Goal: Information Seeking & Learning: Learn about a topic

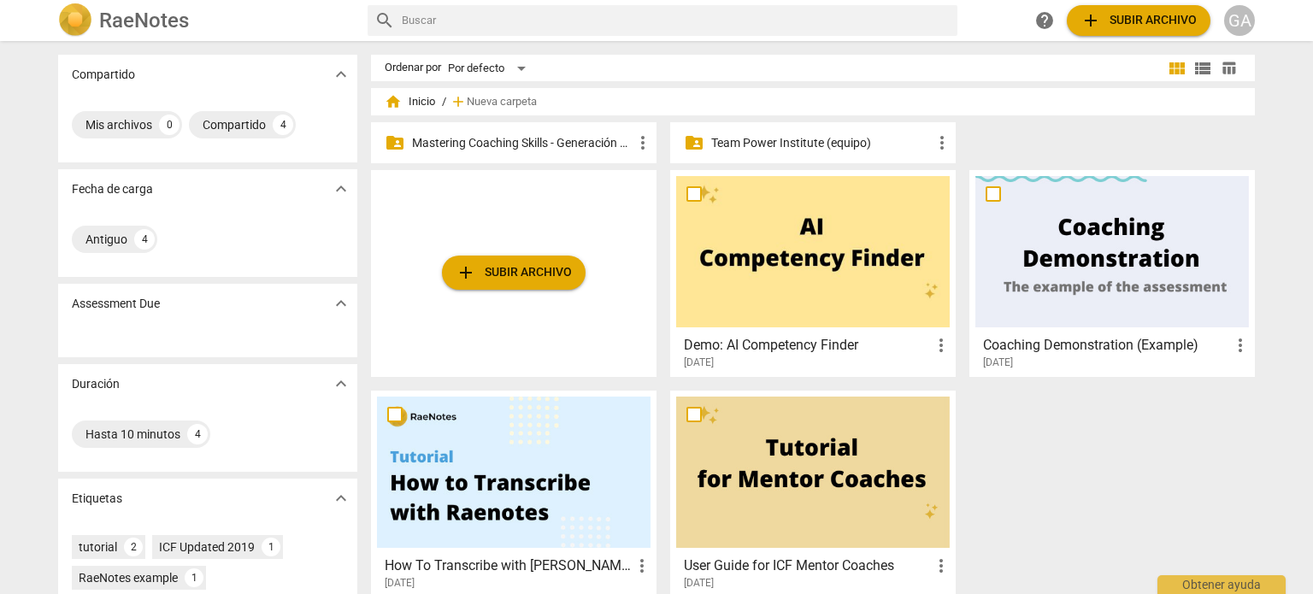
click at [499, 138] on p "Mastering Coaching Skills - Generación 31" at bounding box center [522, 143] width 221 height 18
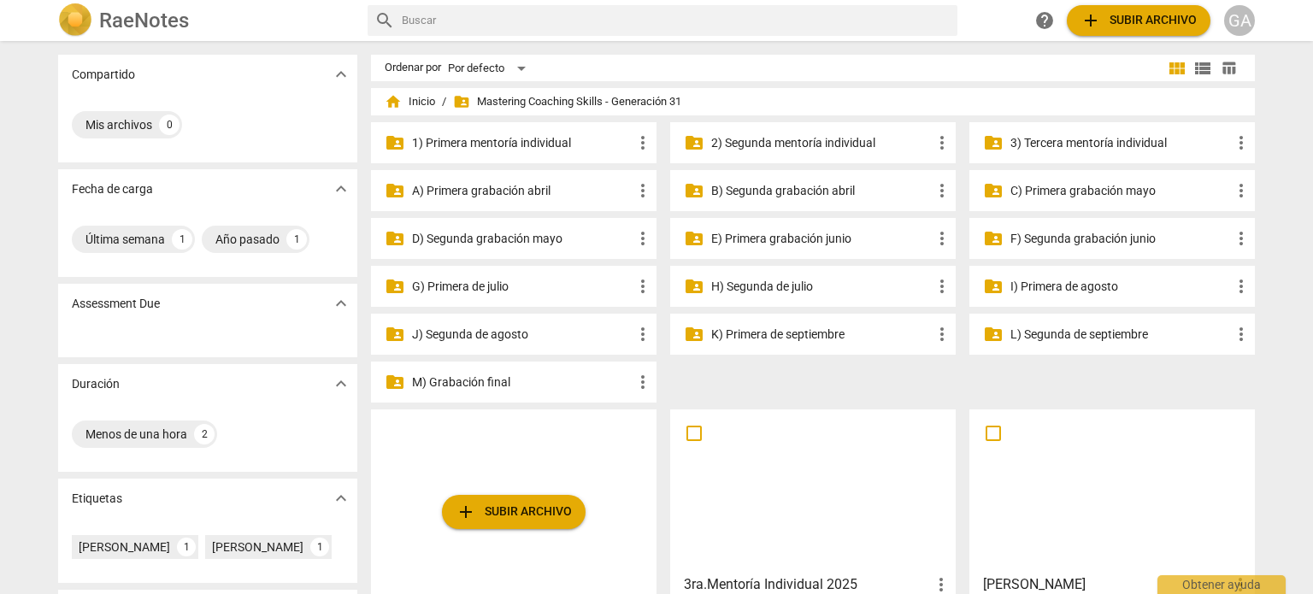
click at [1099, 139] on p "3) Tercera mentoría individual" at bounding box center [1120, 143] width 221 height 18
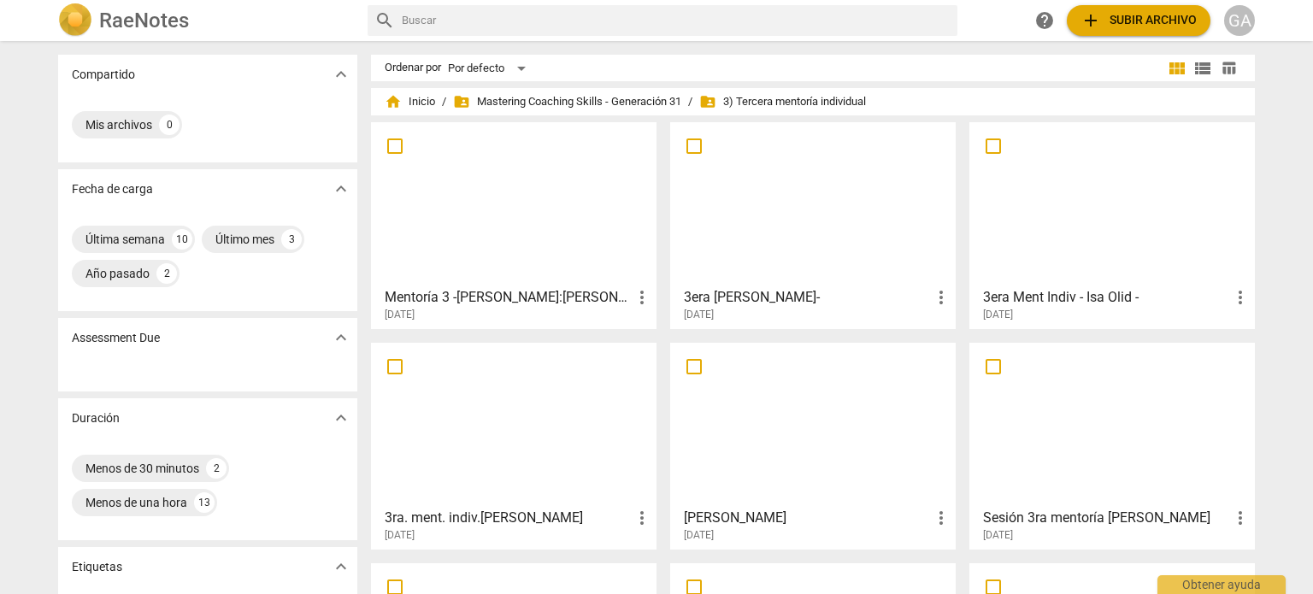
click at [513, 206] on div at bounding box center [514, 203] width 274 height 151
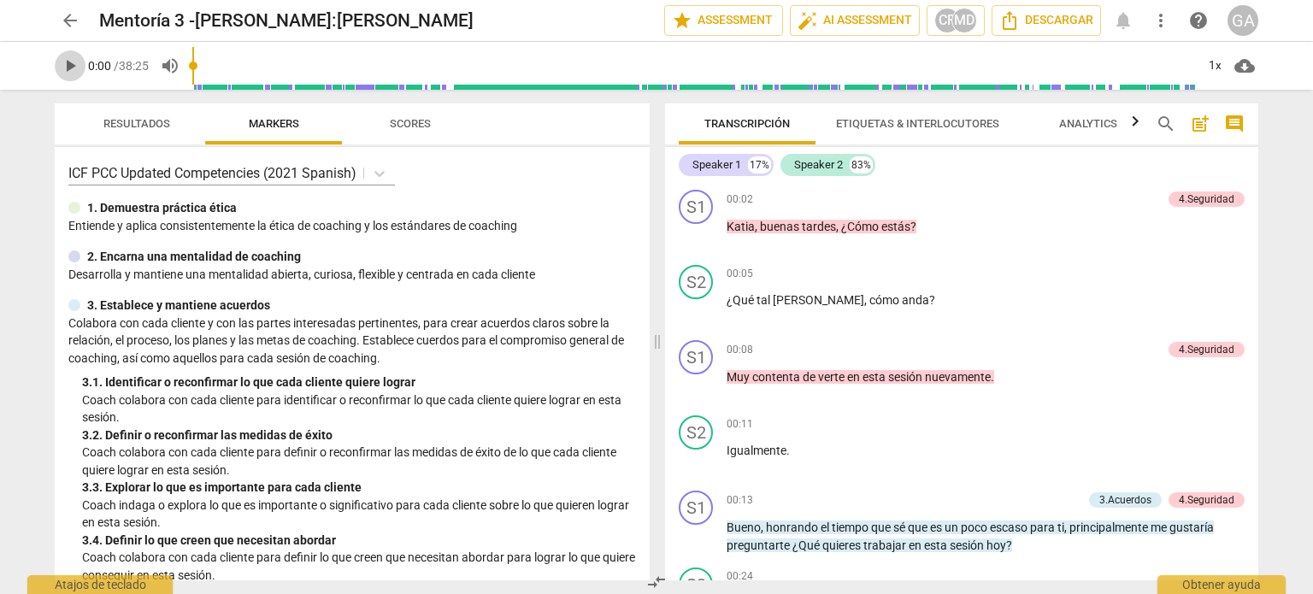
click at [75, 63] on span "play_arrow" at bounding box center [70, 66] width 21 height 21
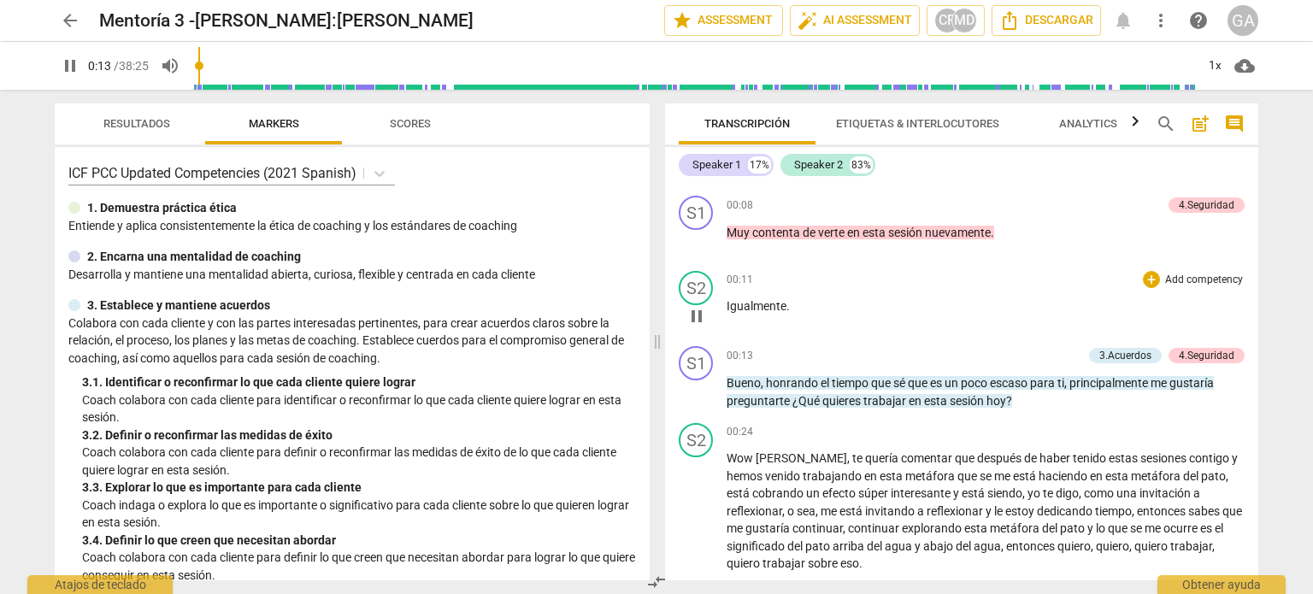
scroll to position [171, 0]
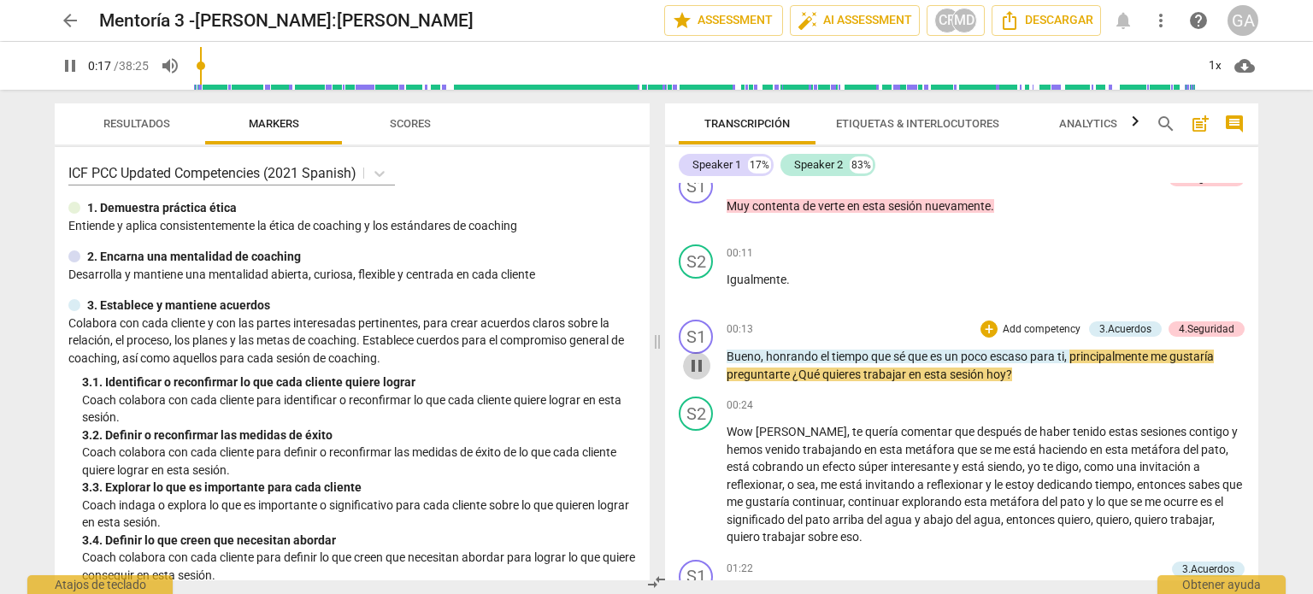
click at [703, 363] on span "pause" at bounding box center [696, 366] width 21 height 21
type input "17"
click at [1016, 325] on p "Add competency" at bounding box center [1041, 329] width 81 height 15
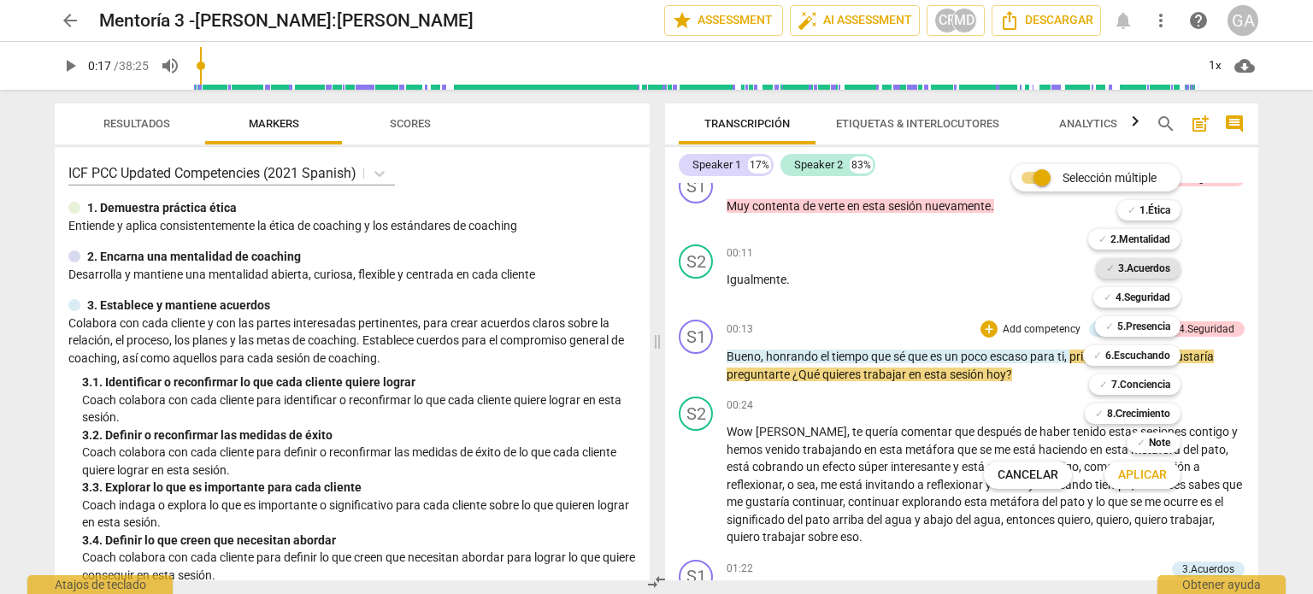
click at [1140, 269] on b "3.Acuerdos" at bounding box center [1144, 268] width 52 height 21
click at [1139, 476] on span "Aplicar" at bounding box center [1142, 475] width 49 height 17
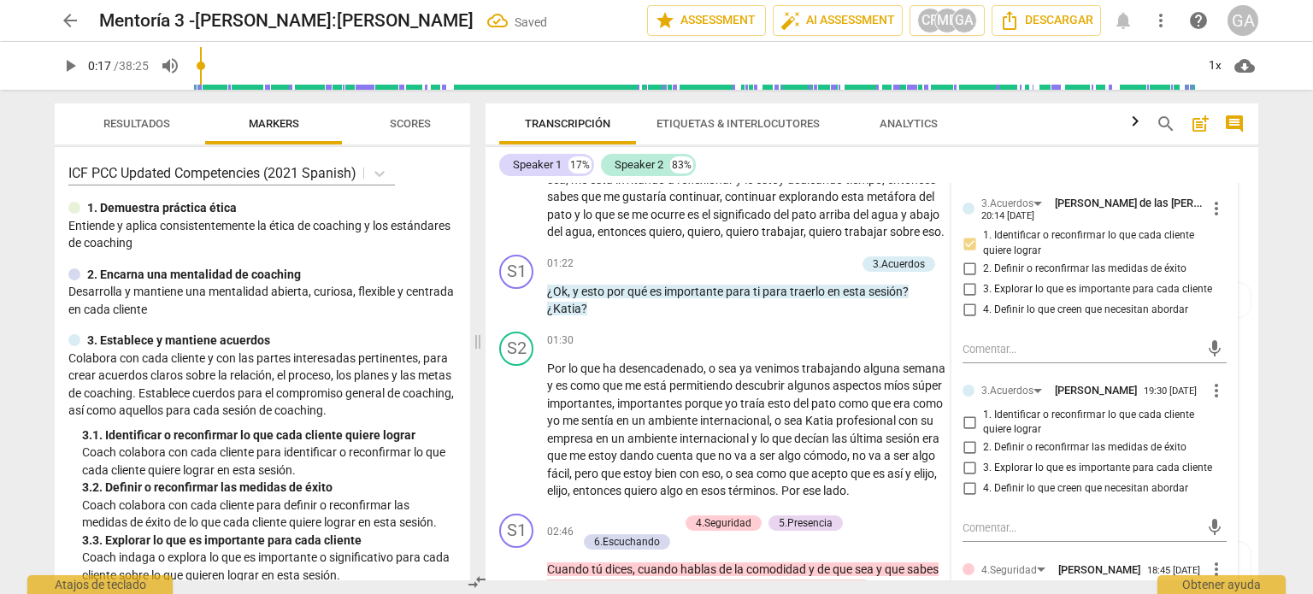
scroll to position [598, 0]
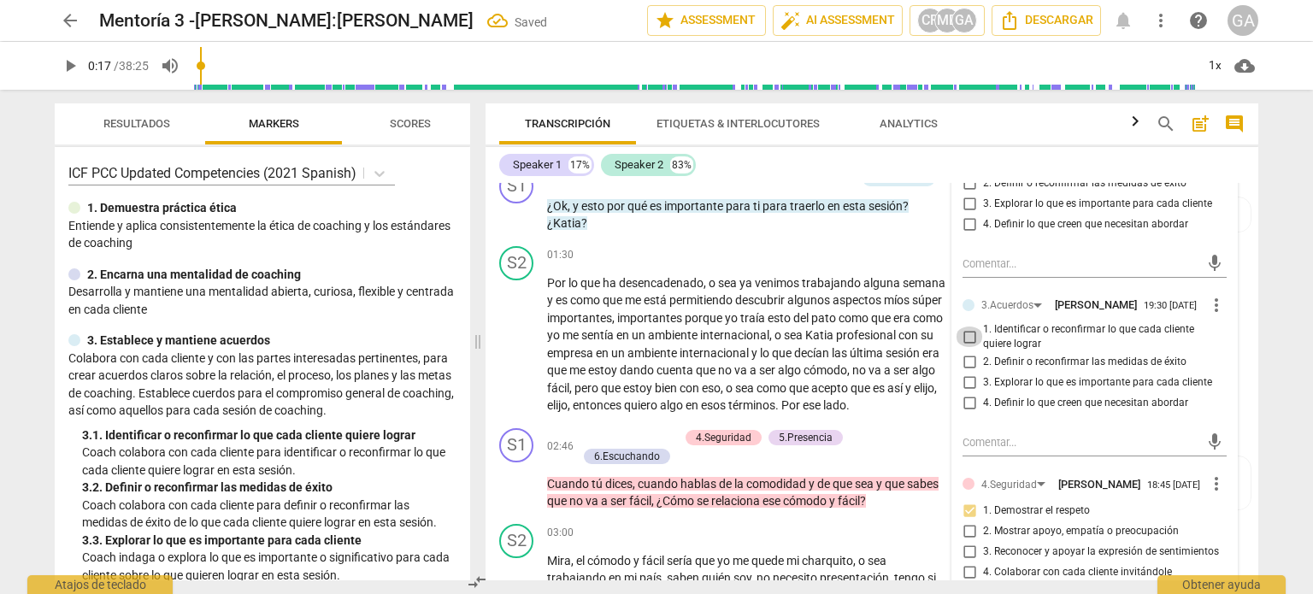
click at [968, 344] on input "1. Identificar o reconfirmar lo que cada cliente quiere lograr" at bounding box center [969, 337] width 27 height 21
checkbox input "true"
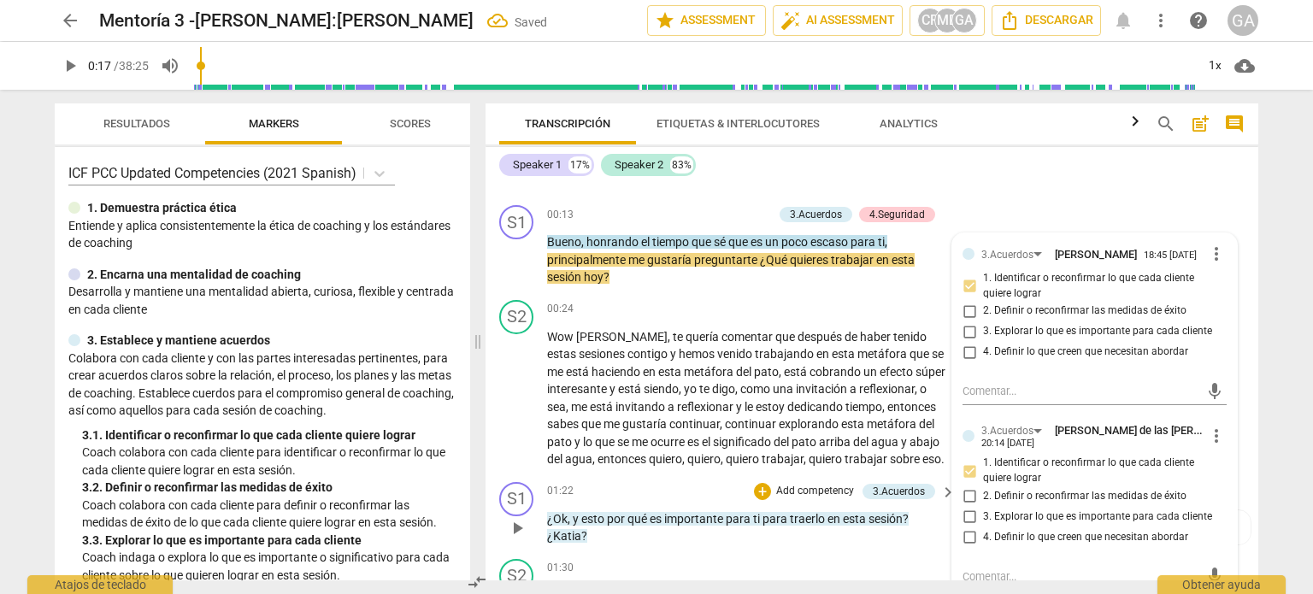
scroll to position [256, 0]
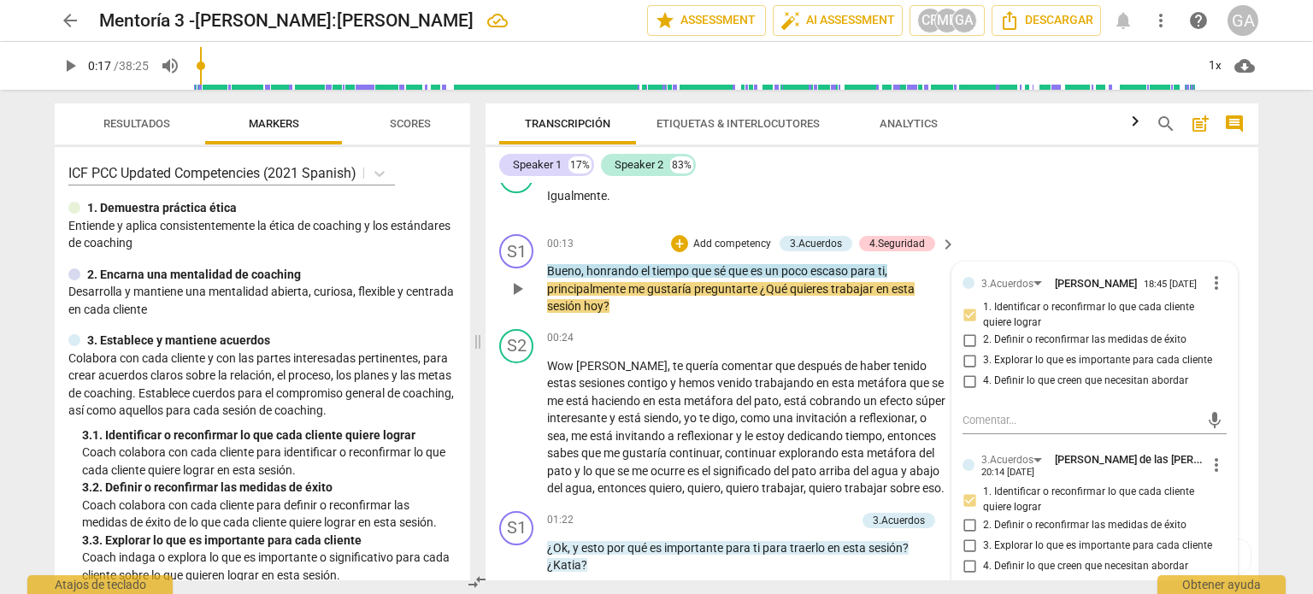
click at [627, 304] on p "Bueno , honrando el tiempo que sé que es un poco escaso para ti , principalment…" at bounding box center [747, 288] width 400 height 53
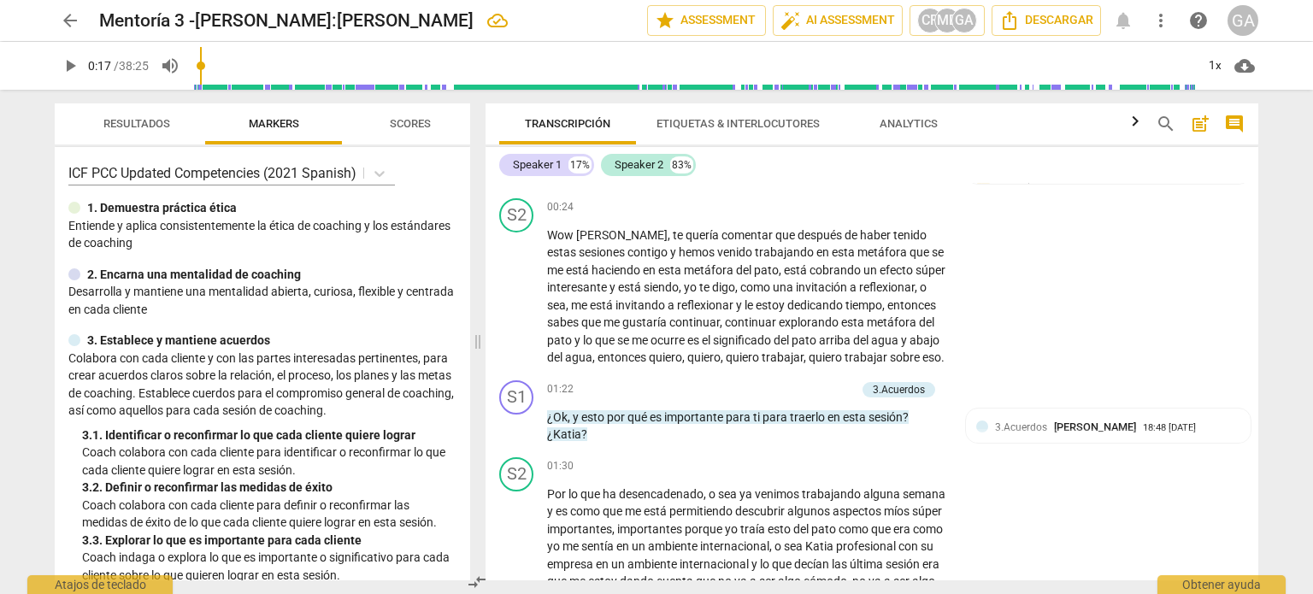
scroll to position [427, 0]
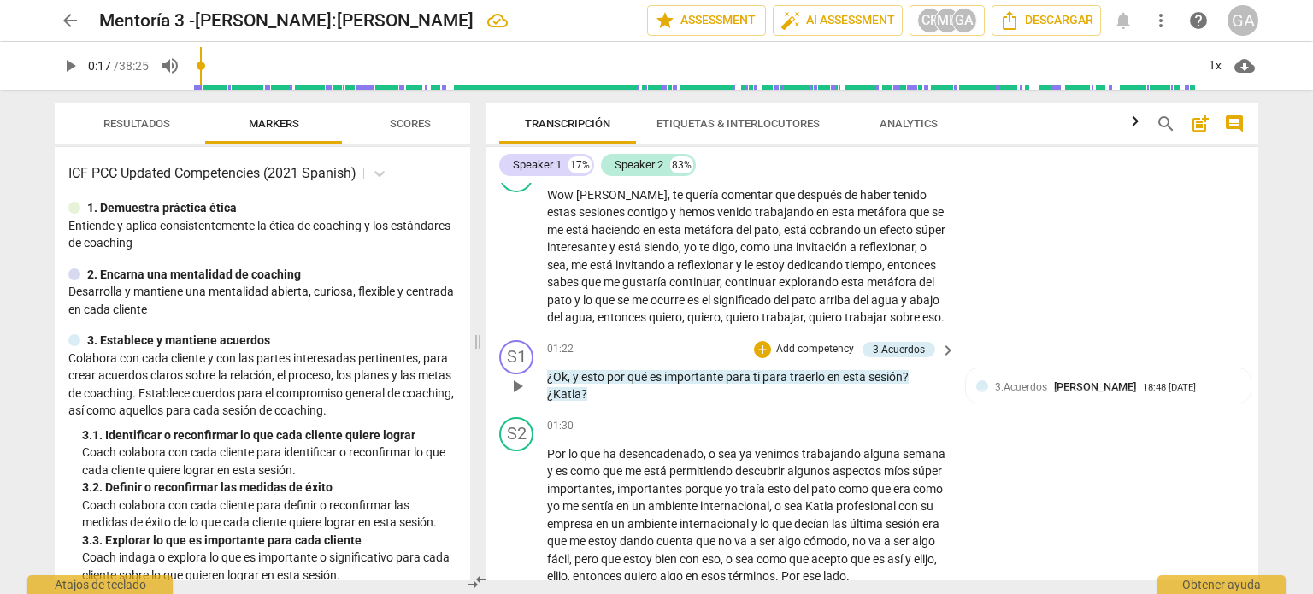
click at [520, 397] on span "play_arrow" at bounding box center [517, 386] width 21 height 21
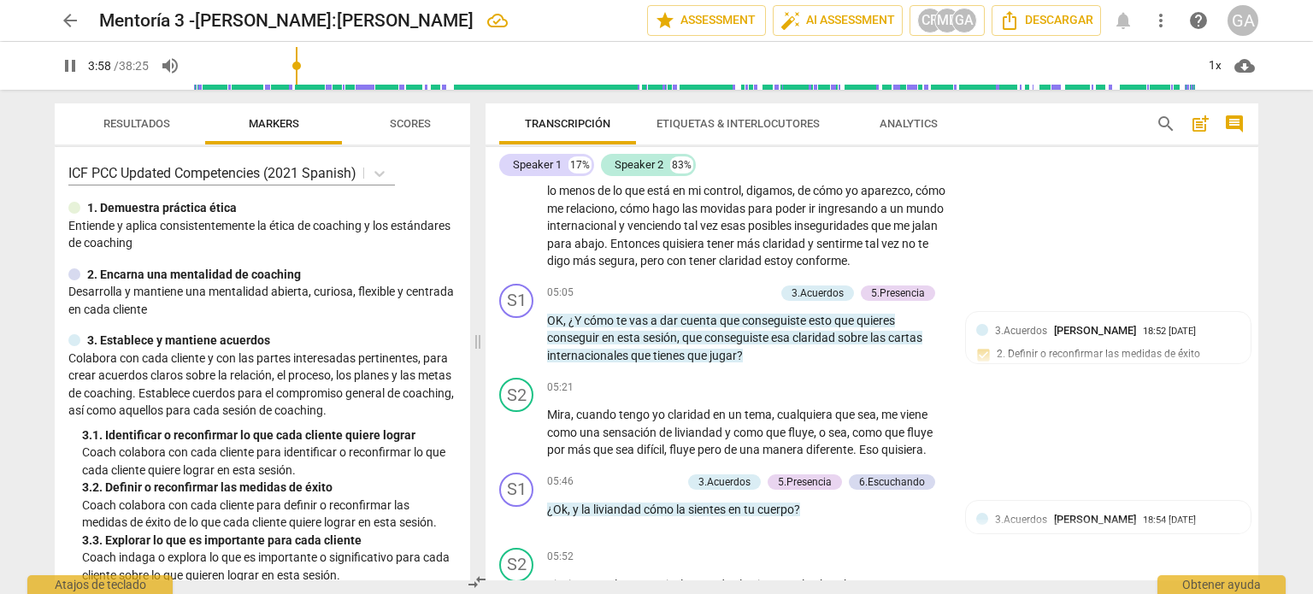
scroll to position [1121, 0]
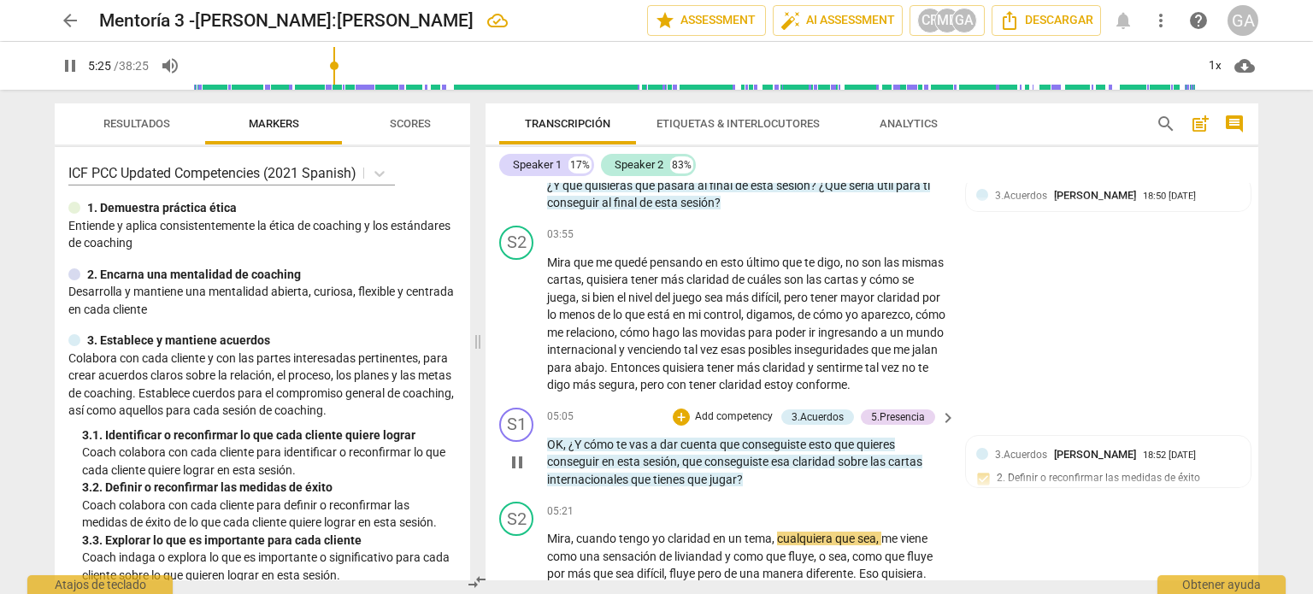
click at [523, 473] on span "pause" at bounding box center [517, 462] width 21 height 21
click at [522, 473] on span "play_arrow" at bounding box center [517, 462] width 21 height 21
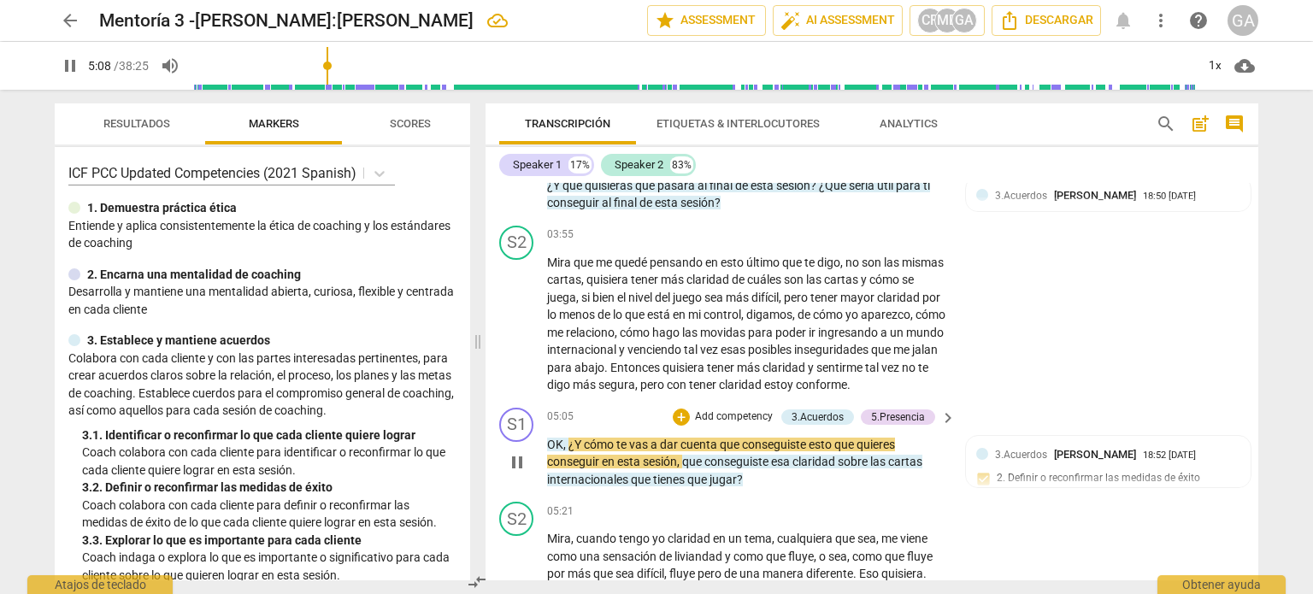
scroll to position [1206, 0]
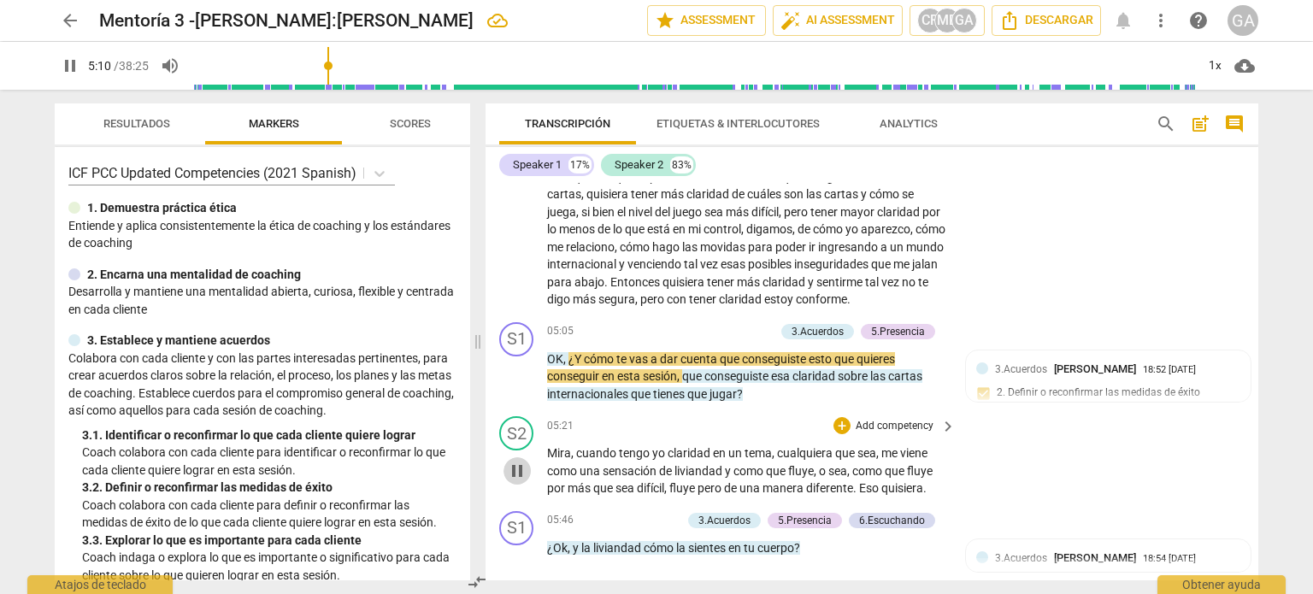
click at [520, 481] on span "pause" at bounding box center [517, 471] width 21 height 21
click at [517, 481] on span "play_arrow" at bounding box center [517, 471] width 21 height 21
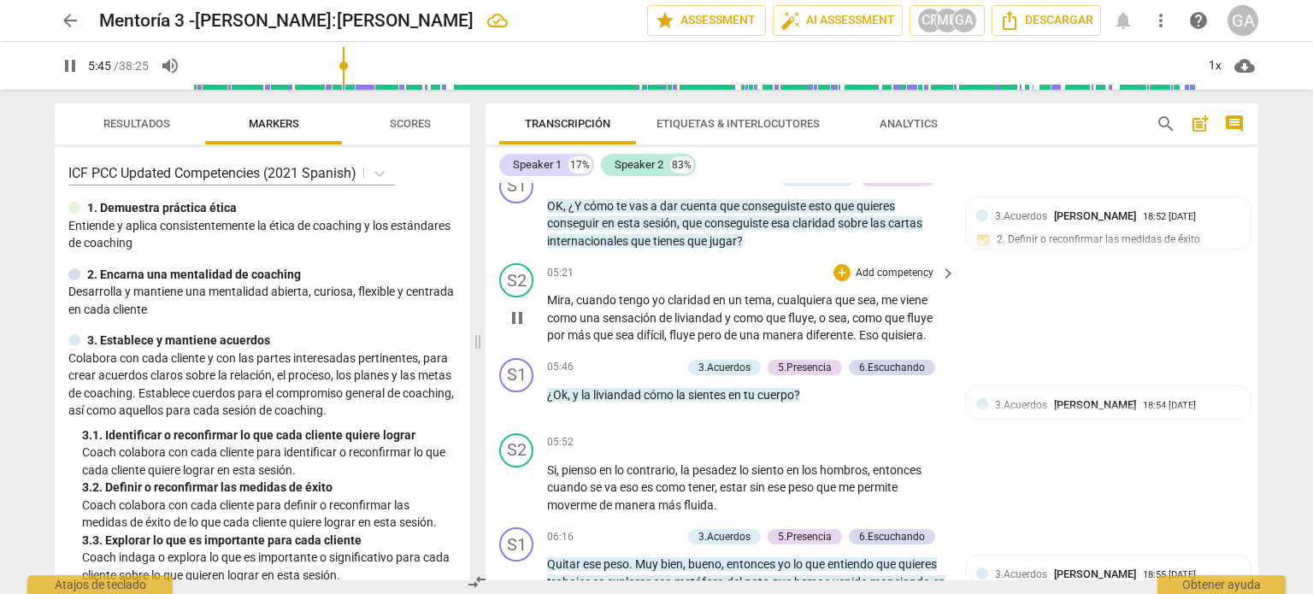
scroll to position [1377, 0]
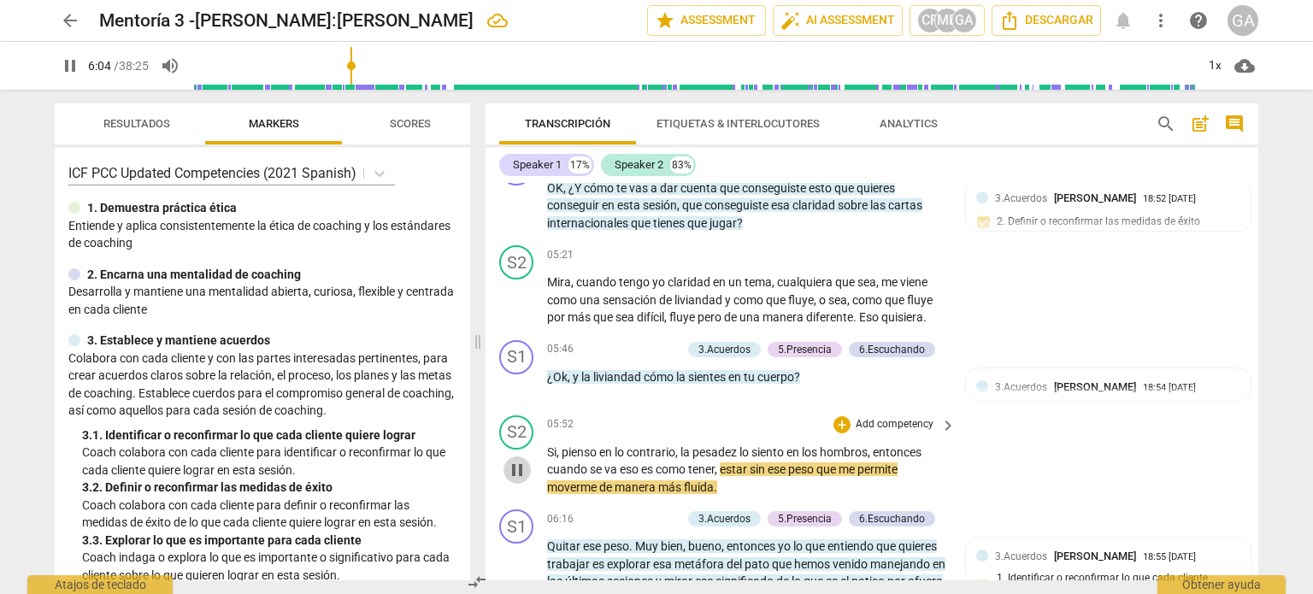
click at [517, 480] on span "pause" at bounding box center [517, 470] width 21 height 21
click at [521, 480] on span "play_arrow" at bounding box center [517, 470] width 21 height 21
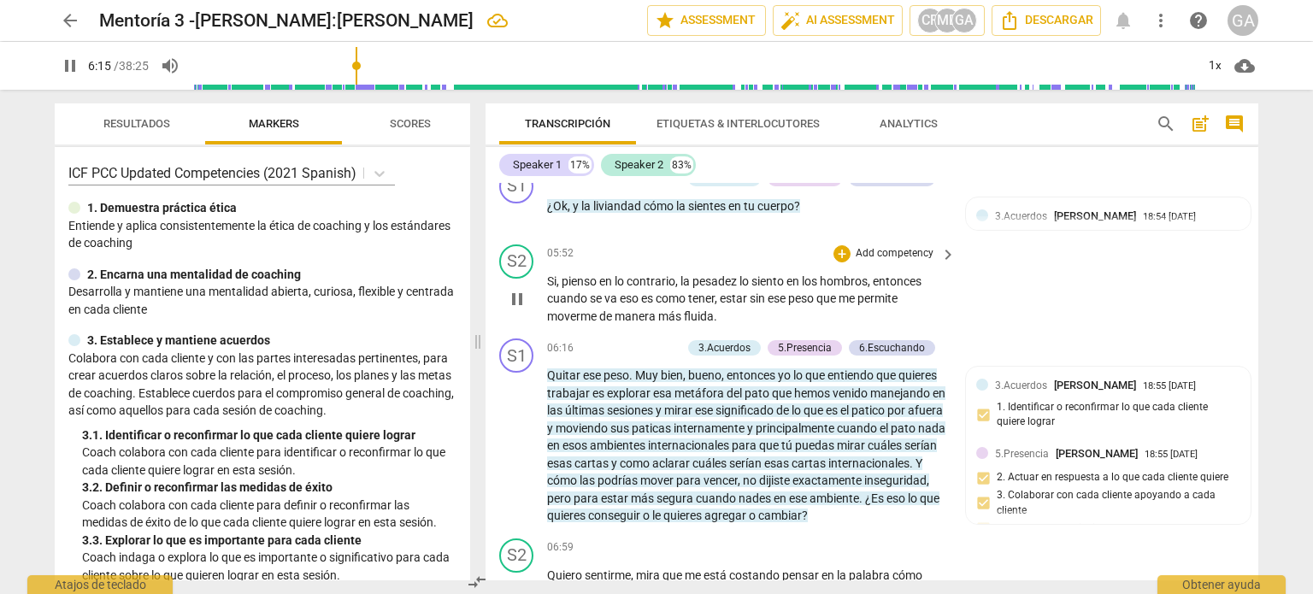
scroll to position [1633, 0]
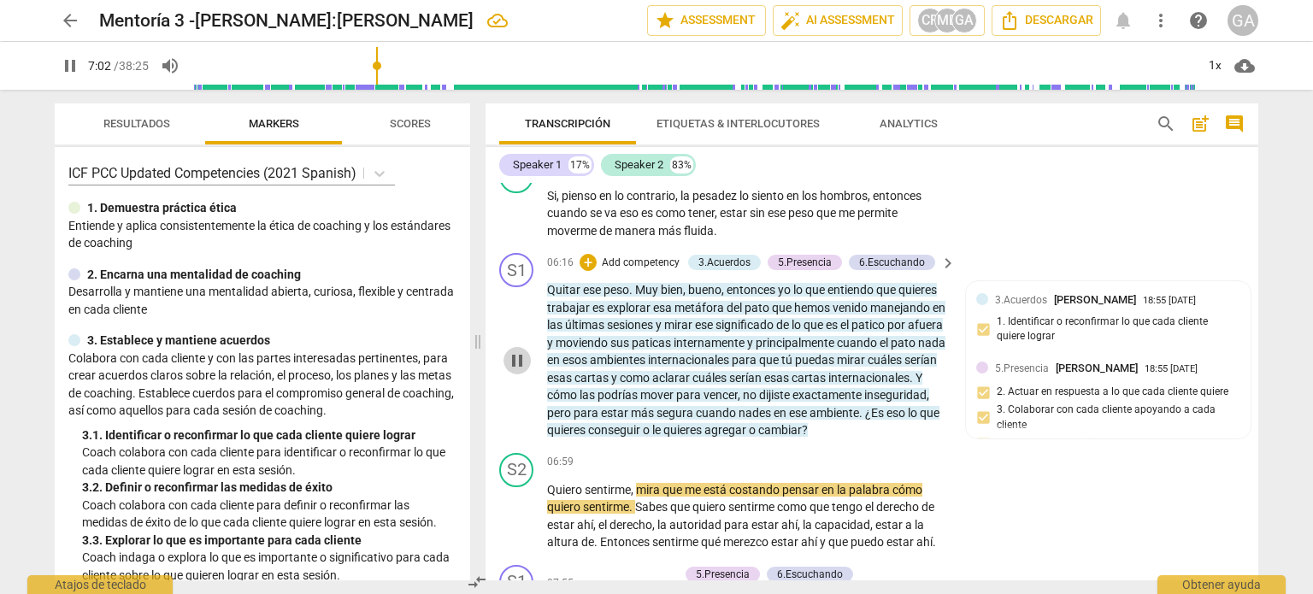
click at [520, 374] on button "pause" at bounding box center [516, 360] width 27 height 27
click at [519, 527] on span "play_arrow" at bounding box center [517, 516] width 21 height 21
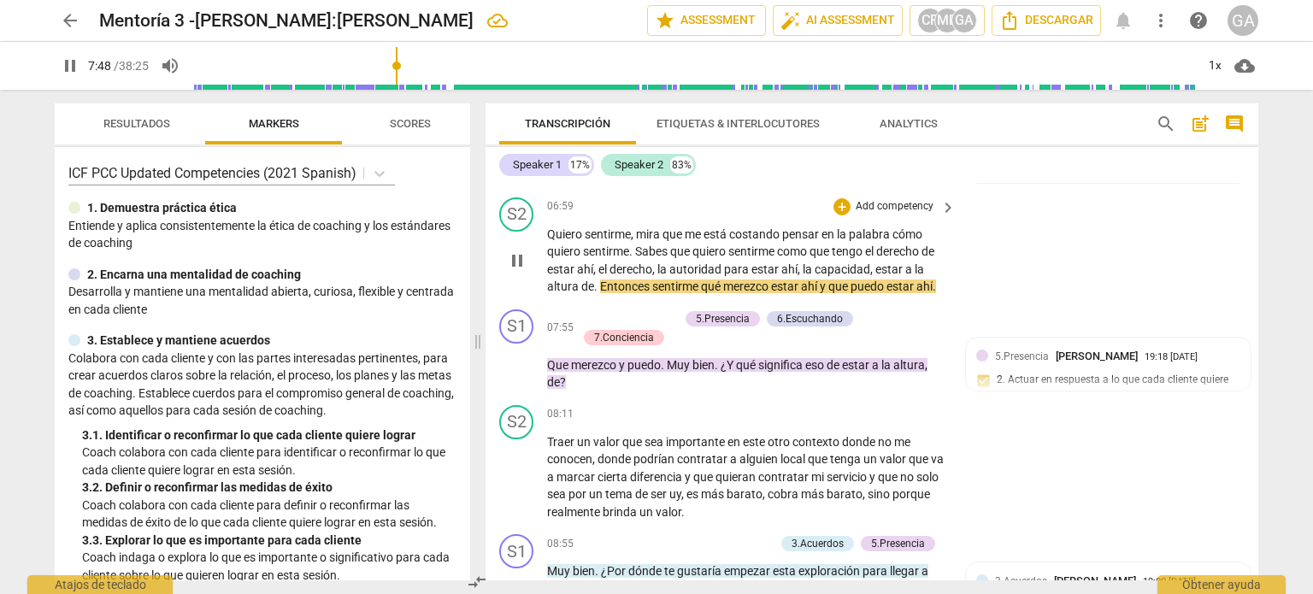
scroll to position [1890, 0]
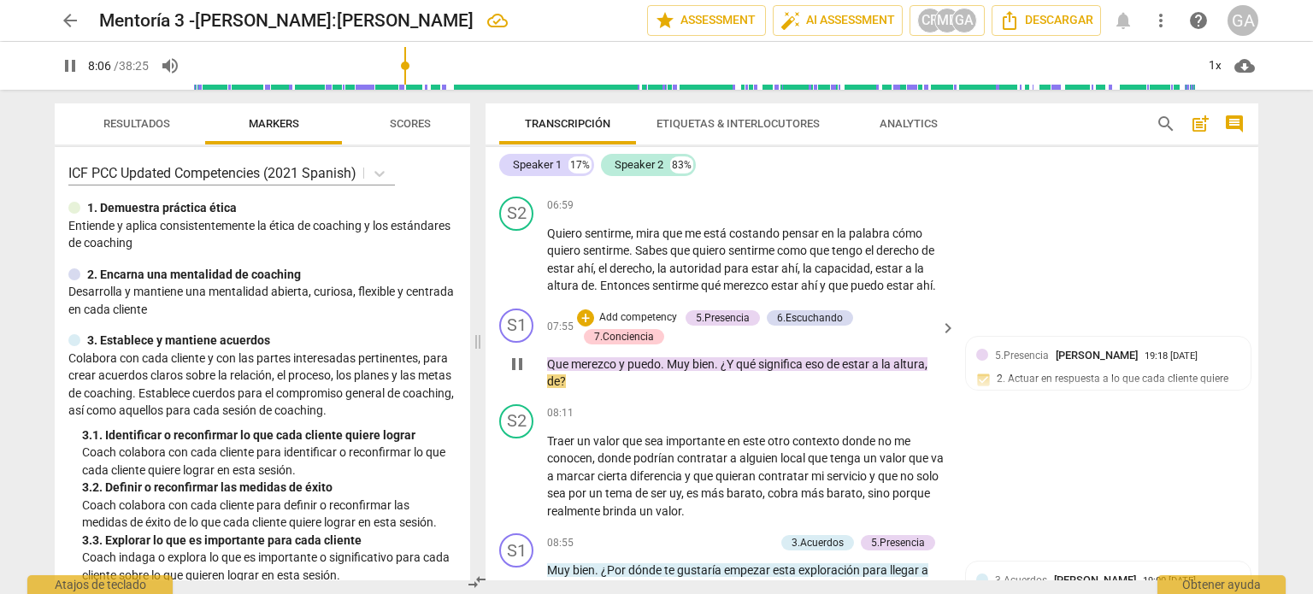
click at [519, 374] on span "pause" at bounding box center [517, 364] width 21 height 21
click at [521, 486] on span "play_arrow" at bounding box center [517, 476] width 21 height 21
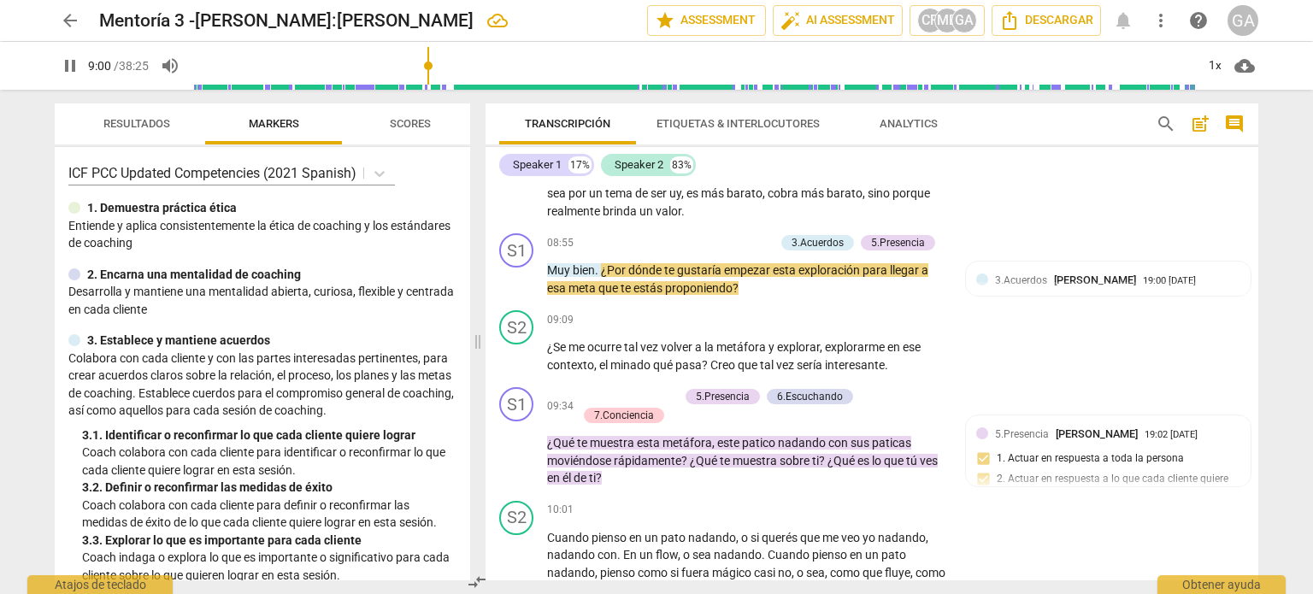
scroll to position [2232, 0]
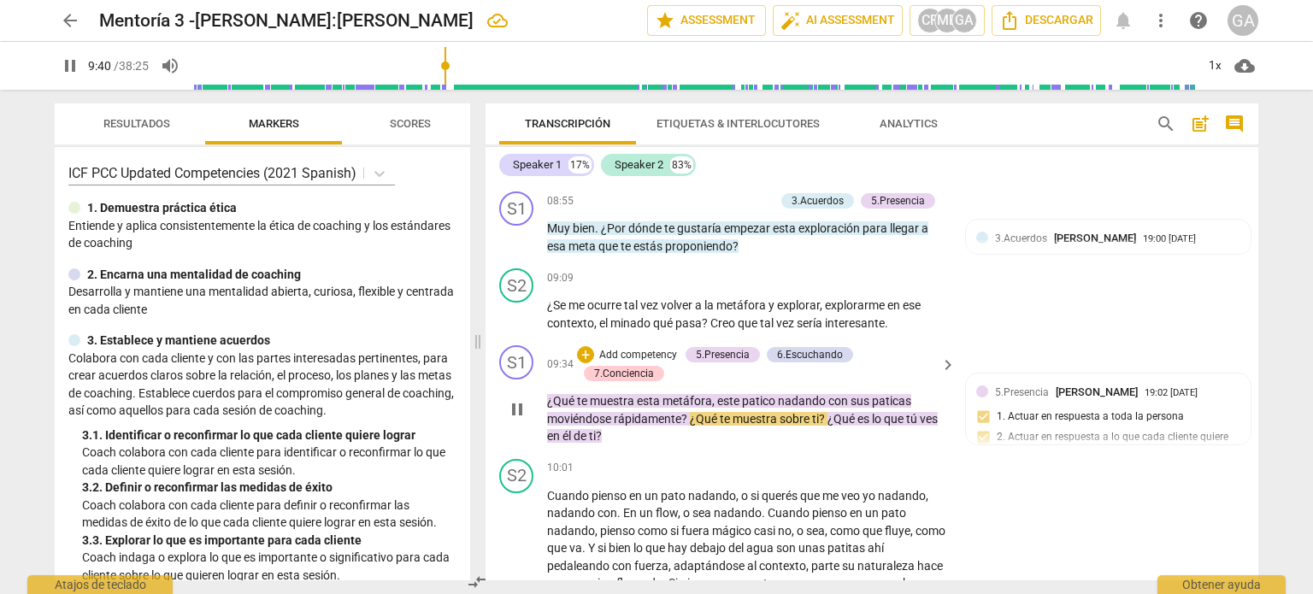
click at [521, 420] on span "pause" at bounding box center [517, 409] width 21 height 21
click at [523, 420] on span "play_arrow" at bounding box center [517, 409] width 21 height 21
click at [523, 420] on span "pause" at bounding box center [517, 409] width 21 height 21
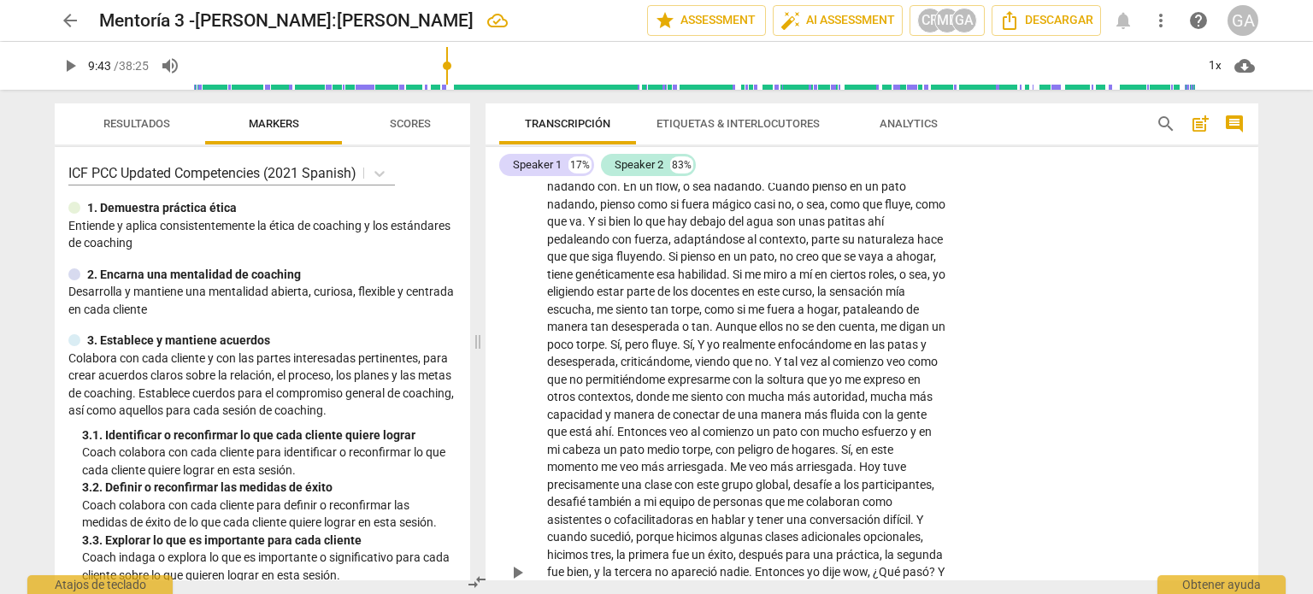
scroll to position [2574, 0]
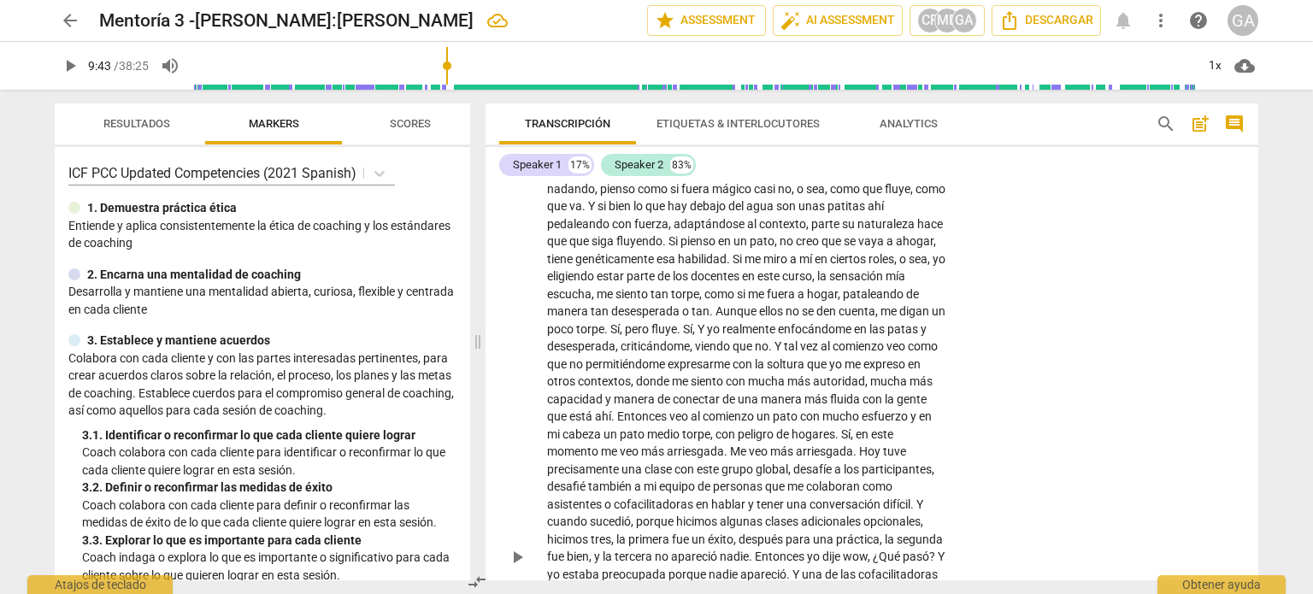
click at [516, 367] on div "play_arrow pause" at bounding box center [525, 557] width 44 height 813
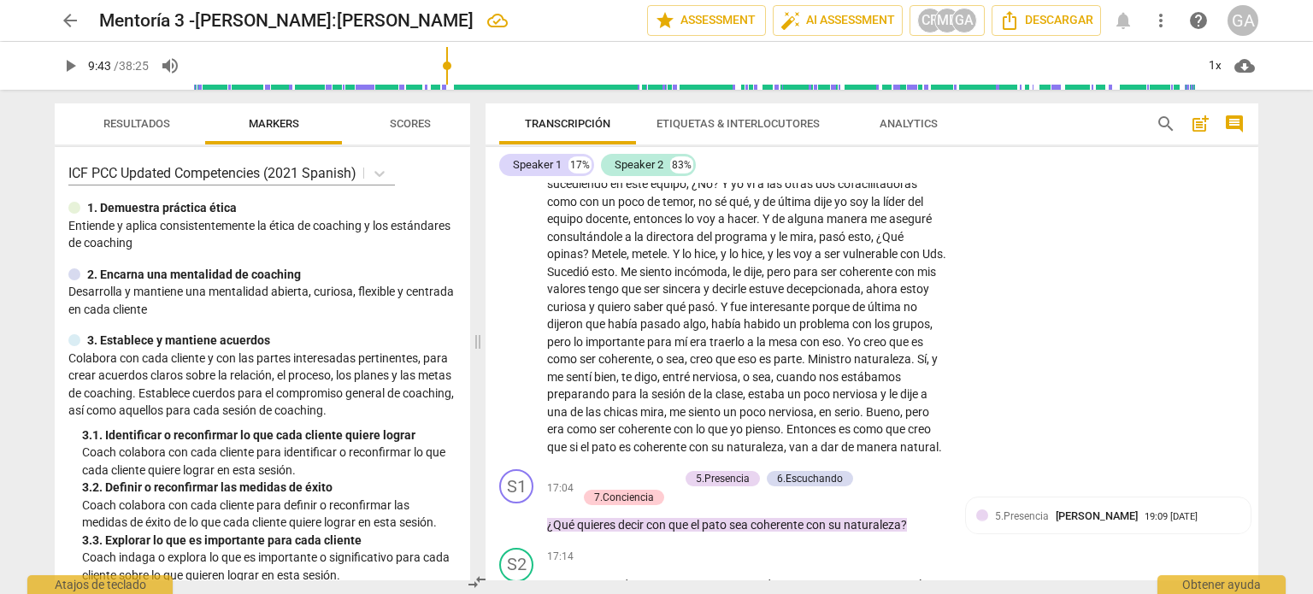
scroll to position [3172, 0]
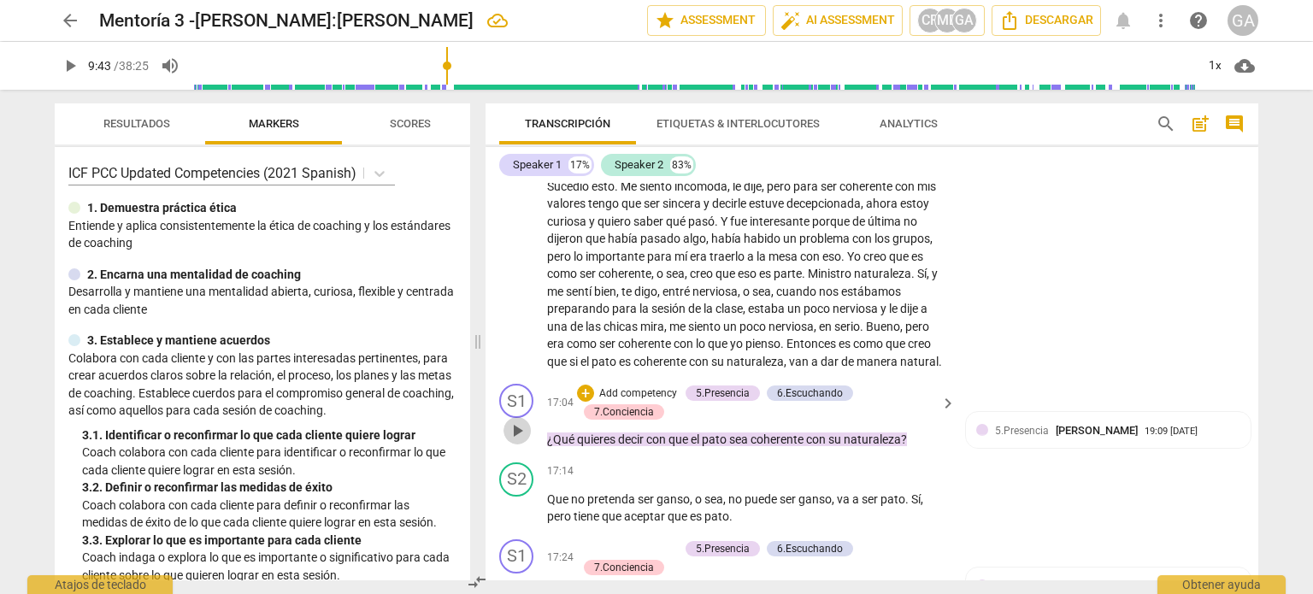
click at [519, 441] on span "play_arrow" at bounding box center [517, 431] width 21 height 21
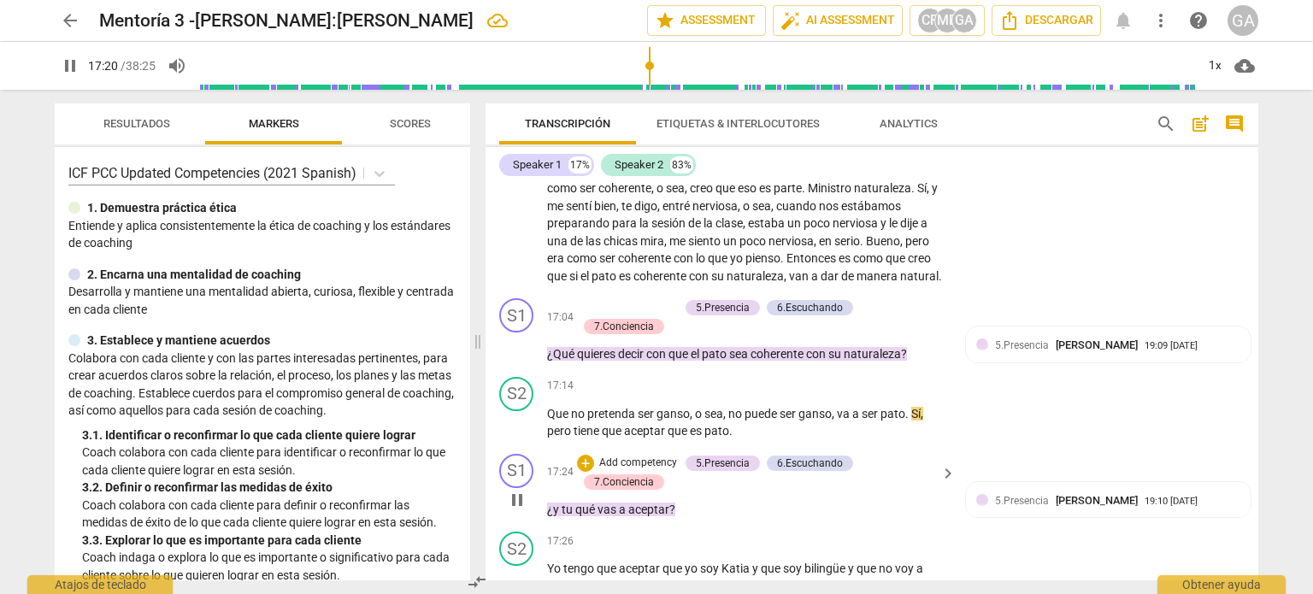
scroll to position [3343, 0]
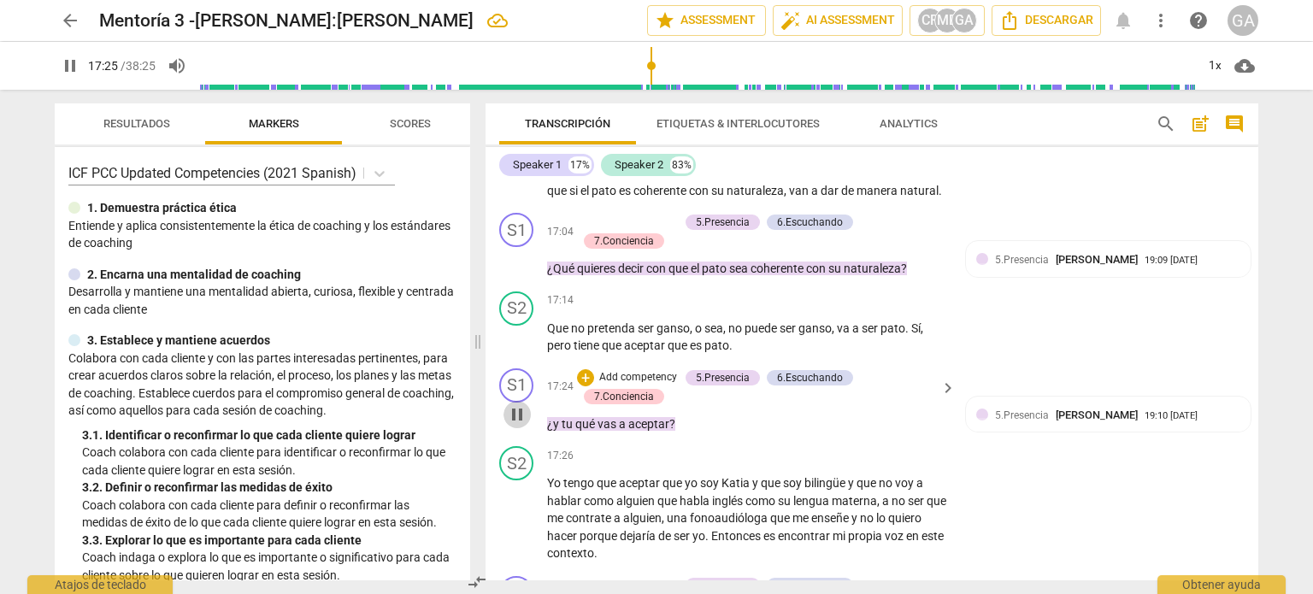
click at [514, 425] on span "pause" at bounding box center [517, 414] width 21 height 21
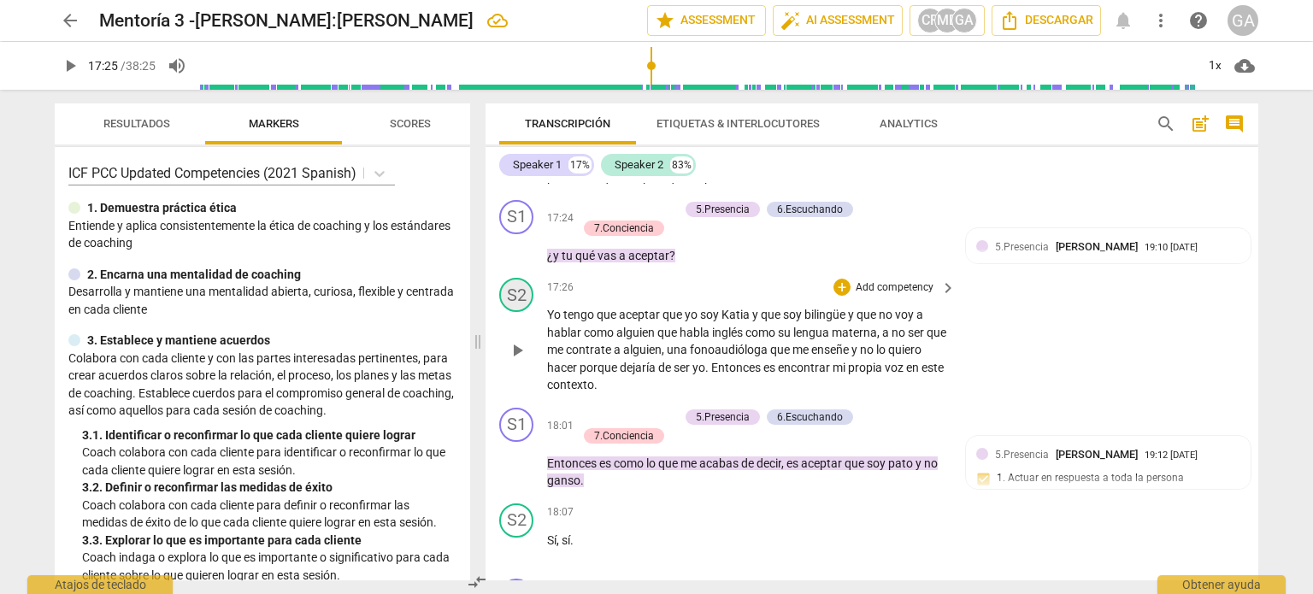
scroll to position [3514, 0]
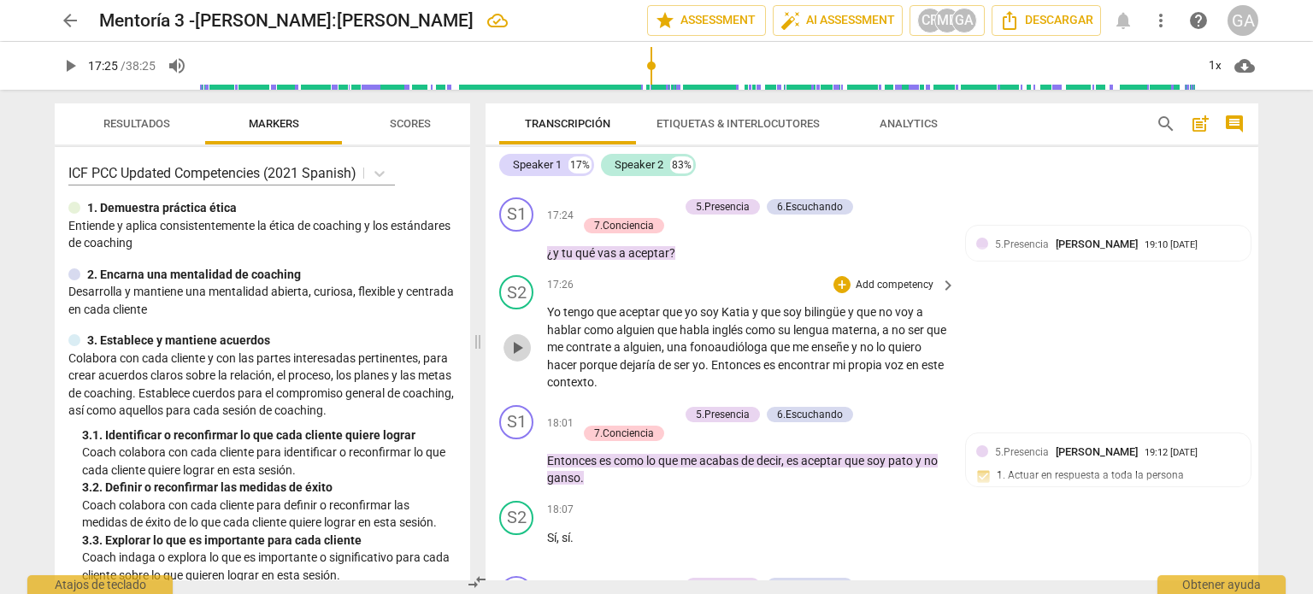
click at [517, 358] on span "play_arrow" at bounding box center [517, 348] width 21 height 21
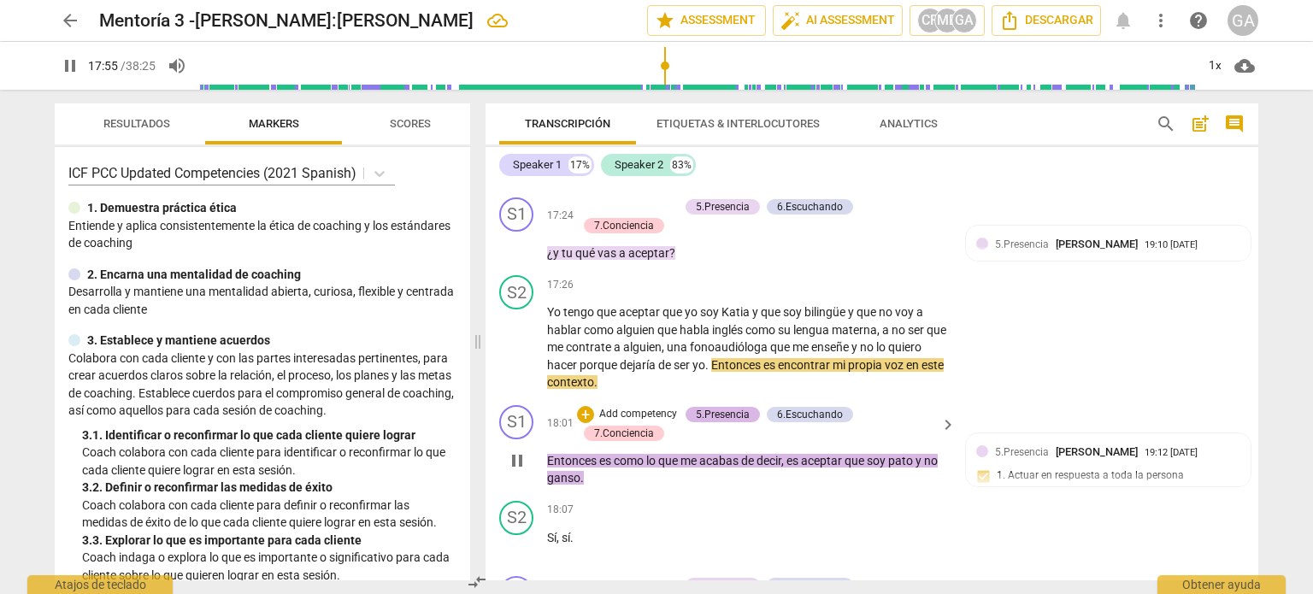
scroll to position [3599, 0]
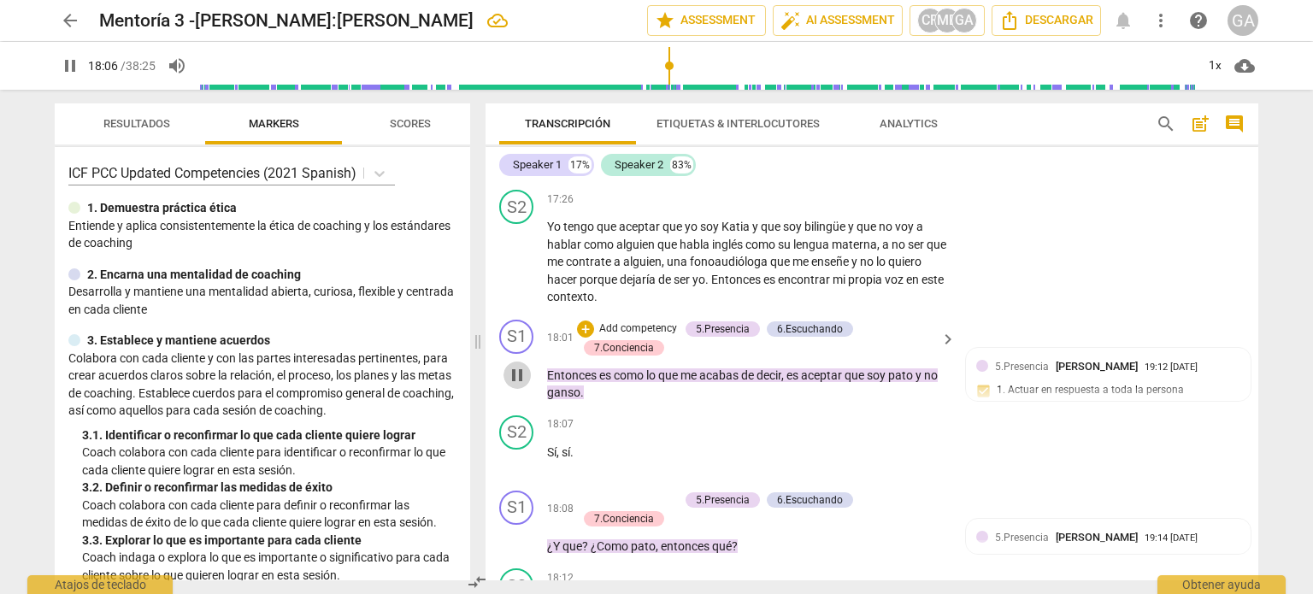
click at [516, 385] on span "pause" at bounding box center [517, 375] width 21 height 21
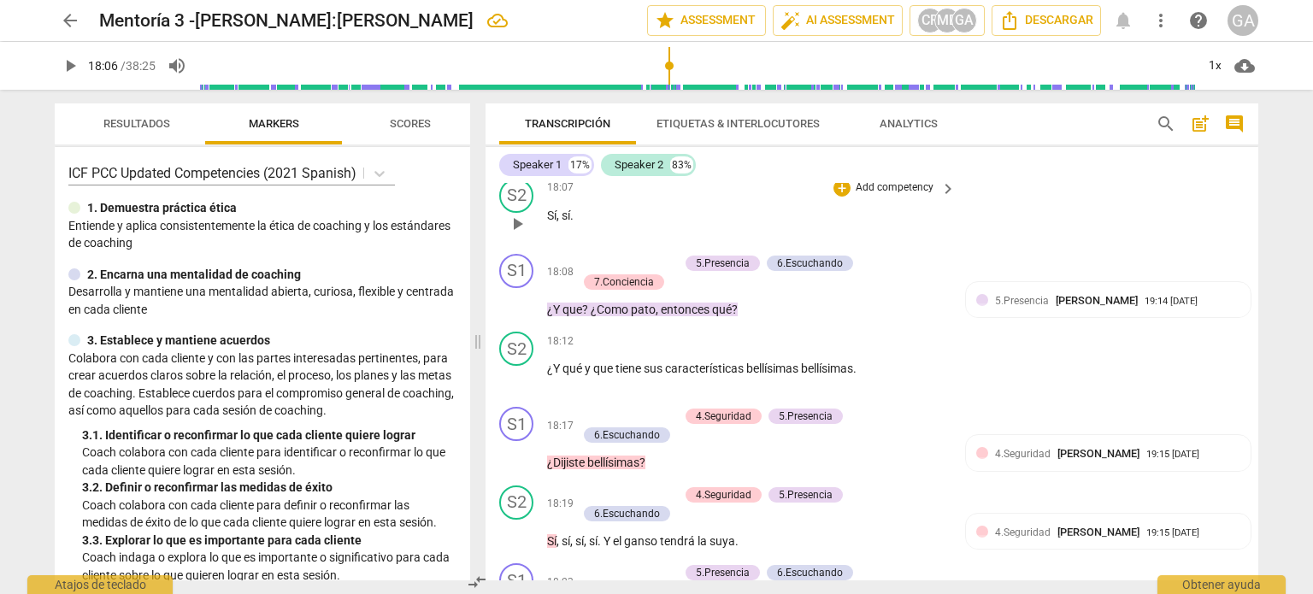
scroll to position [3856, 0]
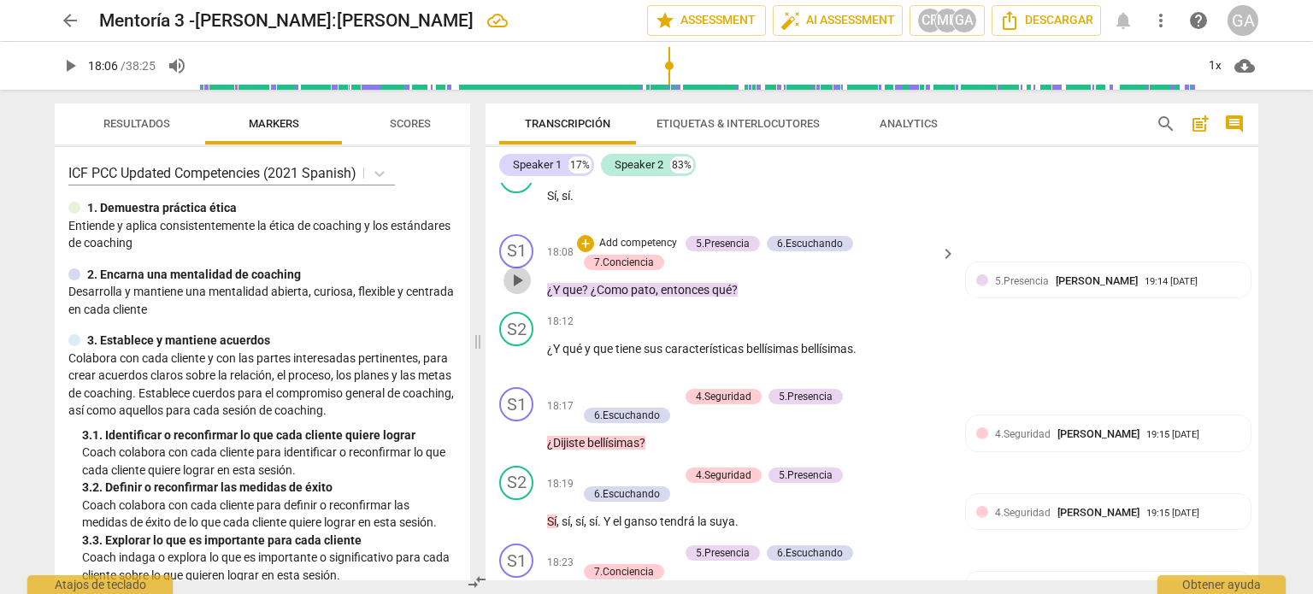
click at [519, 291] on span "play_arrow" at bounding box center [517, 280] width 21 height 21
click at [519, 291] on span "pause" at bounding box center [517, 280] width 21 height 21
click at [513, 368] on span "play_arrow" at bounding box center [517, 357] width 21 height 21
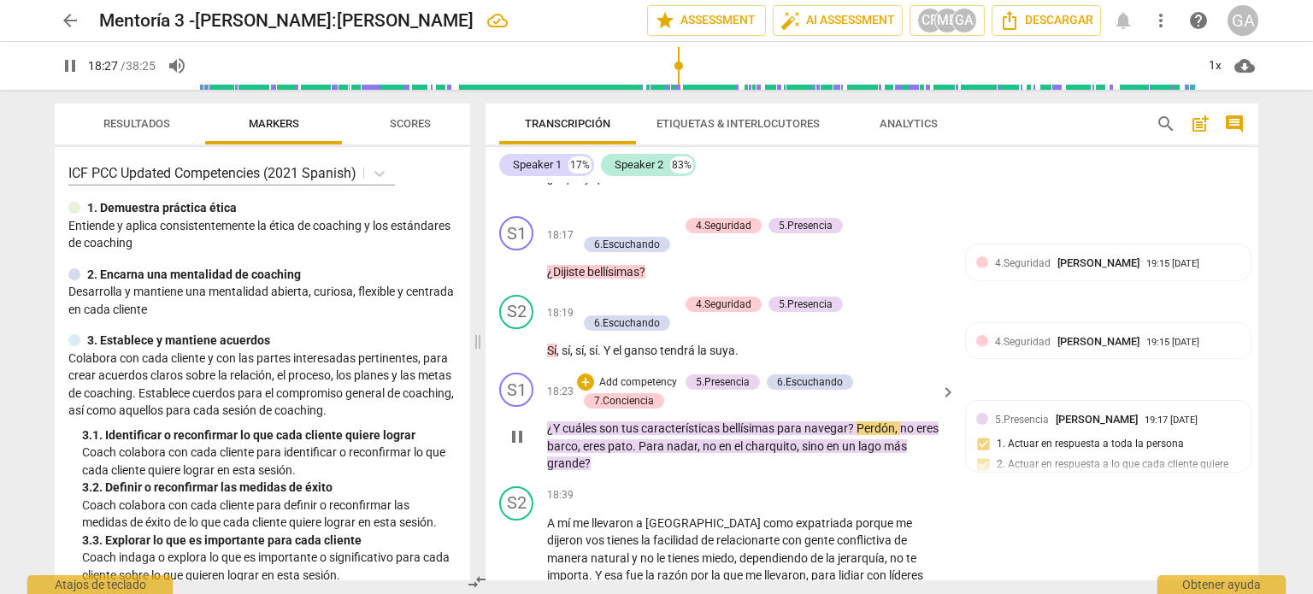
scroll to position [4112, 0]
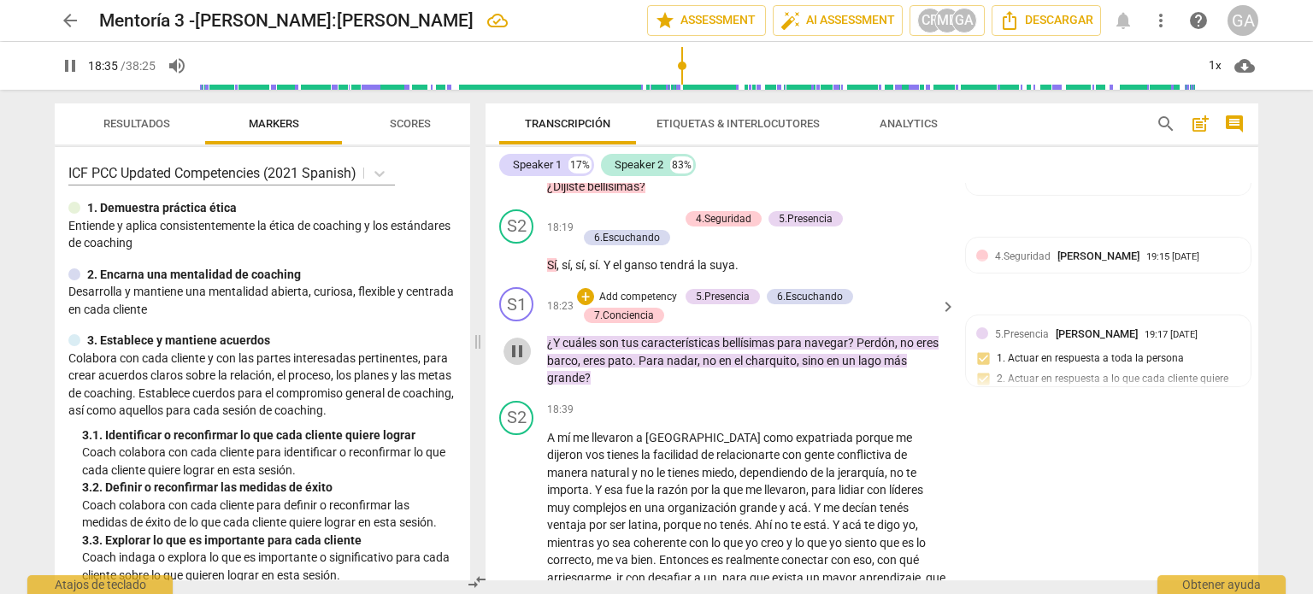
click at [519, 362] on span "pause" at bounding box center [517, 351] width 21 height 21
type input "1116"
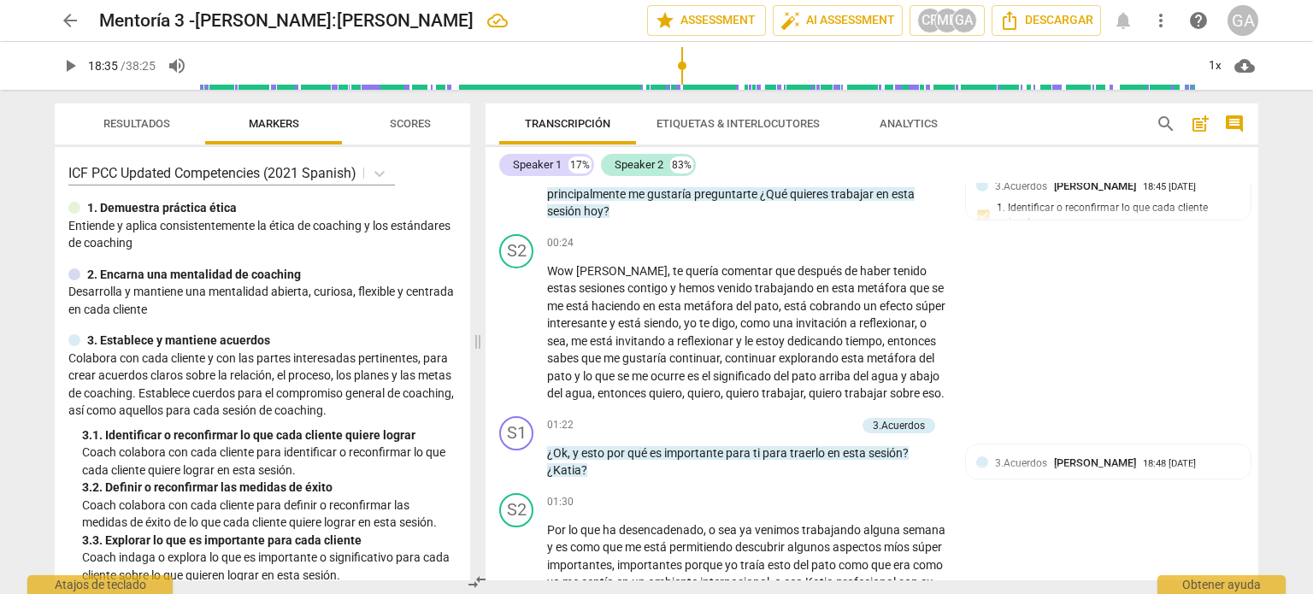
scroll to position [0, 0]
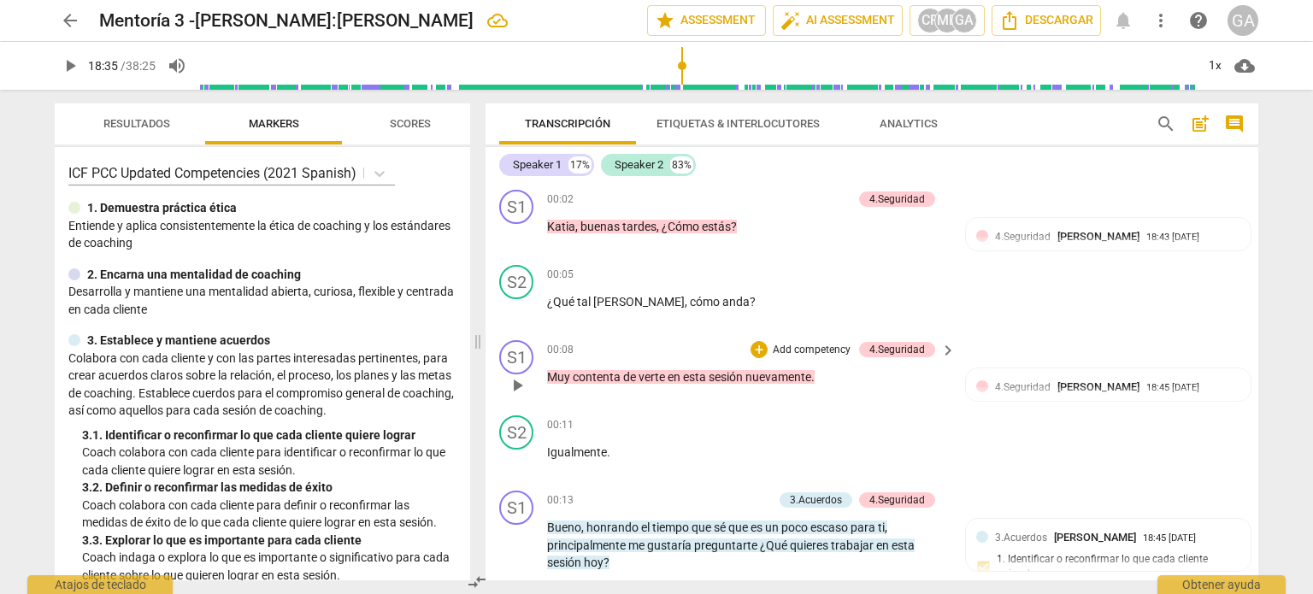
click at [802, 348] on p "Add competency" at bounding box center [811, 350] width 81 height 15
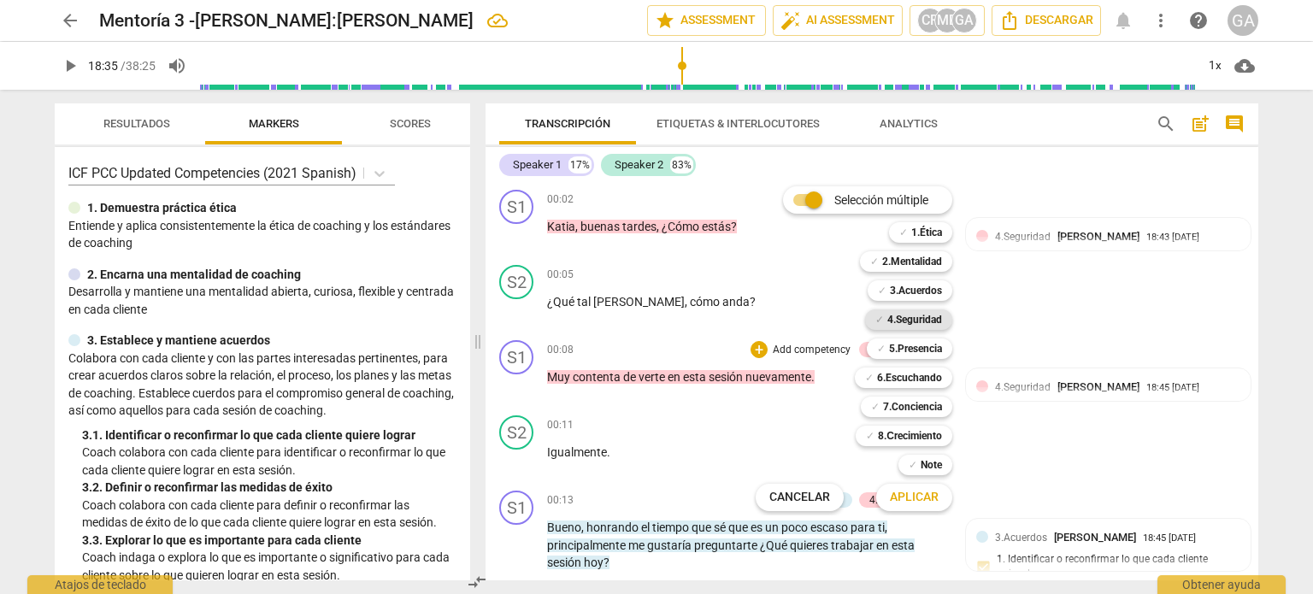
click at [915, 317] on b "4.Seguridad" at bounding box center [914, 319] width 55 height 21
click at [910, 499] on span "Aplicar" at bounding box center [914, 497] width 49 height 17
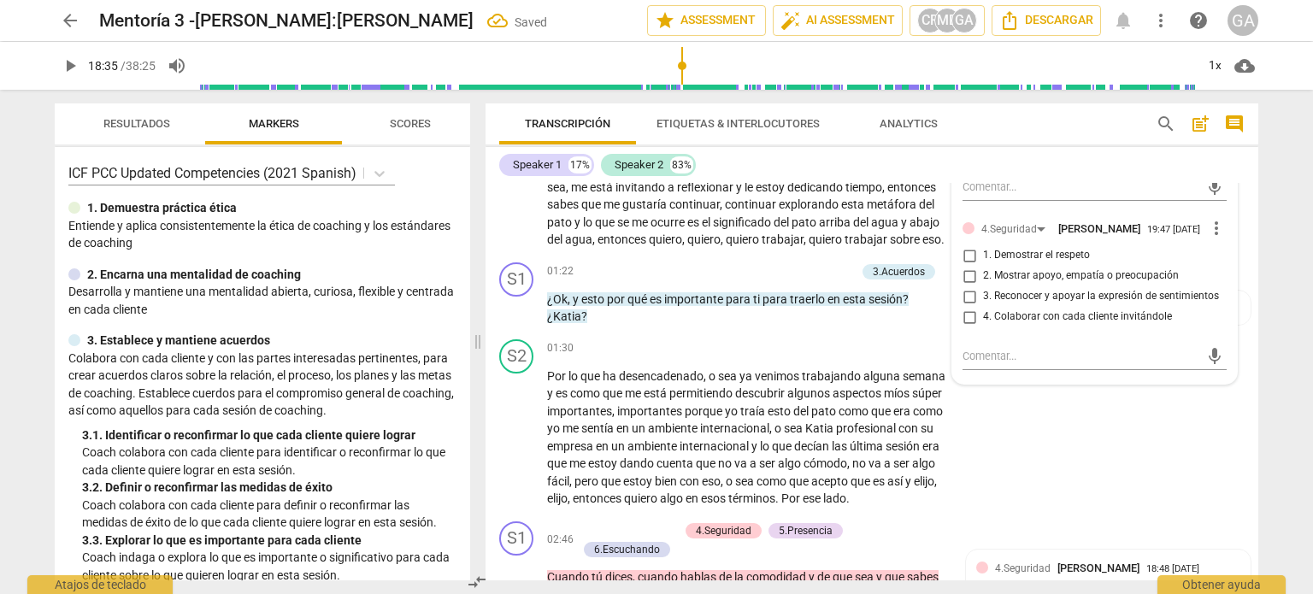
scroll to position [513, 0]
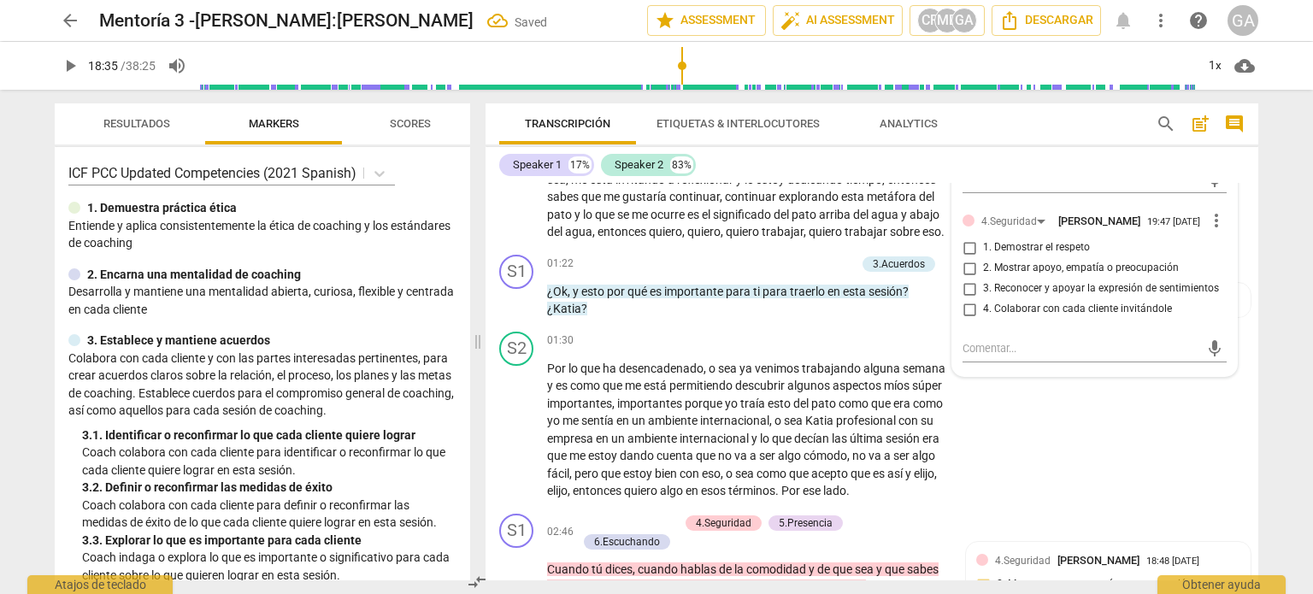
click at [970, 279] on input "2. Mostrar apoyo, empatía o preocupación" at bounding box center [969, 268] width 27 height 21
checkbox input "true"
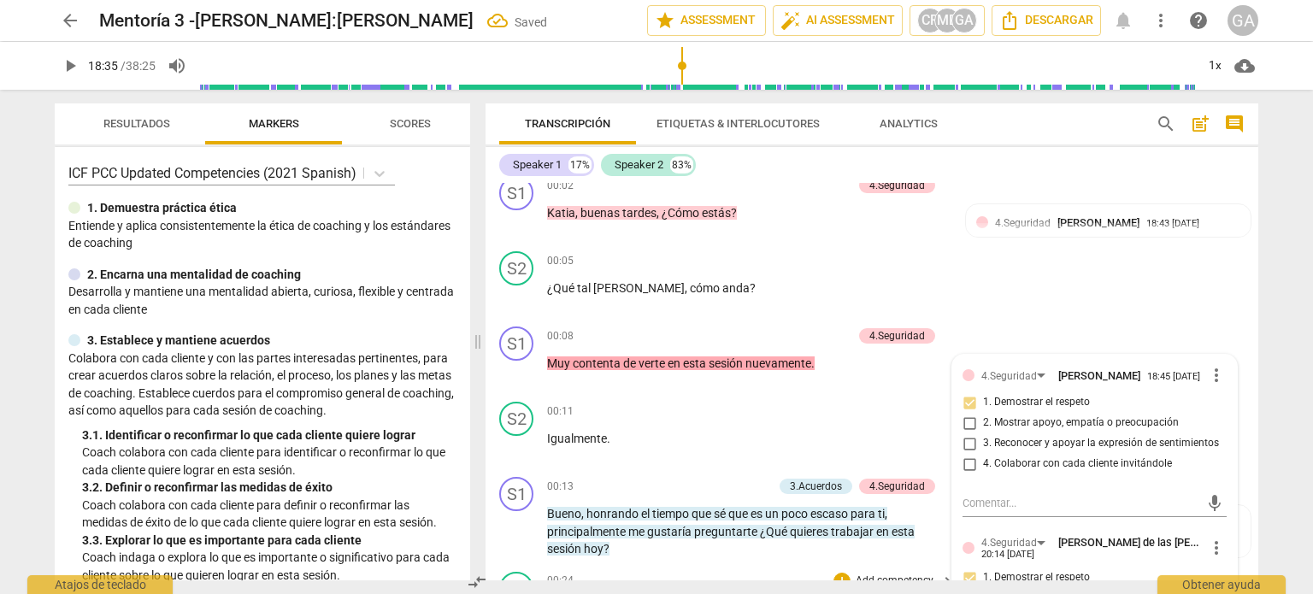
scroll to position [0, 0]
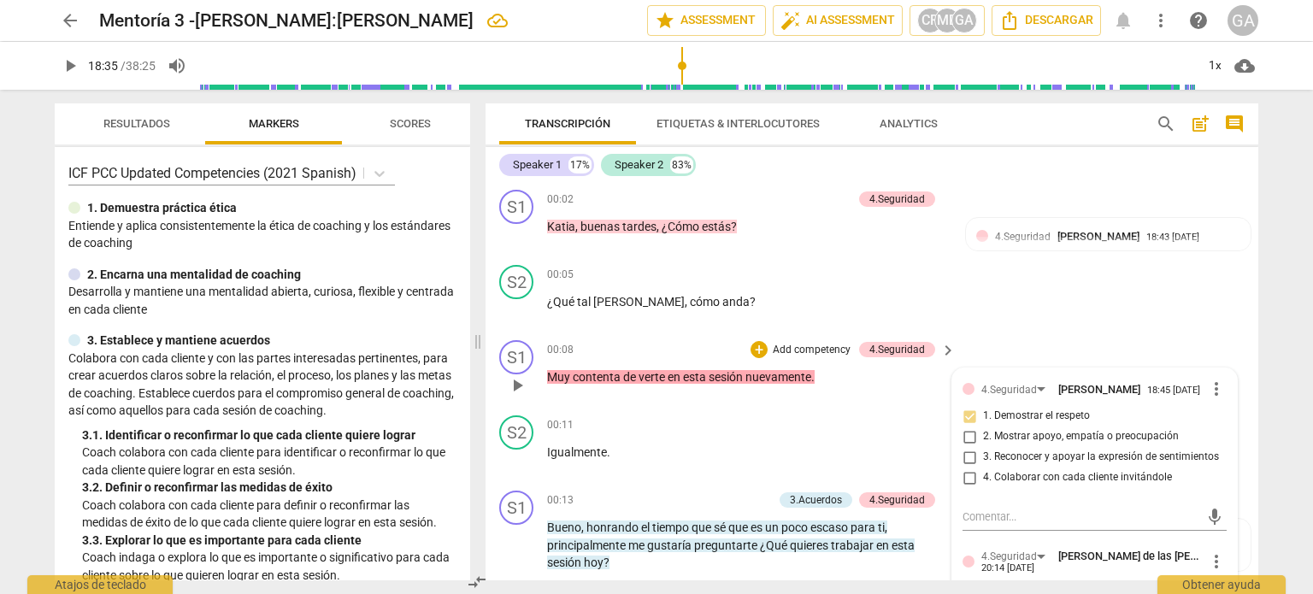
click at [827, 374] on p "Muy contenta de verte en esta sesión nuevamente ." at bounding box center [747, 377] width 400 height 18
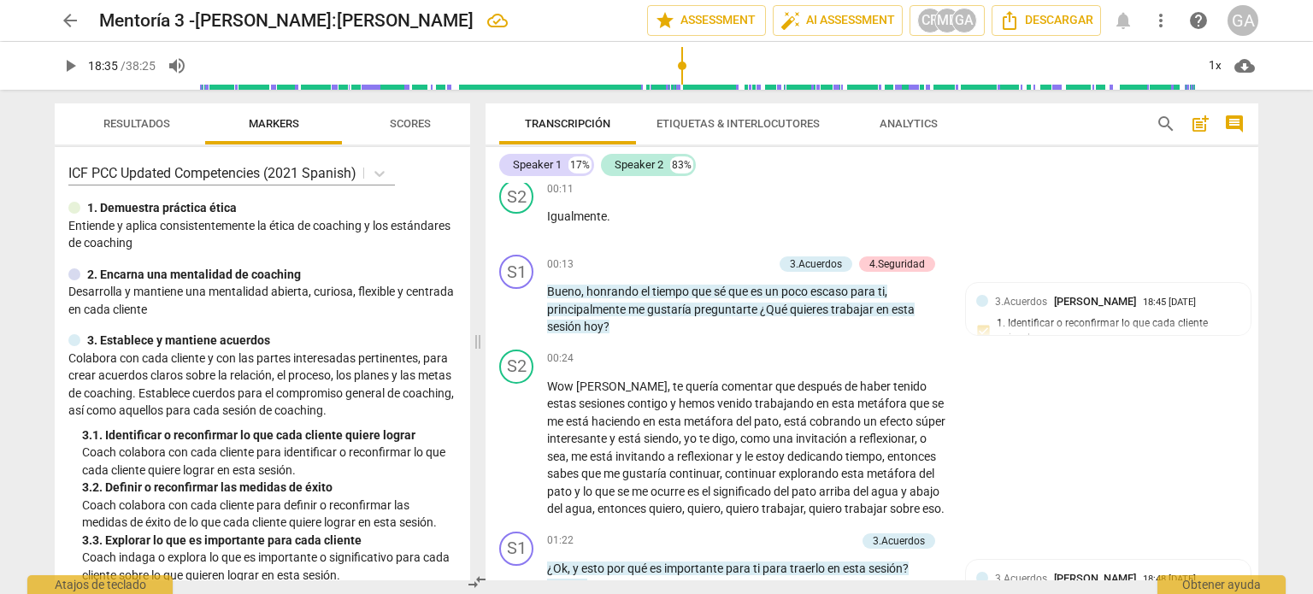
scroll to position [256, 0]
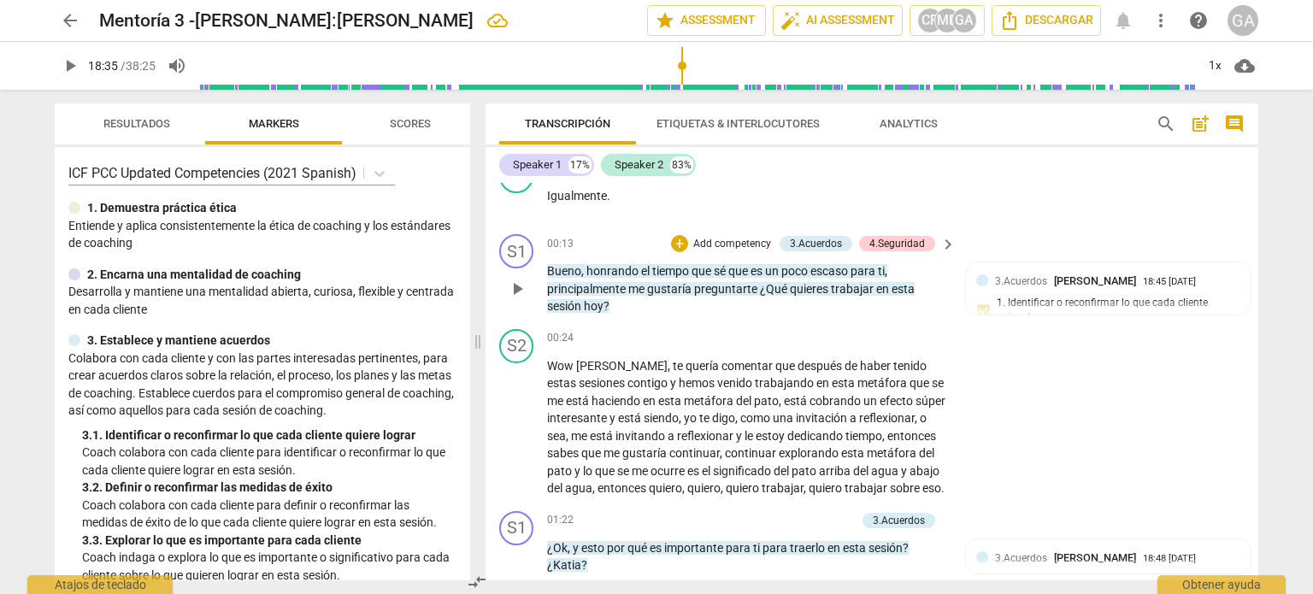
click at [704, 239] on p "Add competency" at bounding box center [732, 244] width 81 height 15
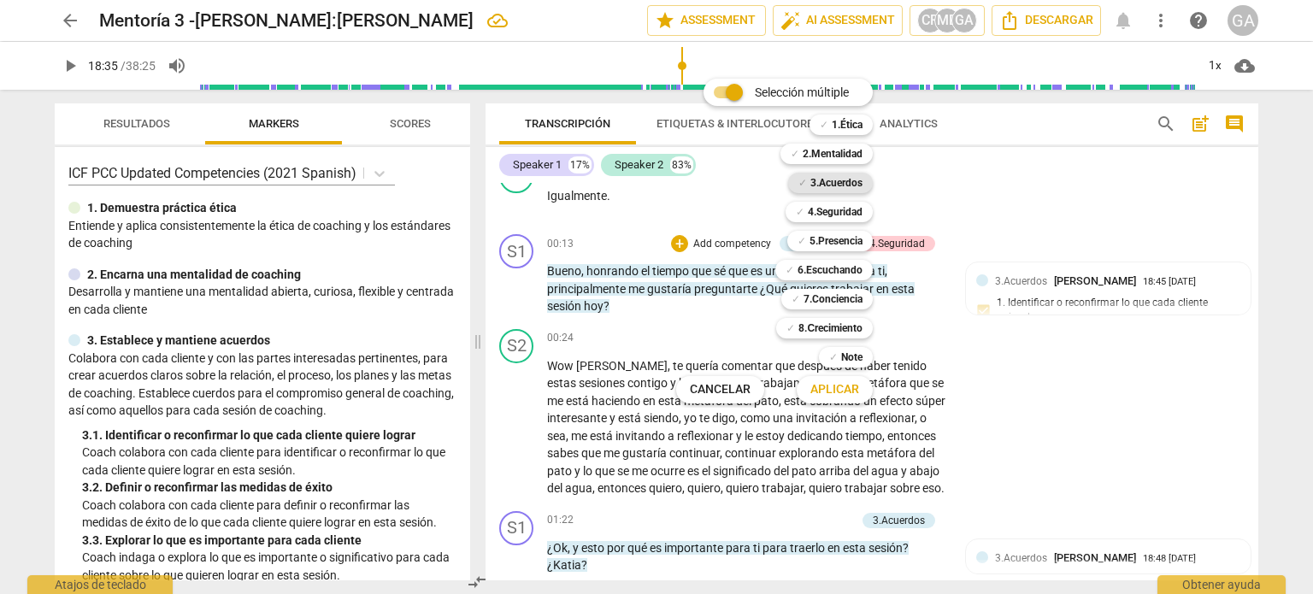
click at [841, 180] on b "3.Acuerdos" at bounding box center [836, 183] width 52 height 21
click at [841, 394] on span "Aplicar" at bounding box center [834, 389] width 49 height 17
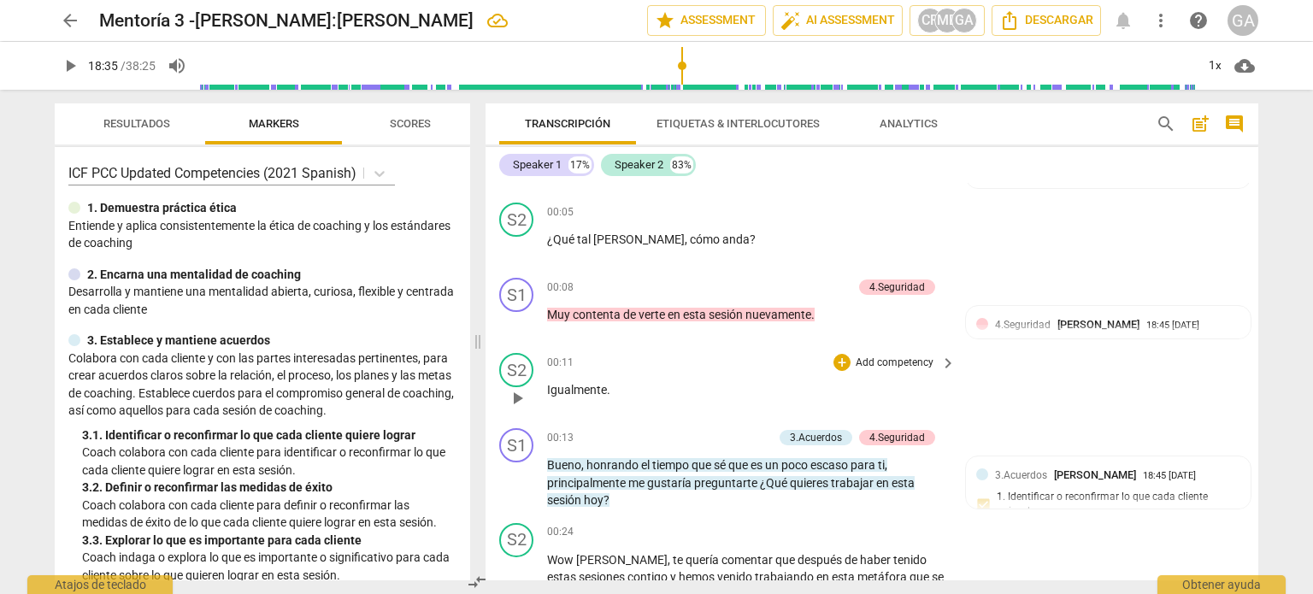
scroll to position [0, 0]
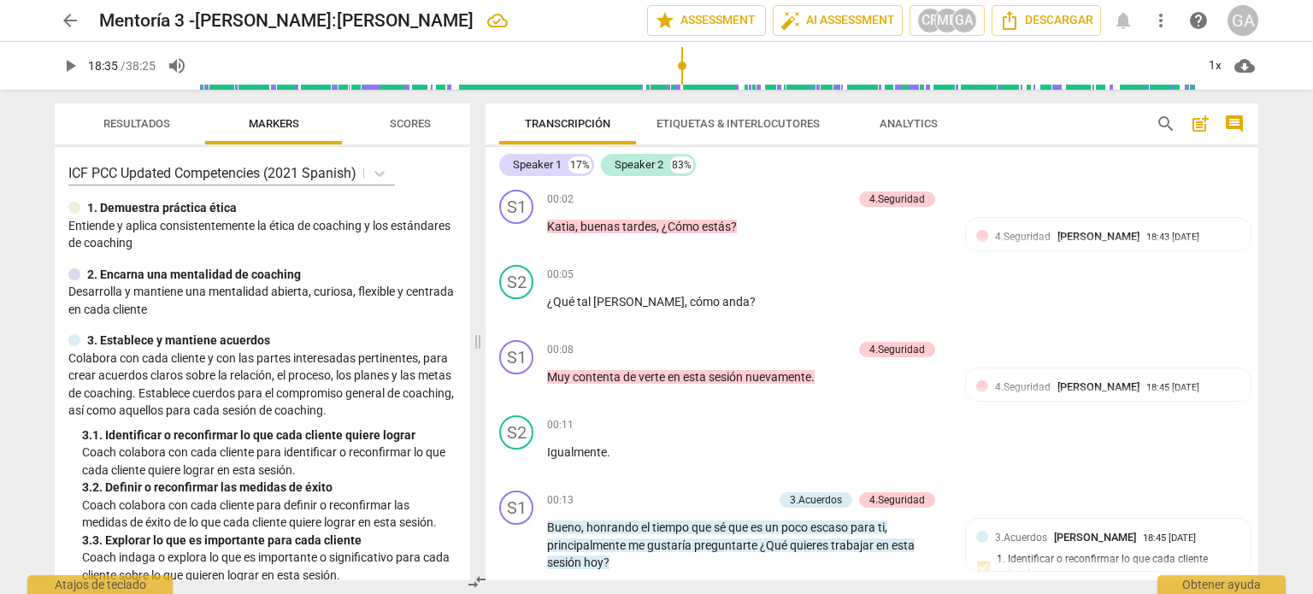
click at [766, 125] on span "Etiquetas & Interlocutores" at bounding box center [737, 123] width 163 height 13
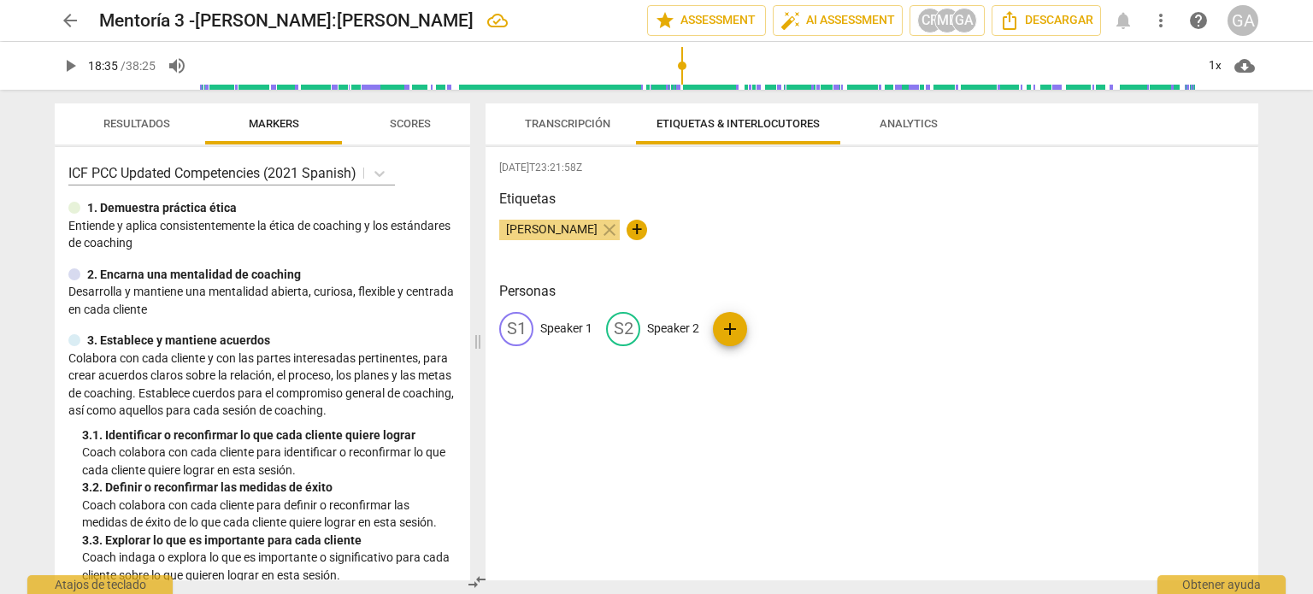
click at [636, 230] on span "+" at bounding box center [637, 230] width 21 height 21
type input "[PERSON_NAME] Mentor Coach"
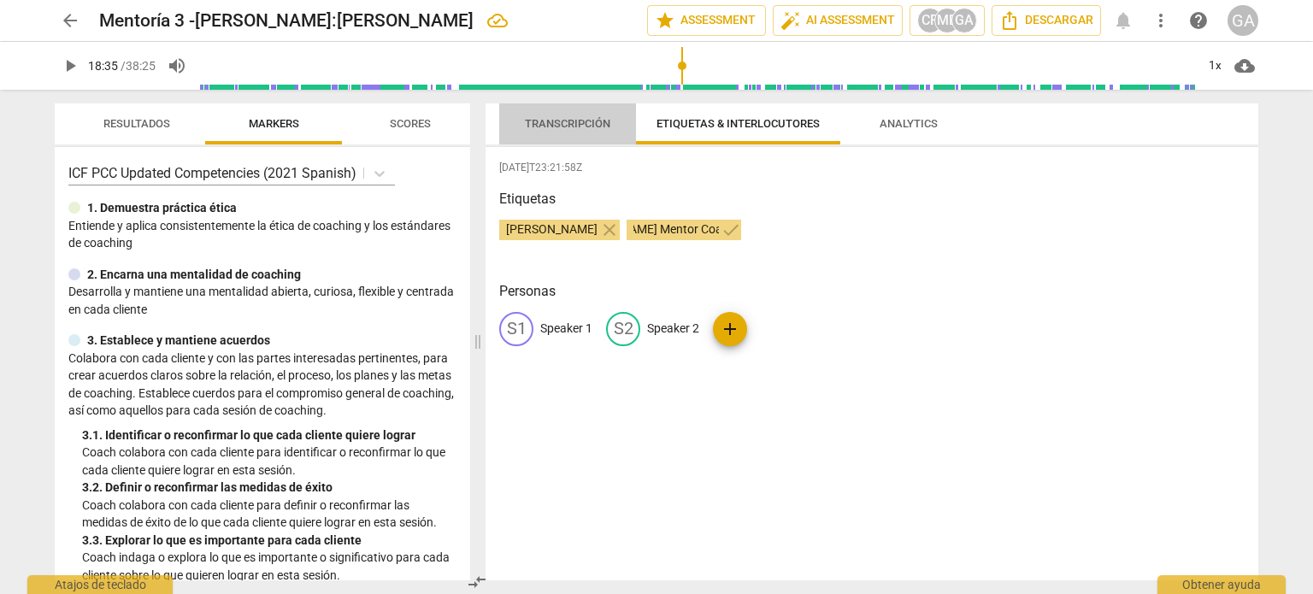
scroll to position [0, 0]
click at [555, 128] on span "Transcripción" at bounding box center [567, 123] width 85 height 13
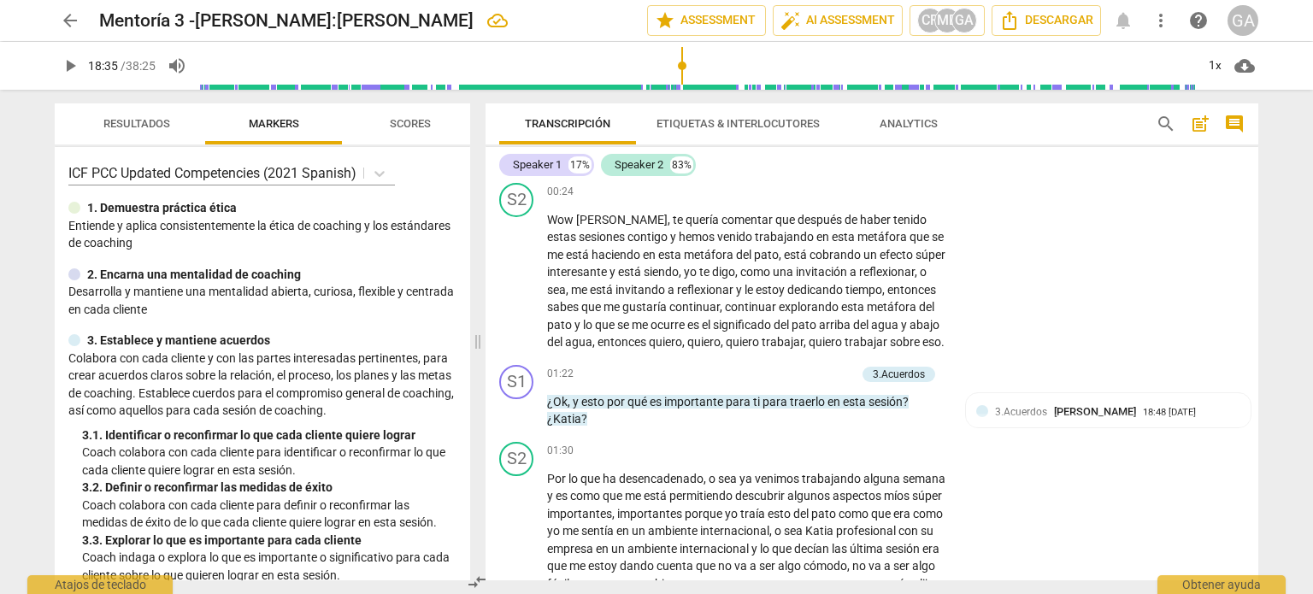
scroll to position [427, 0]
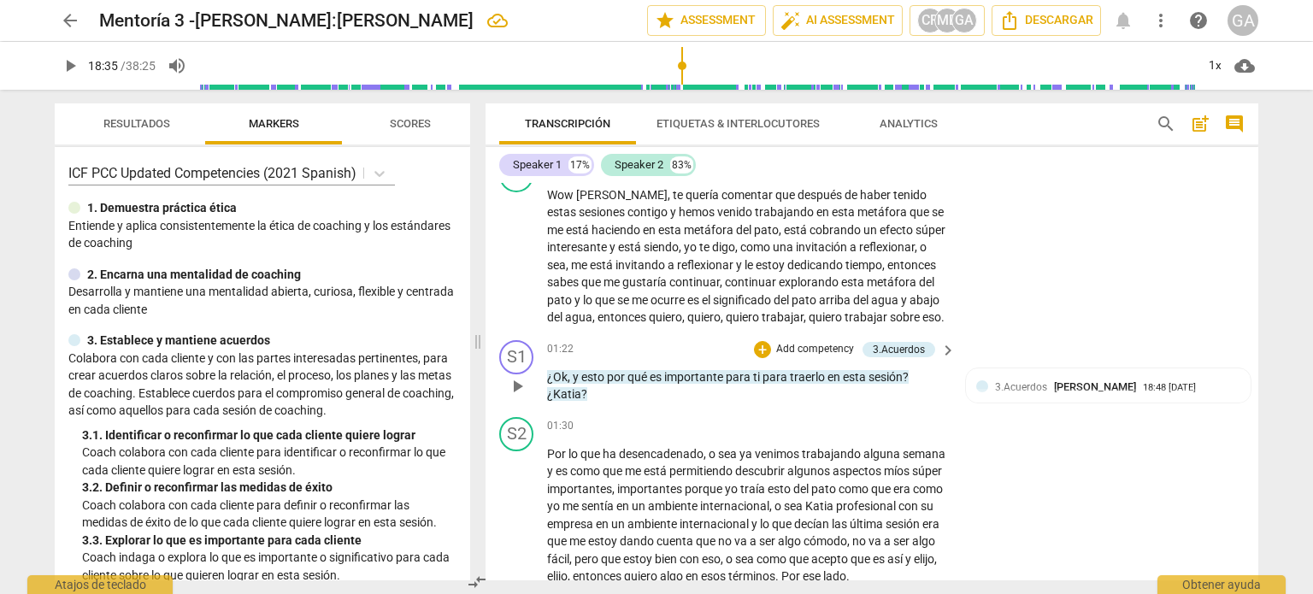
click at [779, 357] on p "Add competency" at bounding box center [814, 349] width 81 height 15
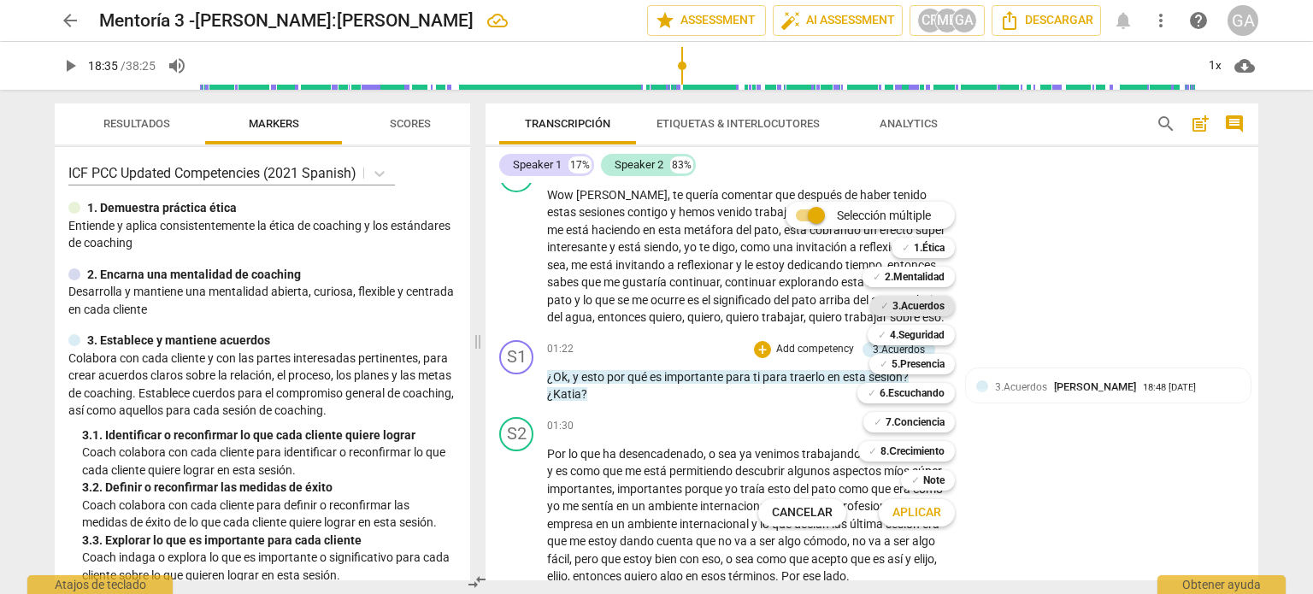
click at [932, 304] on b "3.Acuerdos" at bounding box center [918, 306] width 52 height 21
click at [918, 516] on span "Aplicar" at bounding box center [916, 512] width 49 height 17
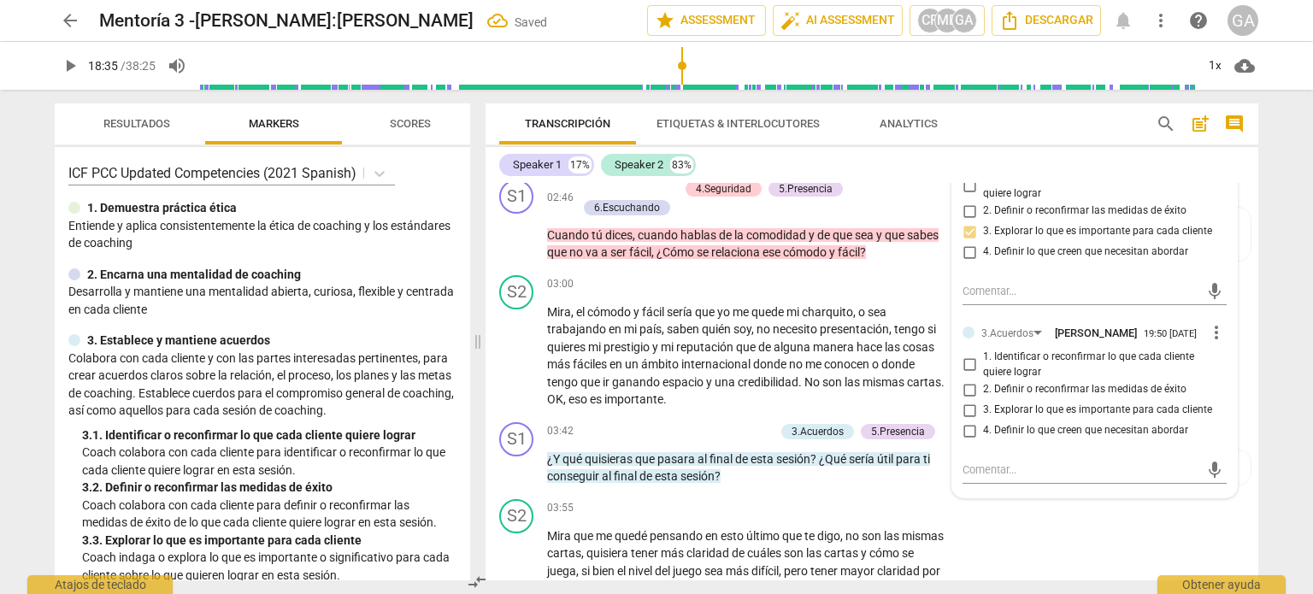
scroll to position [855, 0]
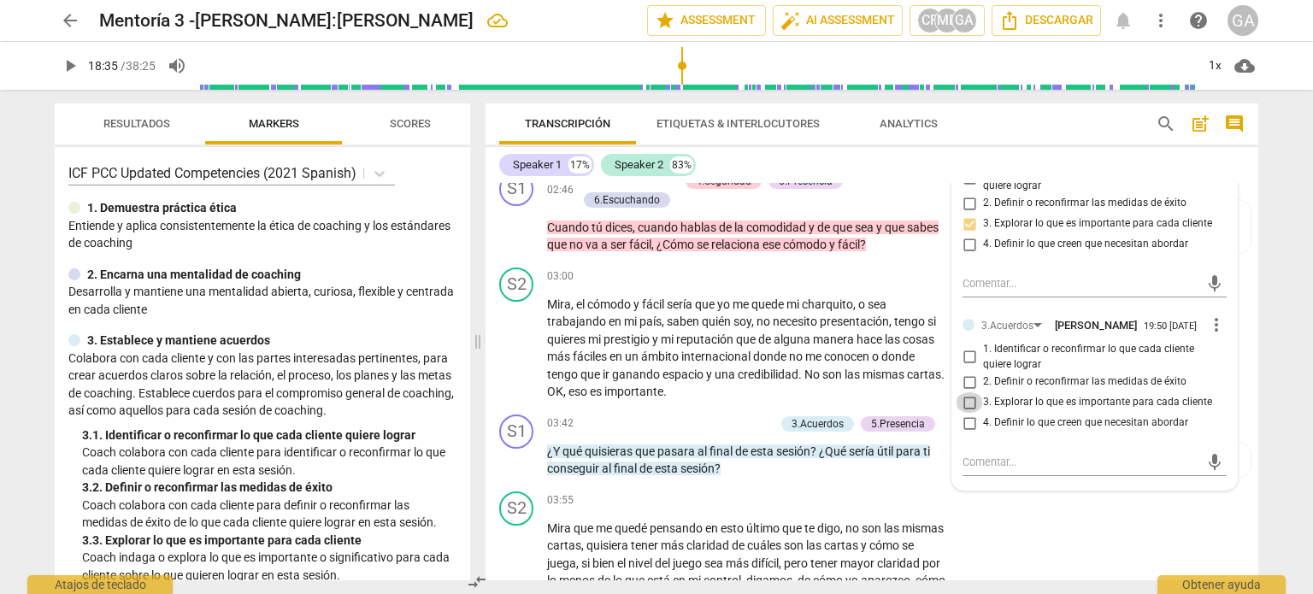
click at [968, 413] on input "3. Explorar lo que es importante para cada cliente" at bounding box center [969, 402] width 27 height 21
checkbox input "true"
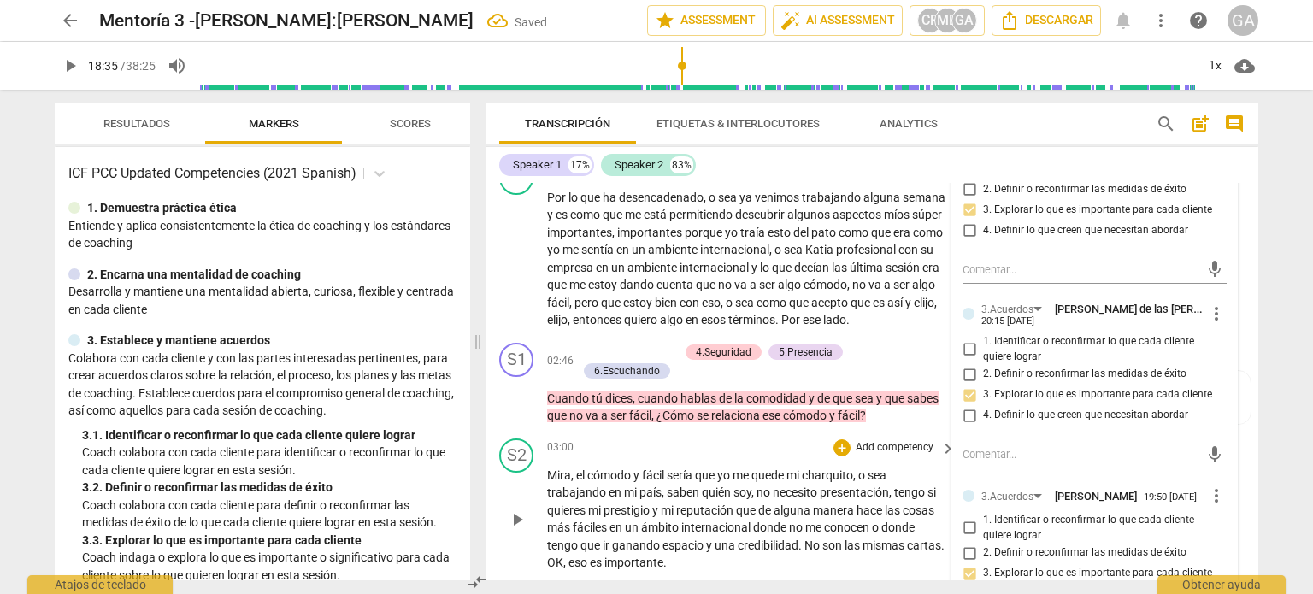
scroll to position [513, 0]
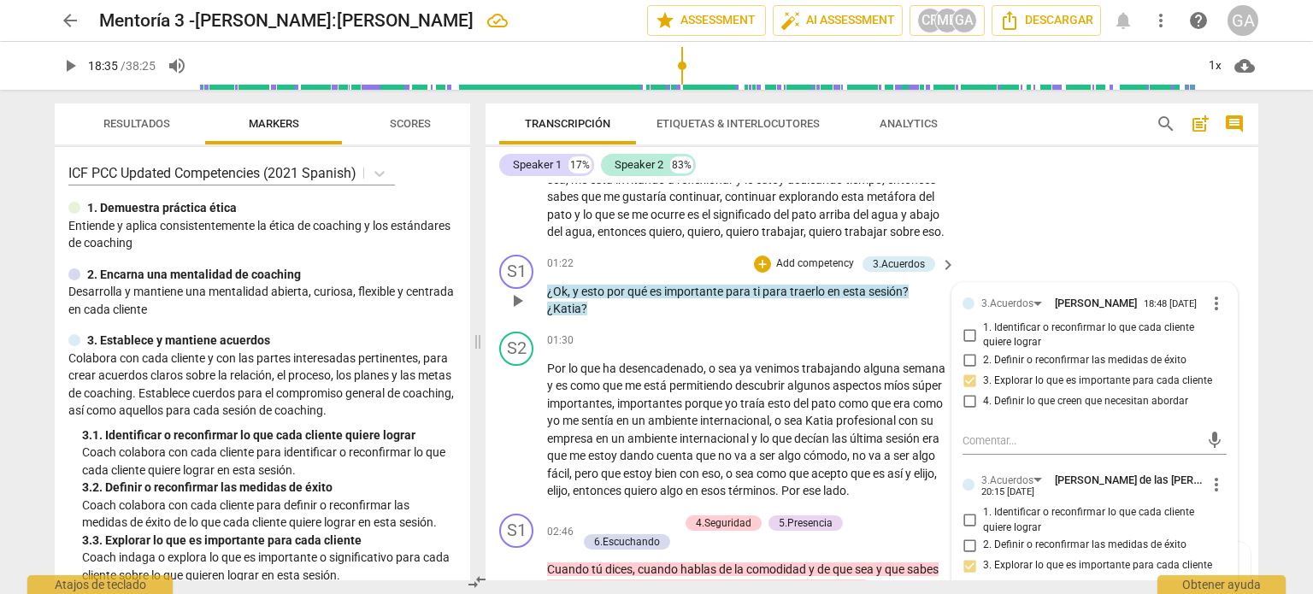
click at [608, 318] on p "¿Ok , y esto por qué es importante para ti para traerlo en esta sesión ? ¿[PERS…" at bounding box center [747, 300] width 400 height 35
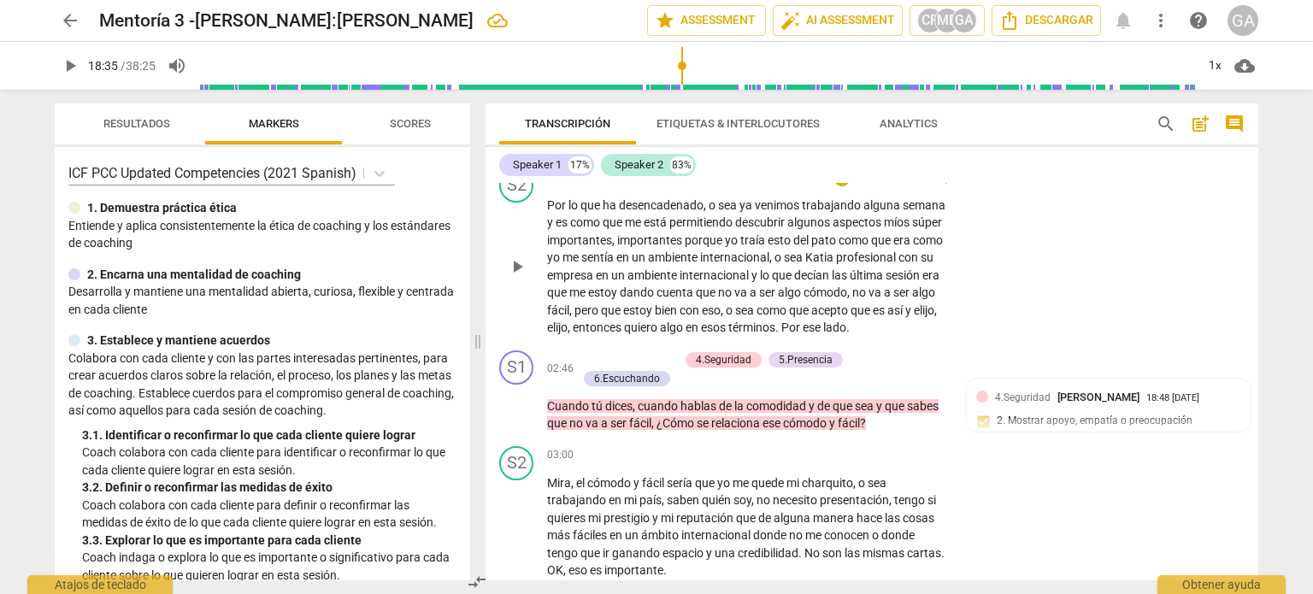
scroll to position [769, 0]
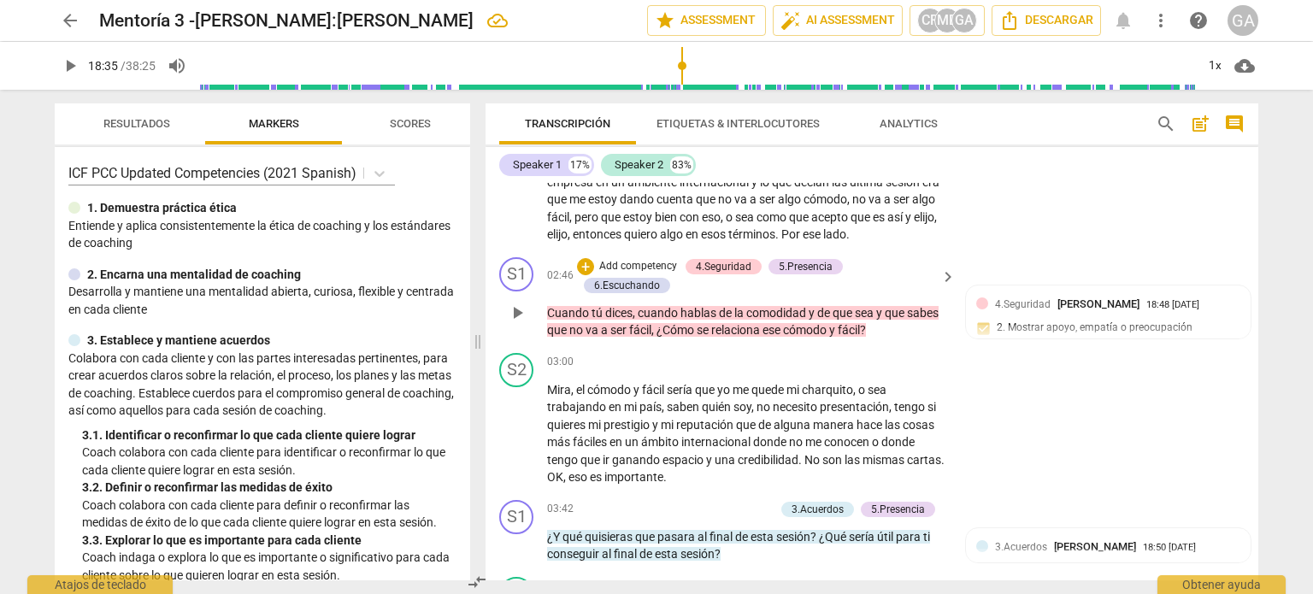
click at [633, 274] on p "Add competency" at bounding box center [637, 266] width 81 height 15
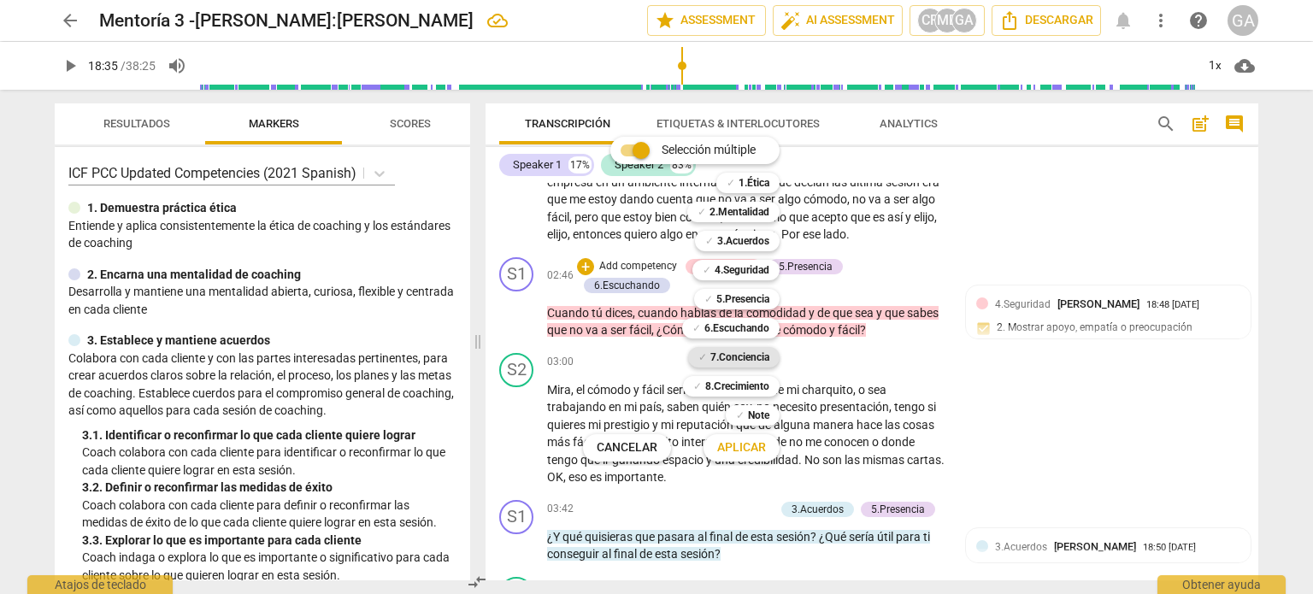
click at [739, 353] on b "7.Conciencia" at bounding box center [739, 357] width 59 height 21
click at [744, 448] on span "Aplicar" at bounding box center [741, 447] width 49 height 17
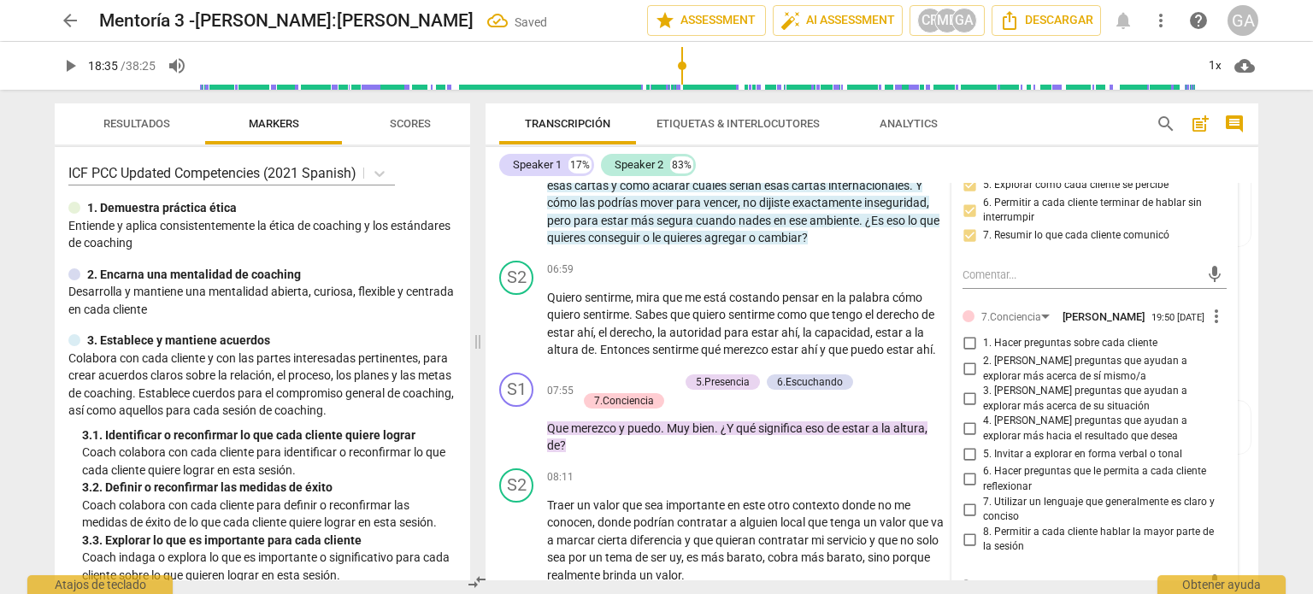
scroll to position [1880, 0]
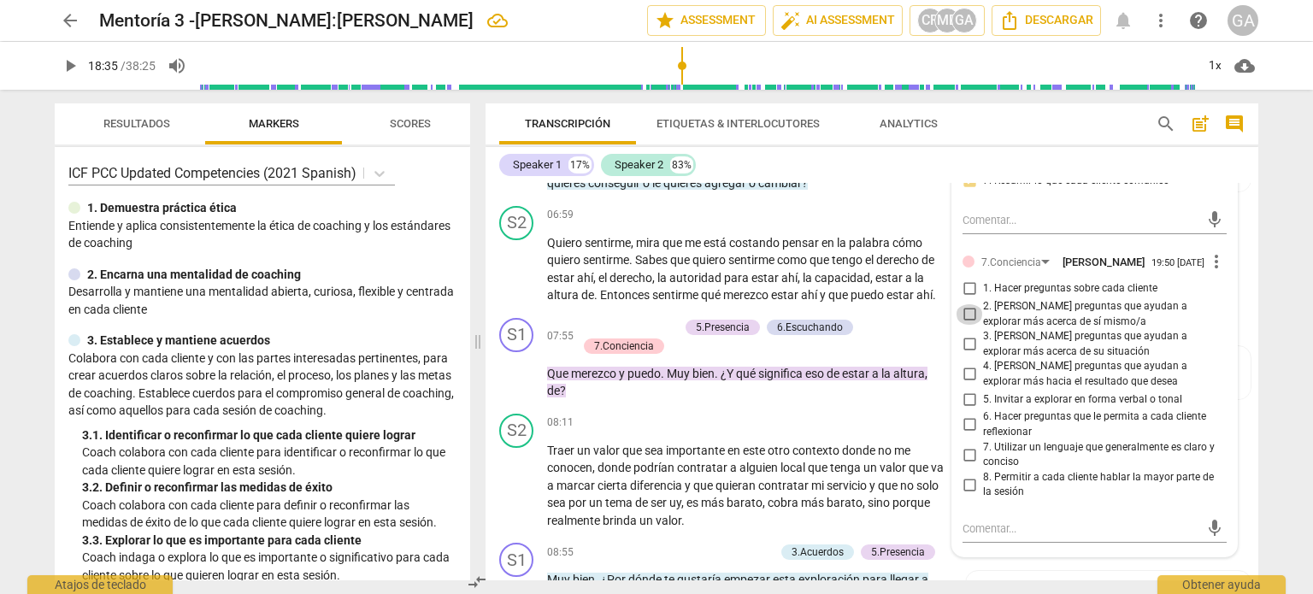
click at [968, 325] on input "2. [PERSON_NAME] preguntas que ayudan a explorar más acerca de sí mismo/a" at bounding box center [969, 314] width 27 height 21
checkbox input "true"
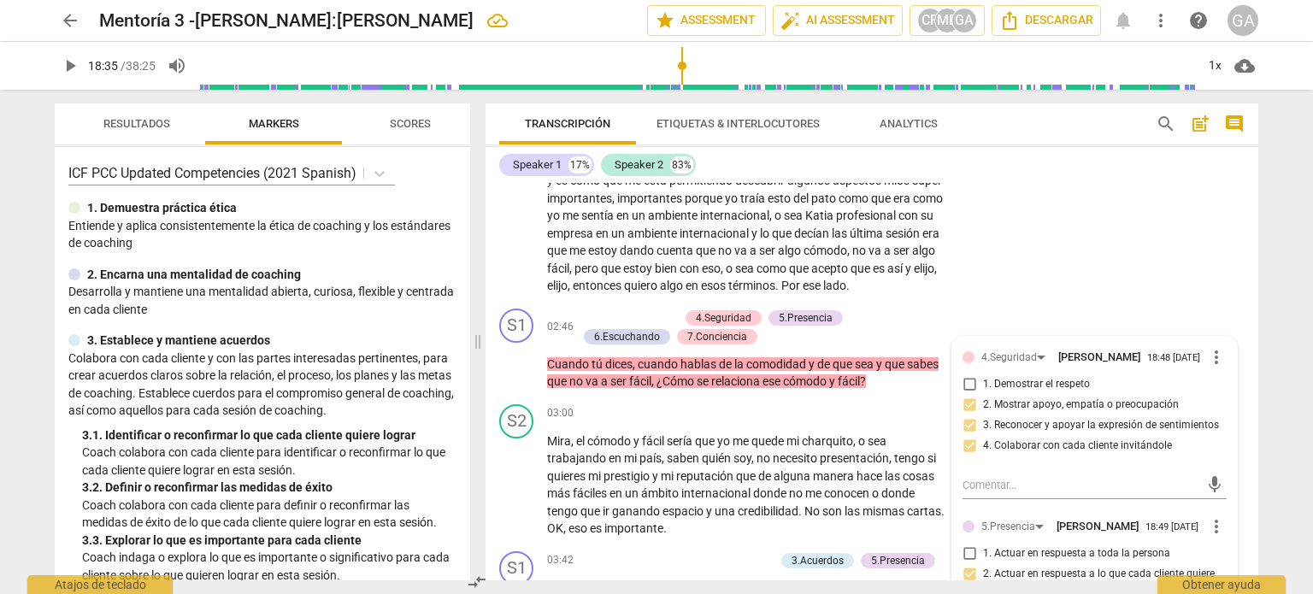
scroll to position [769, 0]
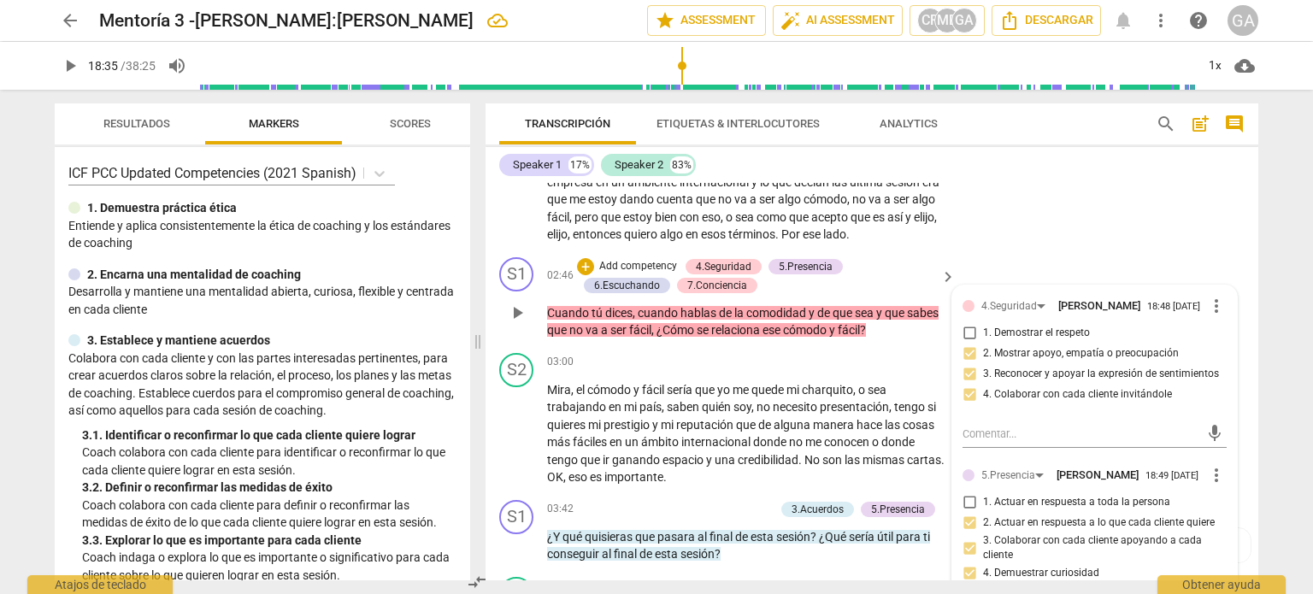
click at [888, 339] on p "Cuando tú dices , cuando hablas de la comodidad y de que sea y que sabes que no…" at bounding box center [747, 321] width 400 height 35
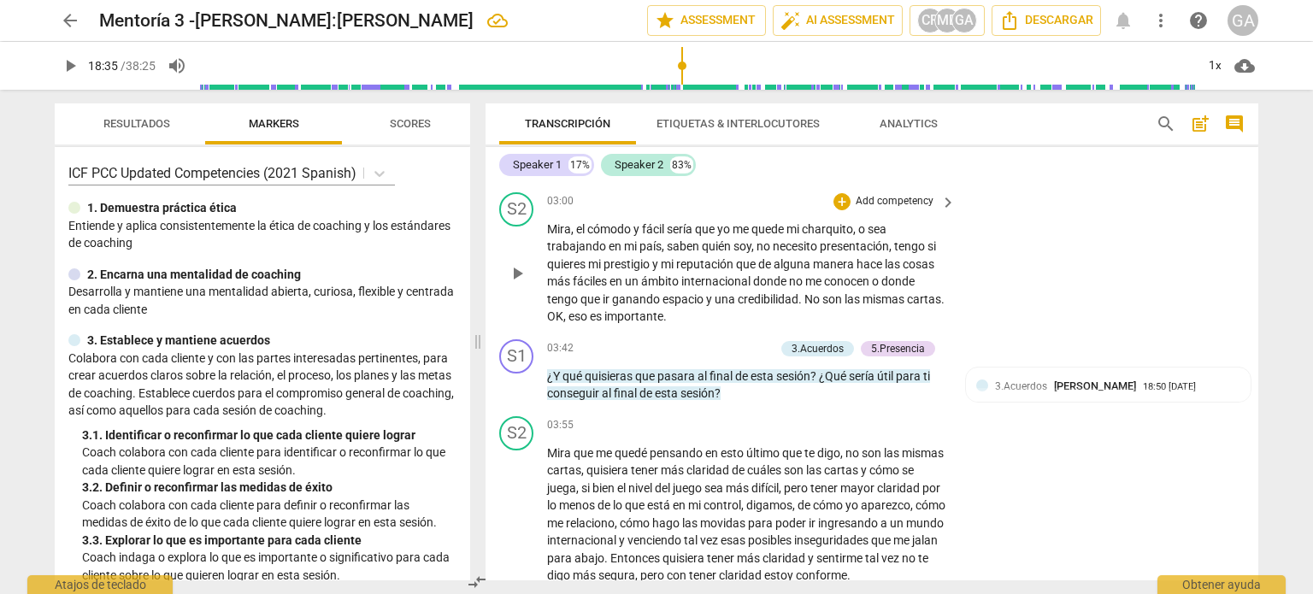
scroll to position [940, 0]
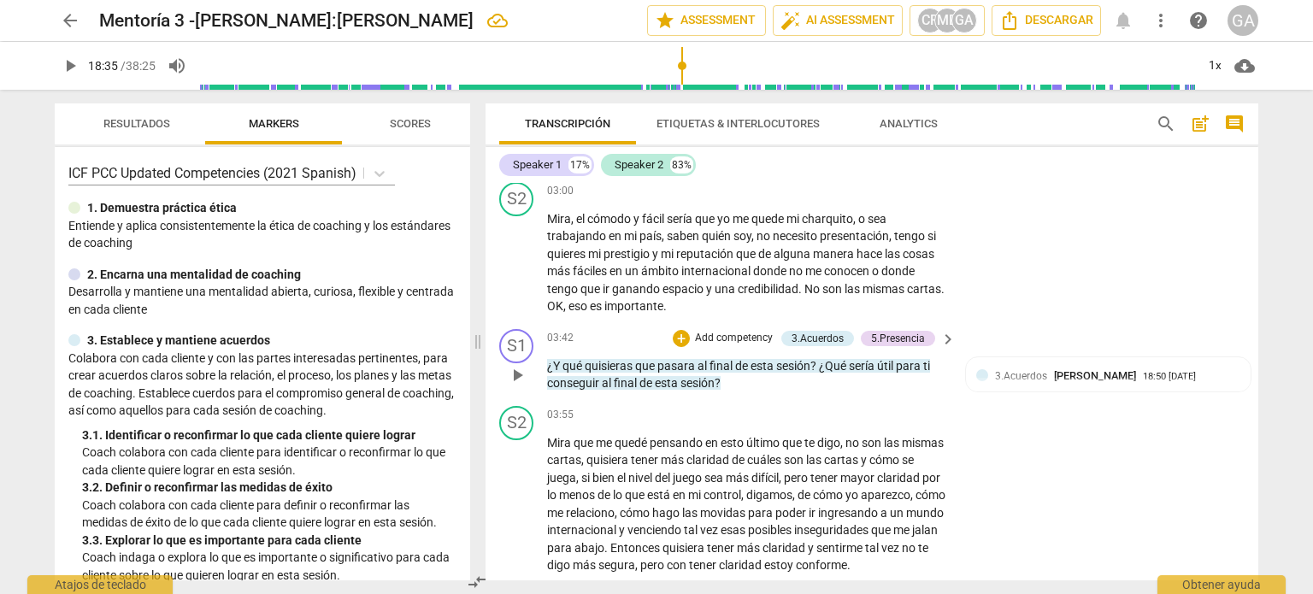
click at [737, 346] on p "Add competency" at bounding box center [733, 338] width 81 height 15
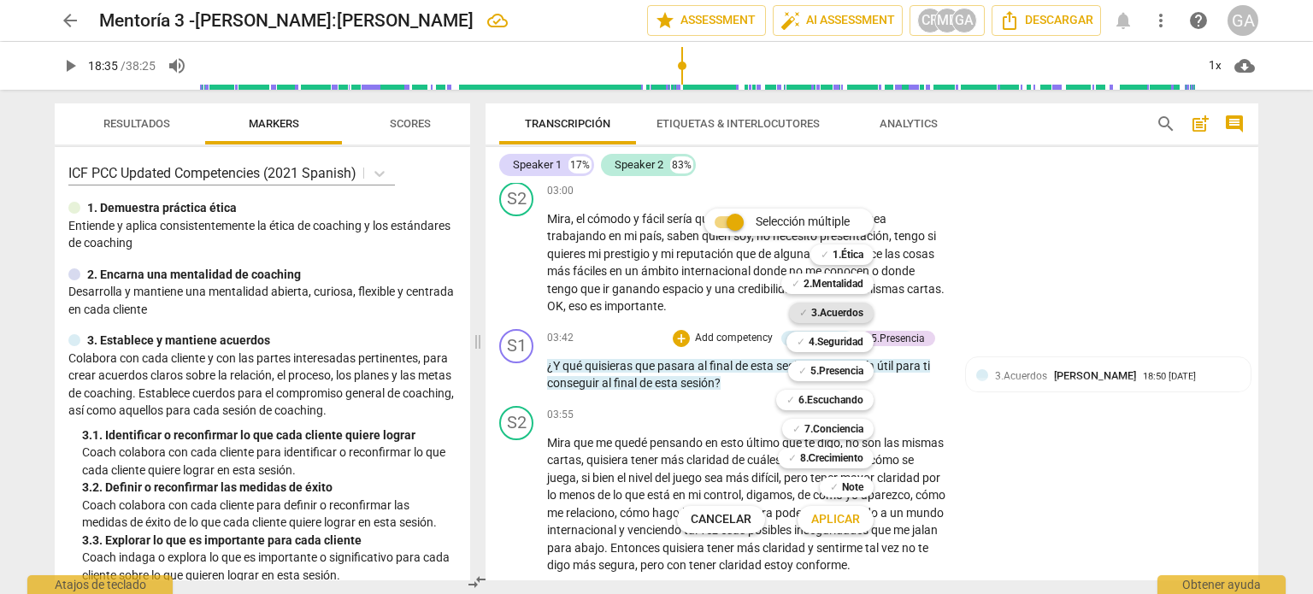
click at [843, 308] on b "3.Acuerdos" at bounding box center [837, 313] width 52 height 21
click at [843, 519] on span "Aplicar" at bounding box center [835, 519] width 49 height 17
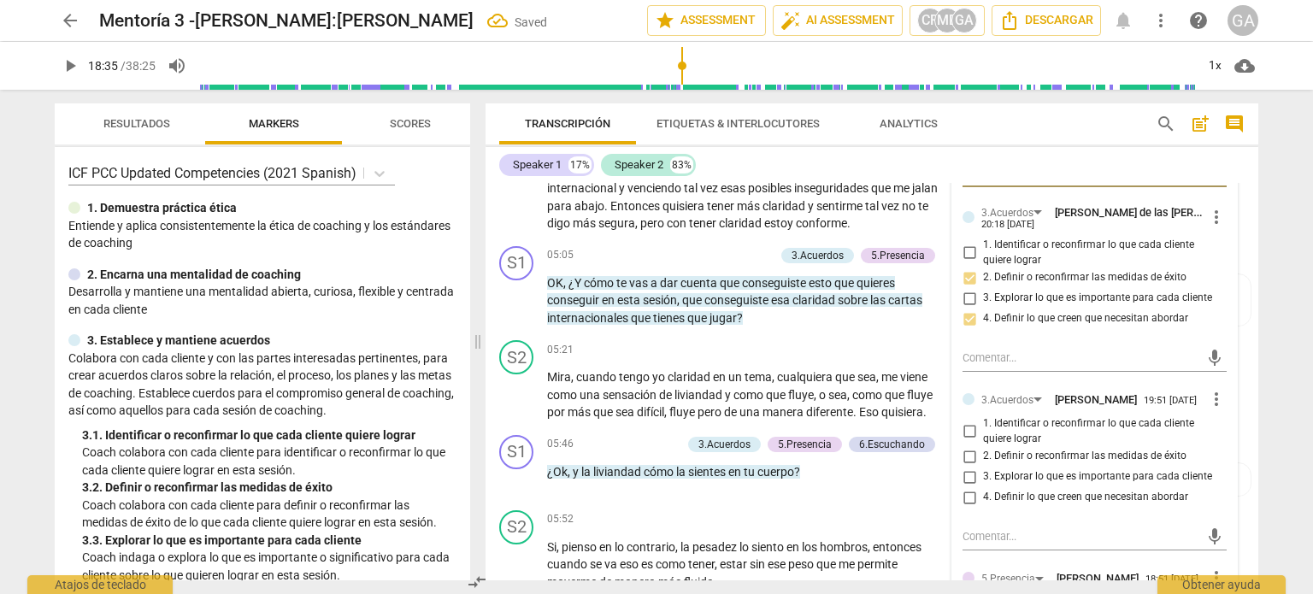
scroll to position [1368, 0]
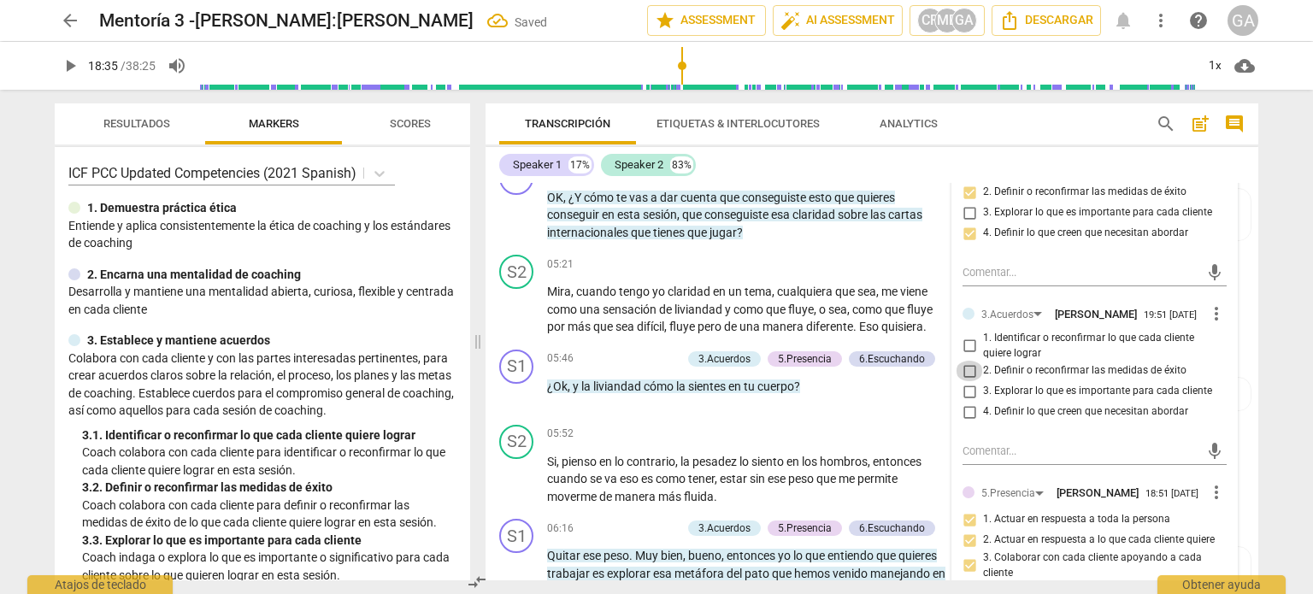
click at [967, 381] on input "2. Definir o reconfirmar las medidas de éxito" at bounding box center [969, 371] width 27 height 21
checkbox input "true"
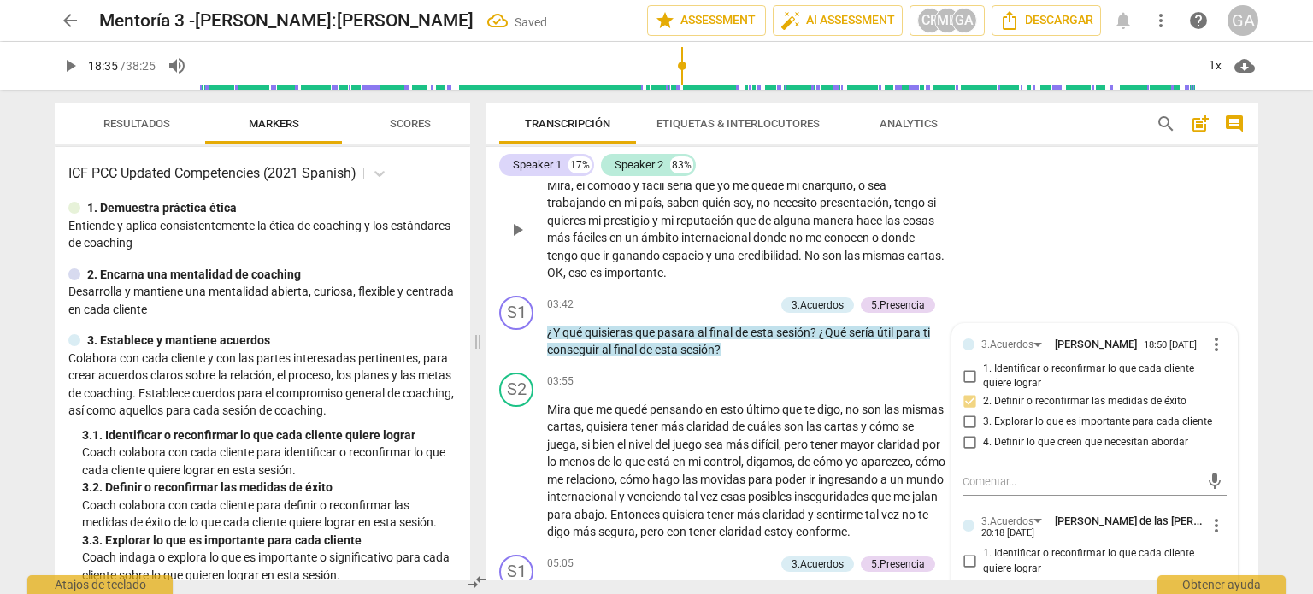
scroll to position [1026, 0]
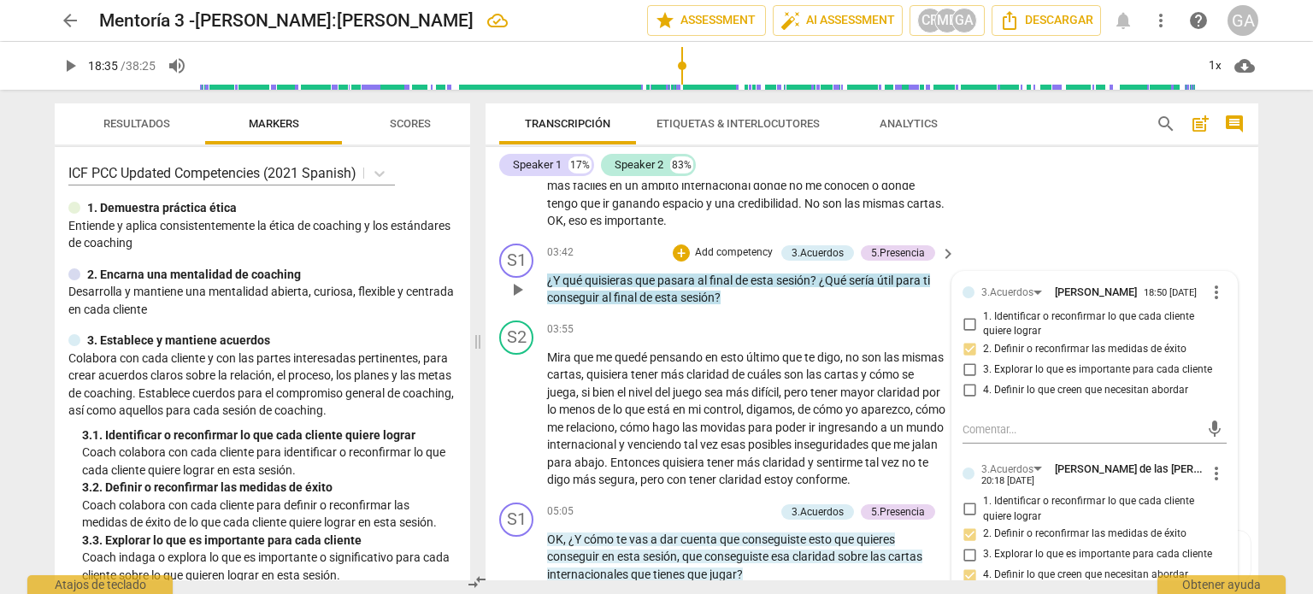
click at [728, 307] on p "¿Y qué quisieras que pasara al final de esta sesión ? ¿Qué sería útil para ti c…" at bounding box center [747, 289] width 400 height 35
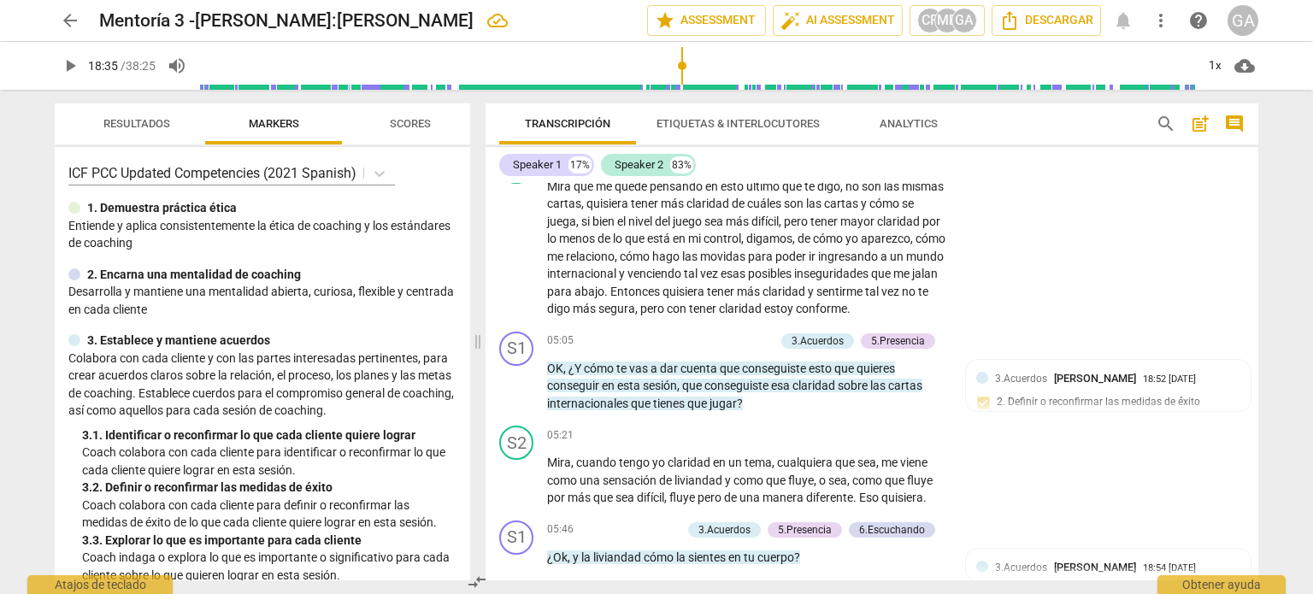
scroll to position [1282, 0]
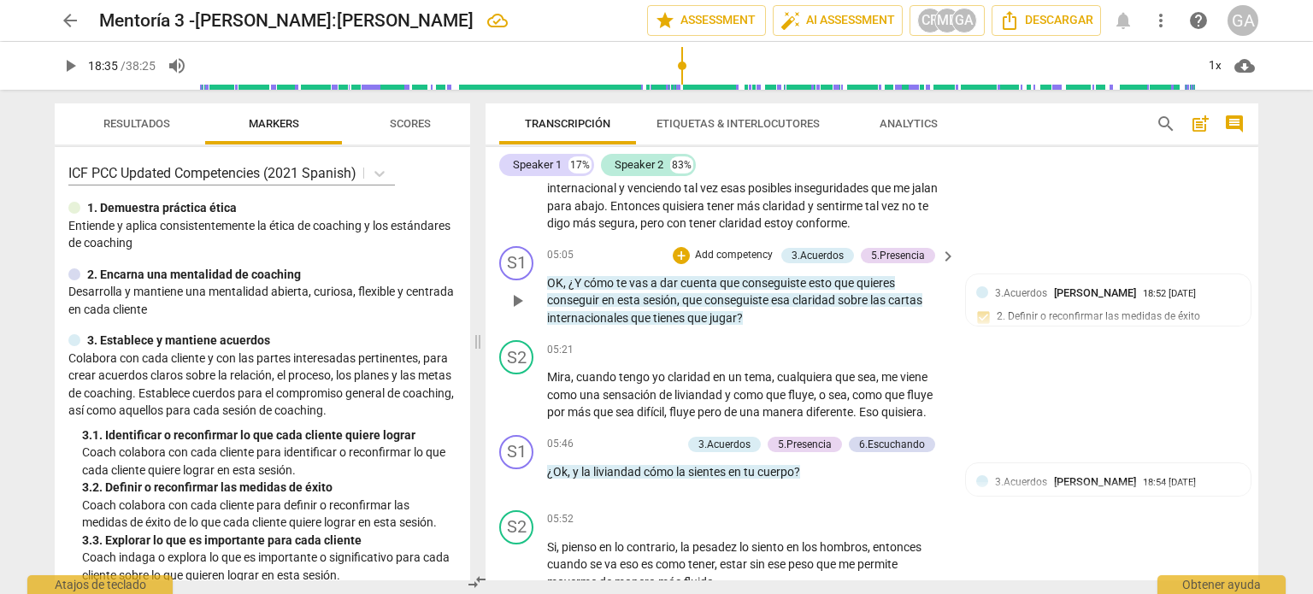
click at [737, 263] on p "Add competency" at bounding box center [733, 255] width 81 height 15
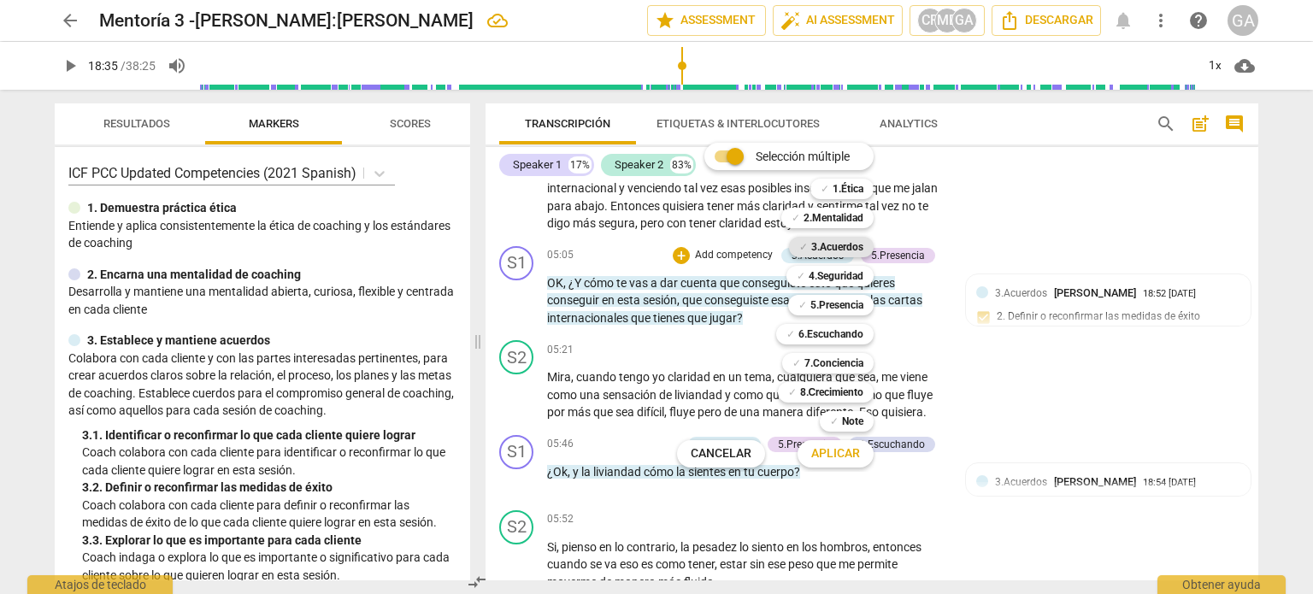
click at [846, 250] on b "3.Acuerdos" at bounding box center [837, 247] width 52 height 21
click at [838, 450] on span "Aplicar" at bounding box center [835, 453] width 49 height 17
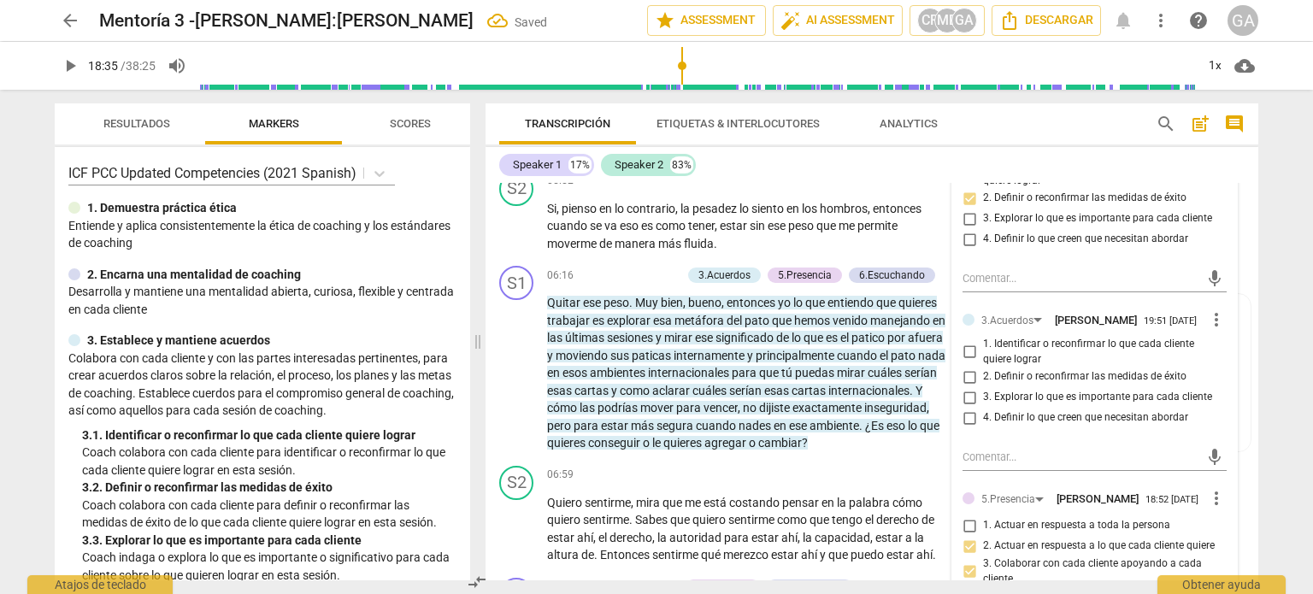
scroll to position [1624, 0]
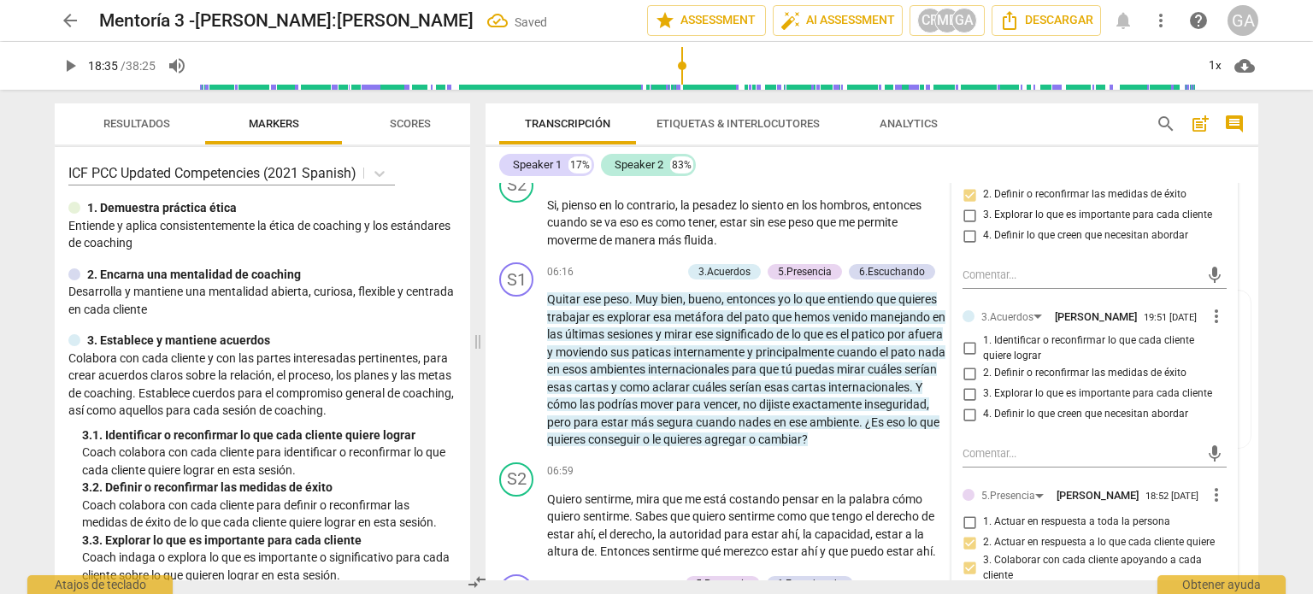
click at [968, 384] on input "2. Definir o reconfirmar las medidas de éxito" at bounding box center [969, 373] width 27 height 21
checkbox input "true"
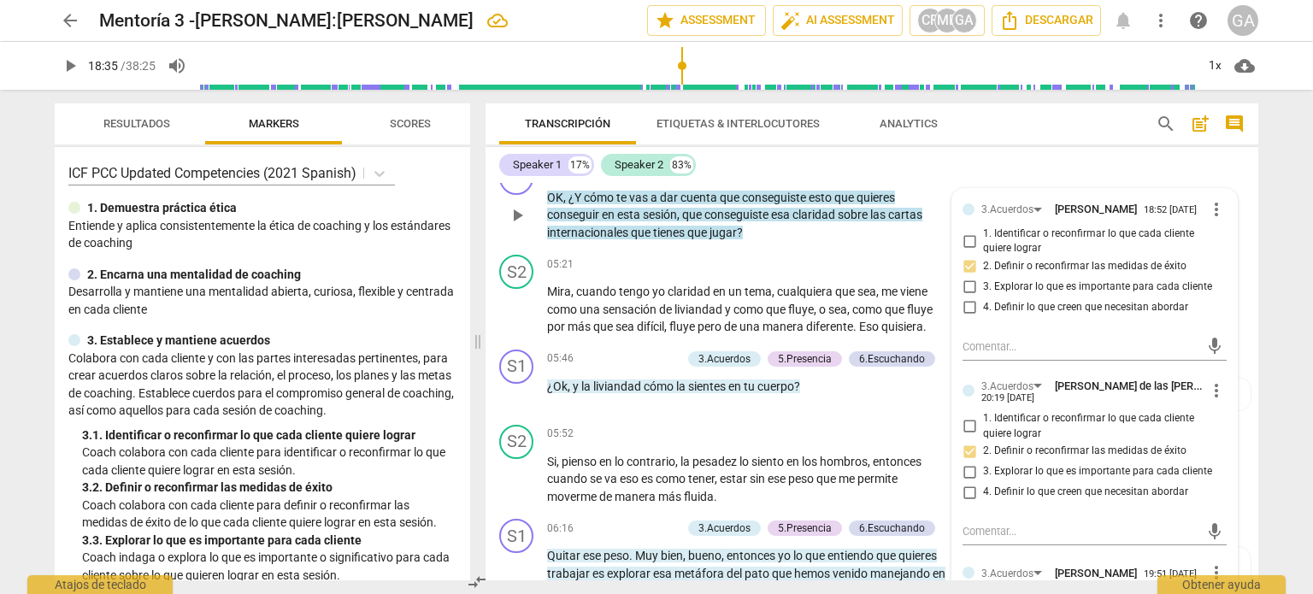
scroll to position [1539, 0]
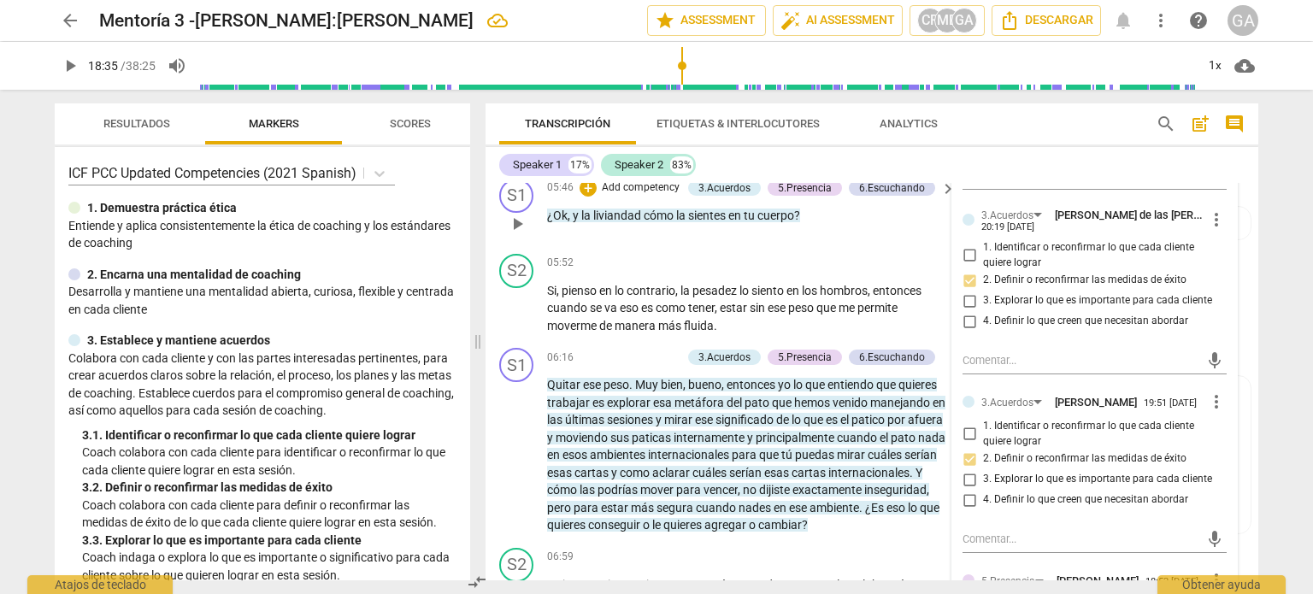
click at [639, 196] on p "Add competency" at bounding box center [640, 187] width 81 height 15
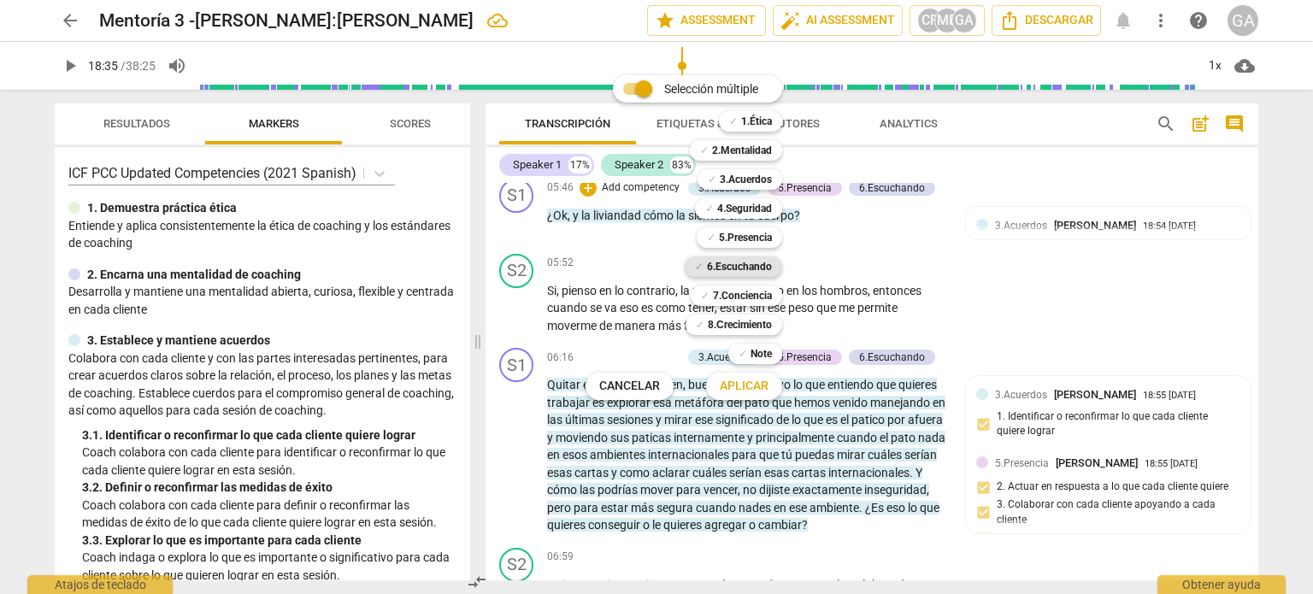
click at [738, 266] on b "6.Escuchando" at bounding box center [739, 266] width 65 height 21
click at [744, 389] on span "Aplicar" at bounding box center [744, 386] width 49 height 17
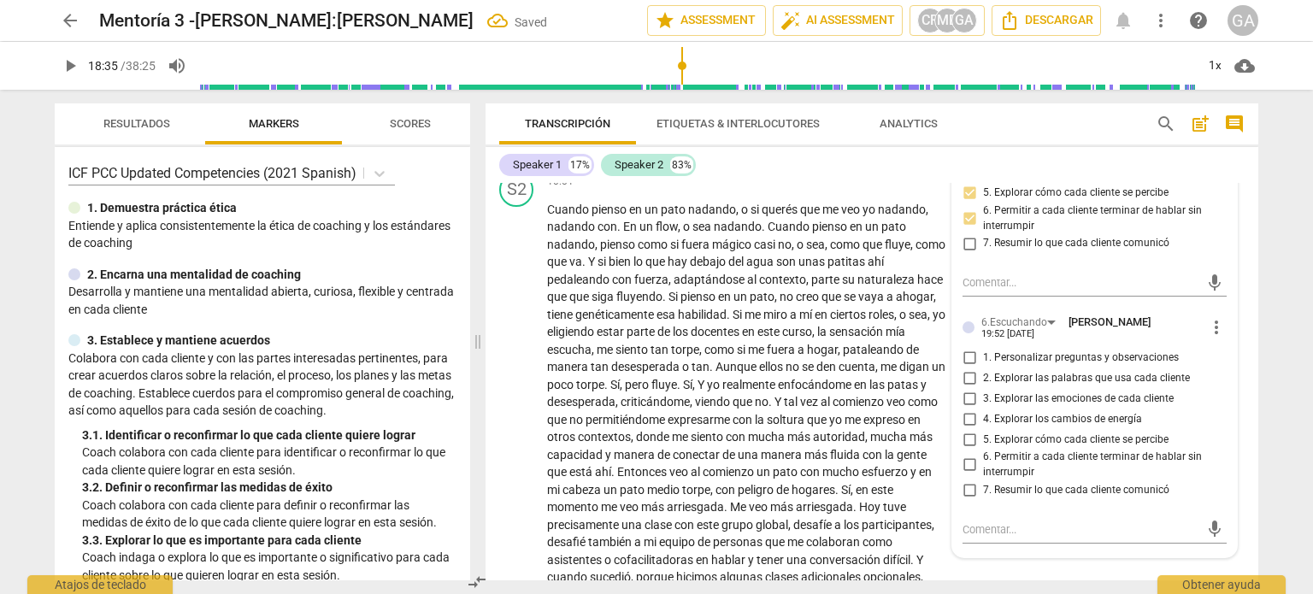
scroll to position [2564, 0]
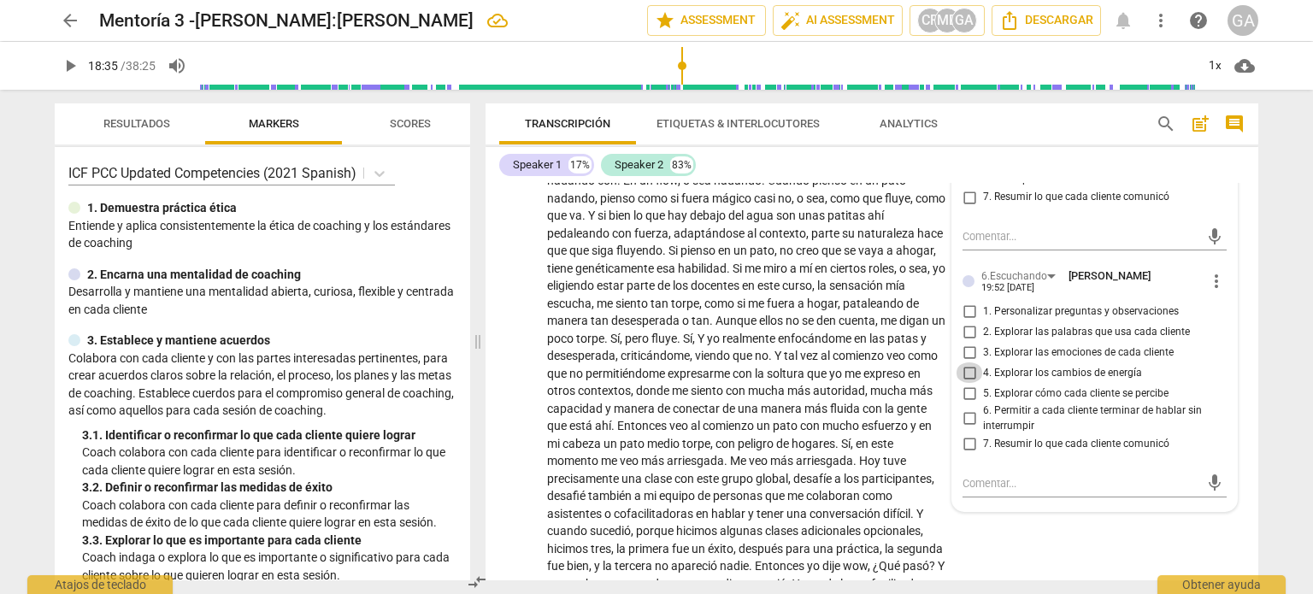
click at [973, 383] on input "4. Explorar los cambios de energía" at bounding box center [969, 372] width 27 height 21
checkbox input "true"
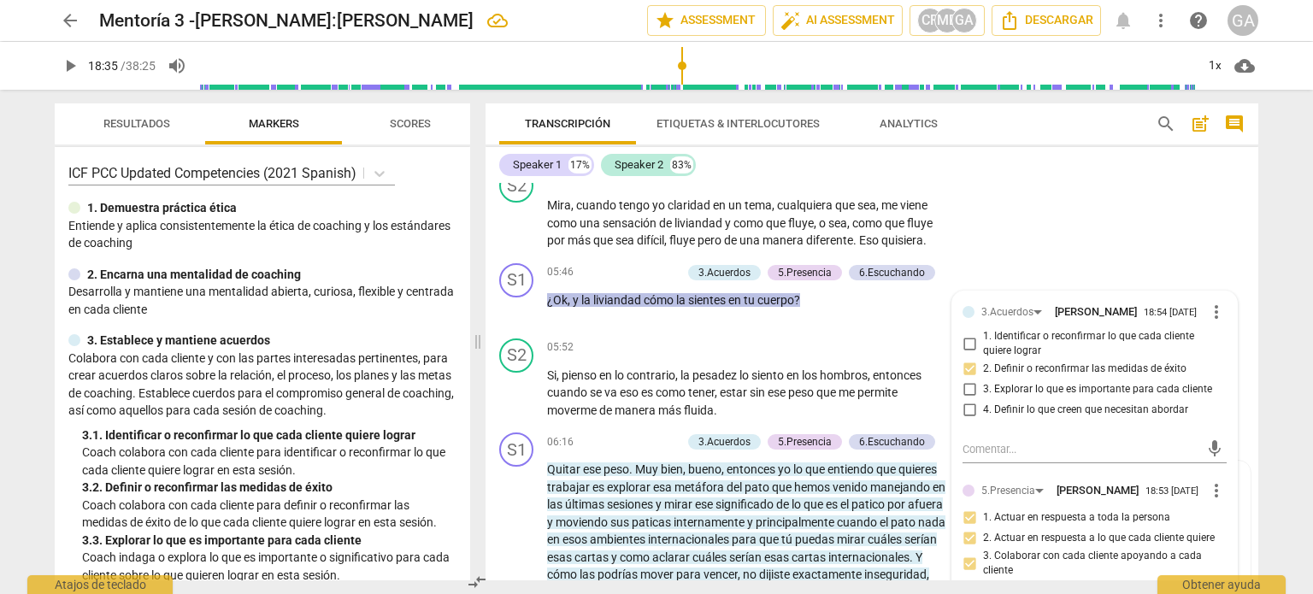
scroll to position [1453, 0]
click at [827, 310] on p "¿Ok , y la liviandad cómo la sientes en tu cuerpo ?" at bounding box center [747, 301] width 400 height 18
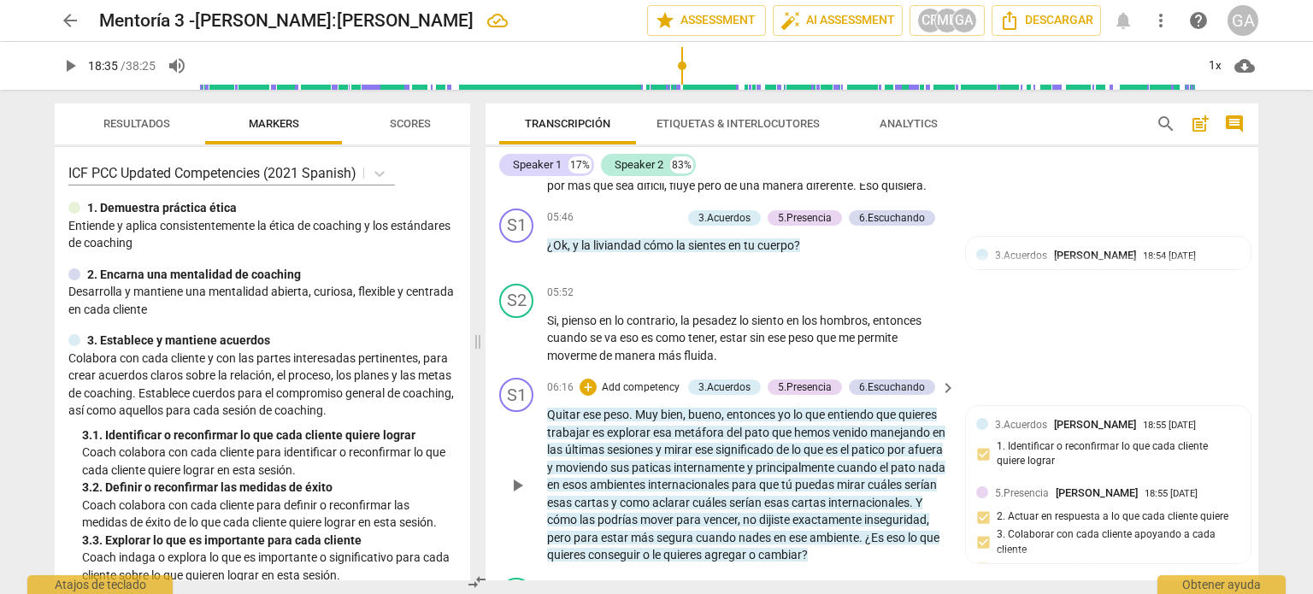
scroll to position [1539, 0]
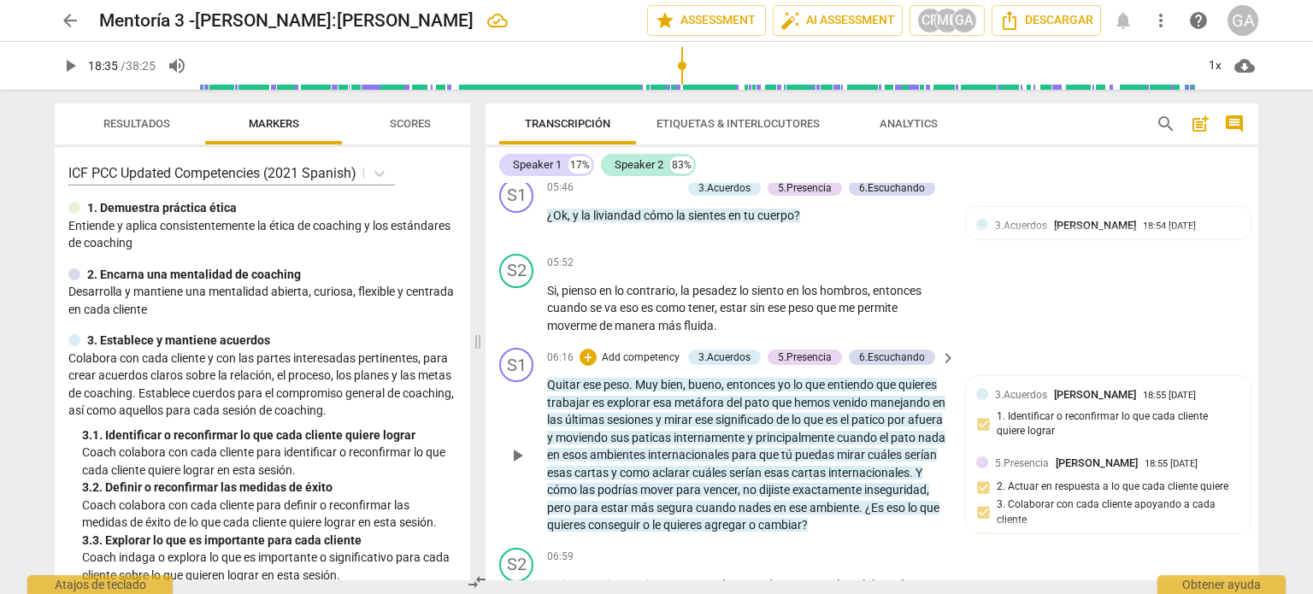
click at [637, 366] on p "Add competency" at bounding box center [640, 357] width 81 height 15
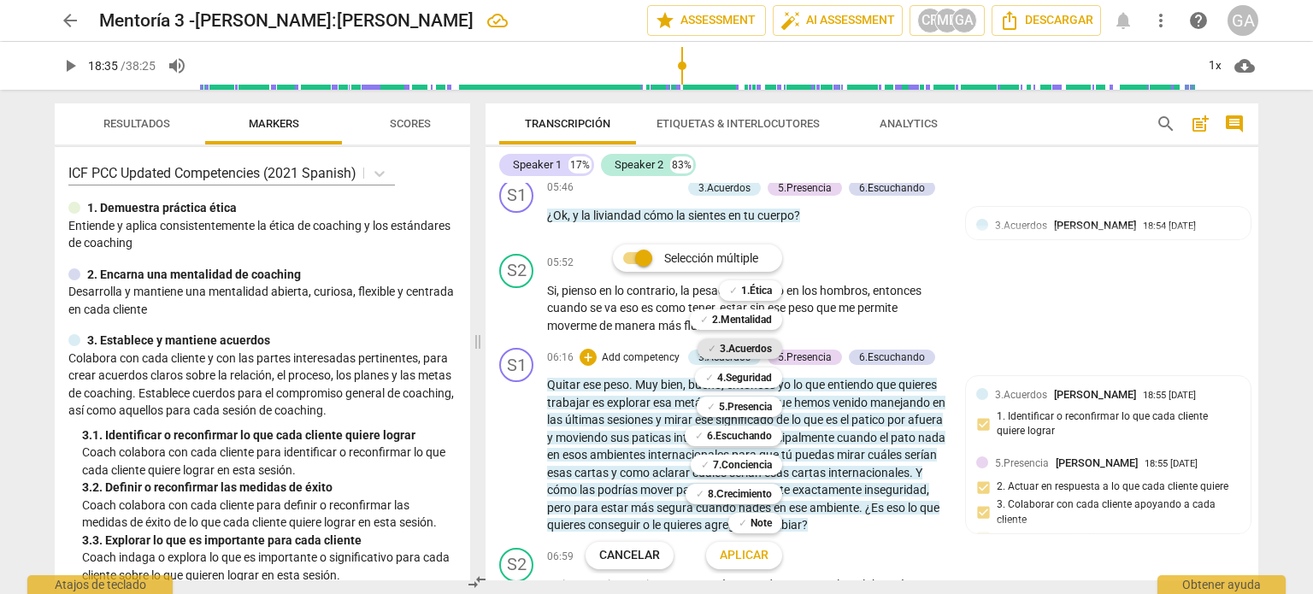
click at [723, 349] on b "3.Acuerdos" at bounding box center [746, 348] width 52 height 21
click at [716, 433] on b "6.Escuchando" at bounding box center [739, 436] width 65 height 21
click at [742, 554] on span "Aplicar" at bounding box center [744, 555] width 49 height 17
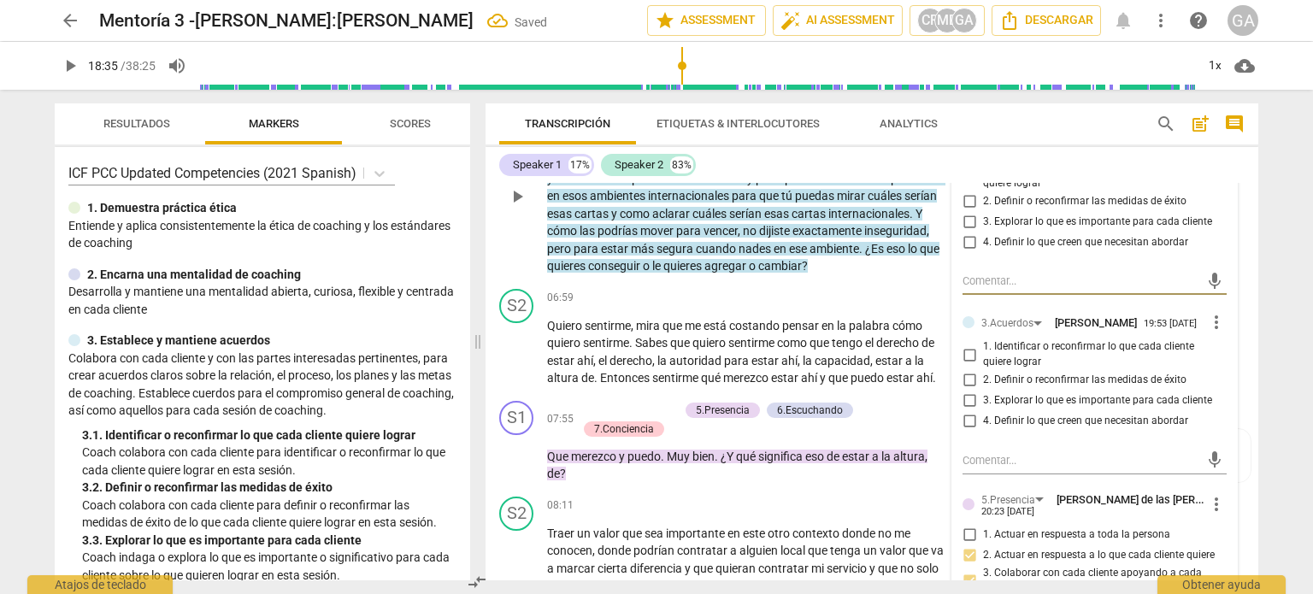
scroll to position [1826, 0]
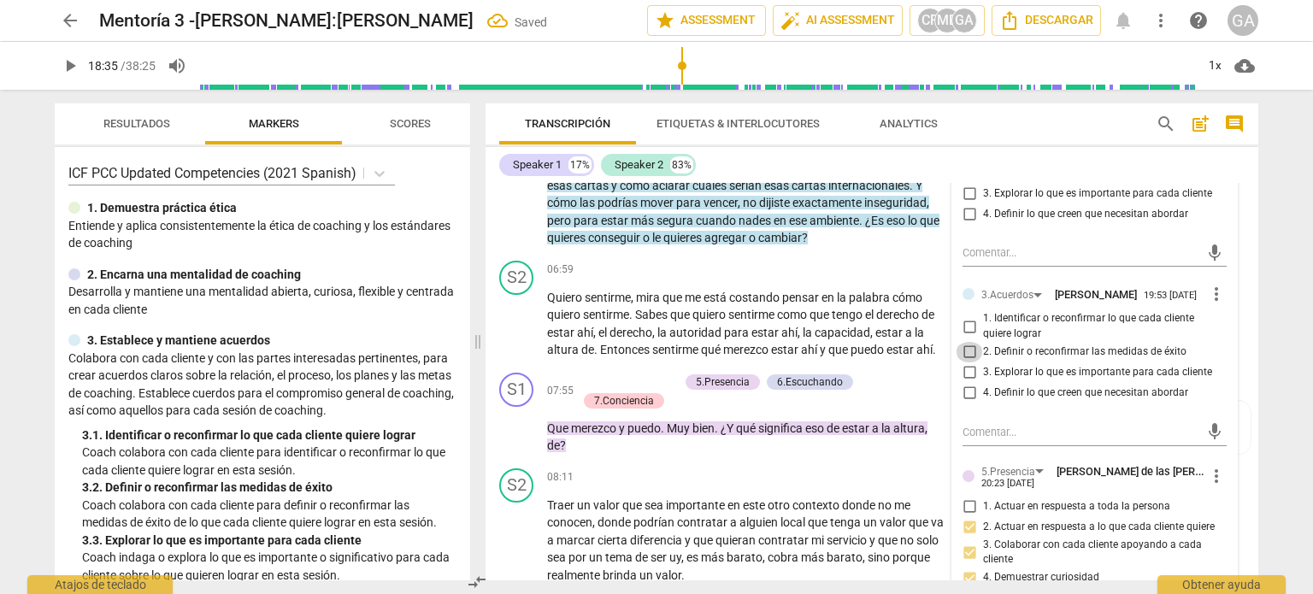
click at [970, 362] on input "2. Definir o reconfirmar las medidas de éxito" at bounding box center [969, 352] width 27 height 21
checkbox input "true"
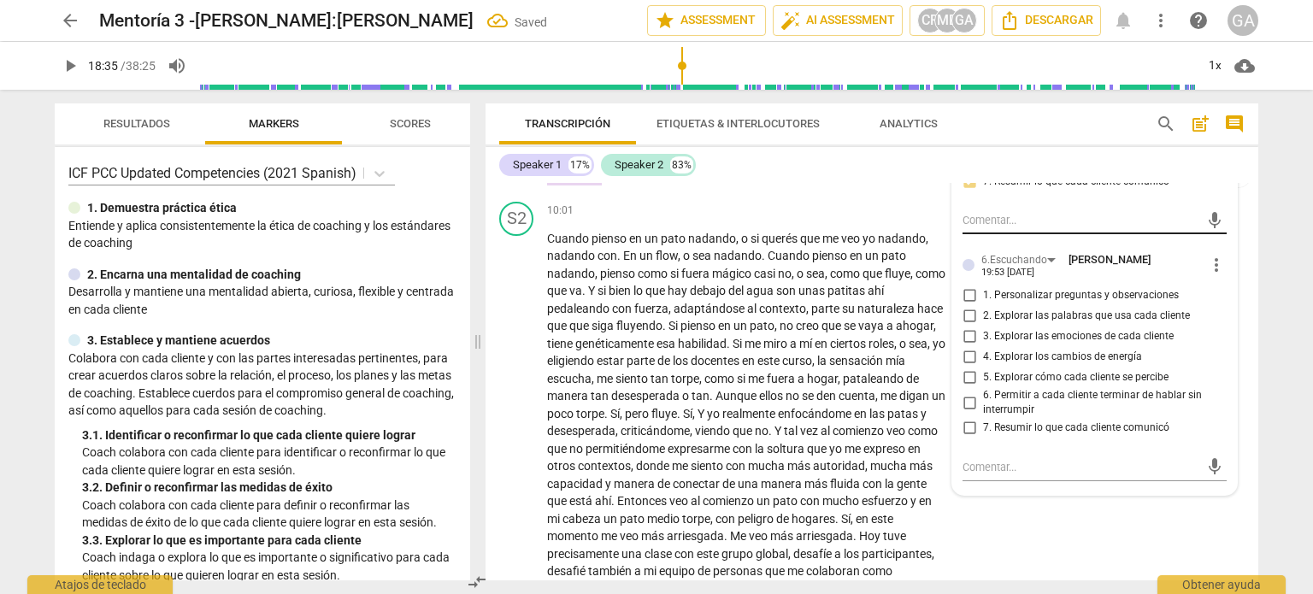
scroll to position [2510, 0]
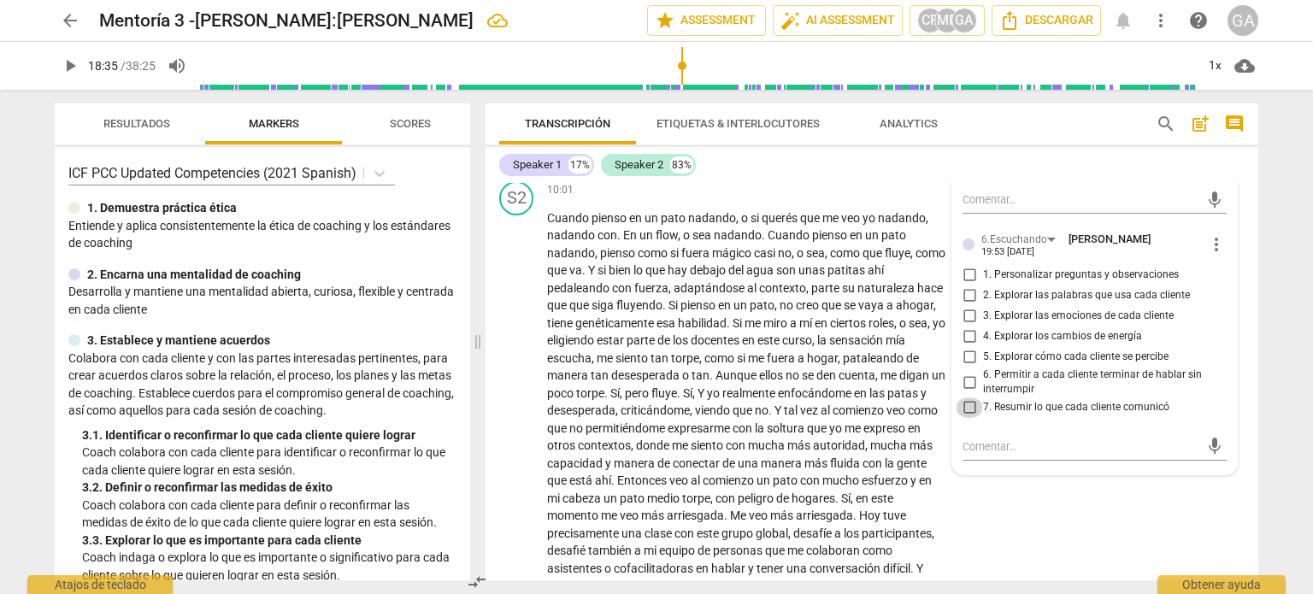
click at [964, 418] on input "7. Resumir lo que cada cliente comunicó" at bounding box center [969, 407] width 27 height 21
checkbox input "true"
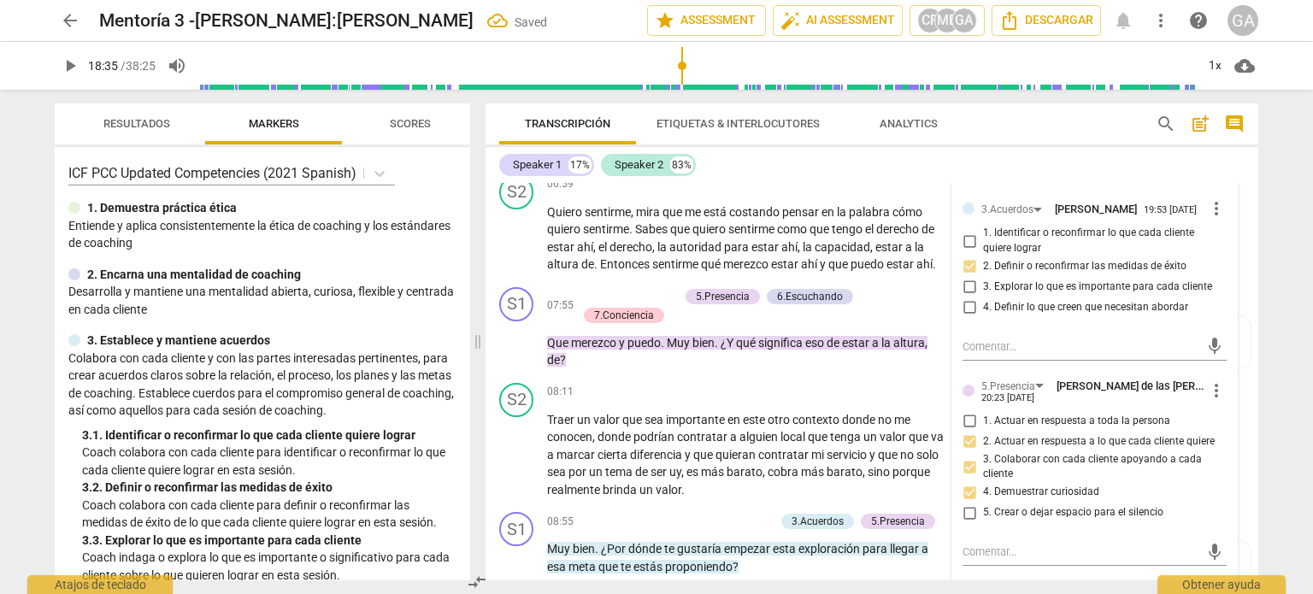
scroll to position [1655, 0]
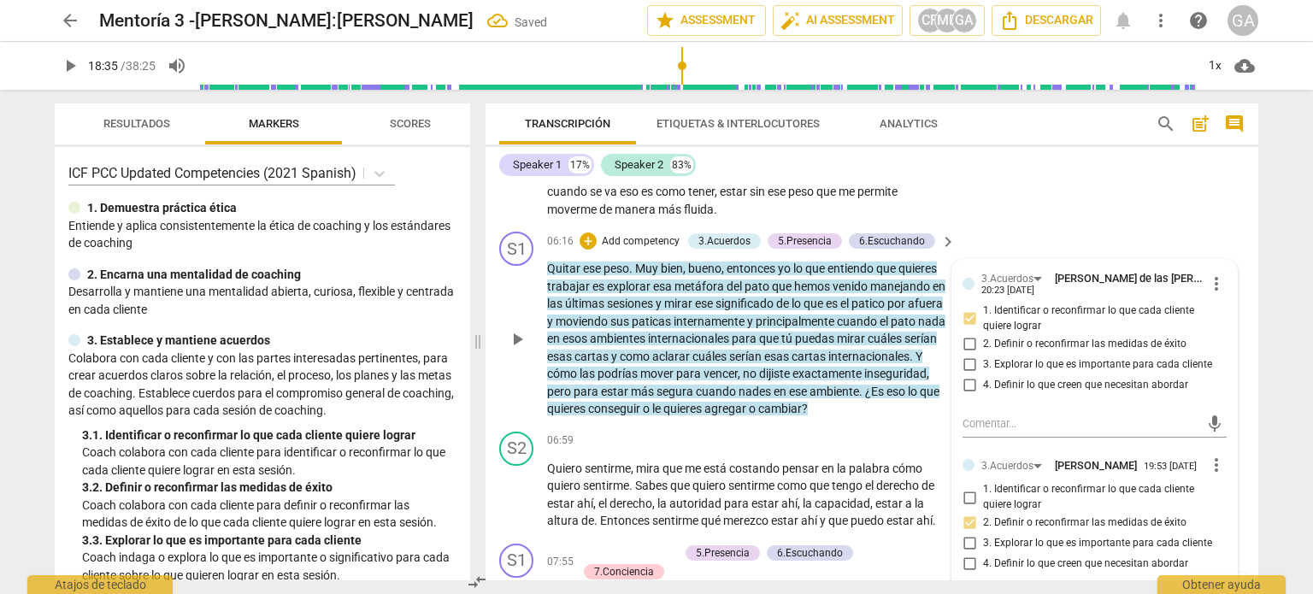
click at [616, 418] on p "Quitar ese peso . Muy bien , bueno , entonces yo lo que entiendo que quieres tr…" at bounding box center [747, 339] width 400 height 158
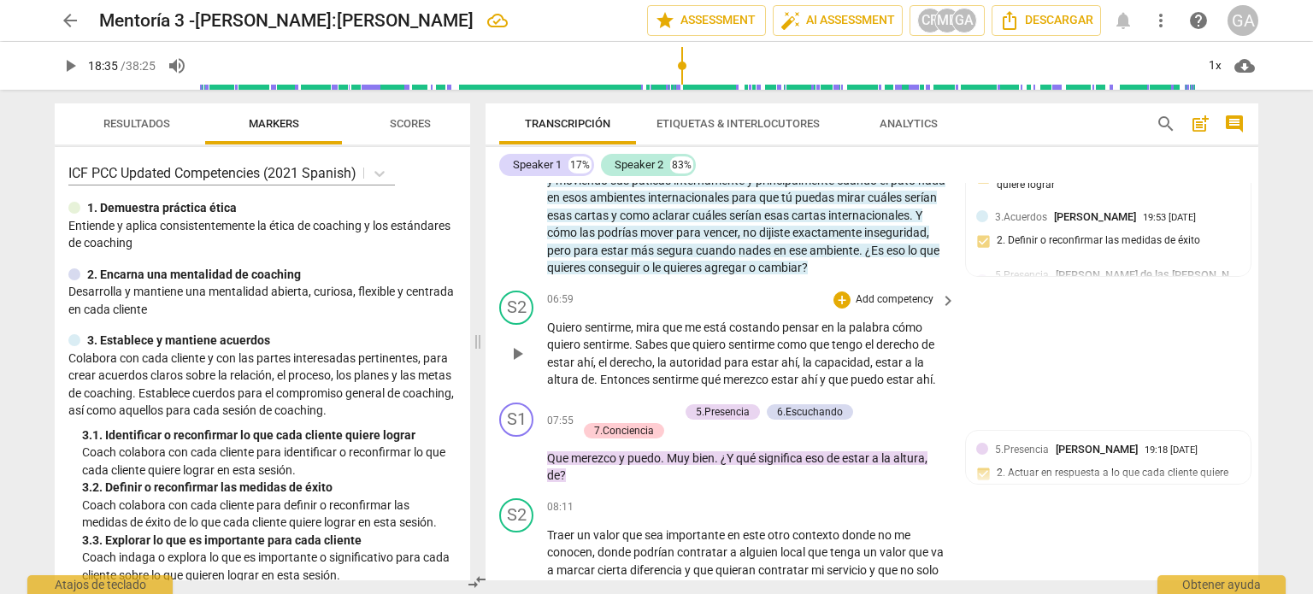
scroll to position [1826, 0]
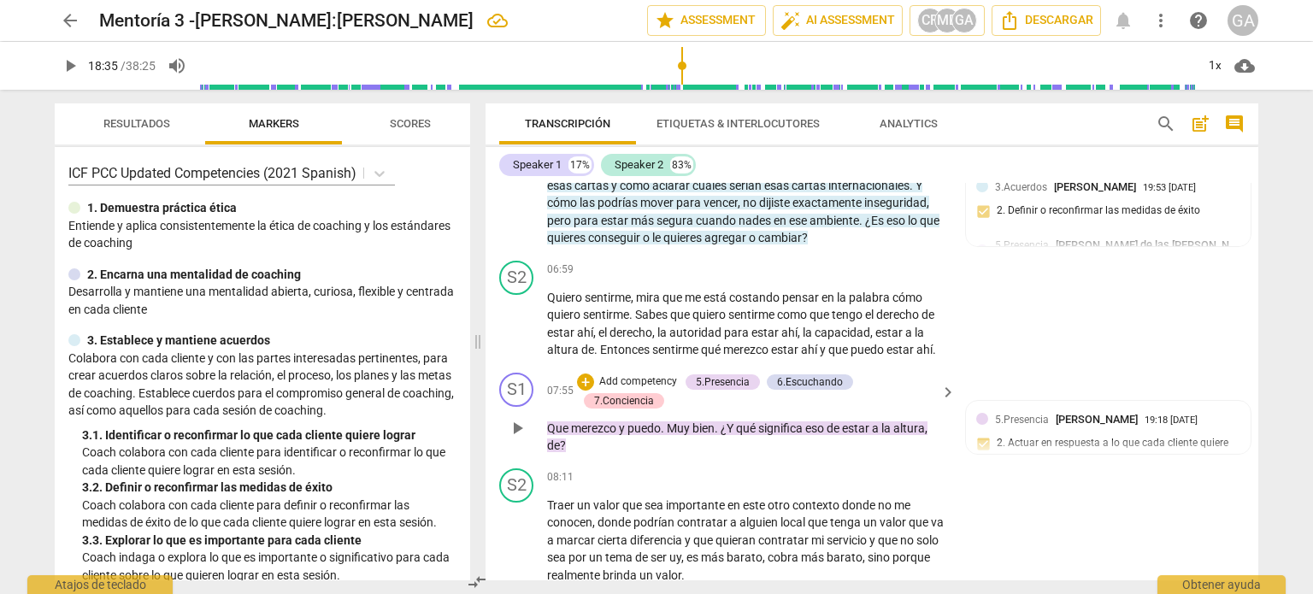
click at [643, 390] on p "Add competency" at bounding box center [637, 381] width 81 height 15
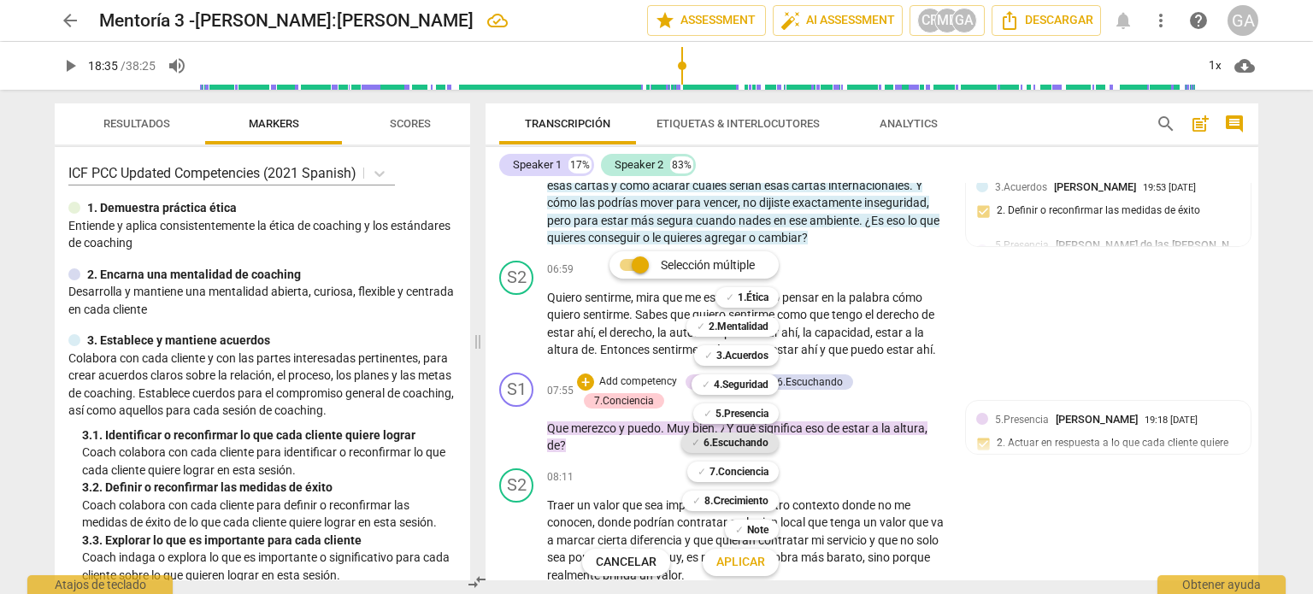
click at [732, 441] on b "6.Escuchando" at bounding box center [735, 443] width 65 height 21
click at [732, 560] on span "Aplicar" at bounding box center [740, 562] width 49 height 17
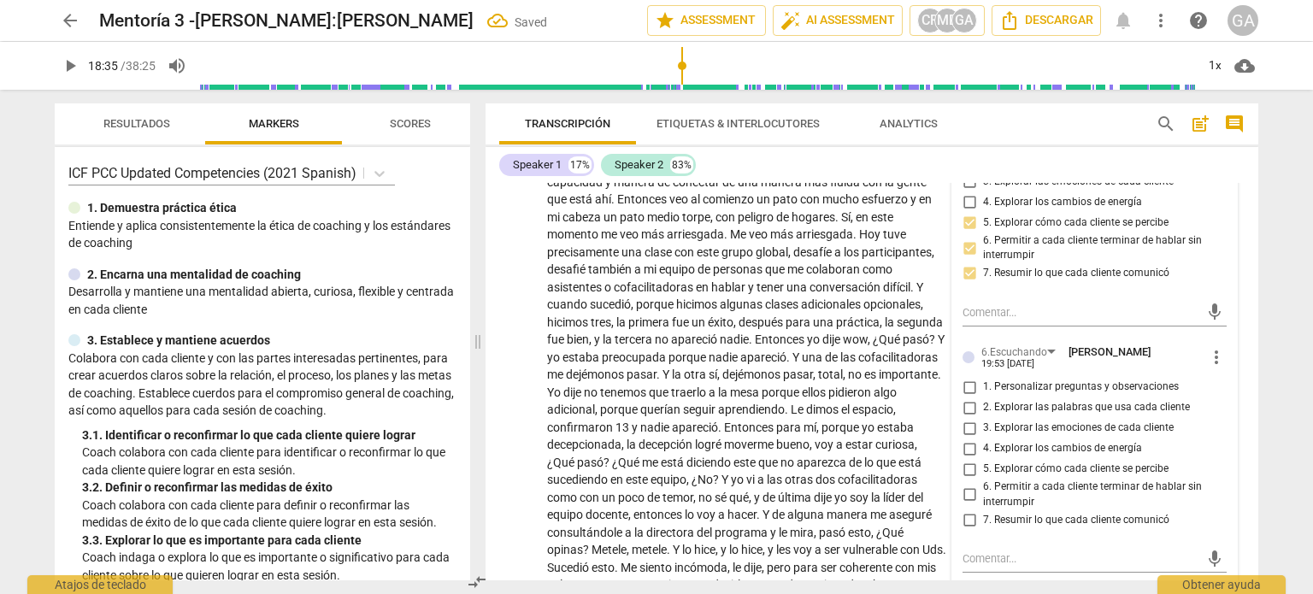
scroll to position [2865, 0]
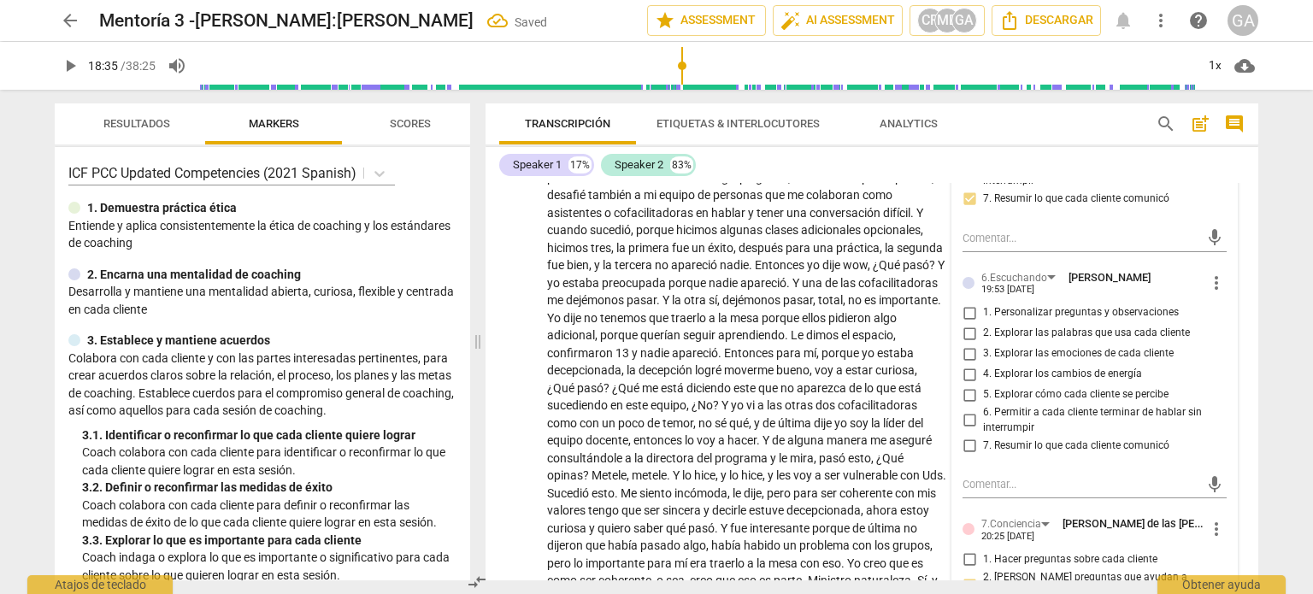
click at [968, 344] on input "2. Explorar las palabras que usa cada cliente" at bounding box center [969, 333] width 27 height 21
checkbox input "true"
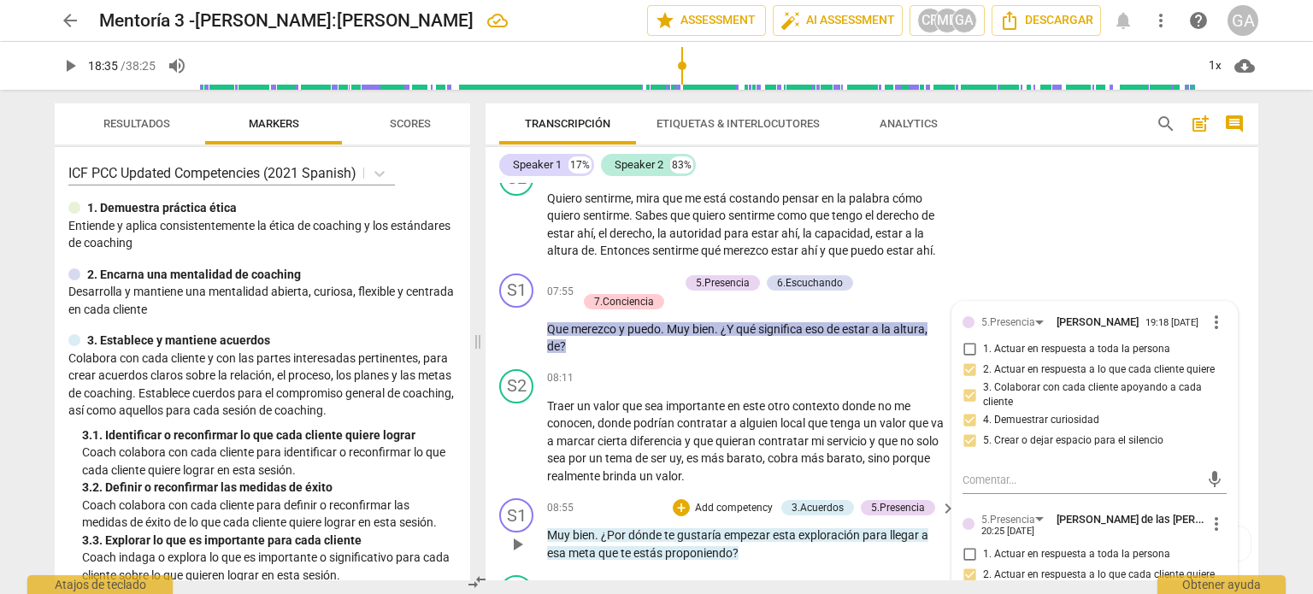
scroll to position [1925, 0]
click at [579, 356] on p "Que merezco y puedo . Muy bien . ¿Y qué significa eso de estar a la altura , de…" at bounding box center [747, 338] width 400 height 35
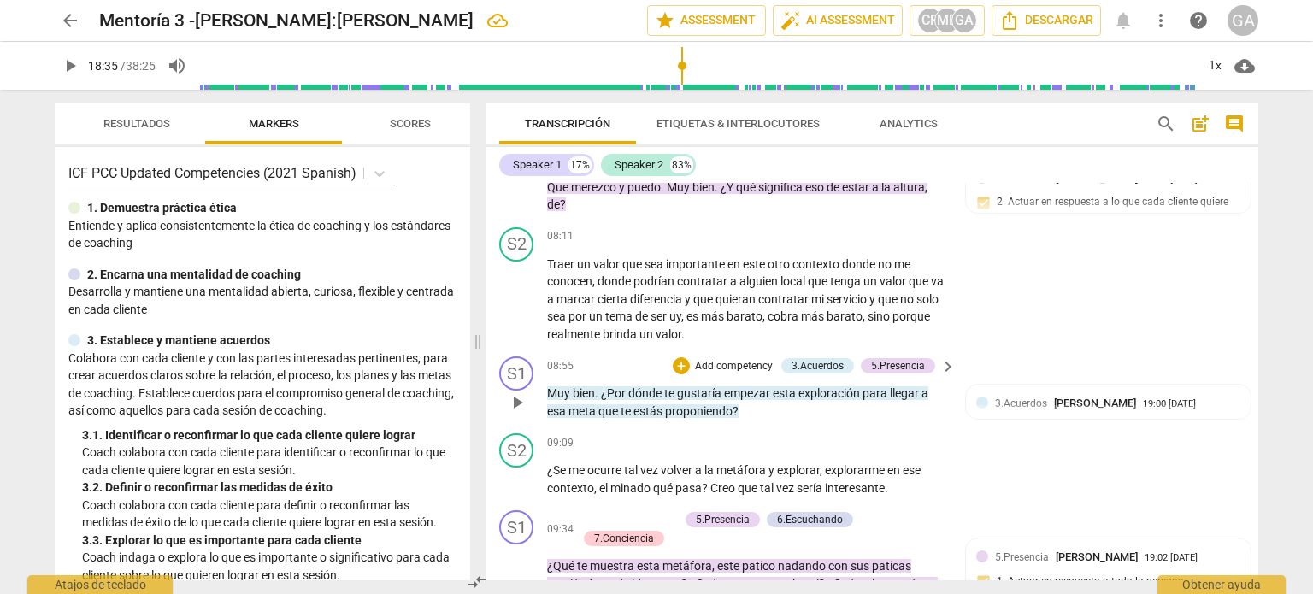
scroll to position [2096, 0]
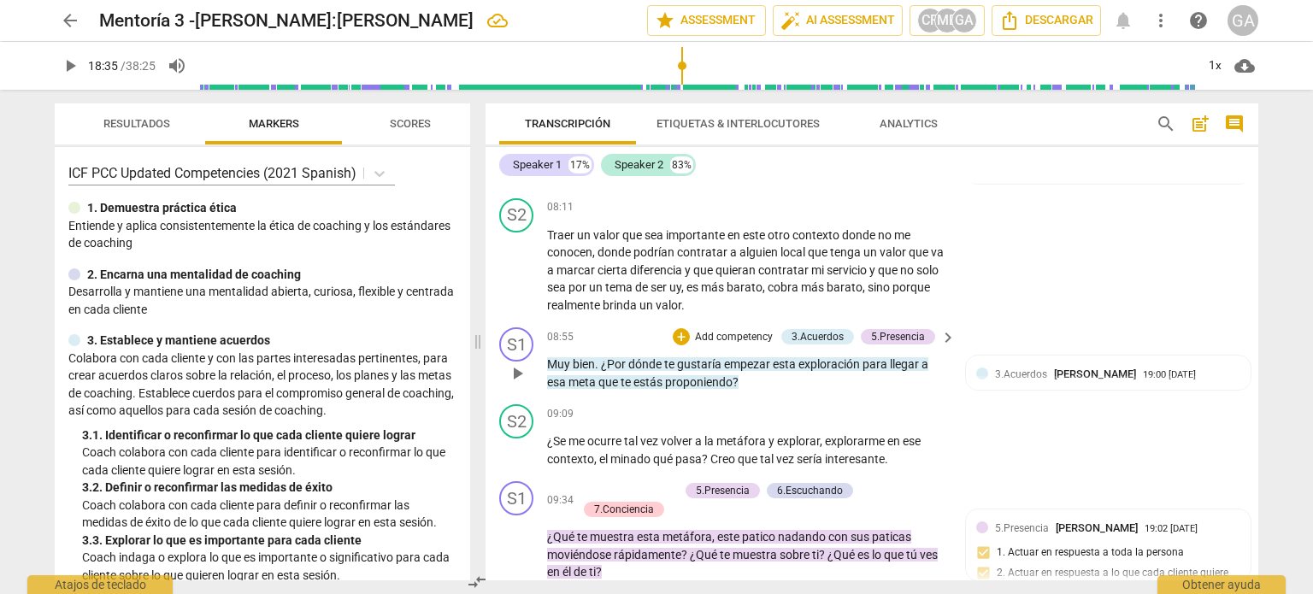
click at [706, 345] on p "Add competency" at bounding box center [733, 337] width 81 height 15
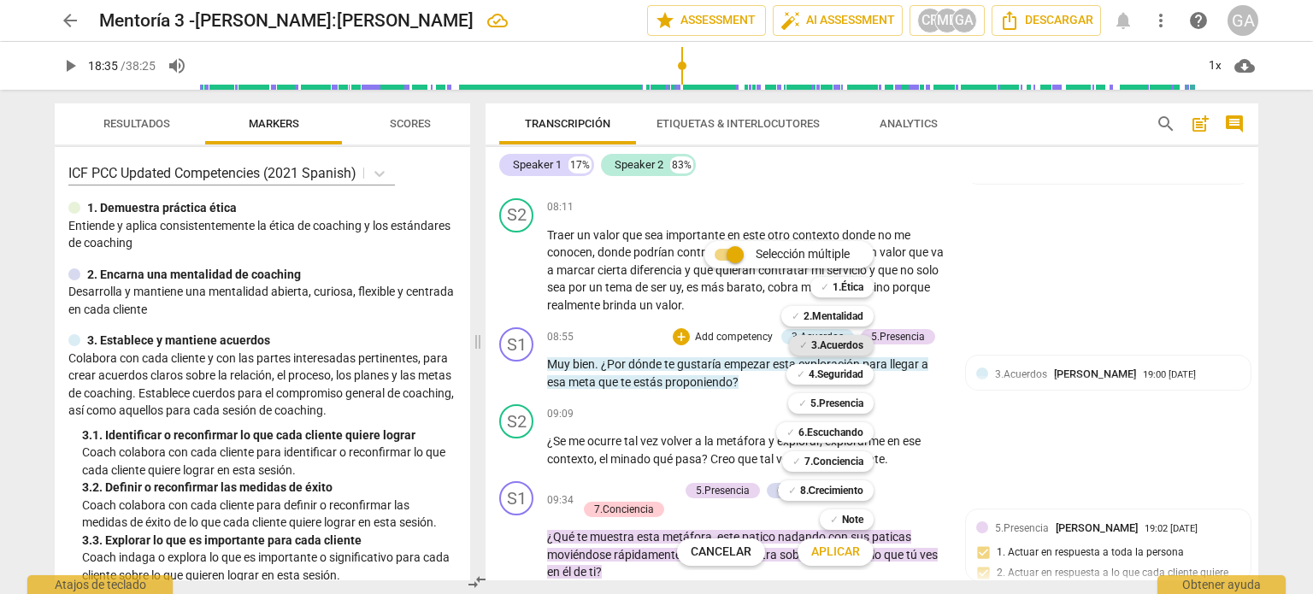
click at [839, 345] on b "3.Acuerdos" at bounding box center [837, 345] width 52 height 21
click at [844, 556] on span "Aplicar" at bounding box center [835, 552] width 49 height 17
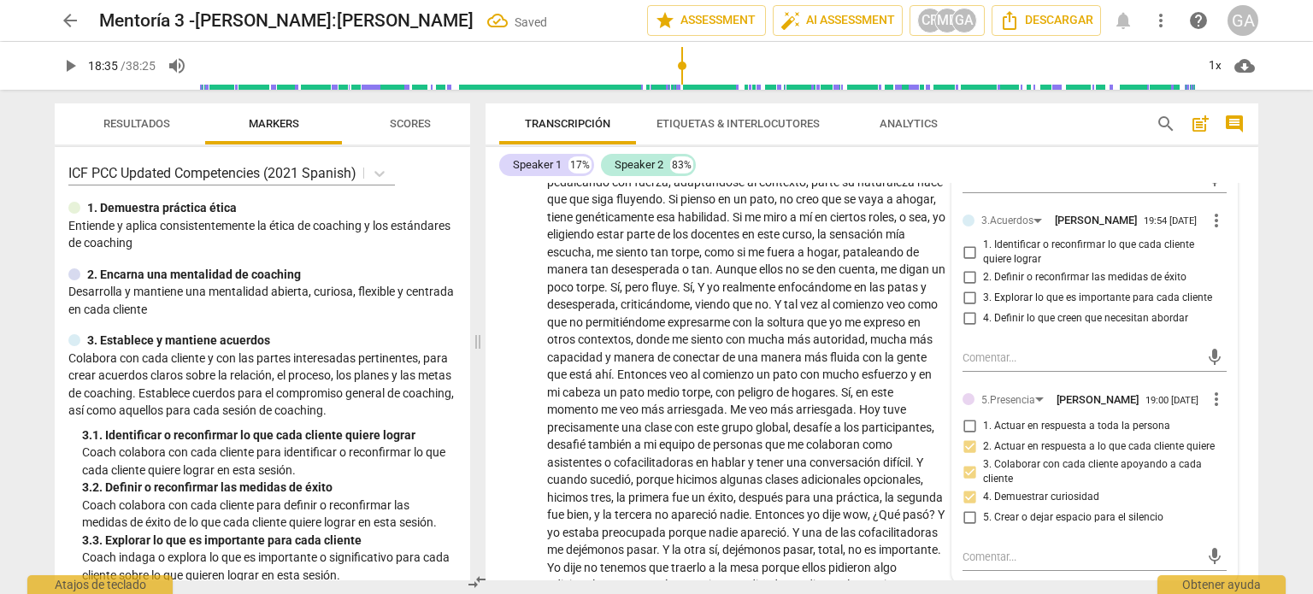
scroll to position [2622, 0]
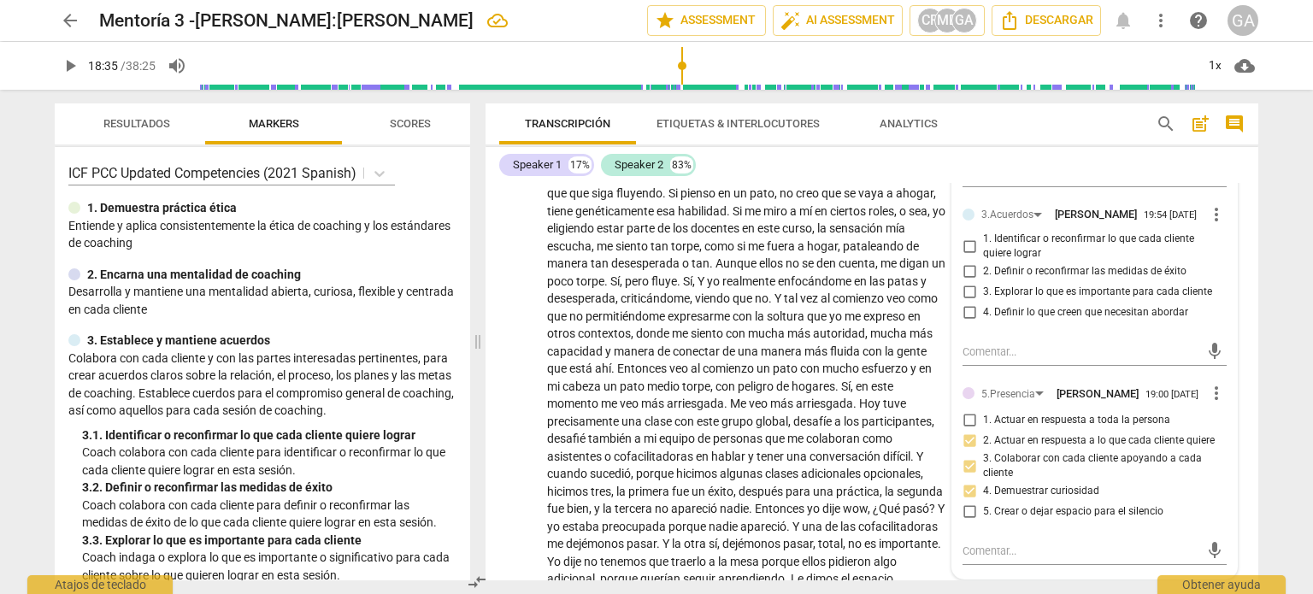
click at [965, 323] on input "4. Definir lo que creen que necesitan abordar" at bounding box center [969, 313] width 27 height 21
checkbox input "true"
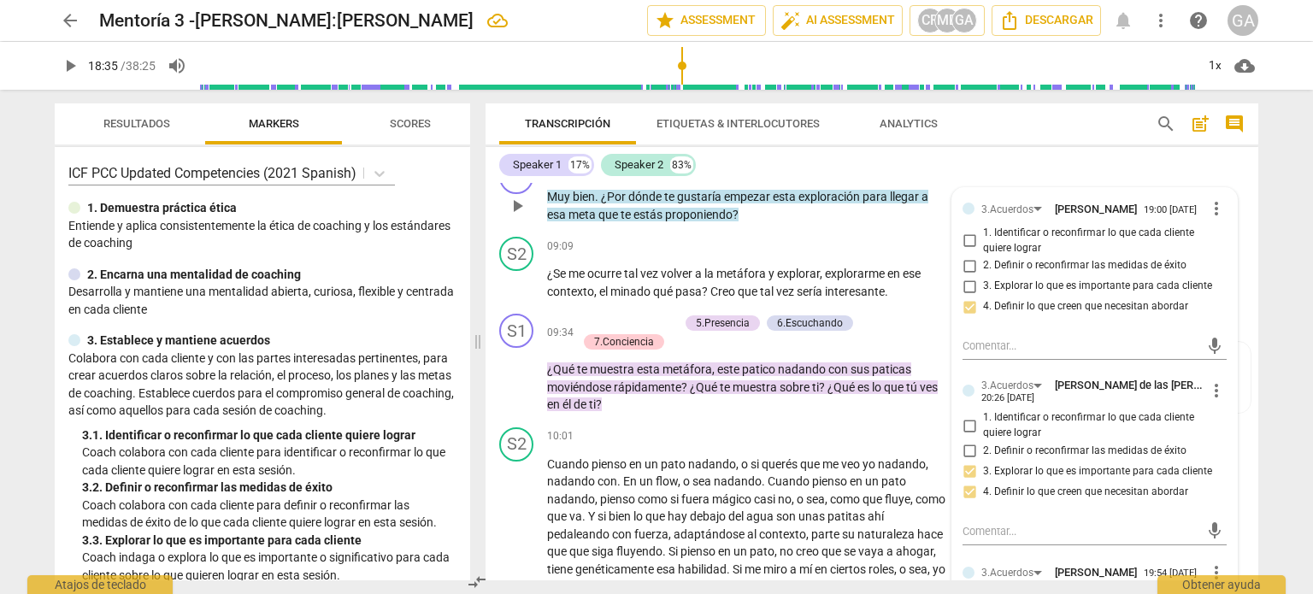
scroll to position [2280, 0]
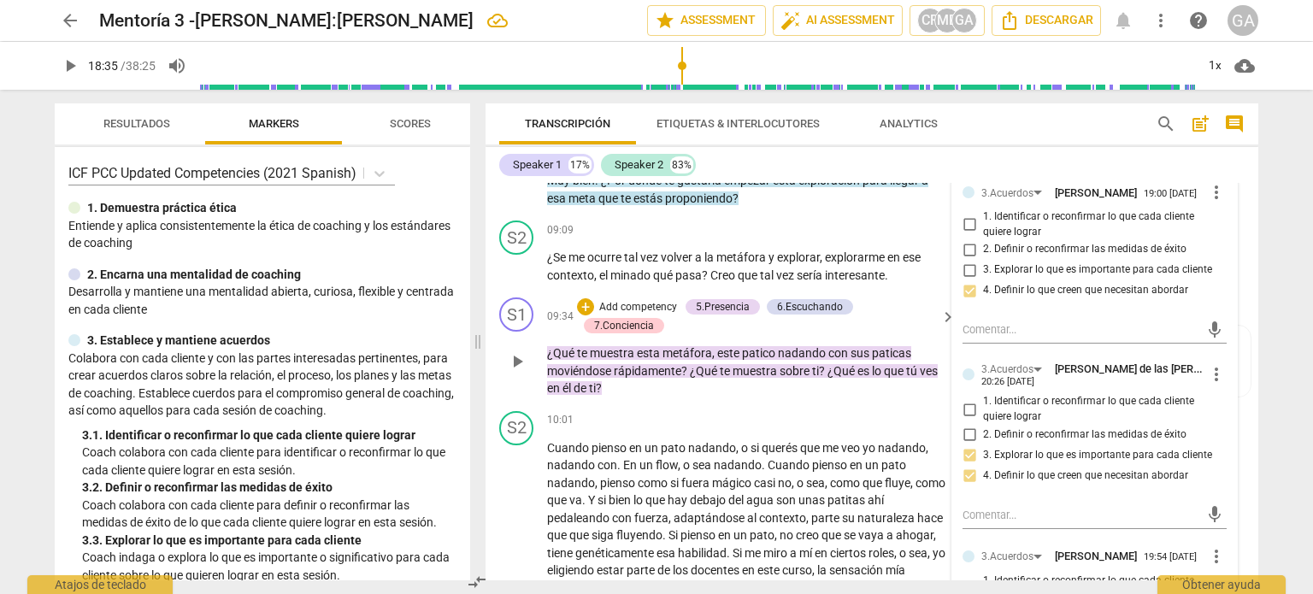
click at [628, 315] on p "Add competency" at bounding box center [637, 307] width 81 height 15
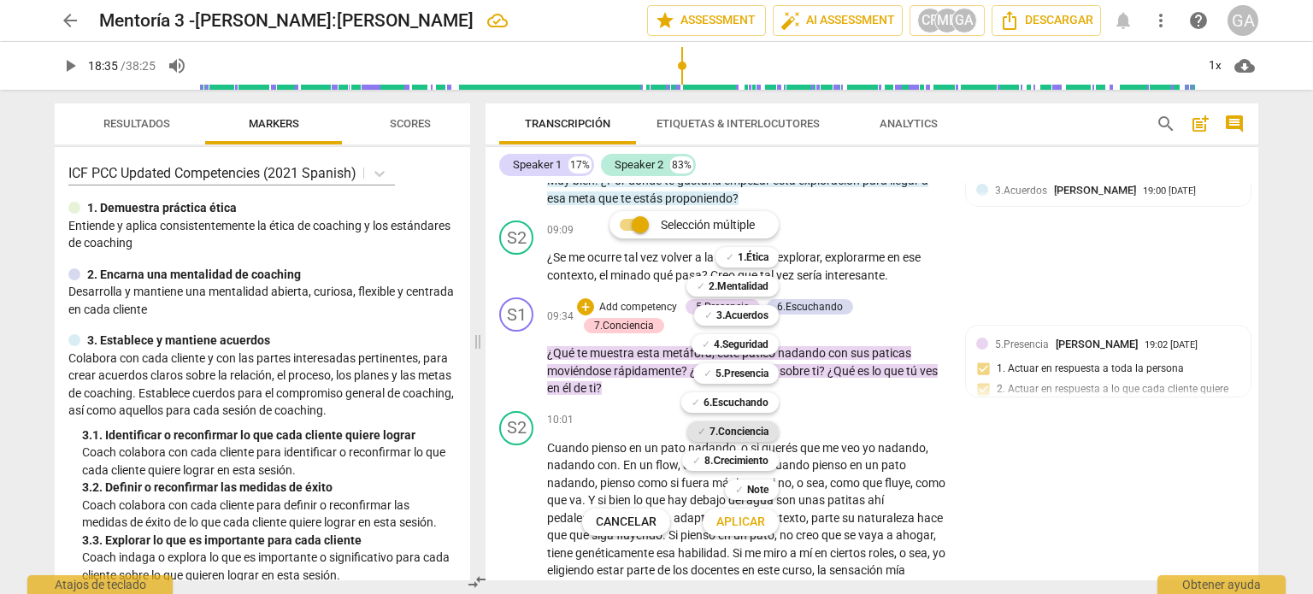
click at [739, 433] on b "7.Conciencia" at bounding box center [738, 431] width 59 height 21
click at [751, 522] on span "Aplicar" at bounding box center [740, 522] width 49 height 17
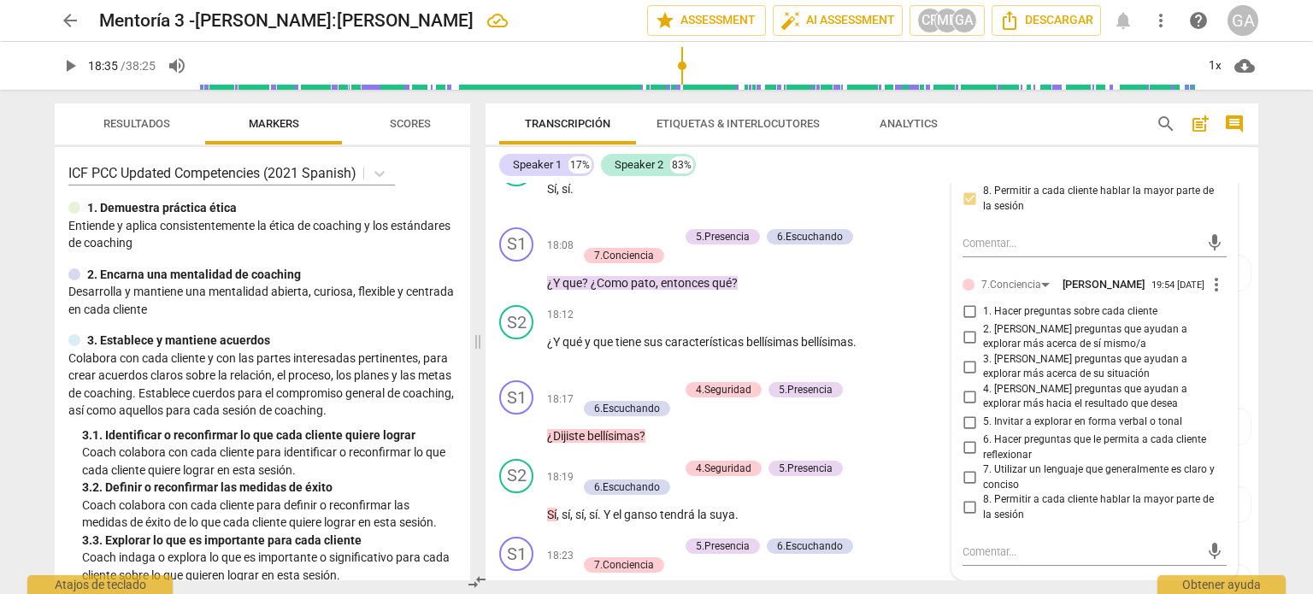
scroll to position [3907, 0]
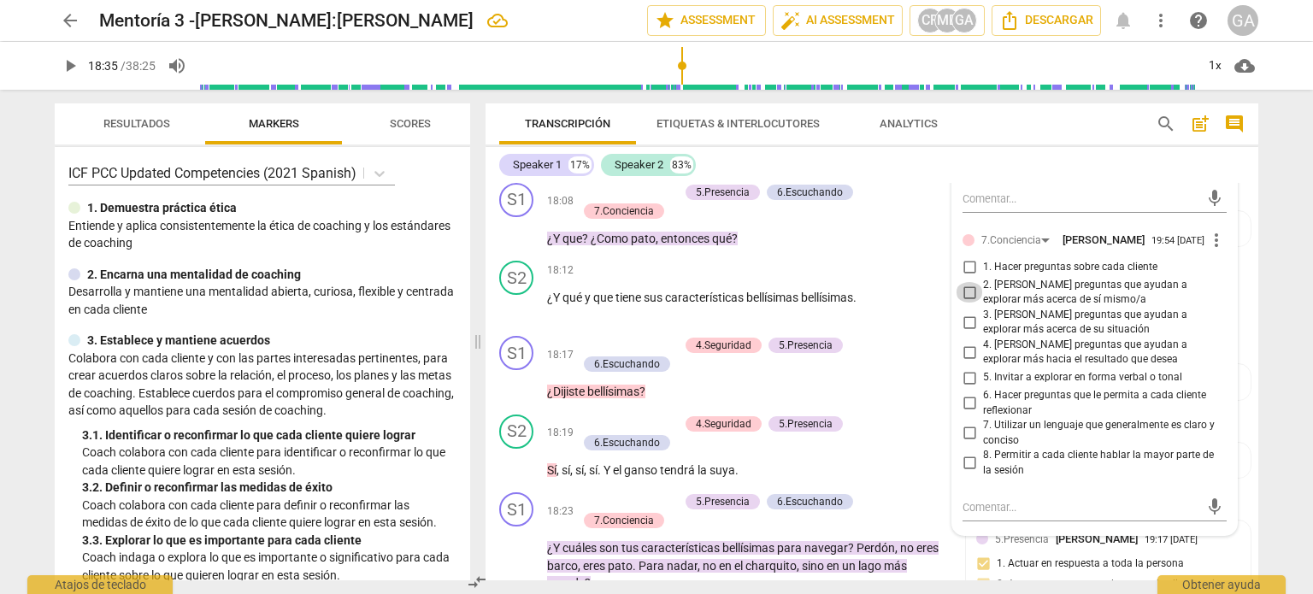
click at [970, 303] on input "2. [PERSON_NAME] preguntas que ayudan a explorar más acerca de sí mismo/a" at bounding box center [969, 292] width 27 height 21
checkbox input "true"
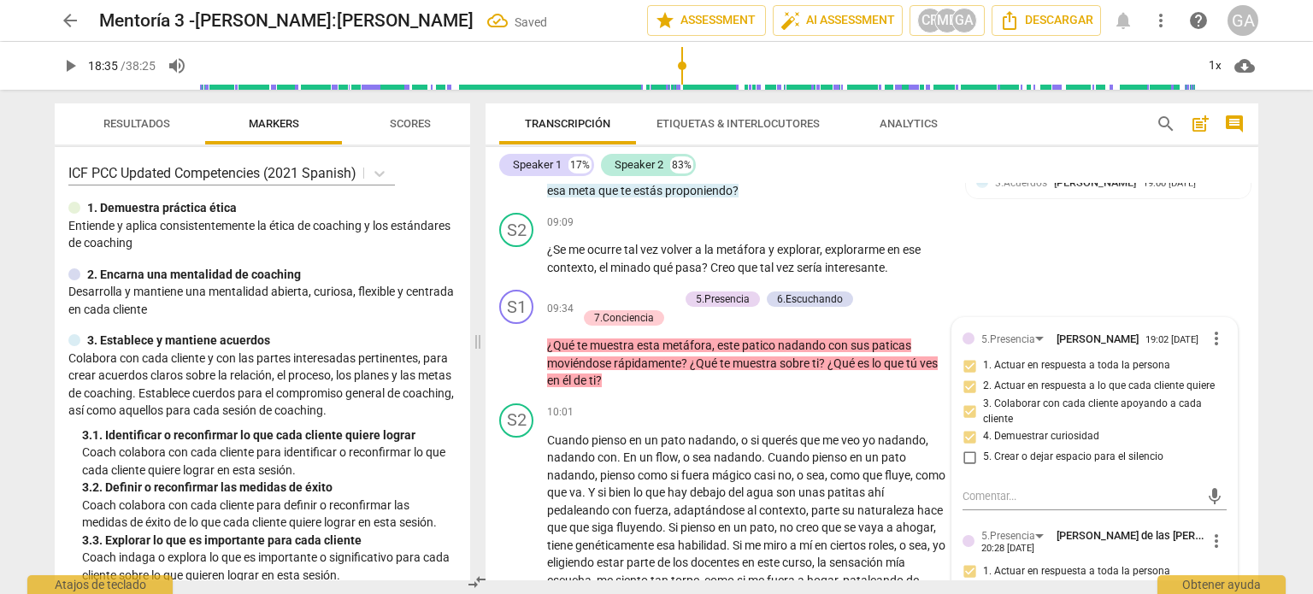
scroll to position [2283, 0]
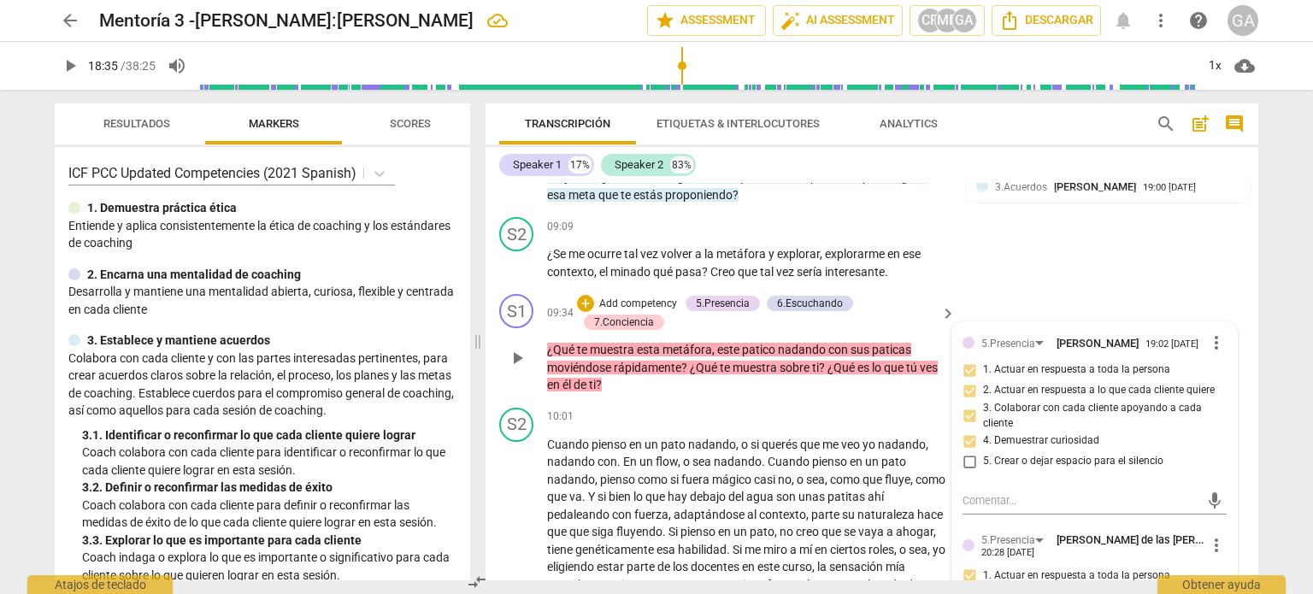
click at [614, 394] on p "¿Qué te muestra esta metáfora , este patico nadando con sus paticas moviéndose …" at bounding box center [747, 367] width 400 height 53
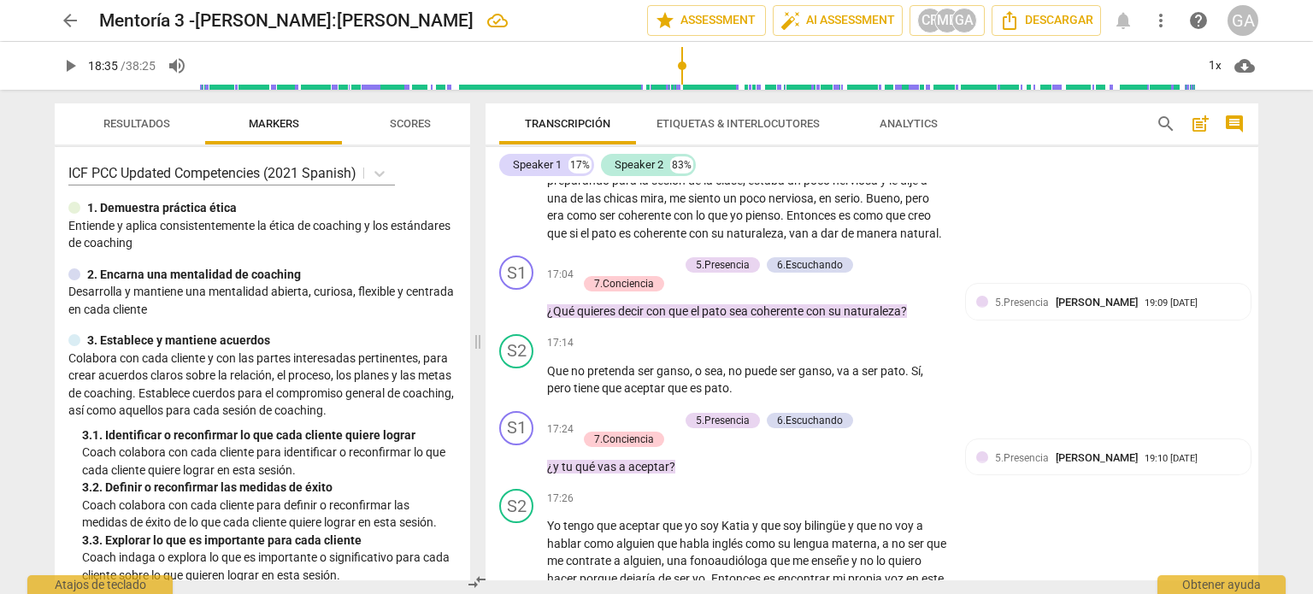
scroll to position [3309, 0]
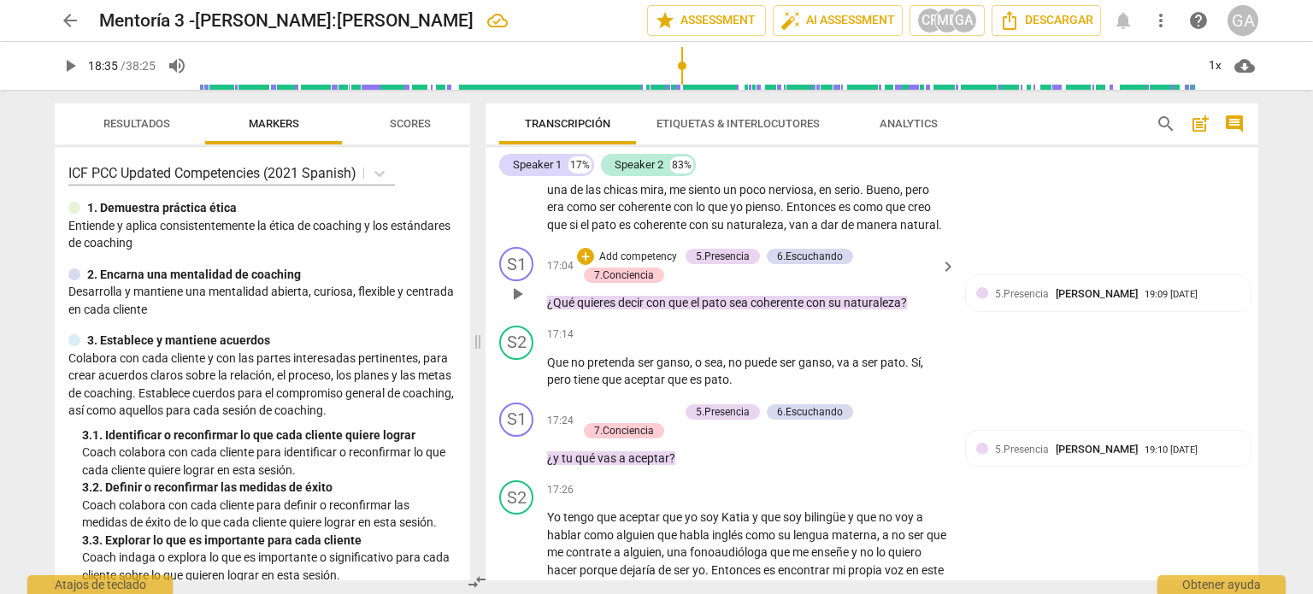
click at [638, 265] on p "Add competency" at bounding box center [637, 257] width 81 height 15
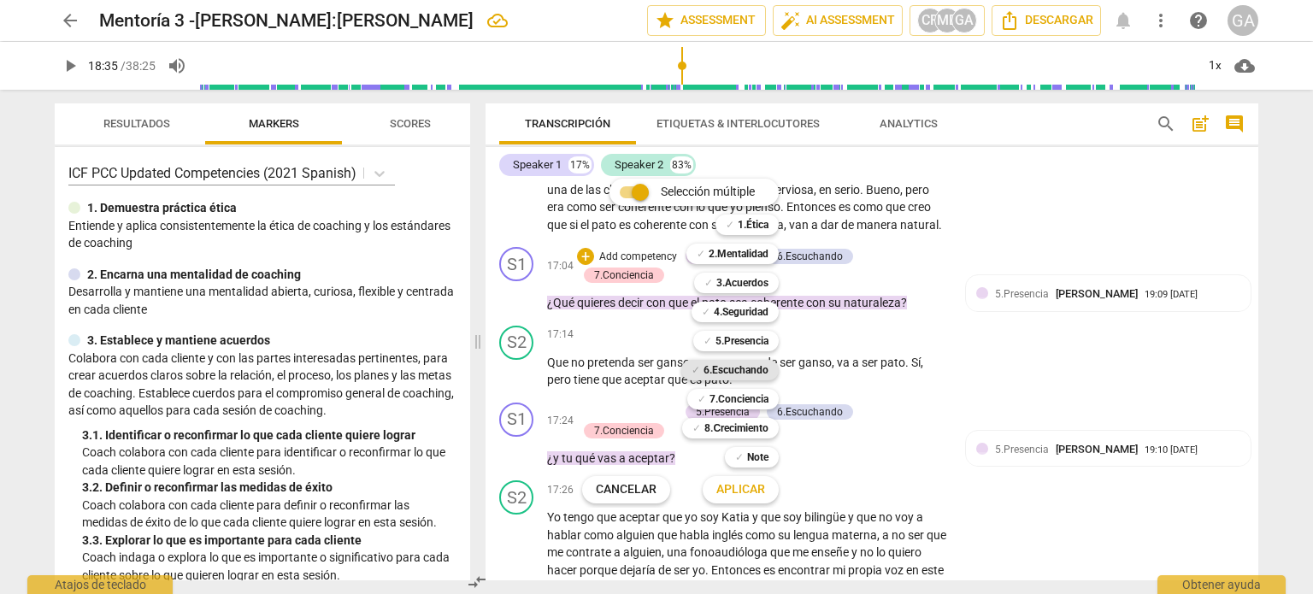
click at [742, 371] on b "6.Escuchando" at bounding box center [735, 370] width 65 height 21
click at [753, 493] on span "Aplicar" at bounding box center [740, 489] width 49 height 17
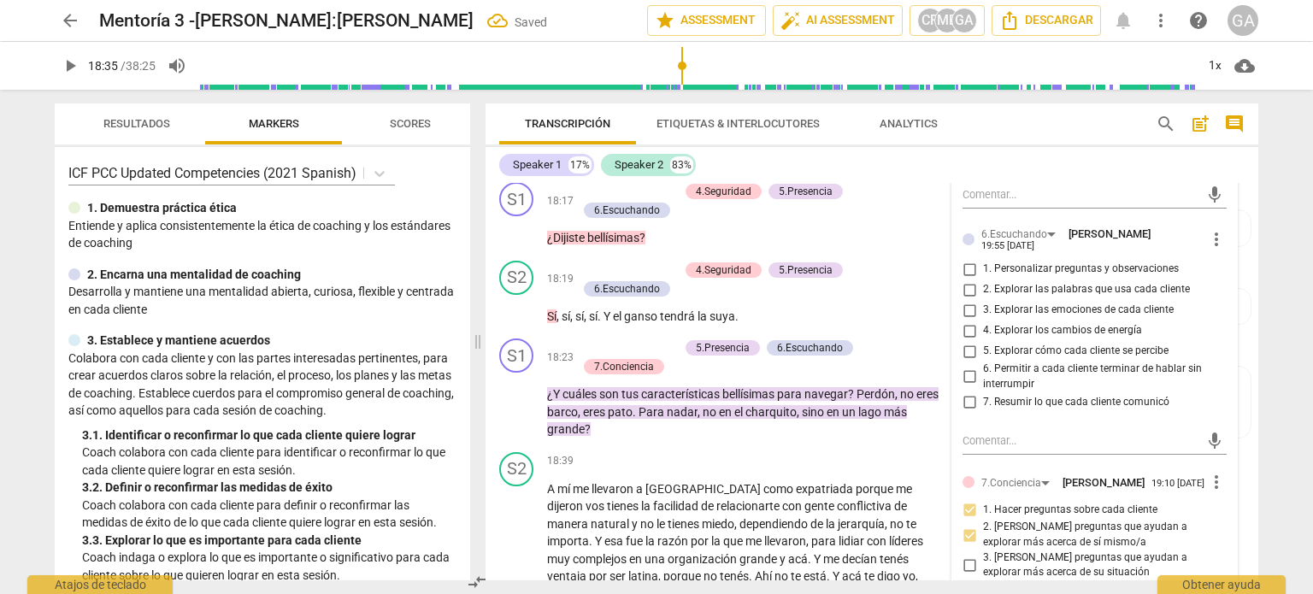
scroll to position [4164, 0]
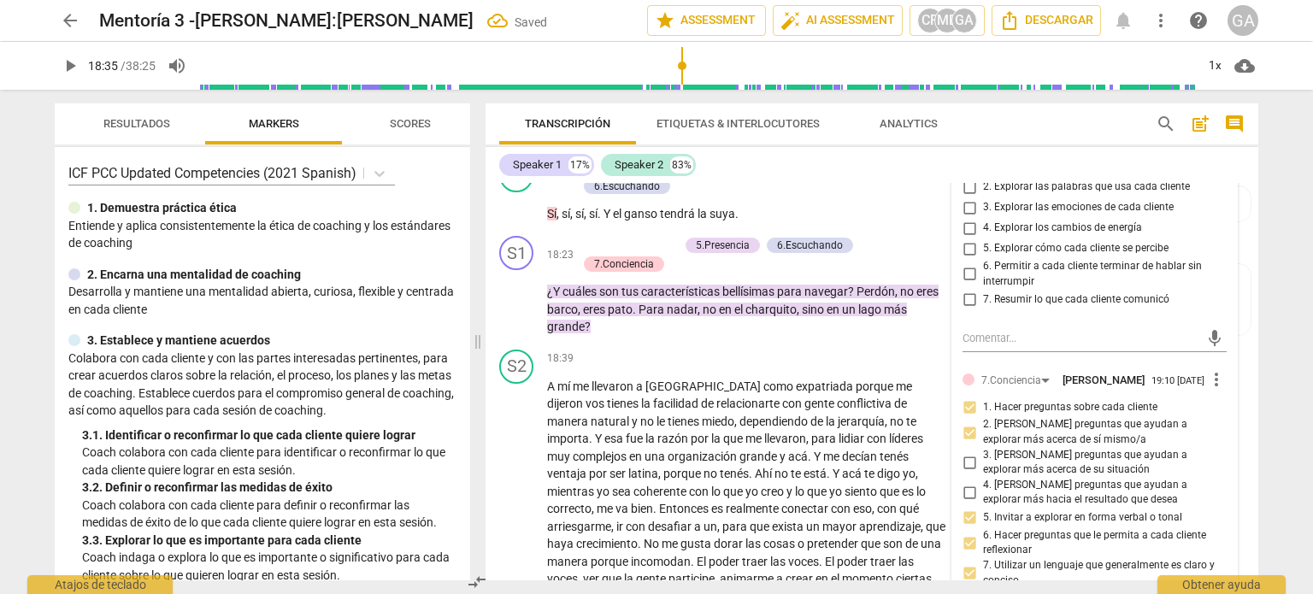
click at [971, 197] on input "2. Explorar las palabras que usa cada cliente" at bounding box center [969, 187] width 27 height 21
checkbox input "true"
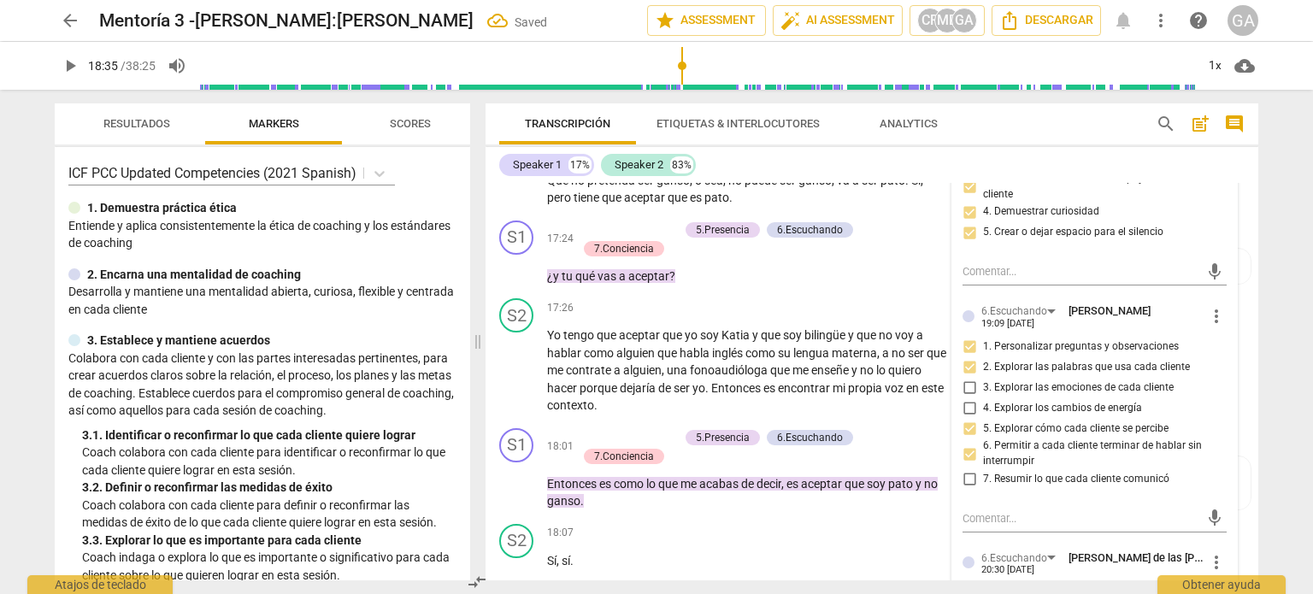
scroll to position [3480, 0]
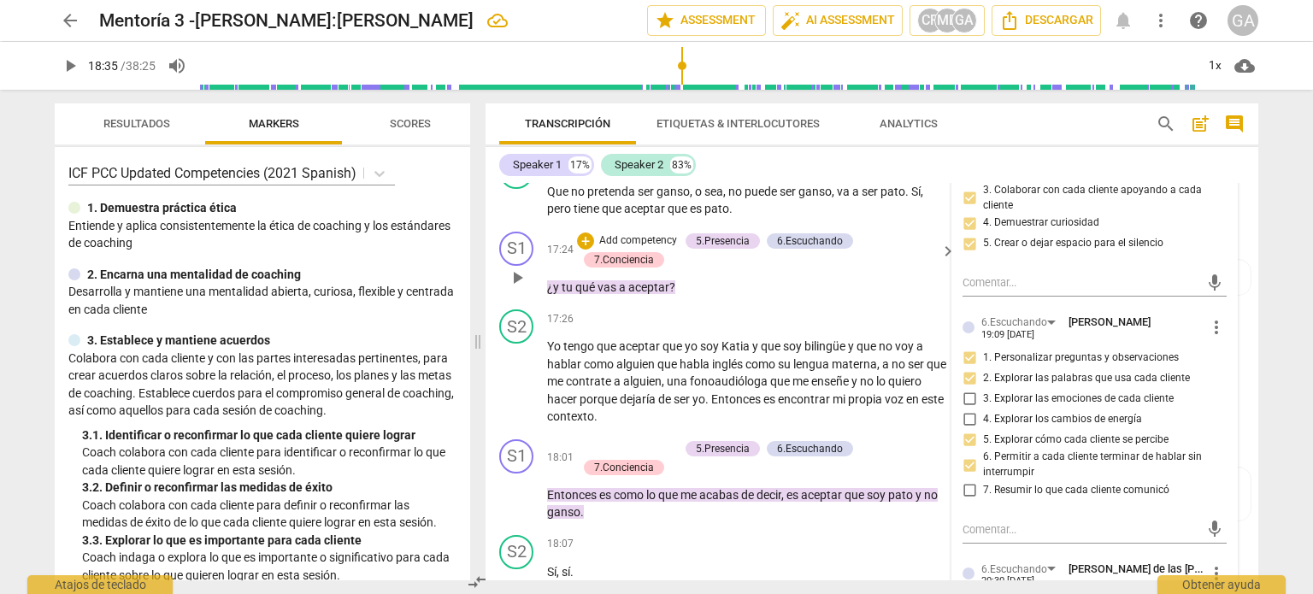
click at [683, 297] on p "¿y tu qué vas a aceptar ?" at bounding box center [747, 288] width 400 height 18
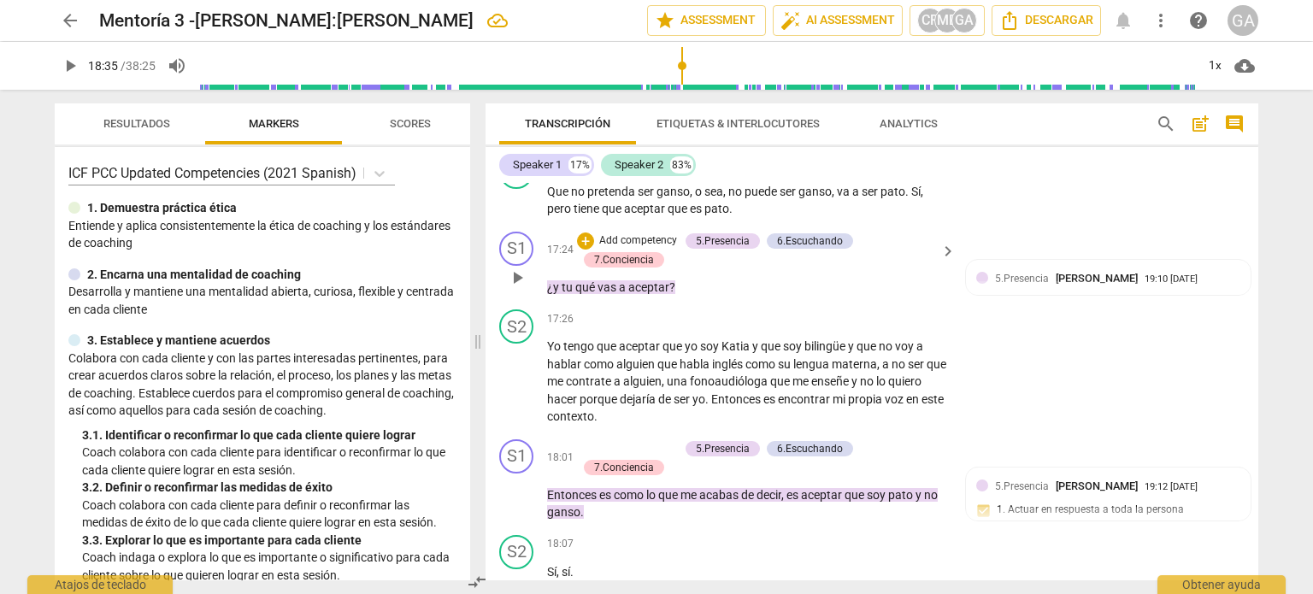
click at [630, 249] on p "Add competency" at bounding box center [637, 240] width 81 height 15
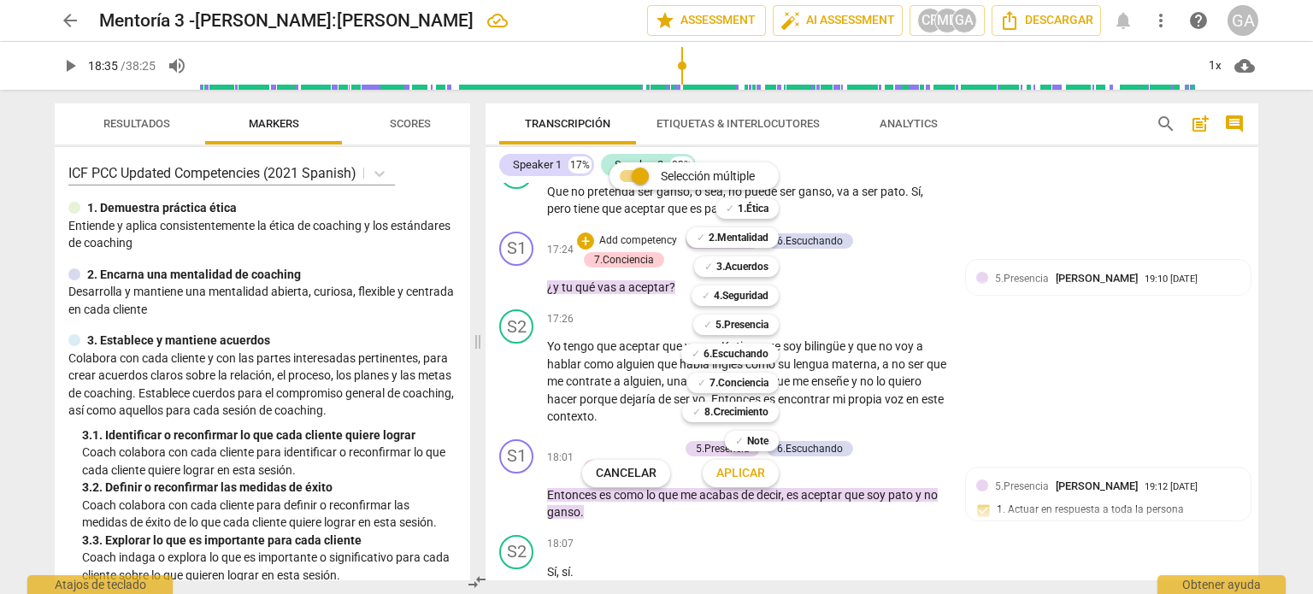
click at [756, 471] on span "Aplicar" at bounding box center [740, 473] width 49 height 17
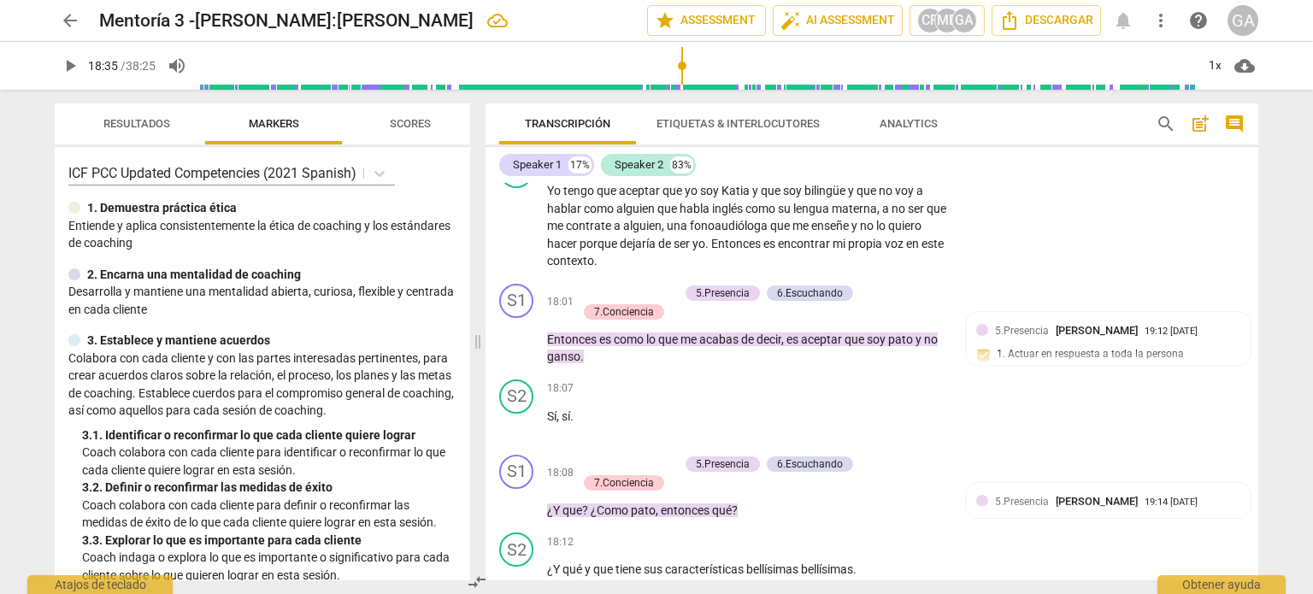
scroll to position [3394, 0]
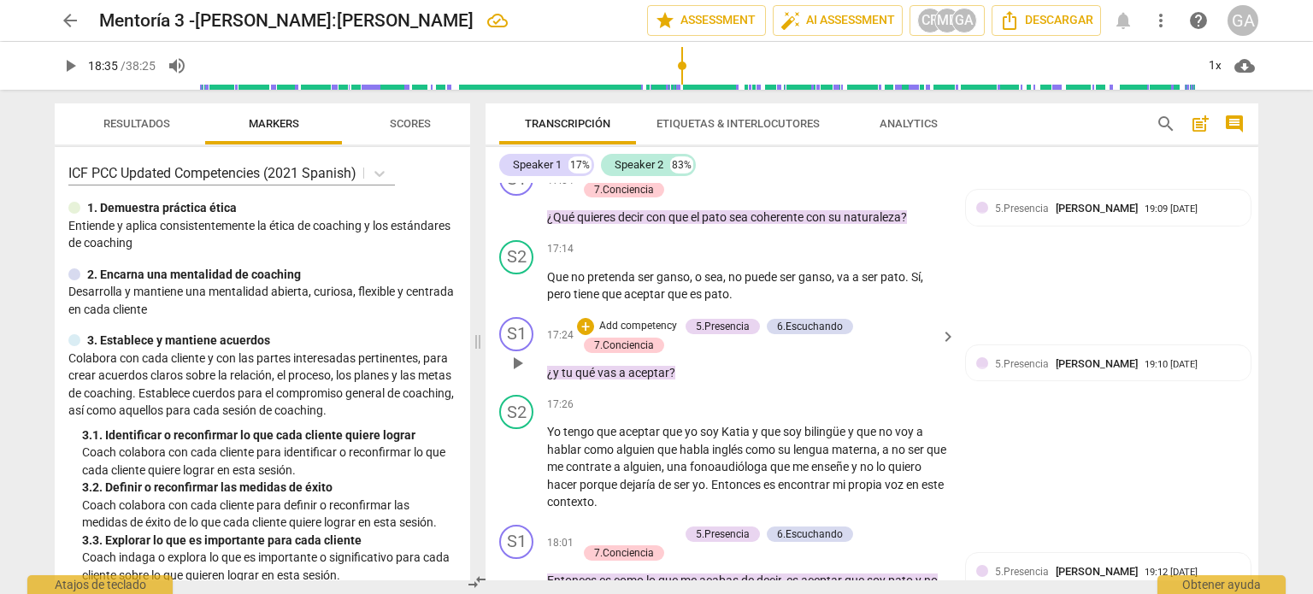
click at [634, 334] on p "Add competency" at bounding box center [637, 326] width 81 height 15
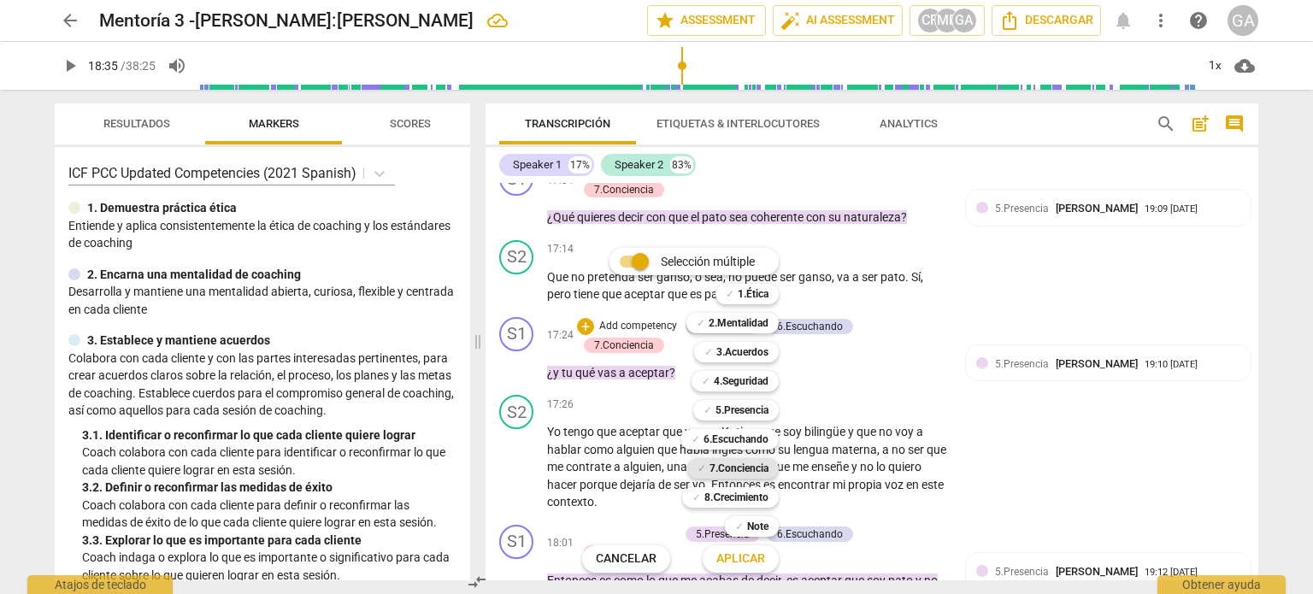
click at [721, 468] on b "7.Conciencia" at bounding box center [738, 468] width 59 height 21
click at [744, 559] on span "Aplicar" at bounding box center [740, 558] width 49 height 17
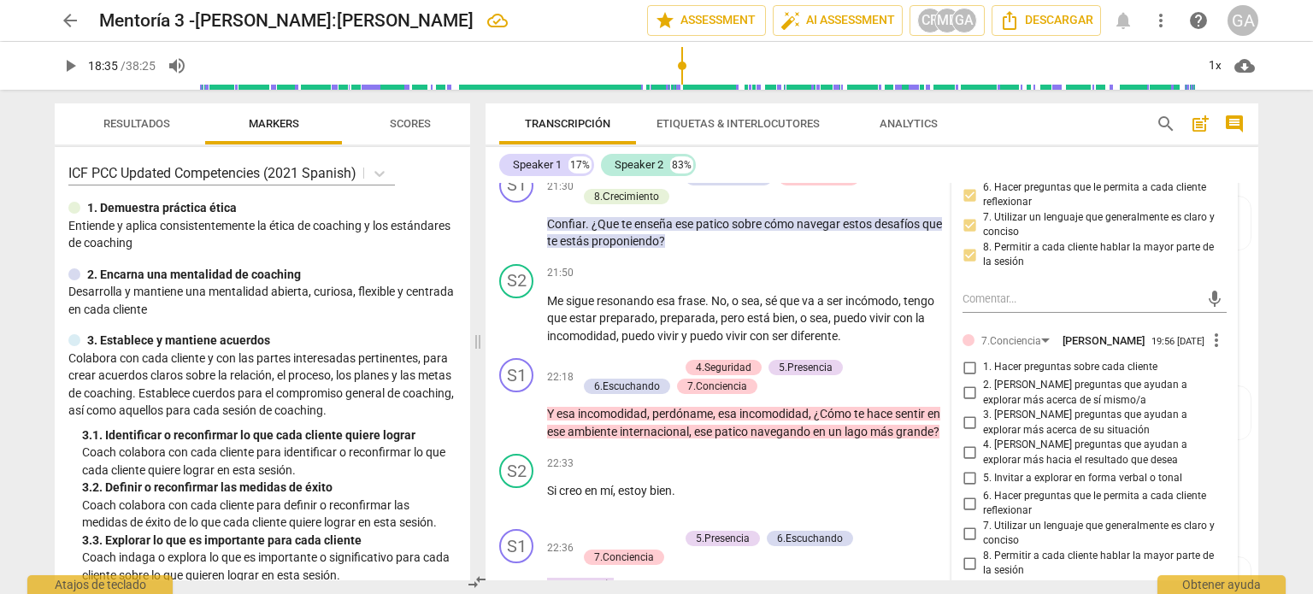
scroll to position [4994, 0]
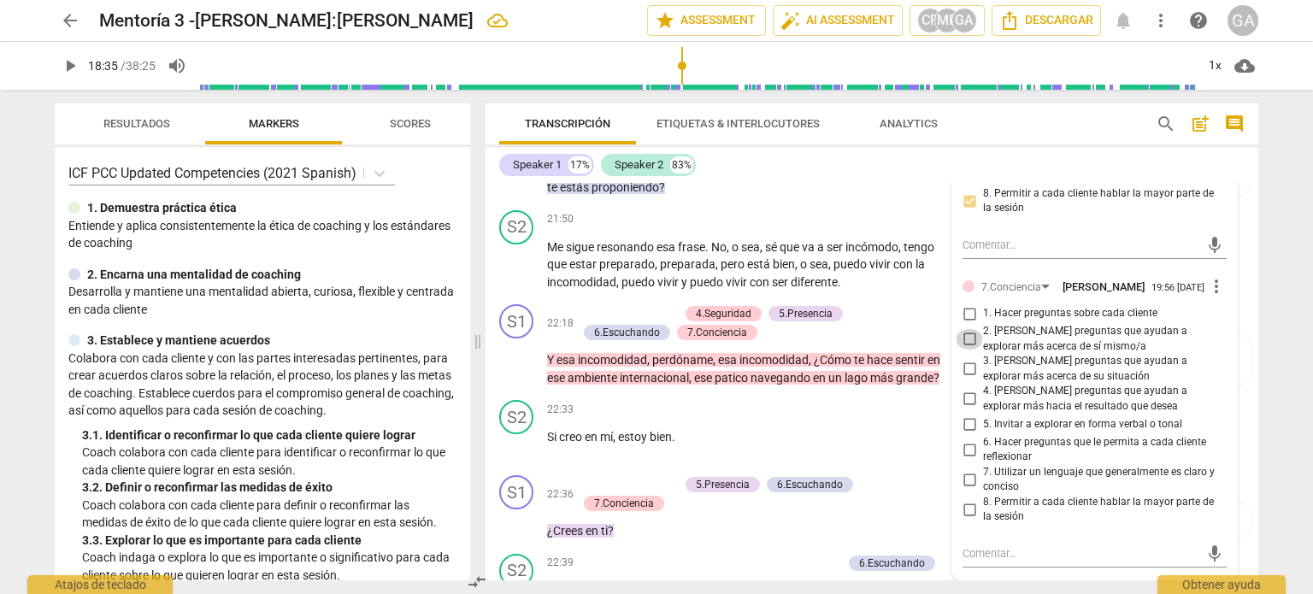
click at [968, 350] on input "2. [PERSON_NAME] preguntas que ayudan a explorar más acerca de sí mismo/a" at bounding box center [969, 339] width 27 height 21
checkbox input "true"
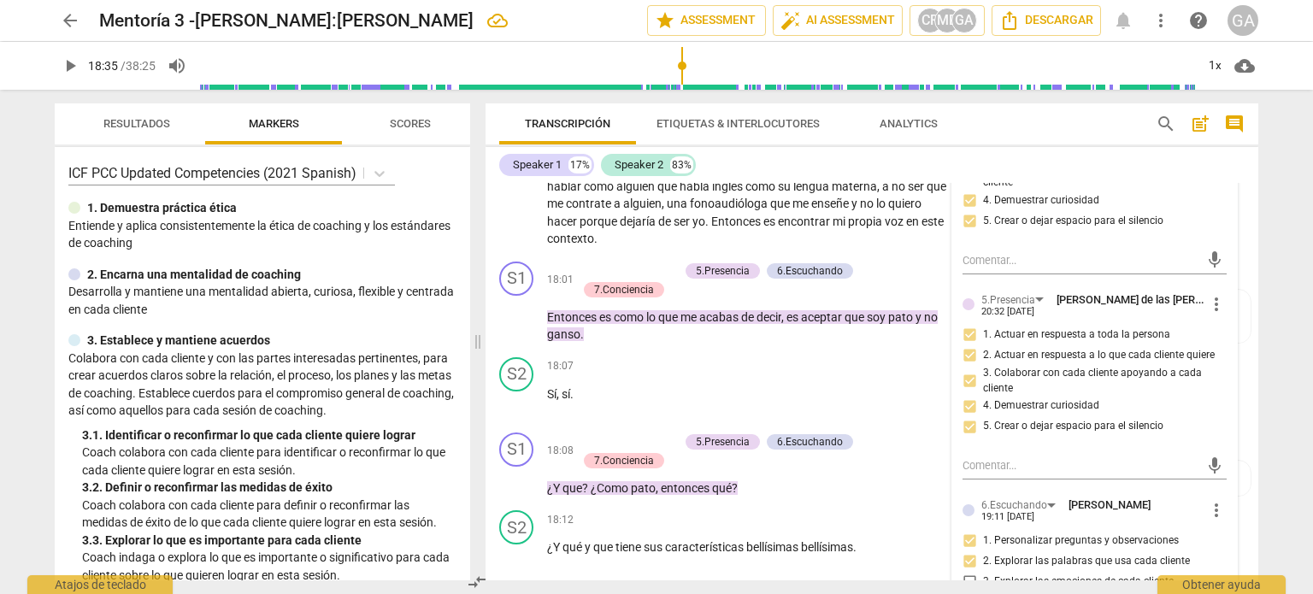
scroll to position [3627, 0]
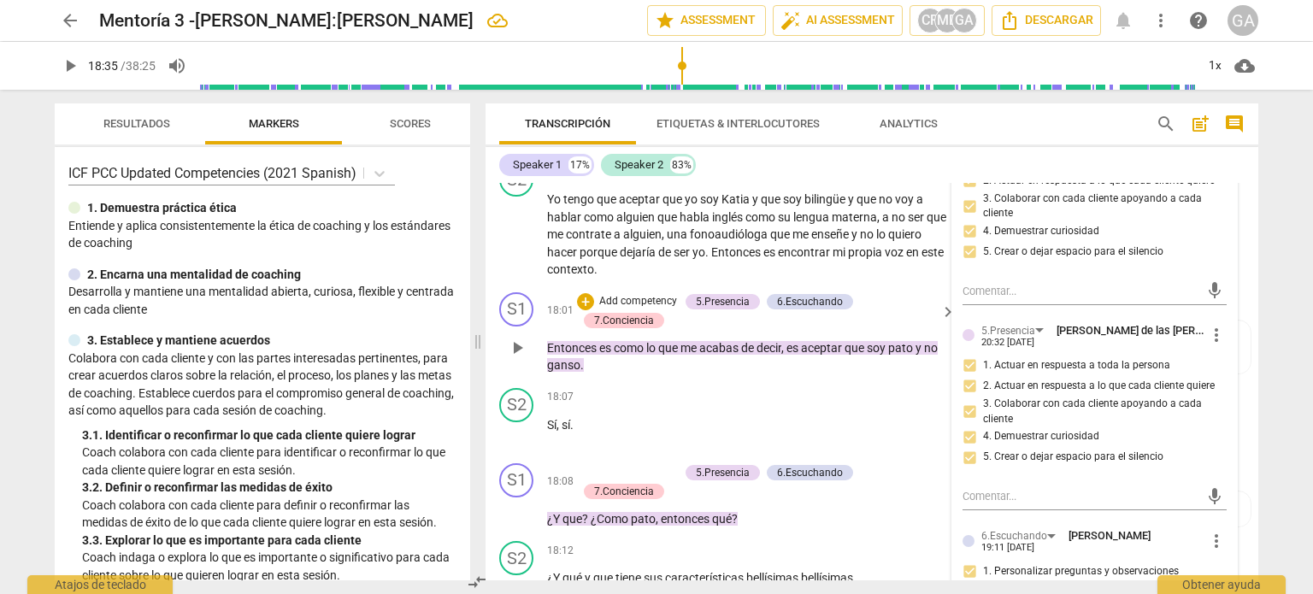
click at [653, 309] on p "Add competency" at bounding box center [637, 301] width 81 height 15
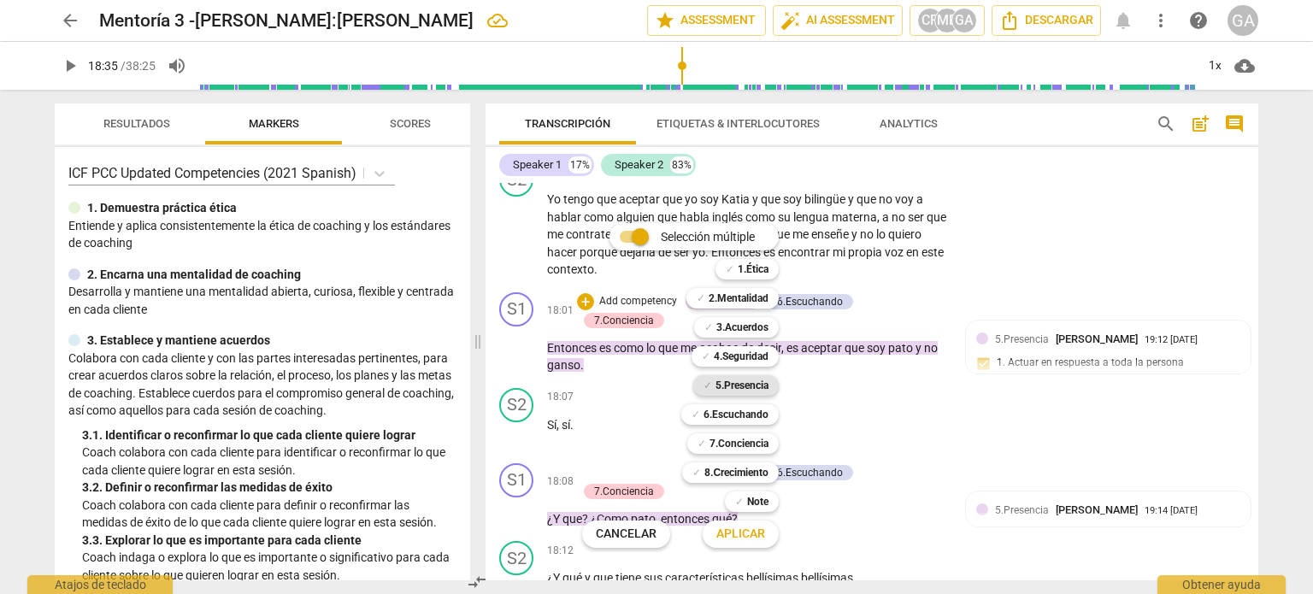
click at [730, 382] on b "5.Presencia" at bounding box center [741, 385] width 53 height 21
click at [727, 534] on span "Aplicar" at bounding box center [740, 534] width 49 height 17
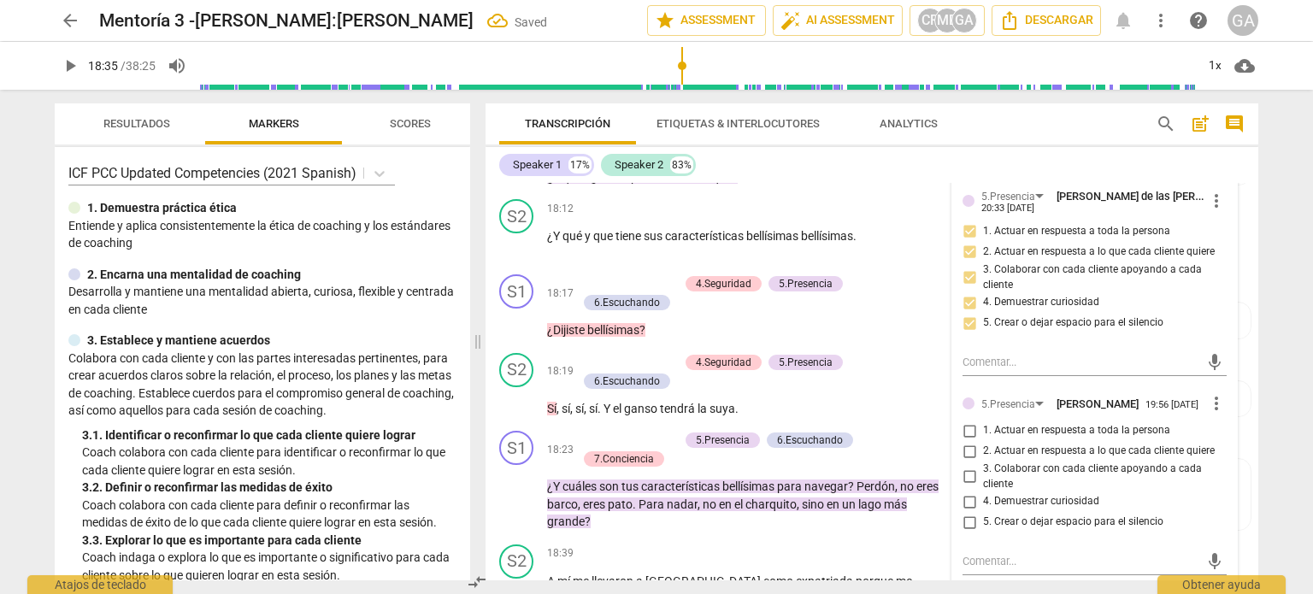
scroll to position [4140, 0]
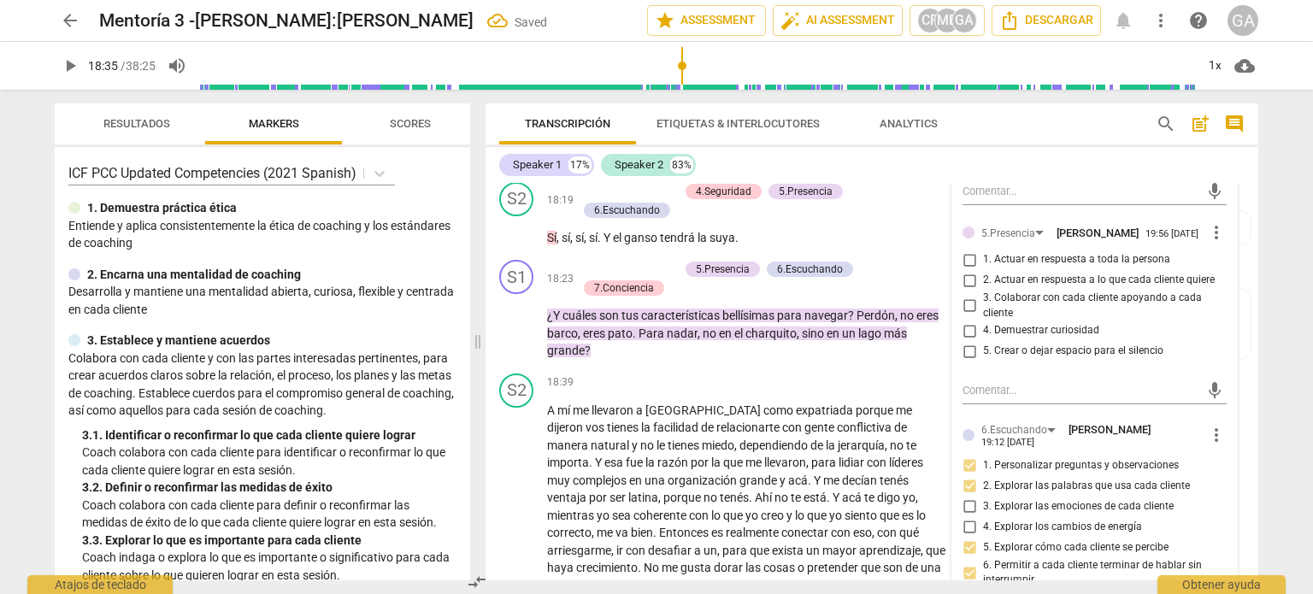
click at [967, 270] on input "1. Actuar en respuesta a toda la persona" at bounding box center [969, 260] width 27 height 21
checkbox input "true"
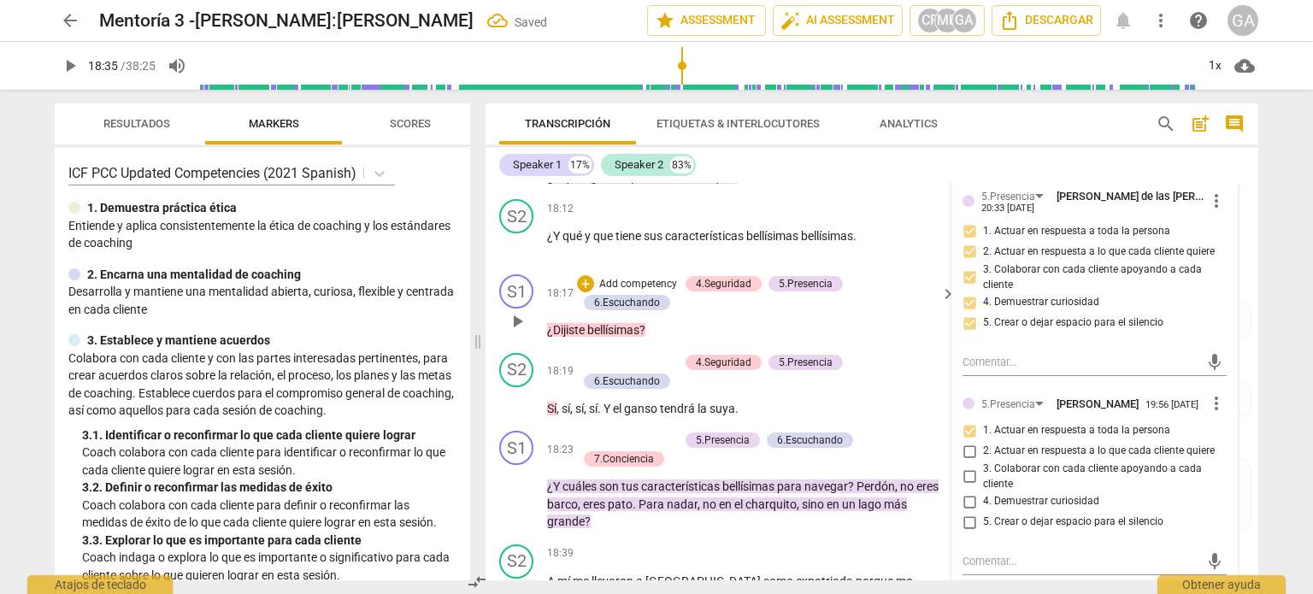
scroll to position [3798, 0]
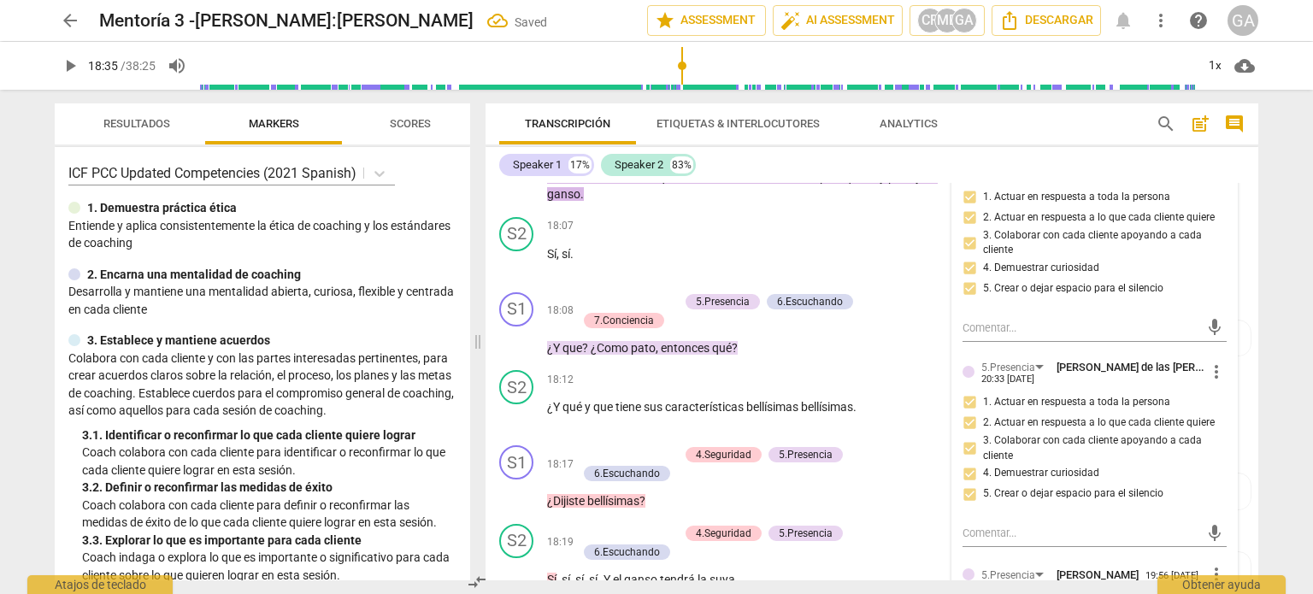
click at [642, 210] on div "S1 play_arrow pause 18:01 + Add competency 5.Presencia 6.Escuchando 7.Concienci…" at bounding box center [872, 163] width 773 height 96
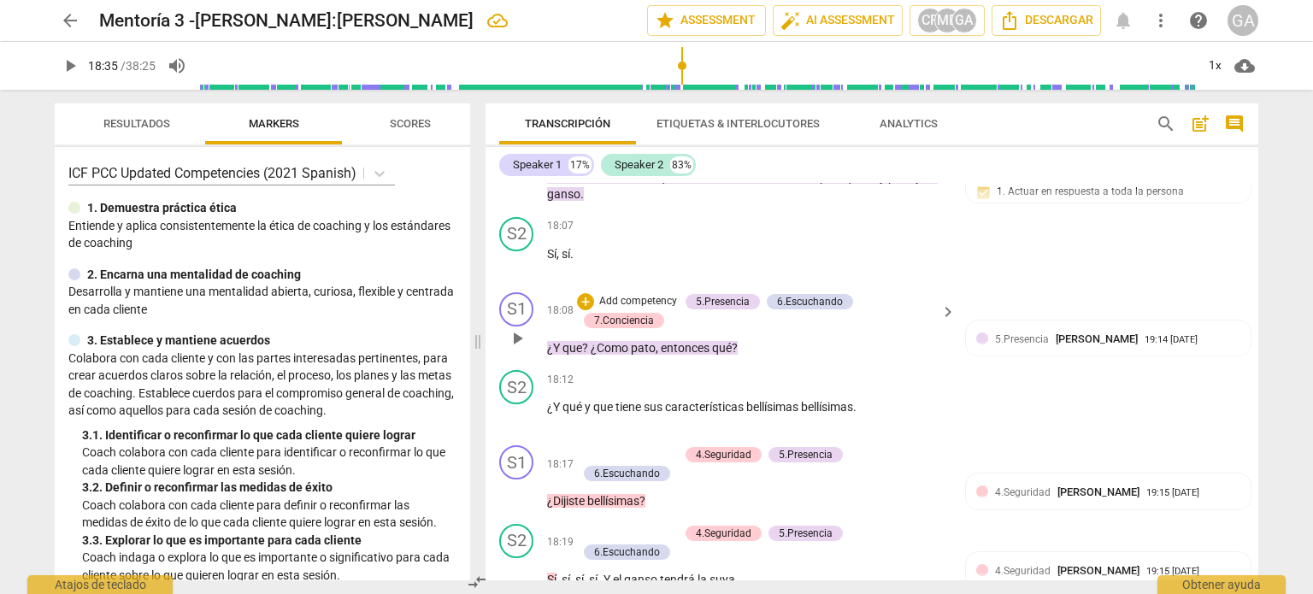
click at [626, 309] on p "Add competency" at bounding box center [637, 301] width 81 height 15
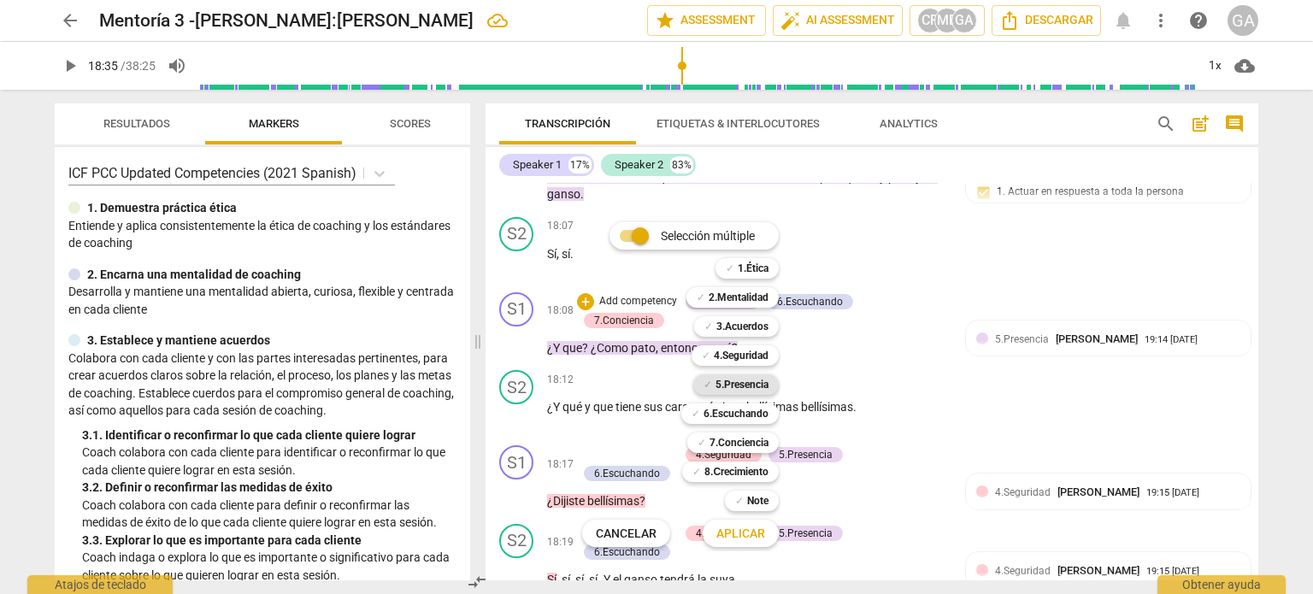
click at [732, 385] on b "5.Presencia" at bounding box center [741, 384] width 53 height 21
click at [751, 527] on span "Aplicar" at bounding box center [740, 534] width 49 height 17
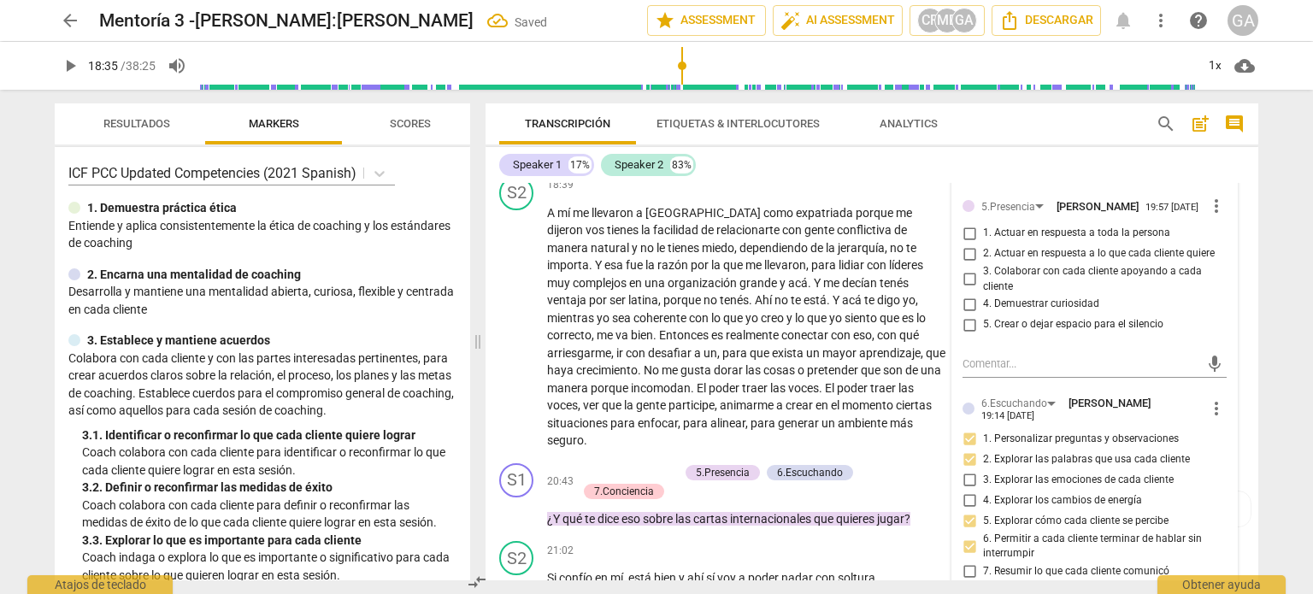
scroll to position [4346, 0]
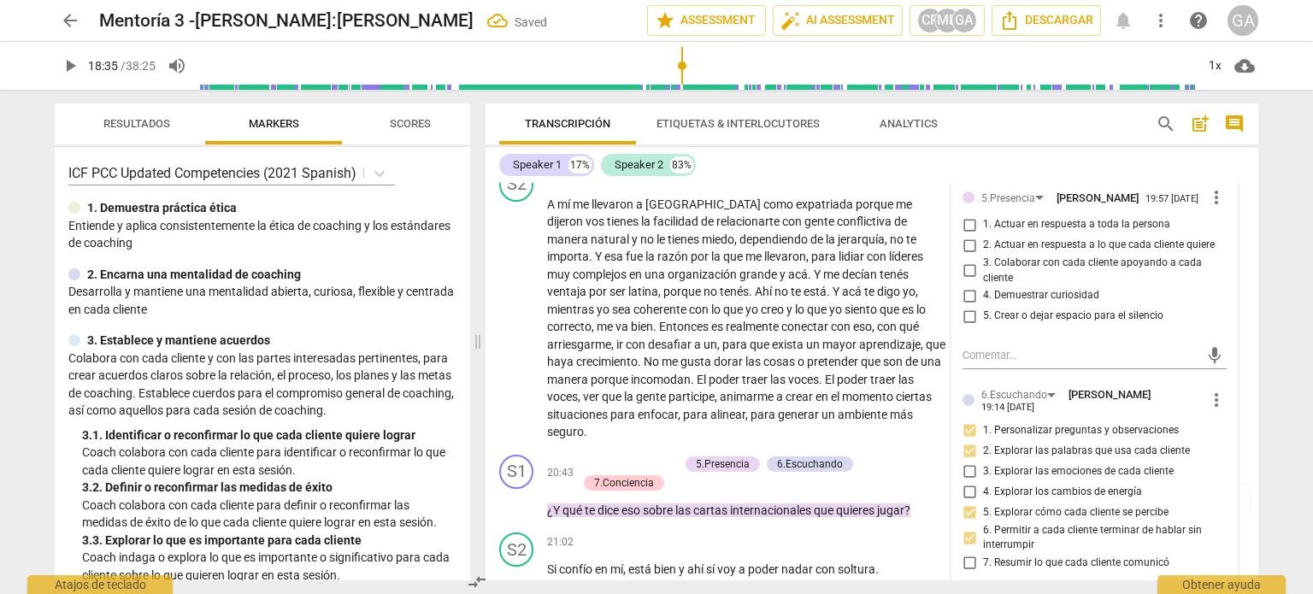
click at [972, 256] on input "2. Actuar en respuesta a lo que cada cliente quiere" at bounding box center [969, 245] width 27 height 21
checkbox input "true"
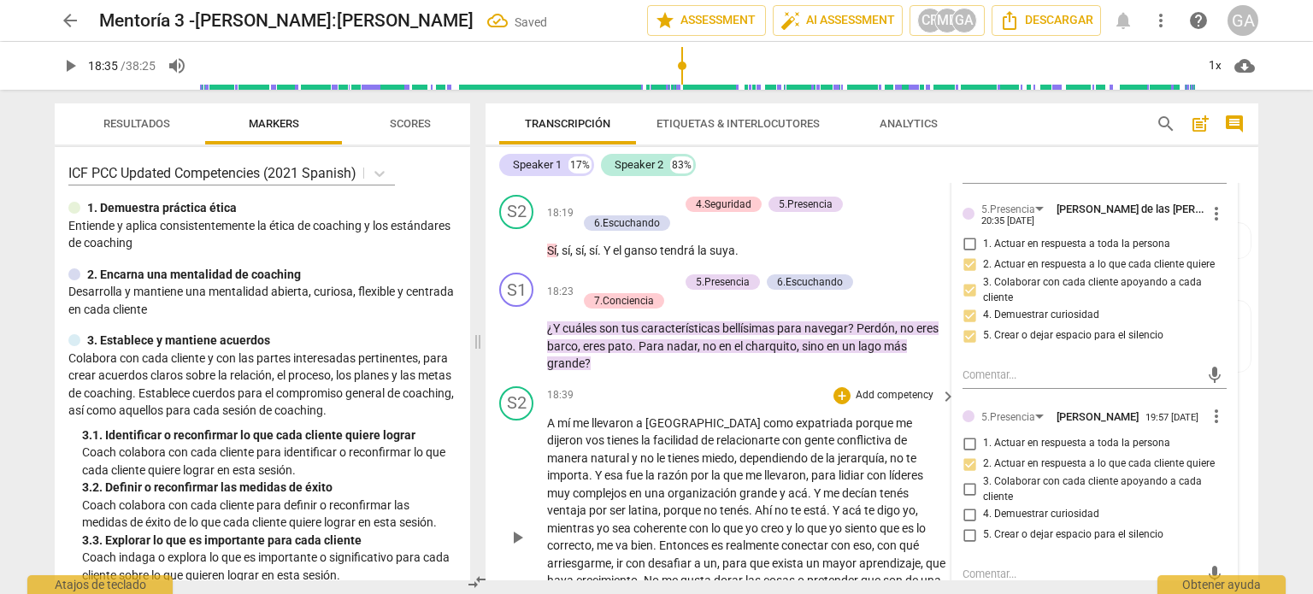
scroll to position [4089, 0]
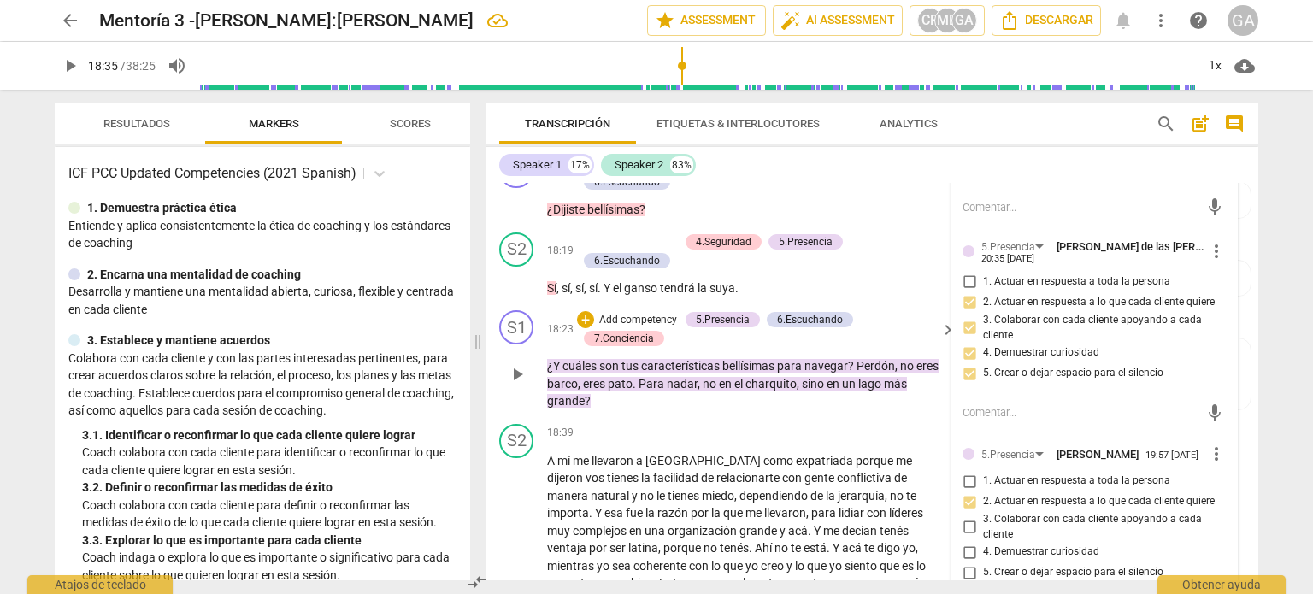
click at [622, 328] on p "Add competency" at bounding box center [637, 320] width 81 height 15
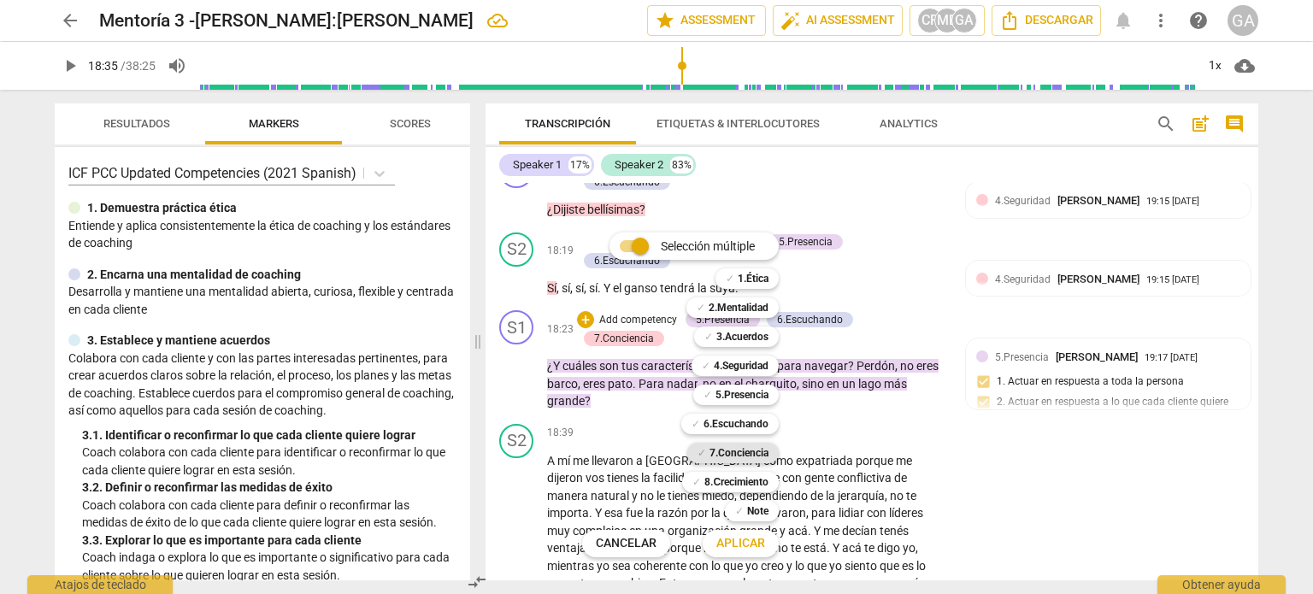
click at [739, 451] on b "7.Conciencia" at bounding box center [738, 453] width 59 height 21
click at [756, 544] on span "Aplicar" at bounding box center [740, 543] width 49 height 17
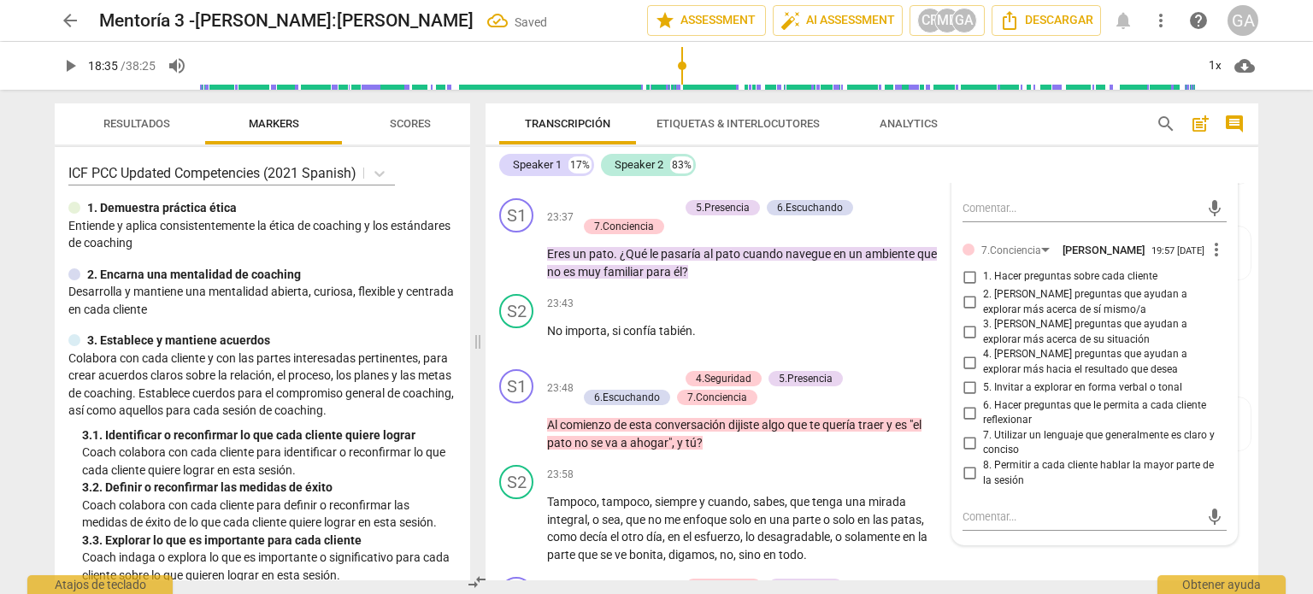
scroll to position [5542, 0]
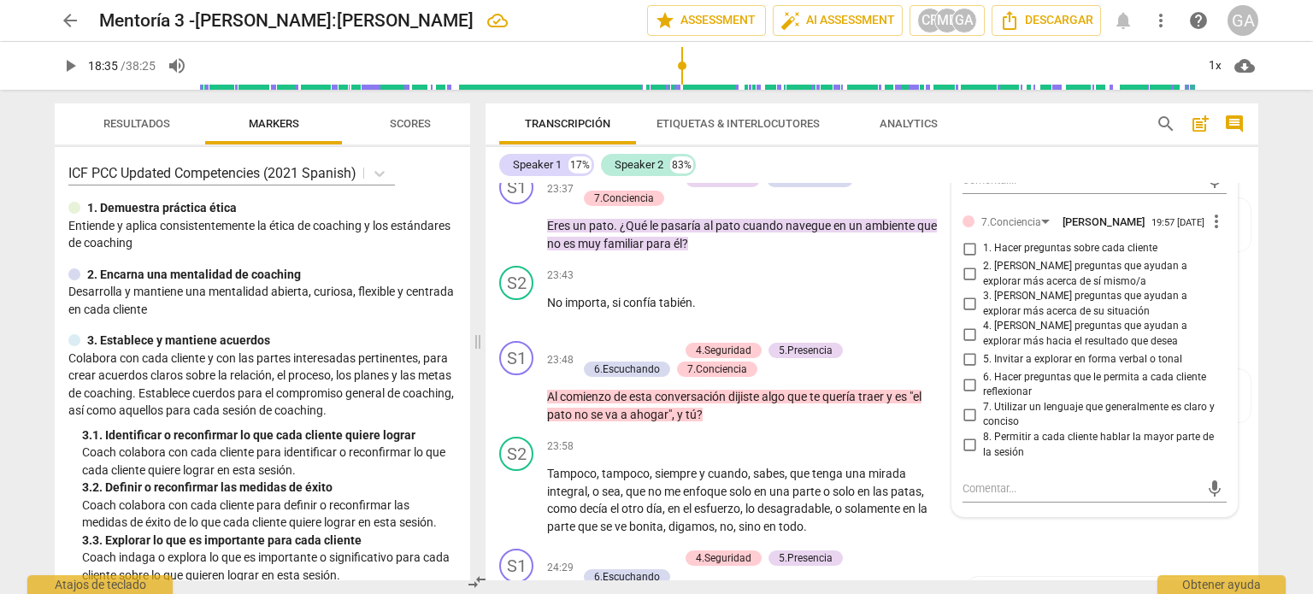
click at [967, 344] on input "4. [PERSON_NAME] preguntas que ayudan a explorar más hacia el resultado que des…" at bounding box center [969, 334] width 27 height 21
checkbox input "true"
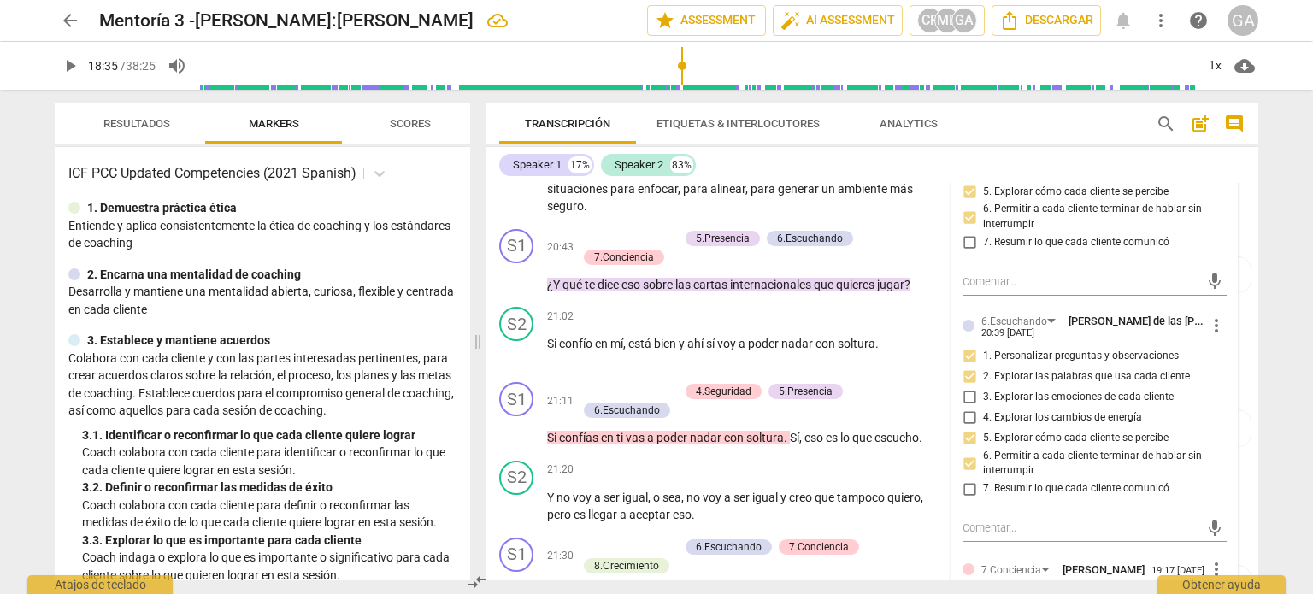
scroll to position [4602, 0]
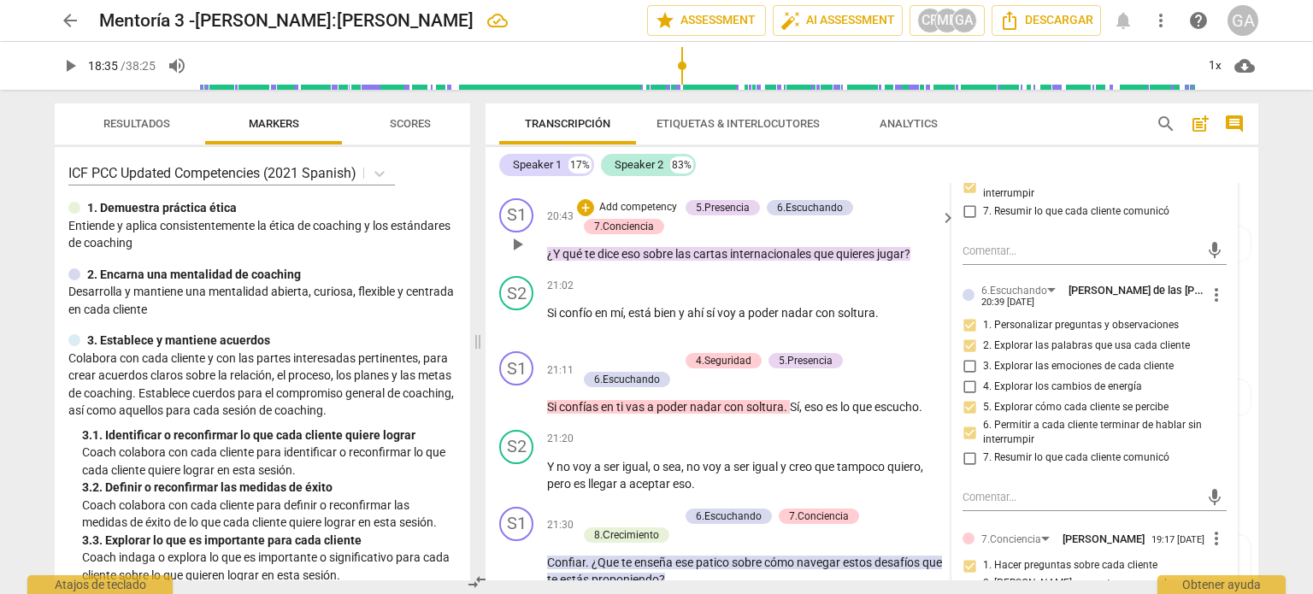
click at [629, 215] on p "Add competency" at bounding box center [637, 207] width 81 height 15
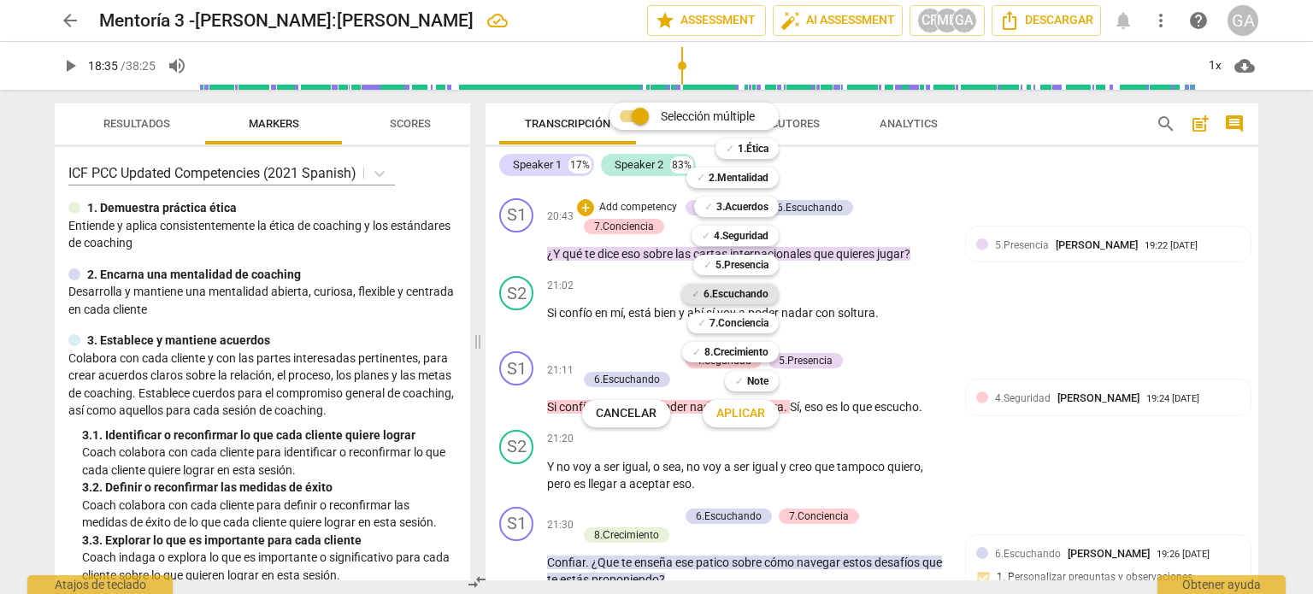
click at [708, 295] on b "6.Escuchando" at bounding box center [735, 294] width 65 height 21
click at [716, 326] on b "7.Conciencia" at bounding box center [738, 323] width 59 height 21
click at [750, 418] on span "Aplicar" at bounding box center [740, 413] width 49 height 17
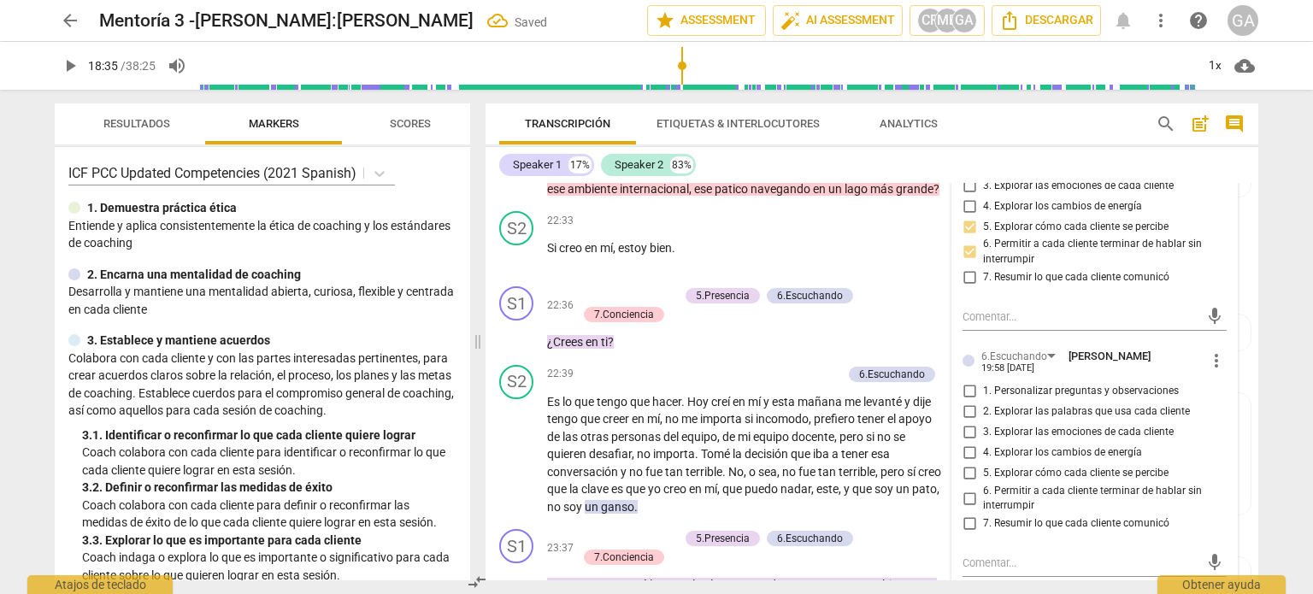
scroll to position [5286, 0]
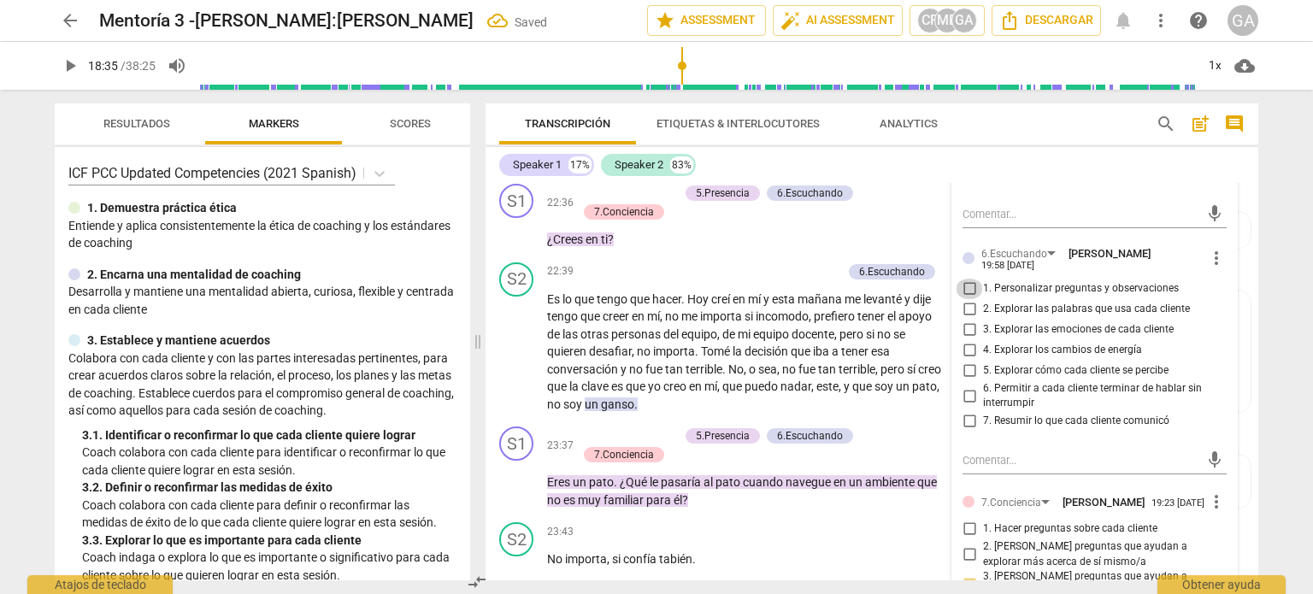
click at [967, 299] on input "1. Personalizar preguntas y observaciones" at bounding box center [969, 289] width 27 height 21
checkbox input "true"
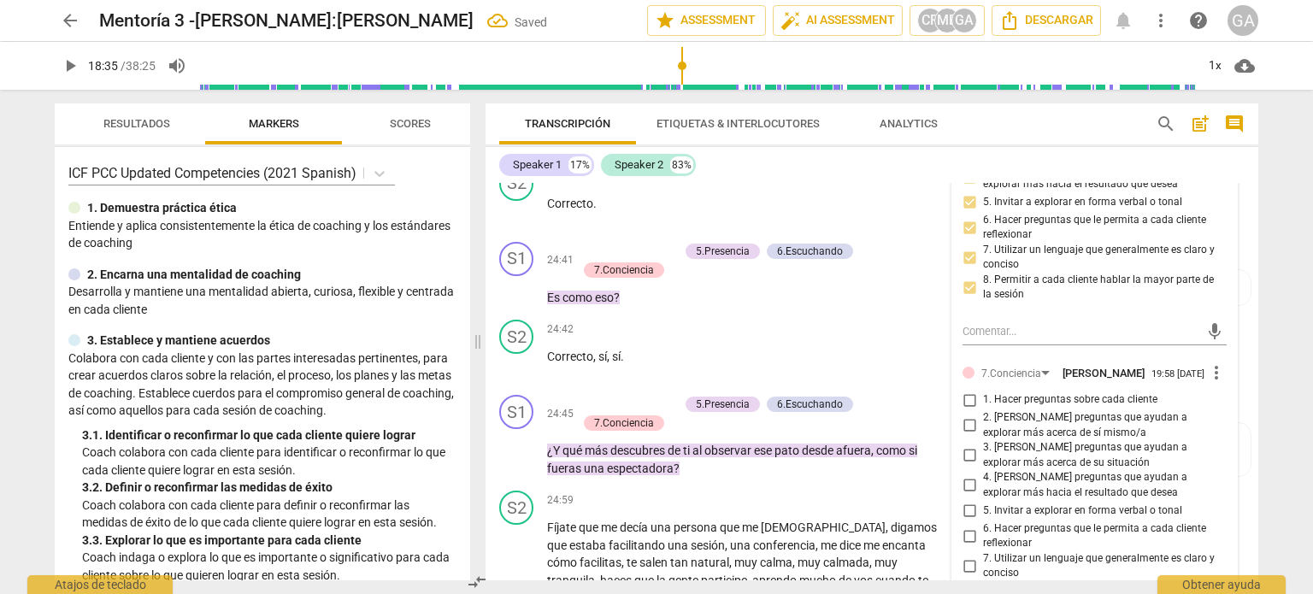
scroll to position [6141, 0]
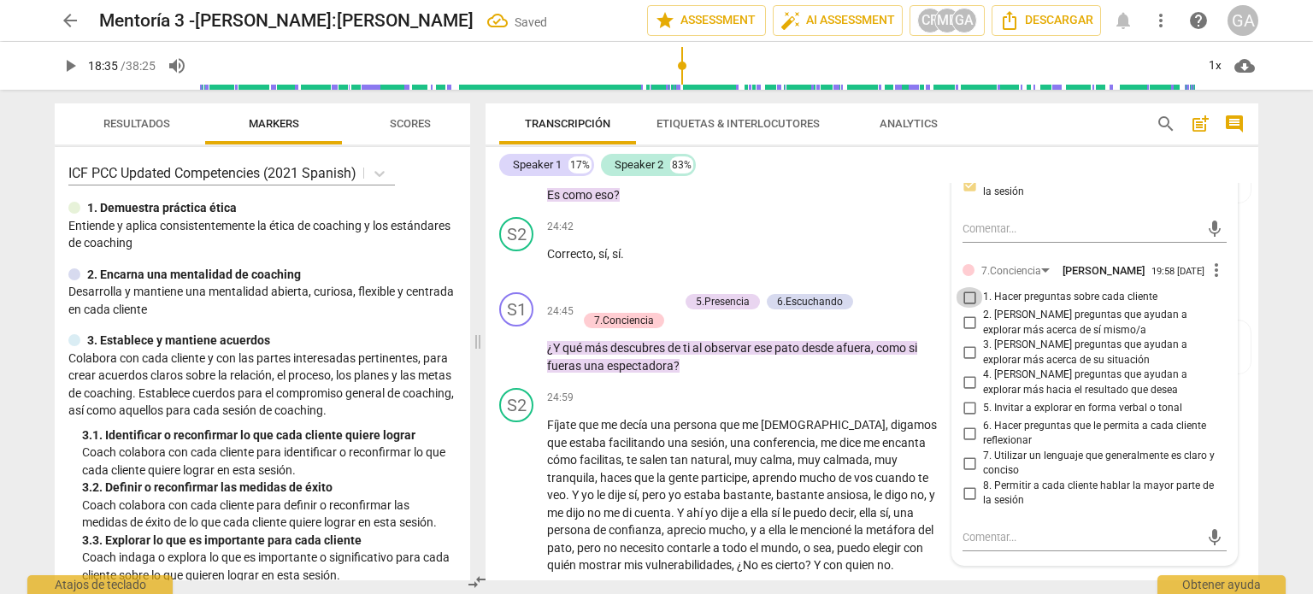
click at [966, 308] on input "1. Hacer preguntas sobre cada cliente" at bounding box center [969, 297] width 27 height 21
checkbox input "true"
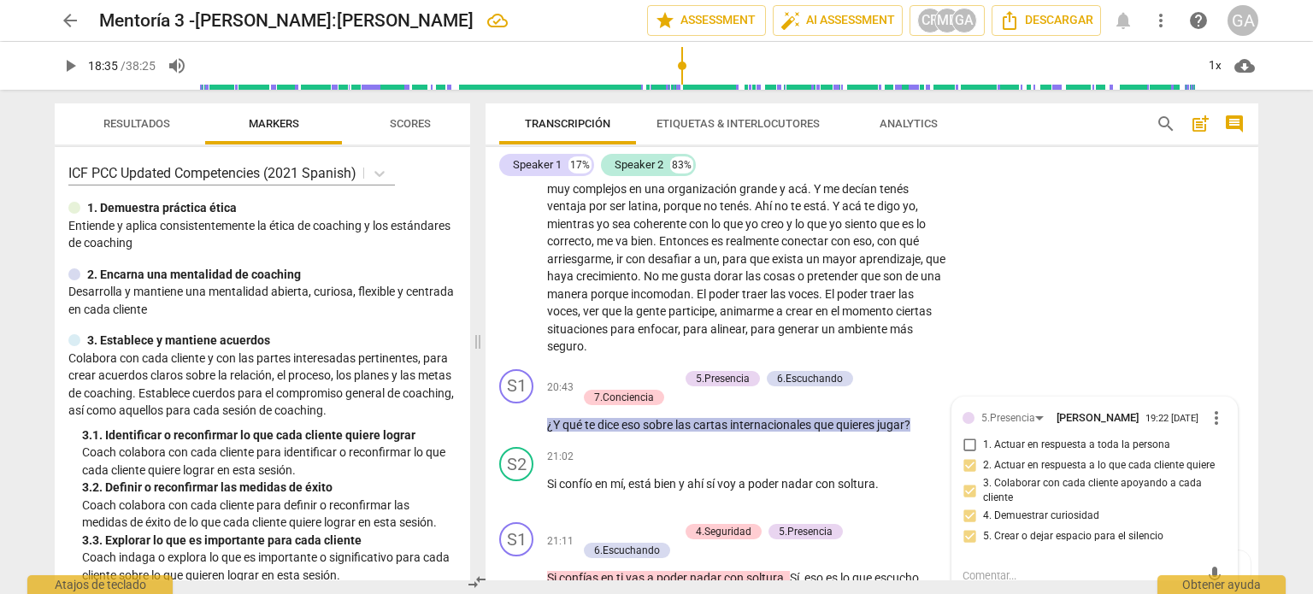
scroll to position [4517, 0]
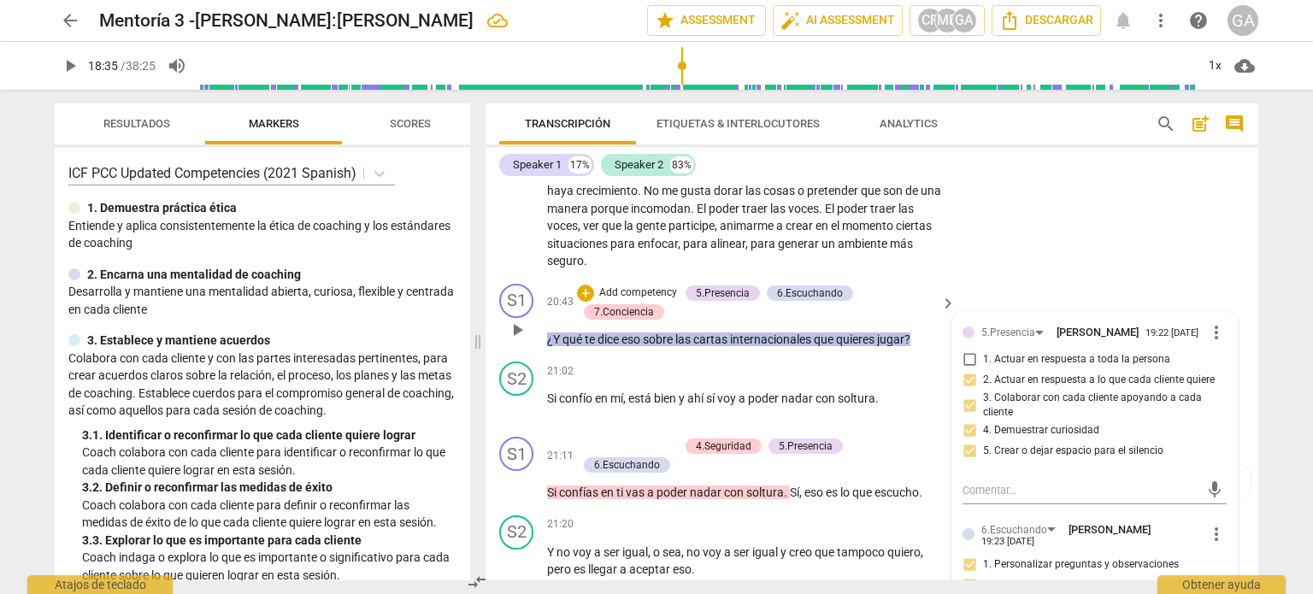
click at [920, 349] on p "¿Y qué te dice eso sobre las cartas internacionales que quieres jugar ?" at bounding box center [747, 340] width 400 height 18
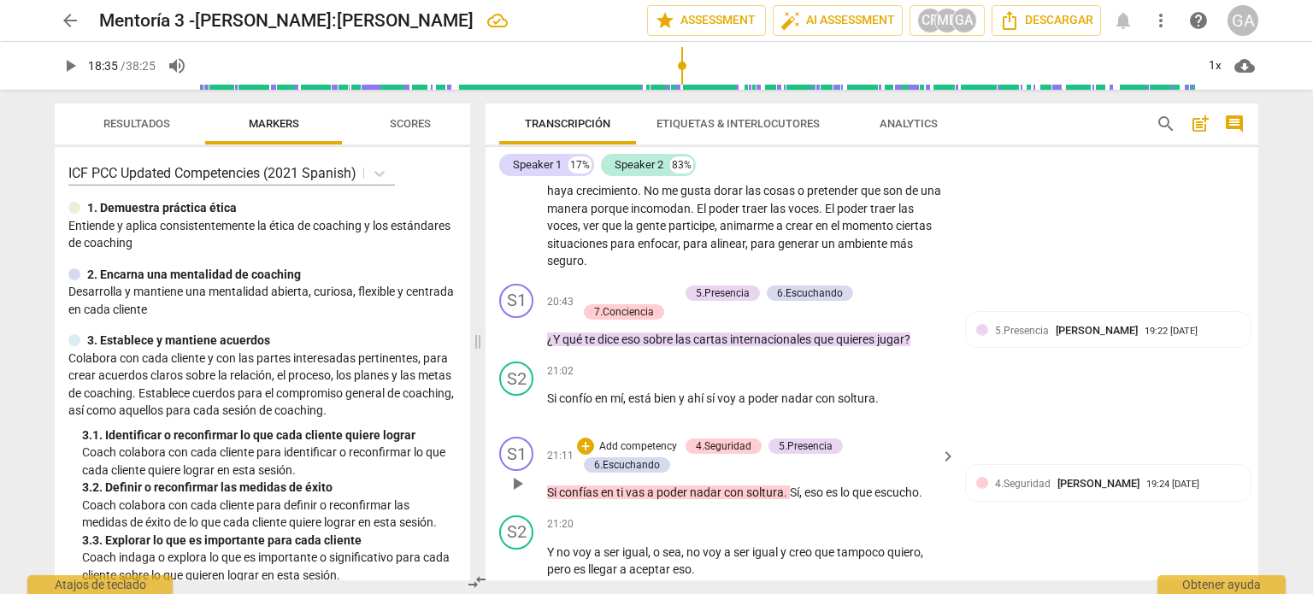
click at [640, 455] on p "Add competency" at bounding box center [637, 446] width 81 height 15
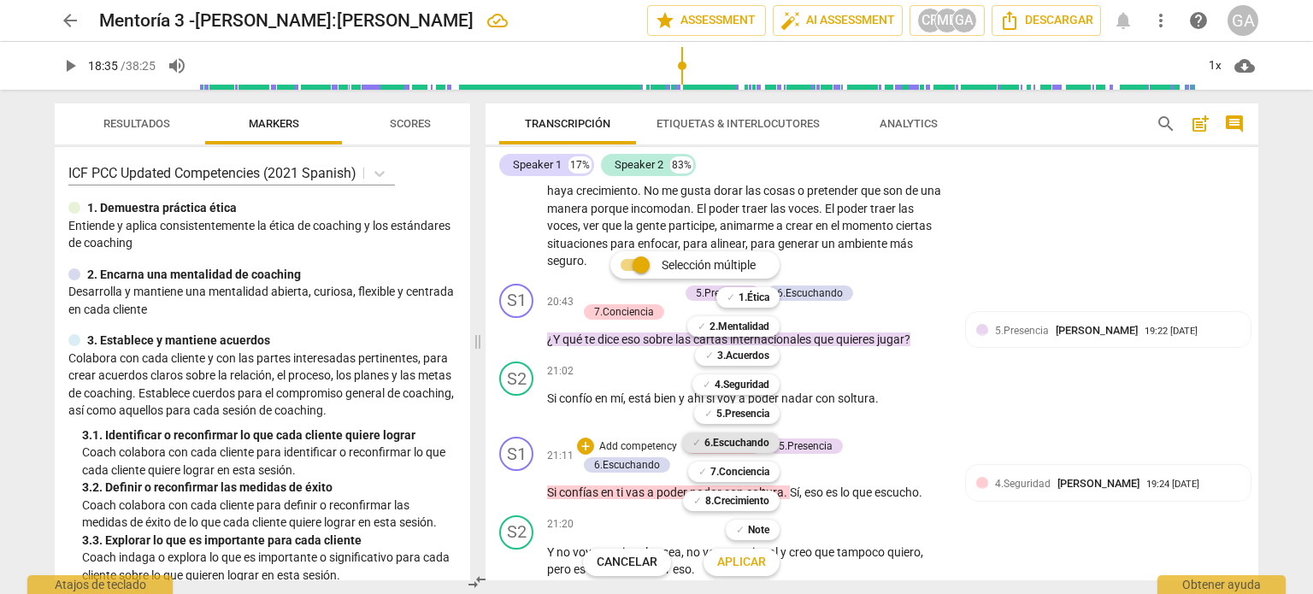
click at [738, 444] on b "6.Escuchando" at bounding box center [736, 443] width 65 height 21
click at [754, 567] on span "Aplicar" at bounding box center [741, 562] width 49 height 17
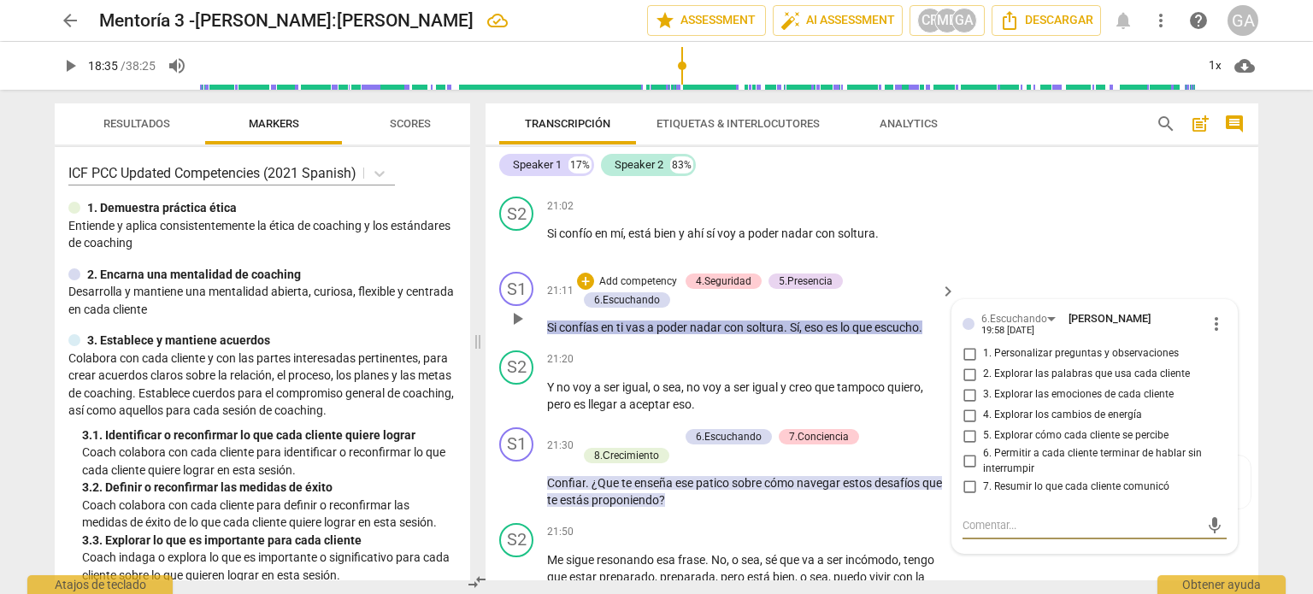
scroll to position [4711, 0]
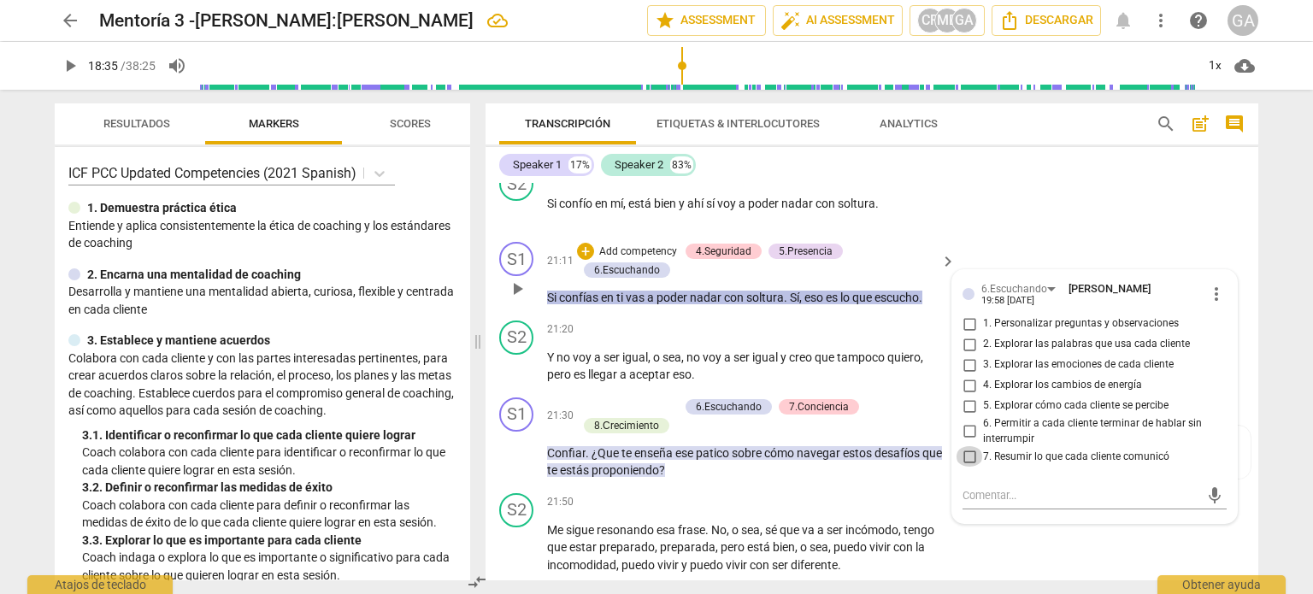
click at [966, 467] on input "7. Resumir lo que cada cliente comunicó" at bounding box center [969, 456] width 27 height 21
checkbox input "true"
click at [935, 307] on p "Si confías en ti vas a poder nadar con soltura . Sí , eso es lo que escucho ." at bounding box center [747, 298] width 400 height 18
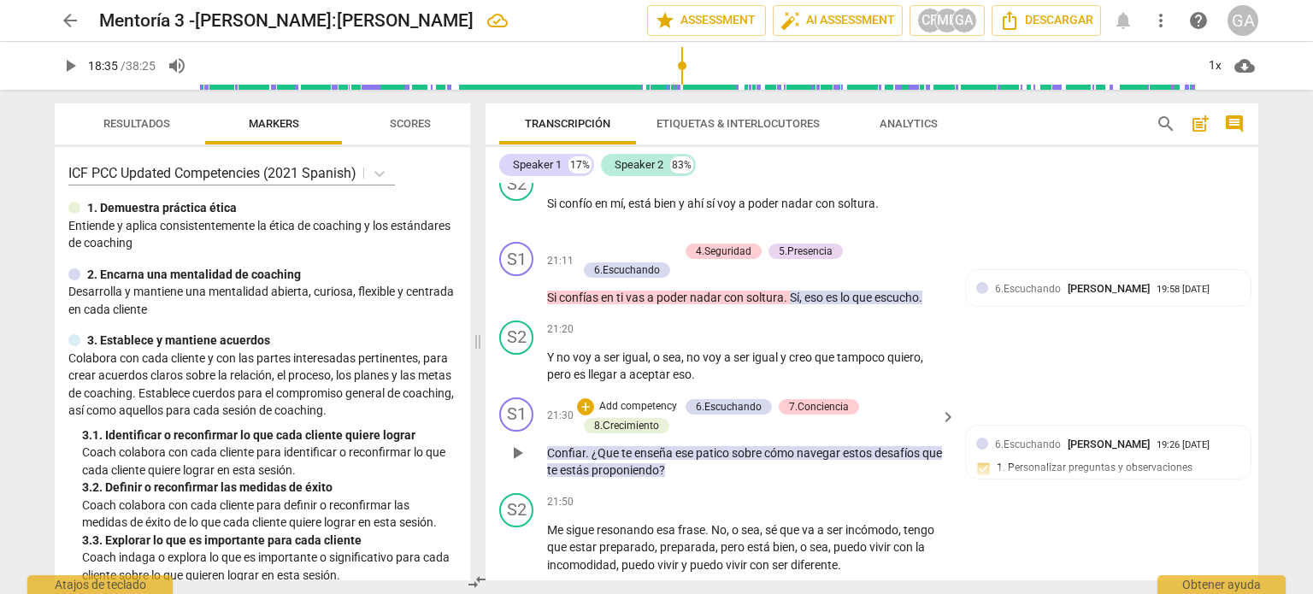
click at [644, 415] on p "Add competency" at bounding box center [637, 406] width 81 height 15
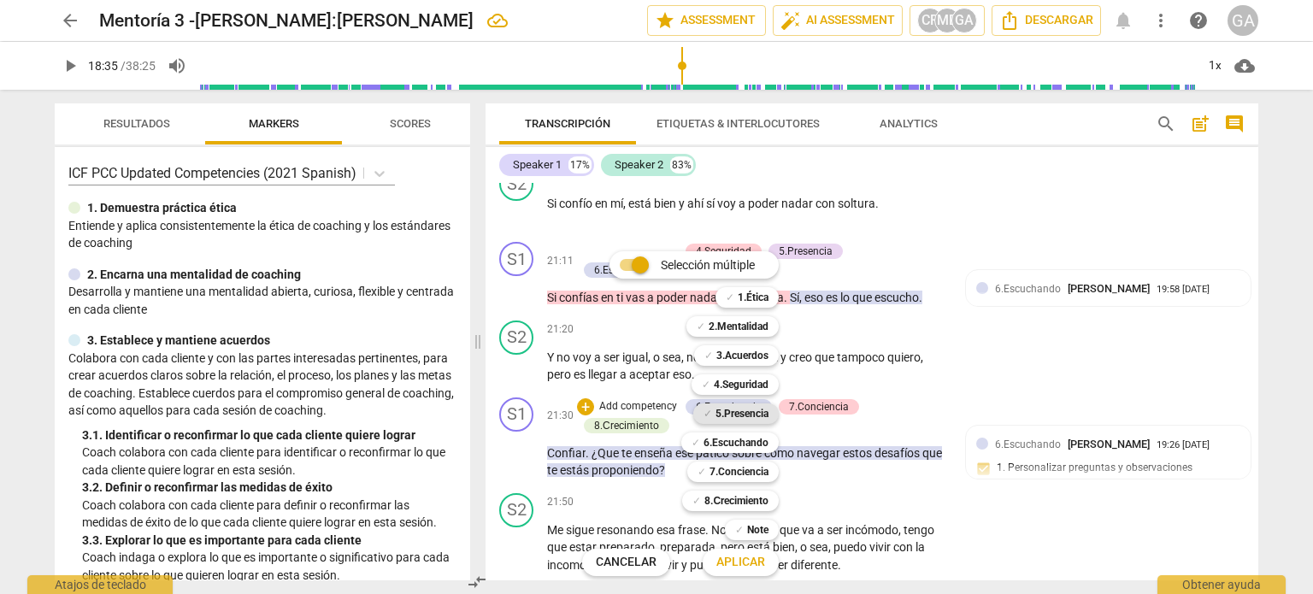
click at [731, 411] on b "5.Presencia" at bounding box center [741, 413] width 53 height 21
click at [739, 560] on span "Aplicar" at bounding box center [740, 562] width 49 height 17
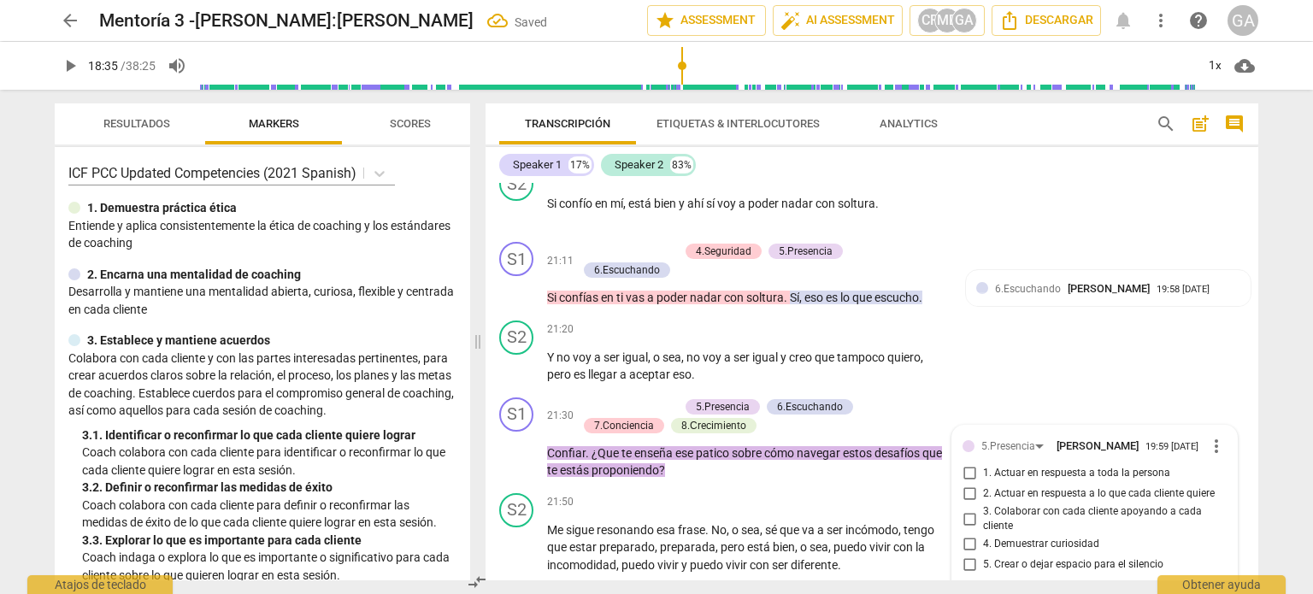
scroll to position [4994, 0]
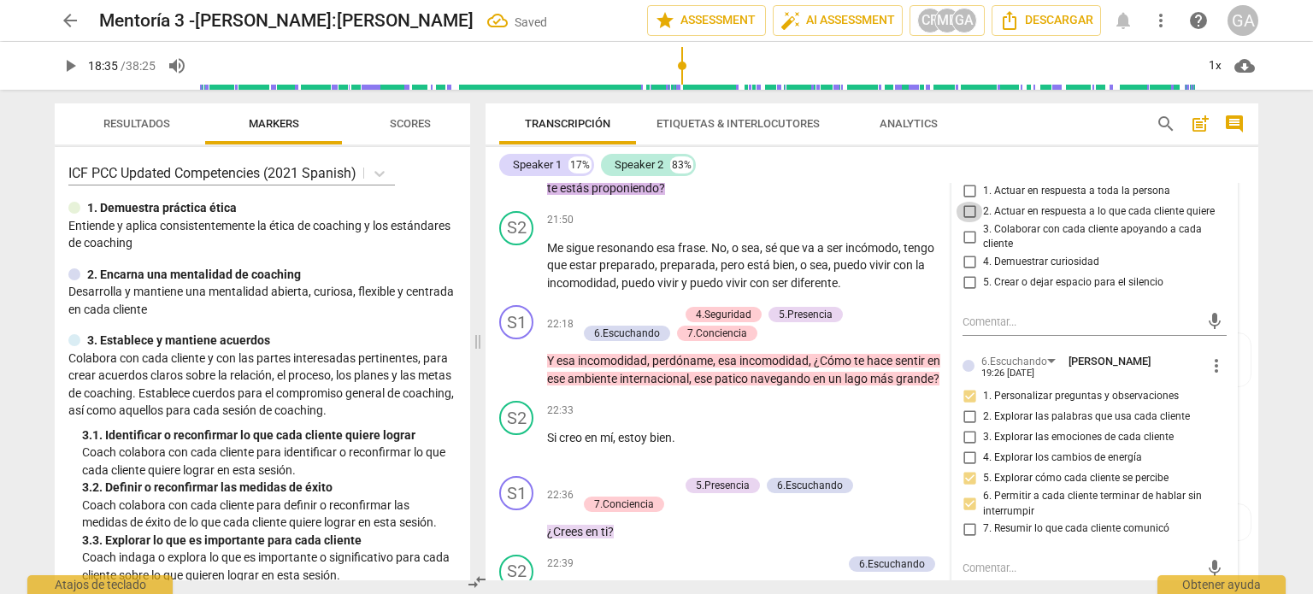
click at [968, 222] on input "2. Actuar en respuesta a lo que cada cliente quiere" at bounding box center [969, 212] width 27 height 21
checkbox input "true"
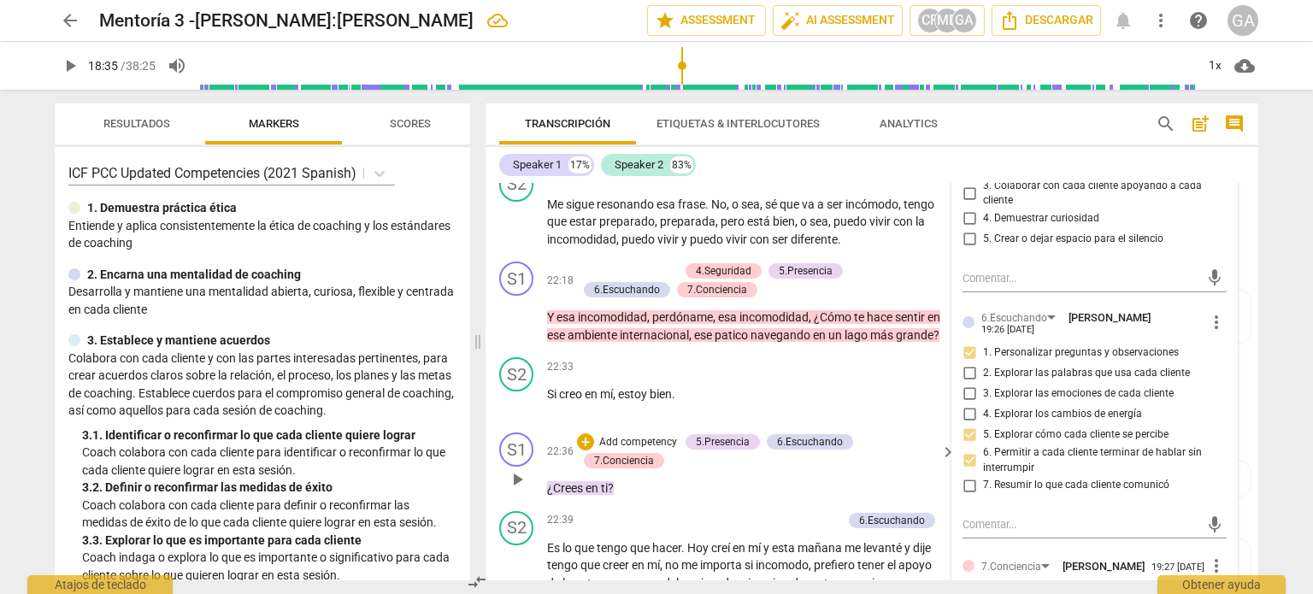
scroll to position [5079, 0]
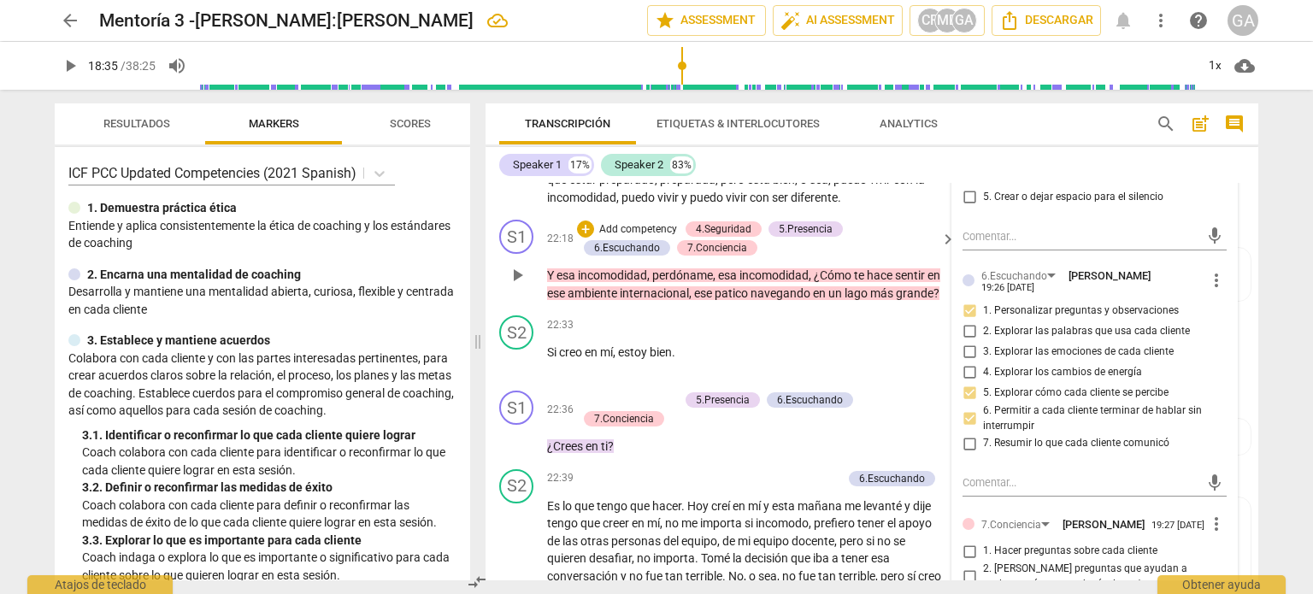
click at [629, 238] on p "Add competency" at bounding box center [637, 229] width 81 height 15
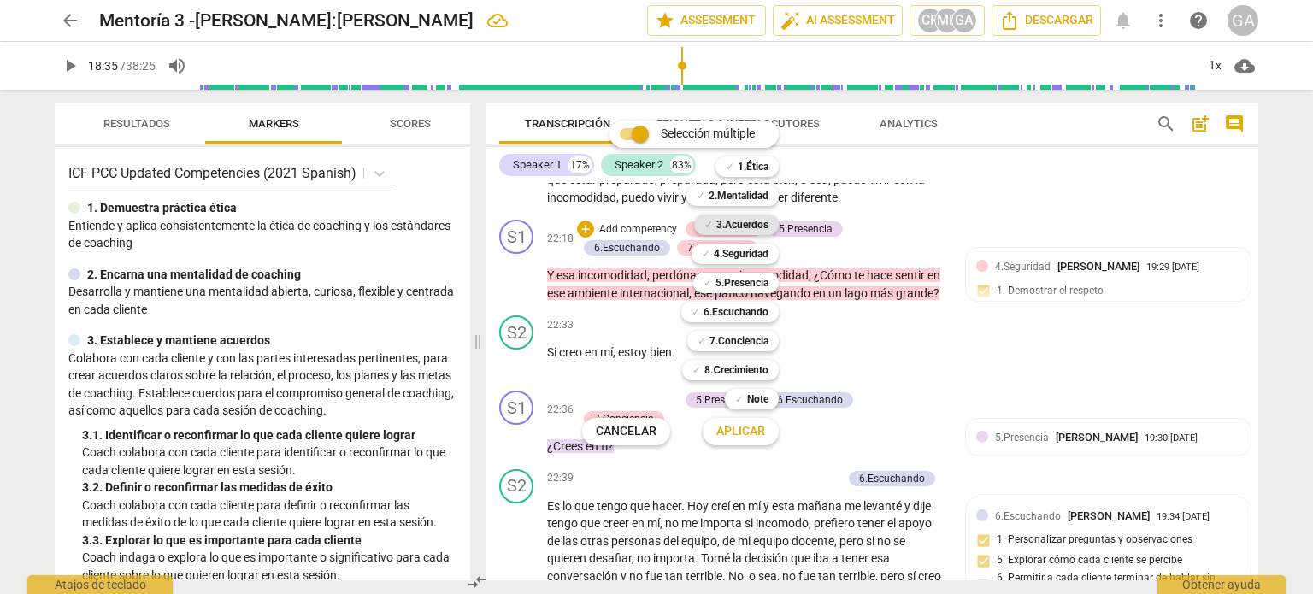
click at [744, 219] on b "3.Acuerdos" at bounding box center [742, 225] width 52 height 21
click at [734, 311] on b "6.Escuchando" at bounding box center [735, 312] width 65 height 21
click at [732, 433] on span "Aplicar" at bounding box center [740, 431] width 49 height 17
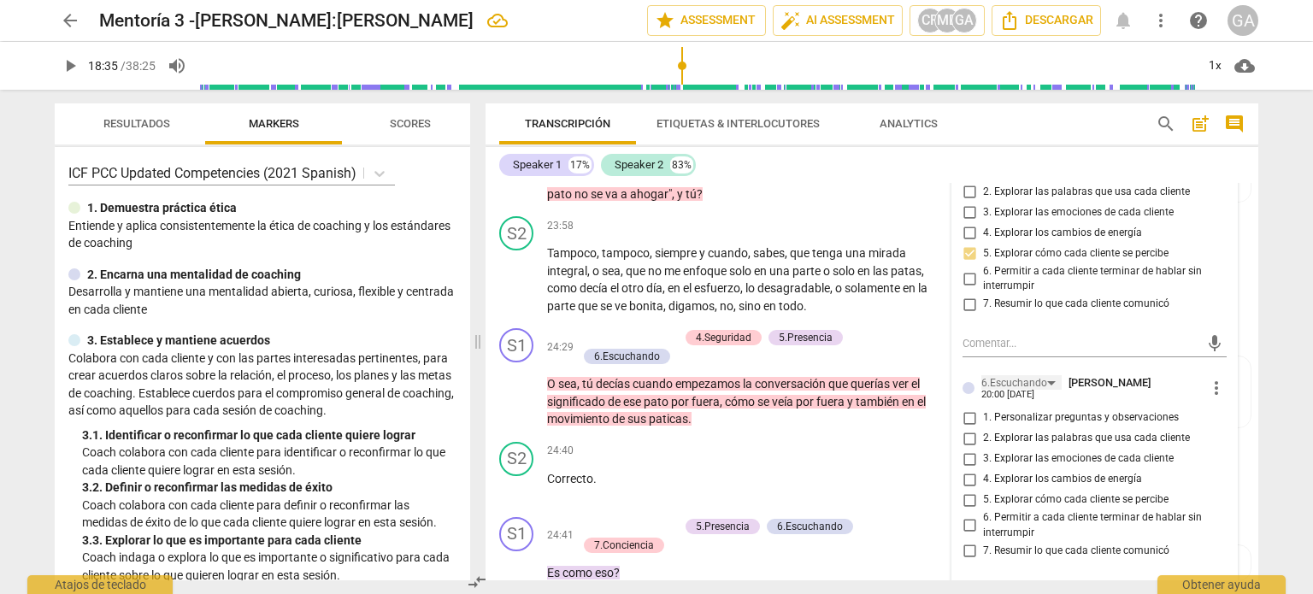
scroll to position [5848, 0]
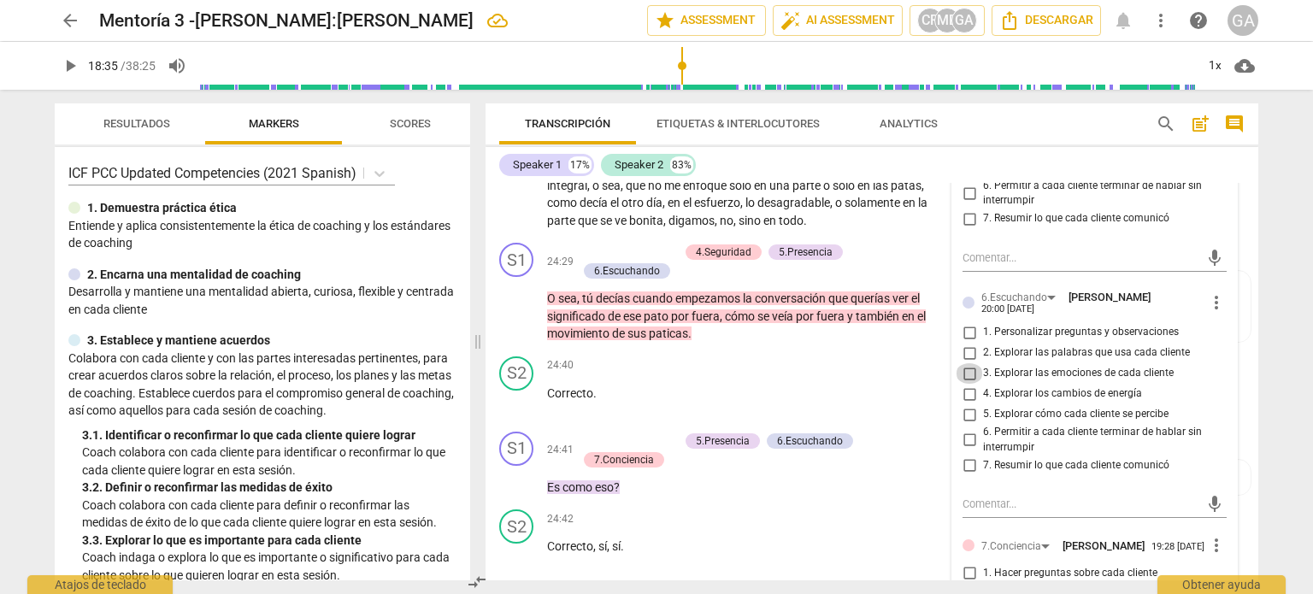
click at [968, 384] on input "3. Explorar las emociones de cada cliente" at bounding box center [969, 373] width 27 height 21
checkbox input "true"
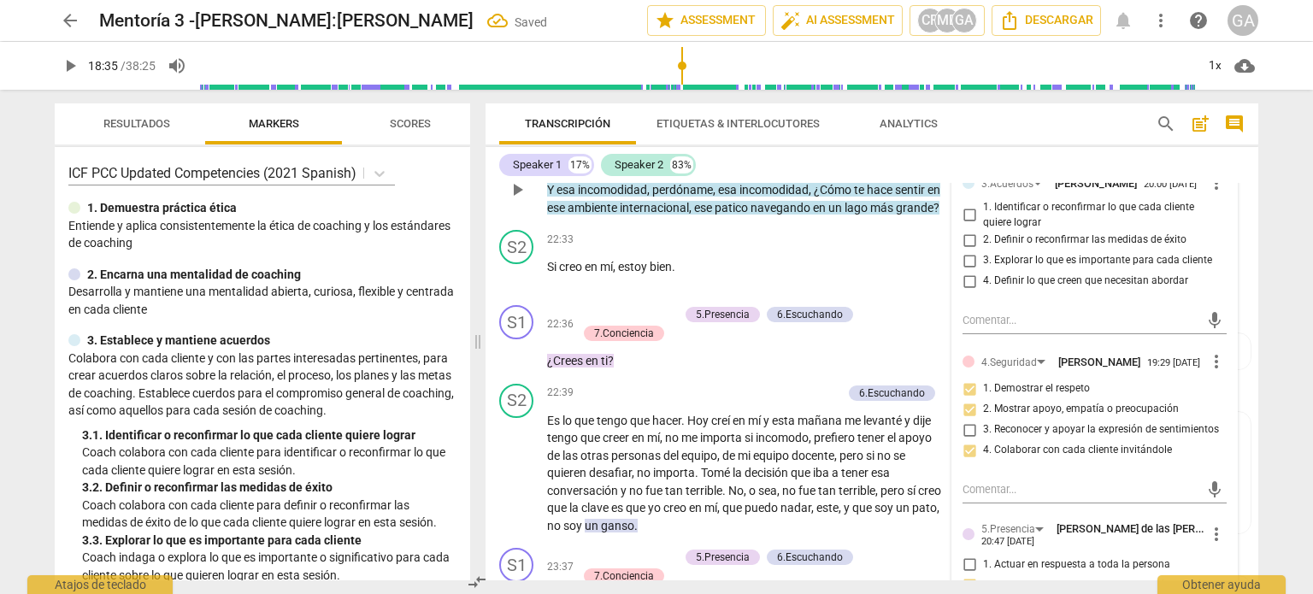
scroll to position [5079, 0]
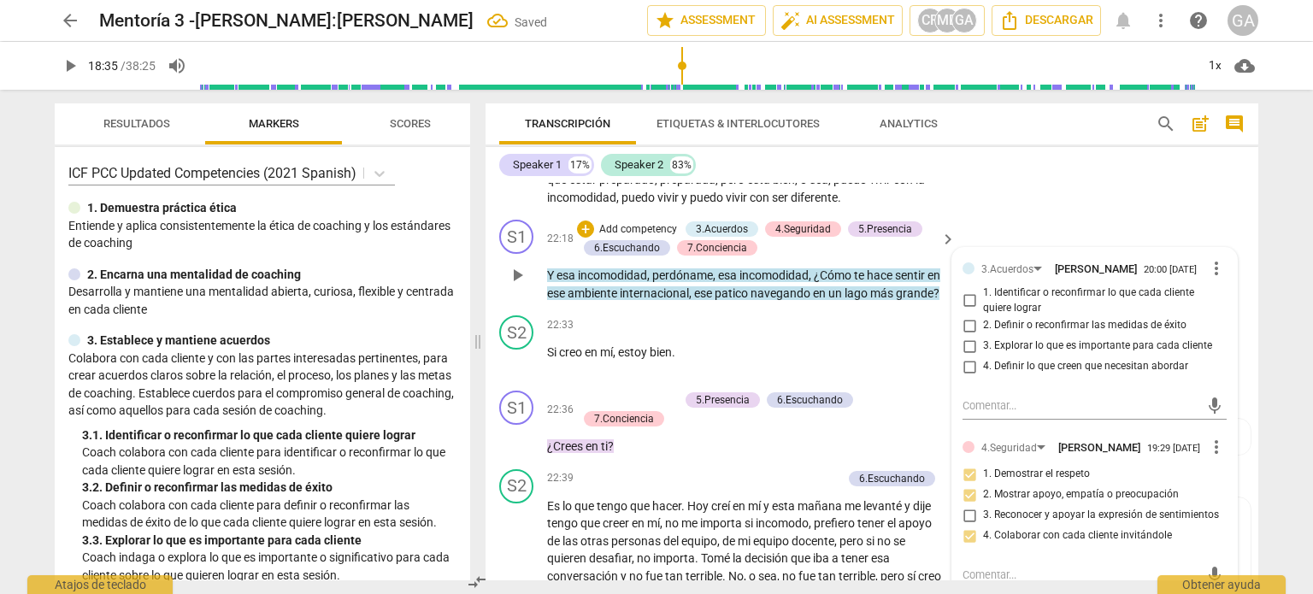
click at [1212, 279] on span "more_vert" at bounding box center [1216, 268] width 21 height 21
click at [1217, 356] on li "Borrar" at bounding box center [1231, 357] width 60 height 32
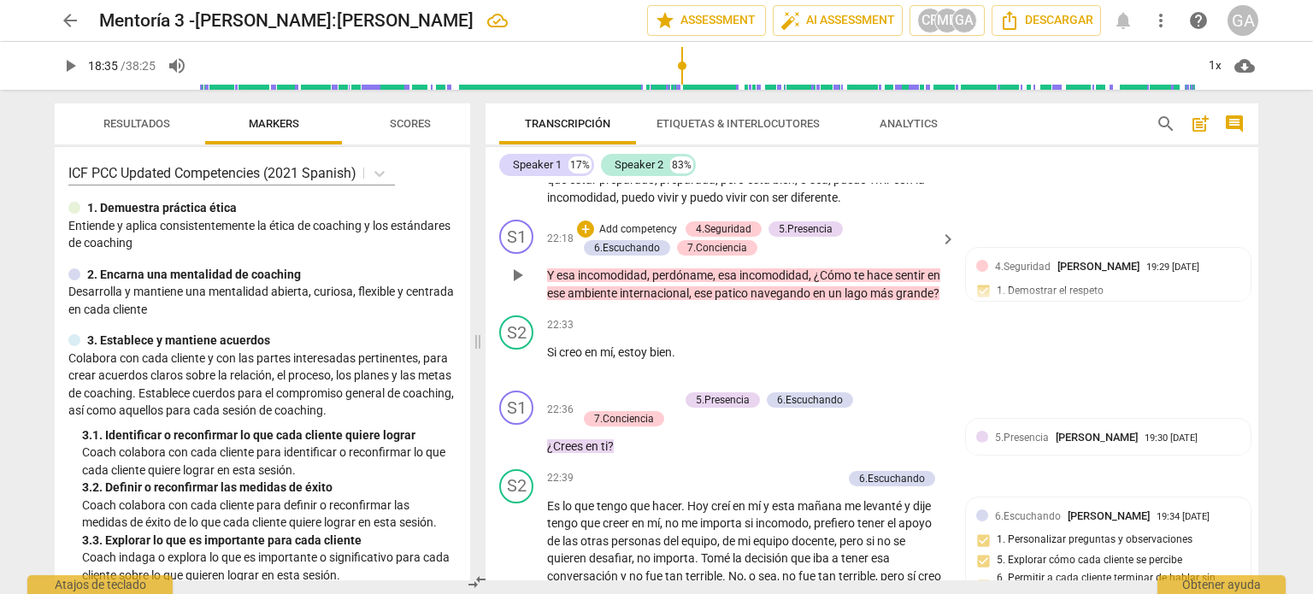
click at [602, 302] on p "Y esa incomodidad , perdóname , esa incomodidad , ¿Cómo te hace sentir en ese a…" at bounding box center [747, 284] width 400 height 35
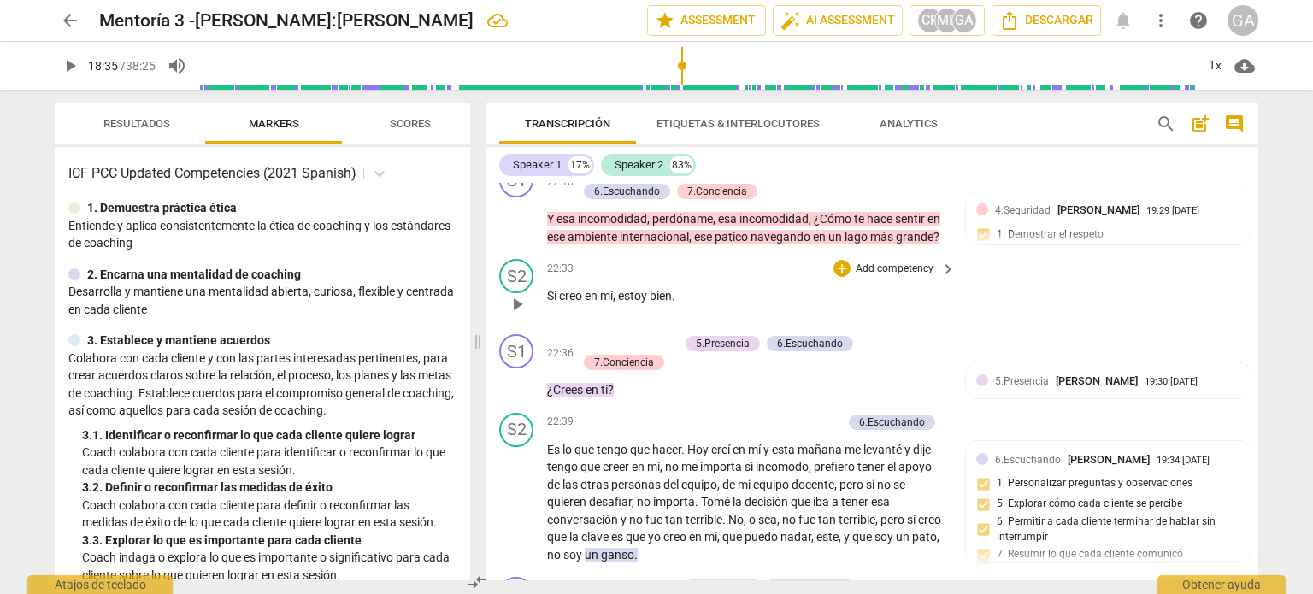
scroll to position [5164, 0]
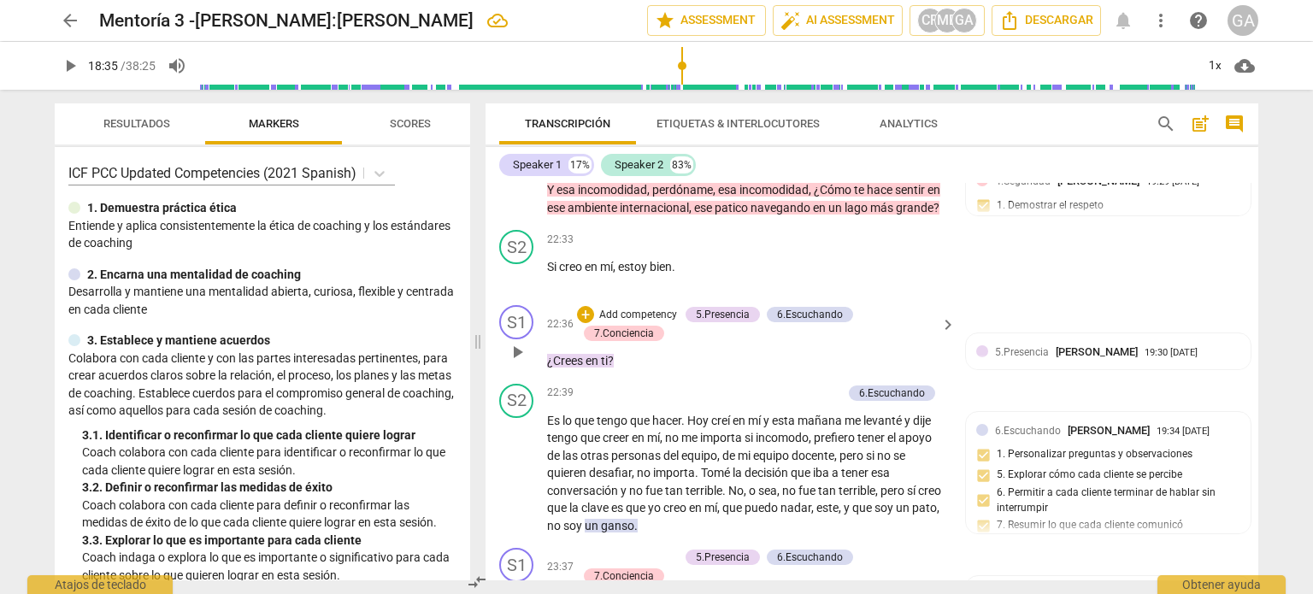
click at [637, 323] on p "Add competency" at bounding box center [637, 315] width 81 height 15
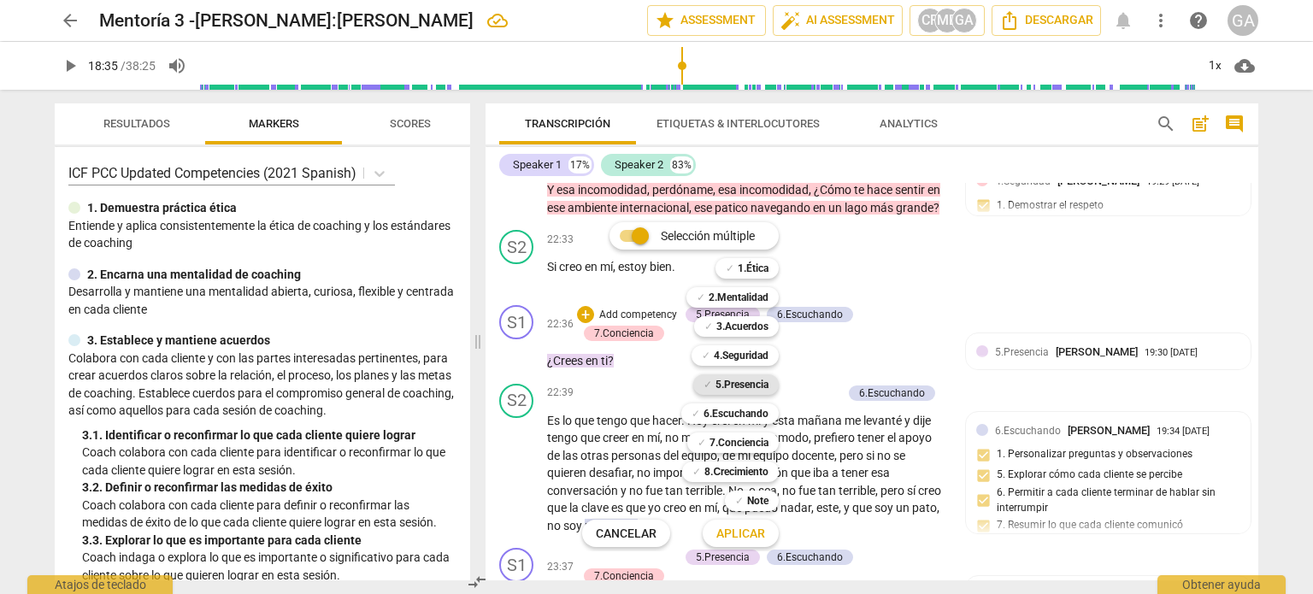
click at [737, 384] on b "5.Presencia" at bounding box center [741, 384] width 53 height 21
click at [738, 534] on span "Aplicar" at bounding box center [740, 534] width 49 height 17
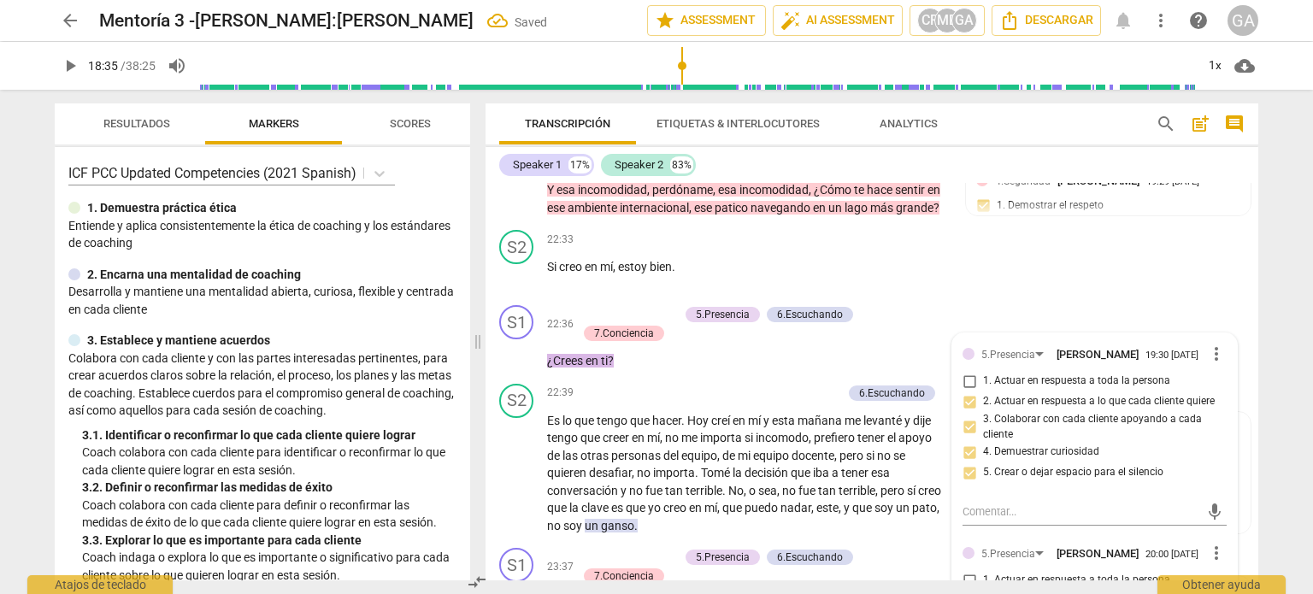
scroll to position [5371, 0]
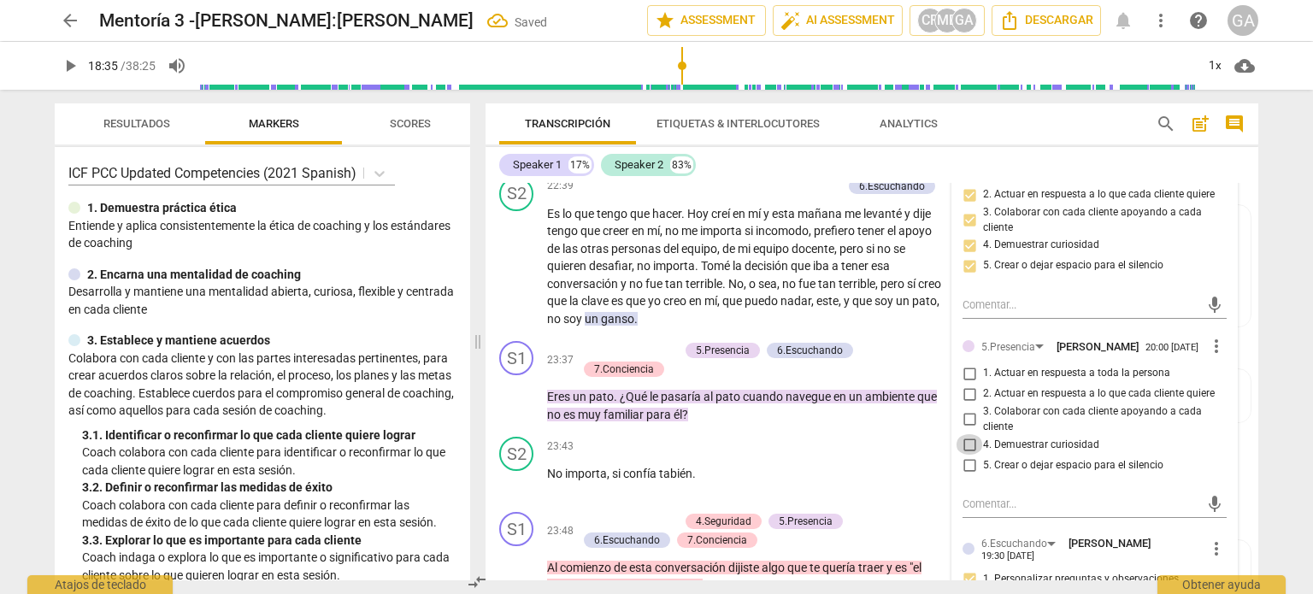
click at [962, 455] on input "4. Demuestrar curiosidad" at bounding box center [969, 444] width 27 height 21
checkbox input "true"
click at [630, 359] on p "Add competency" at bounding box center [637, 351] width 81 height 15
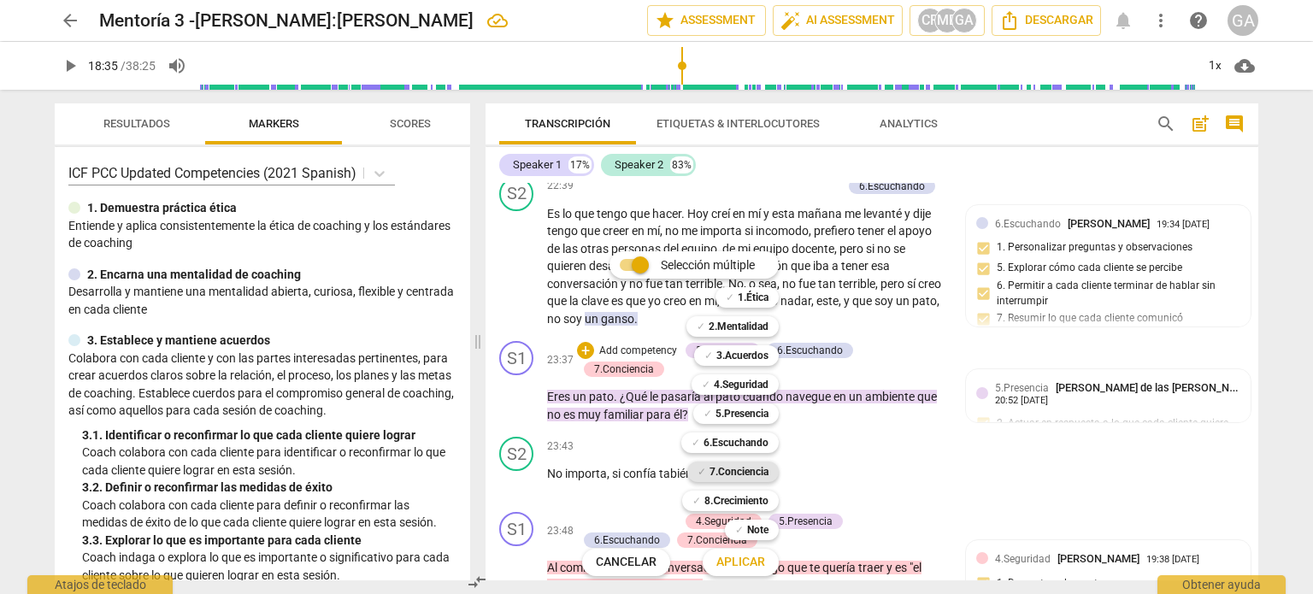
click at [740, 468] on b "7.Conciencia" at bounding box center [738, 472] width 59 height 21
click at [740, 565] on span "Aplicar" at bounding box center [740, 562] width 49 height 17
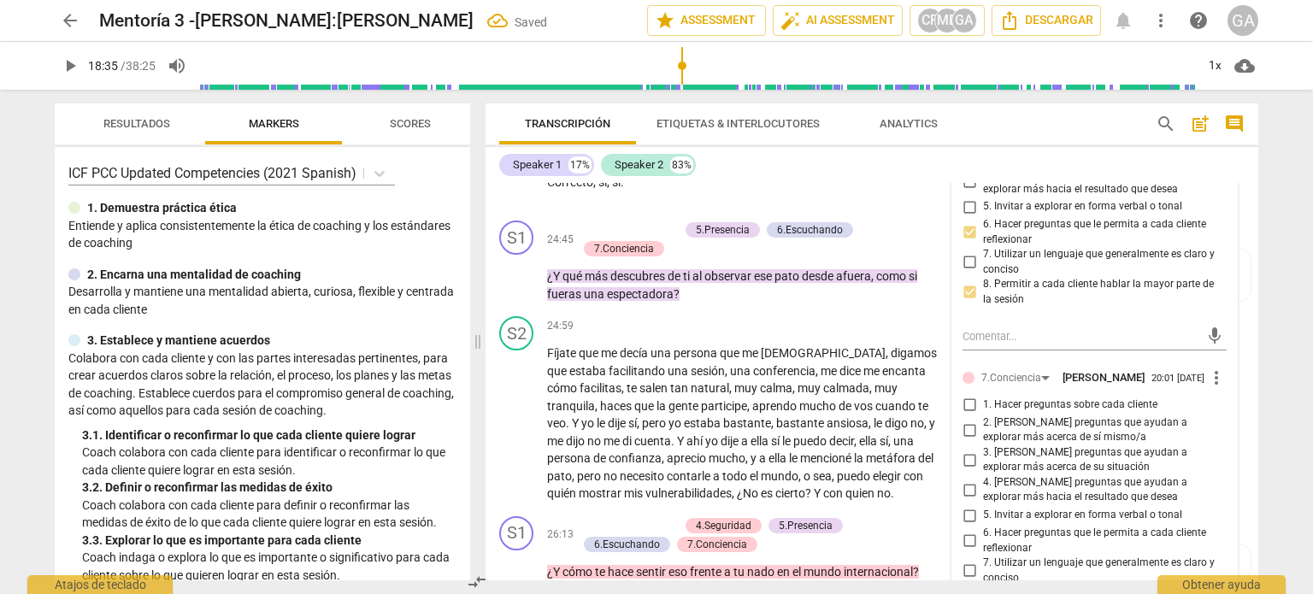
scroll to position [6298, 0]
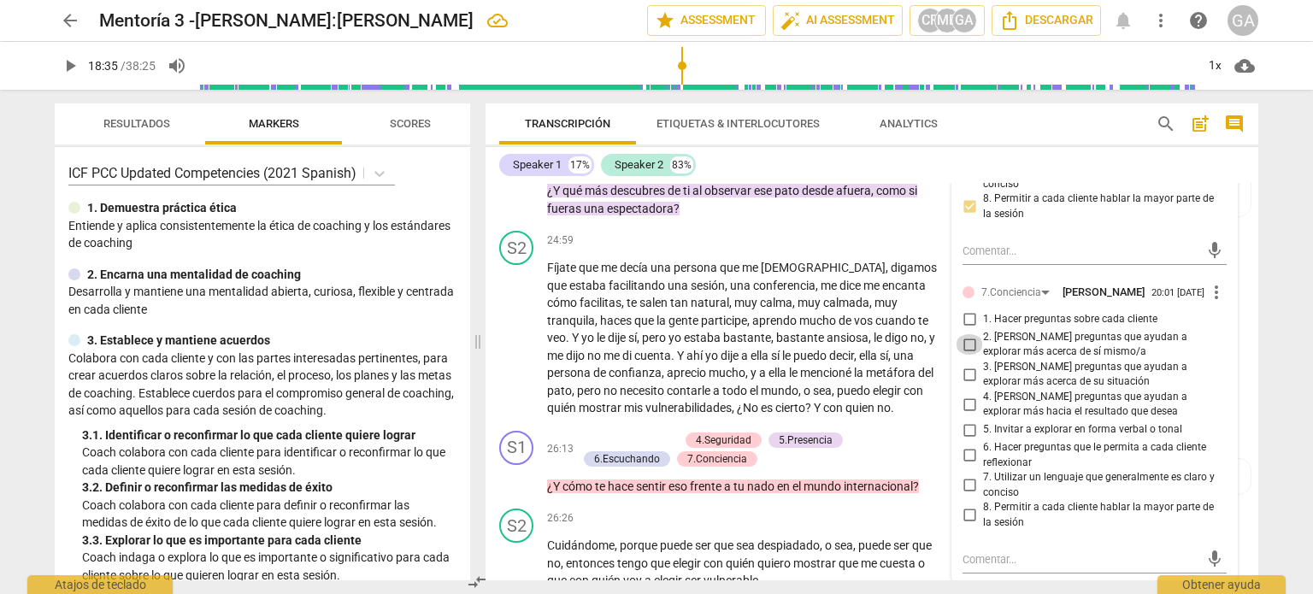
click at [967, 355] on input "2. [PERSON_NAME] preguntas que ayudan a explorar más acerca de sí mismo/a" at bounding box center [969, 344] width 27 height 21
checkbox input "true"
click at [702, 224] on div "S1 play_arrow pause 24:45 + Add competency 5.Presencia 6.Escuchando 7.Concienci…" at bounding box center [872, 176] width 773 height 96
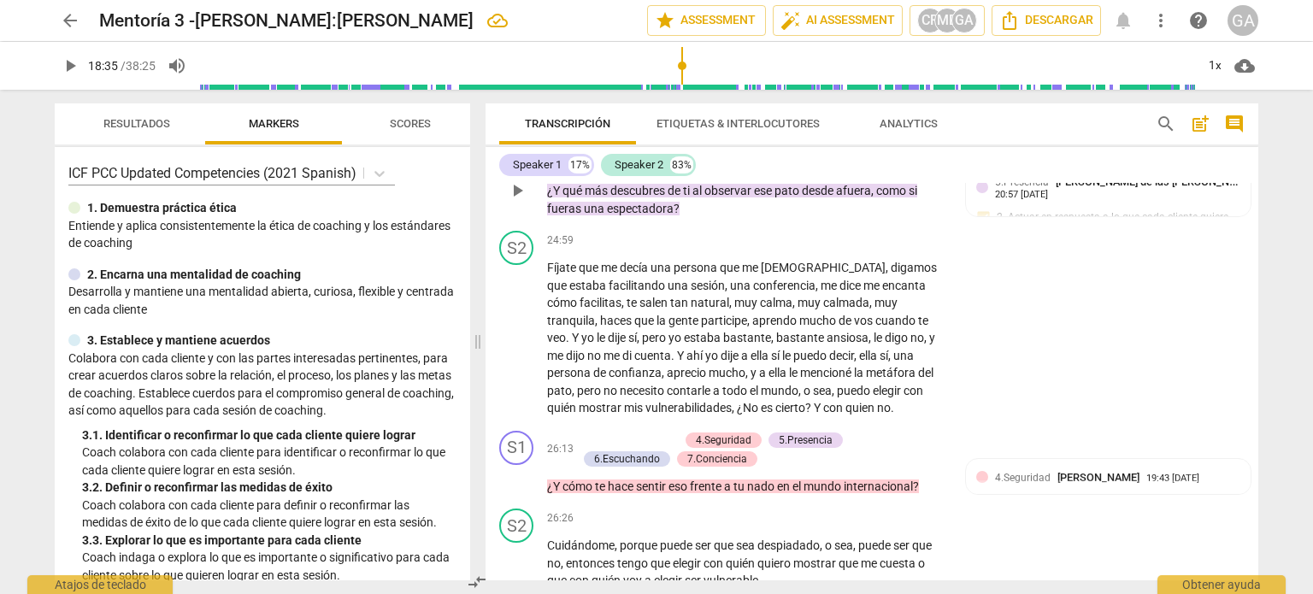
click at [697, 217] on p "¿Y qué más descubres de ti al observar ese pato desde afuera , como si fueras u…" at bounding box center [747, 199] width 400 height 35
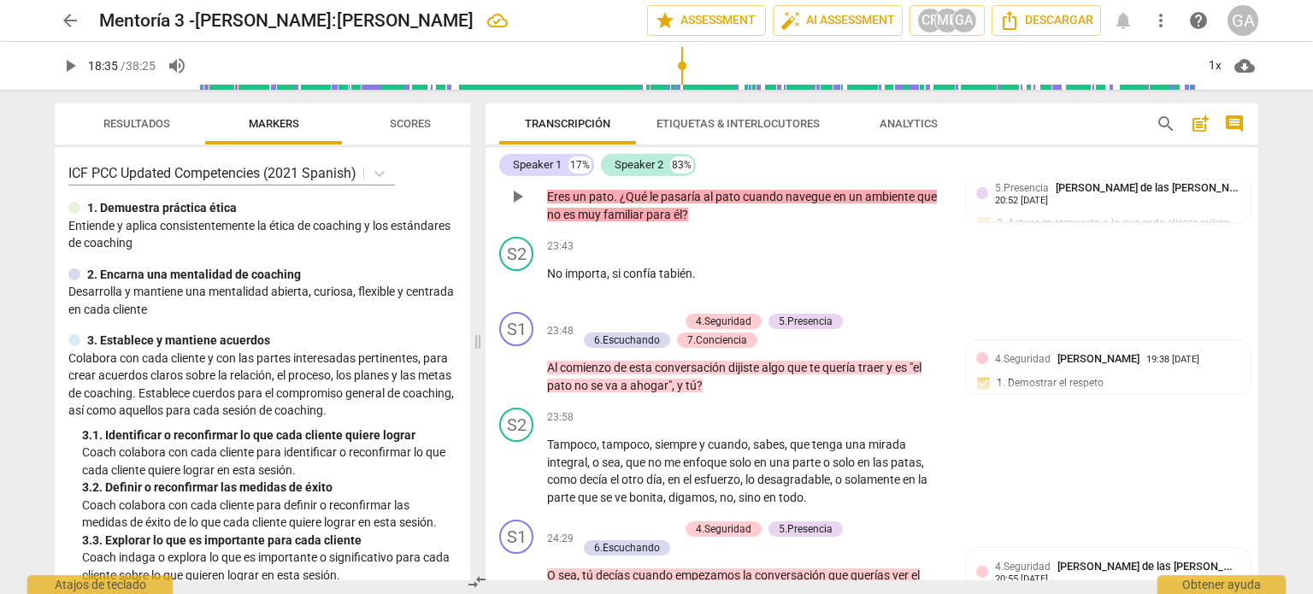
scroll to position [5614, 0]
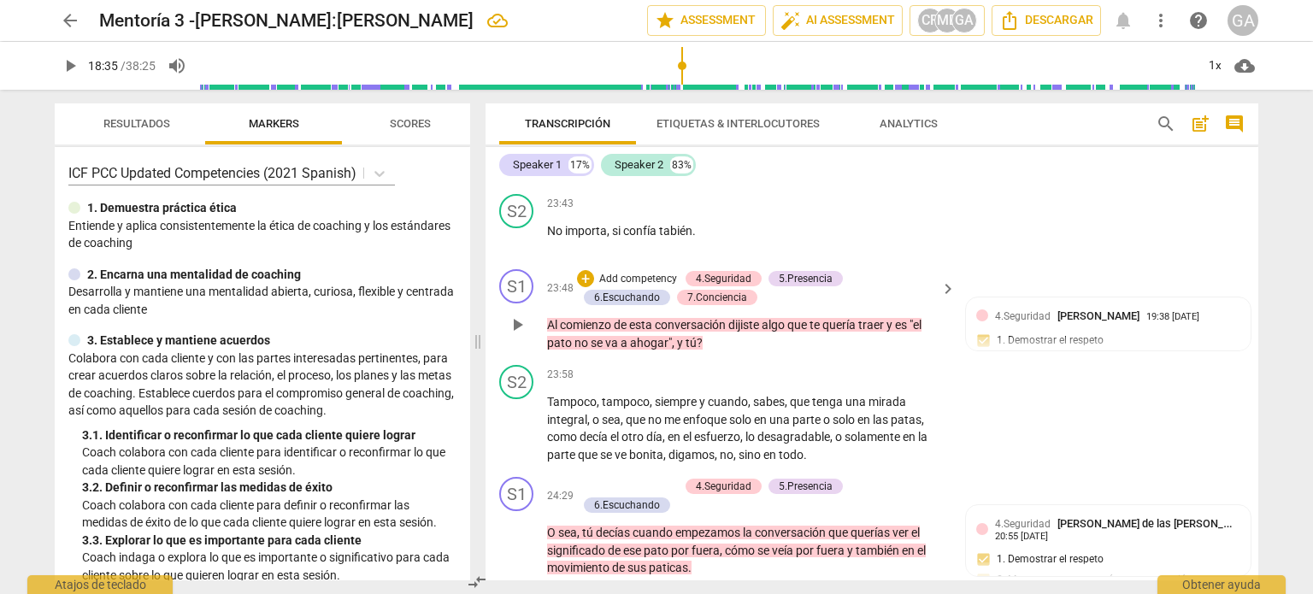
click at [626, 287] on p "Add competency" at bounding box center [637, 279] width 81 height 15
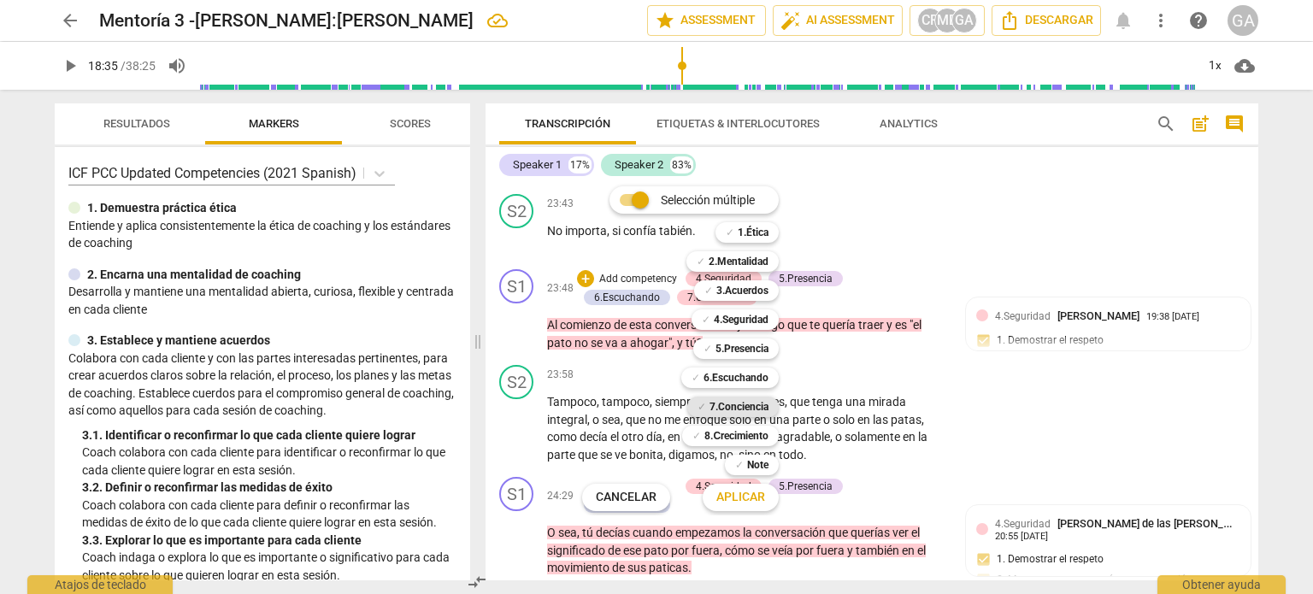
click at [745, 403] on b "7.Conciencia" at bounding box center [738, 407] width 59 height 21
click at [749, 495] on span "Aplicar" at bounding box center [740, 497] width 49 height 17
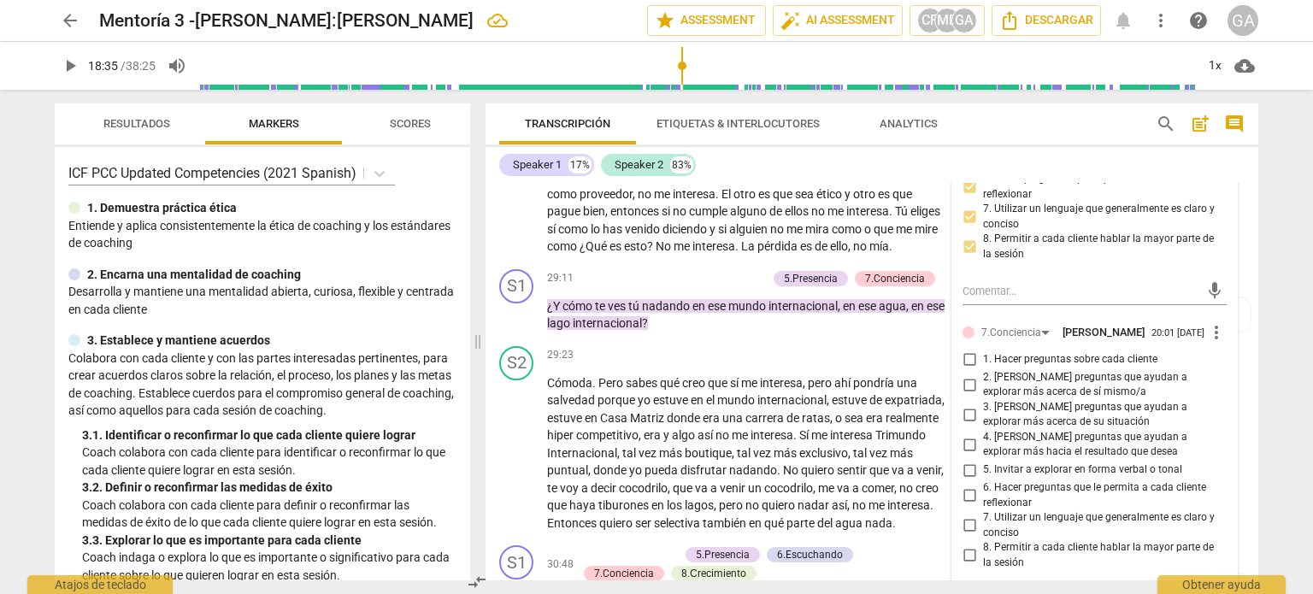
scroll to position [7324, 0]
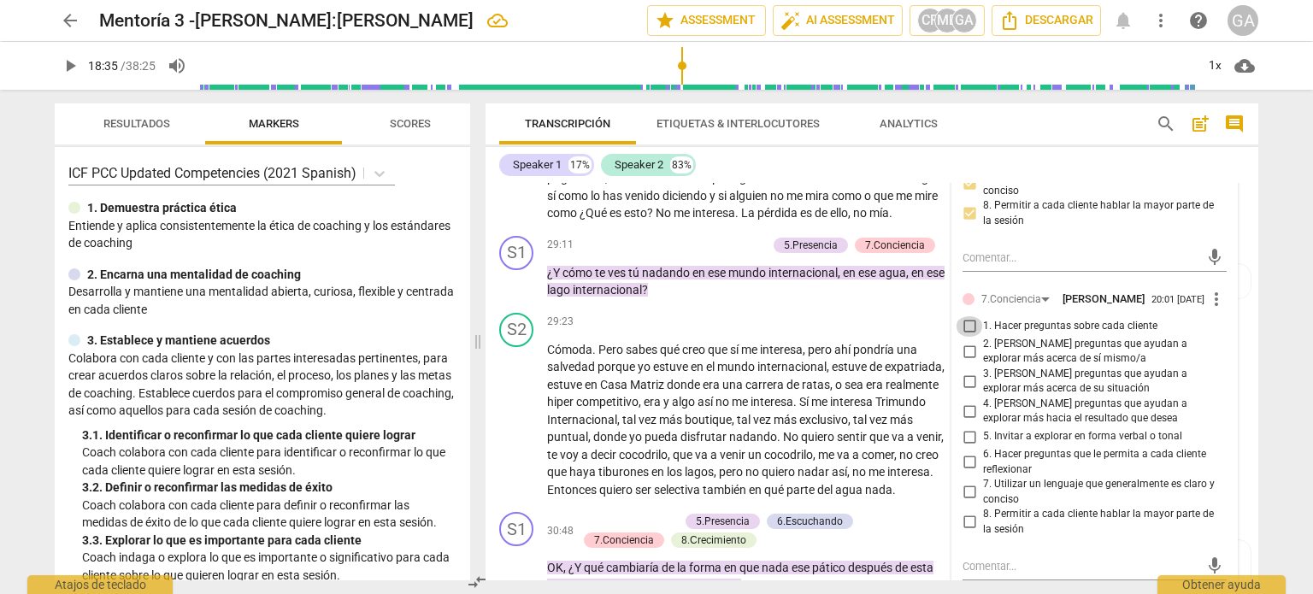
click at [967, 337] on input "1. Hacer preguntas sobre cada cliente" at bounding box center [969, 326] width 27 height 21
checkbox input "true"
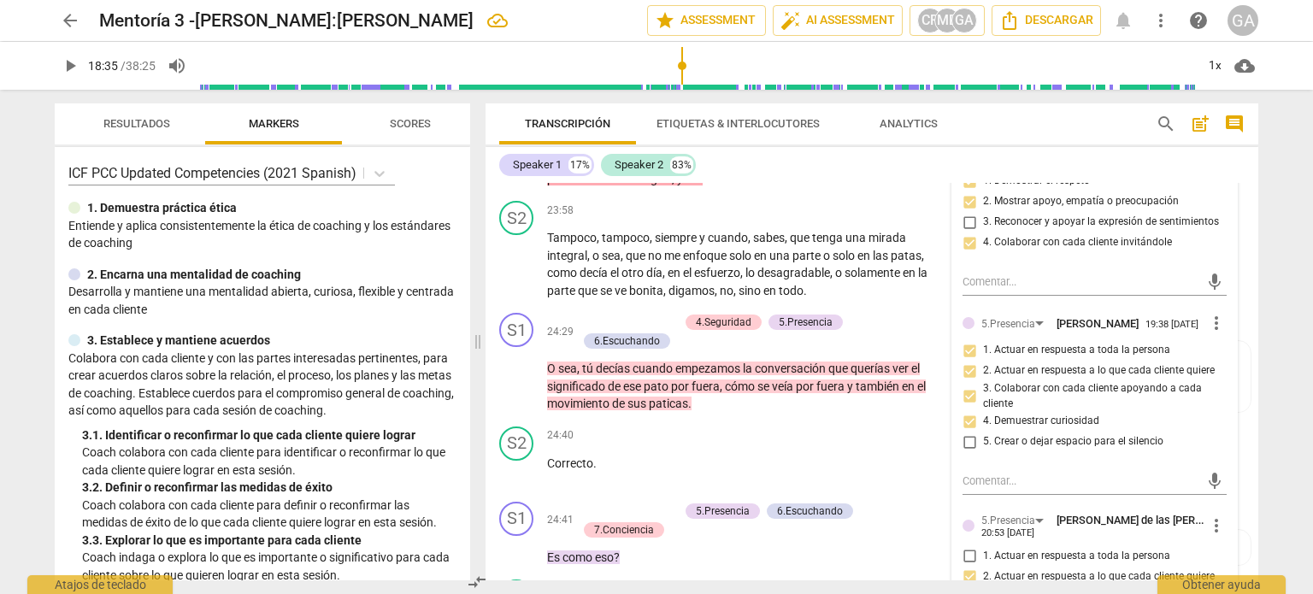
scroll to position [5785, 0]
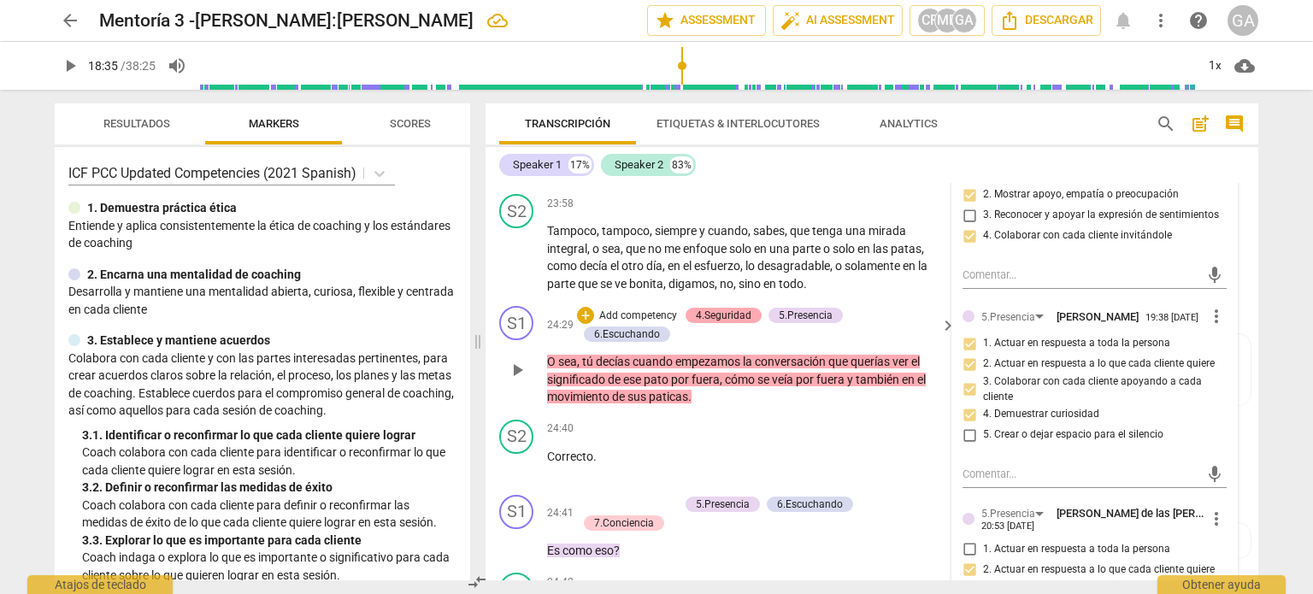
click at [710, 323] on div "4.Seguridad" at bounding box center [724, 315] width 56 height 15
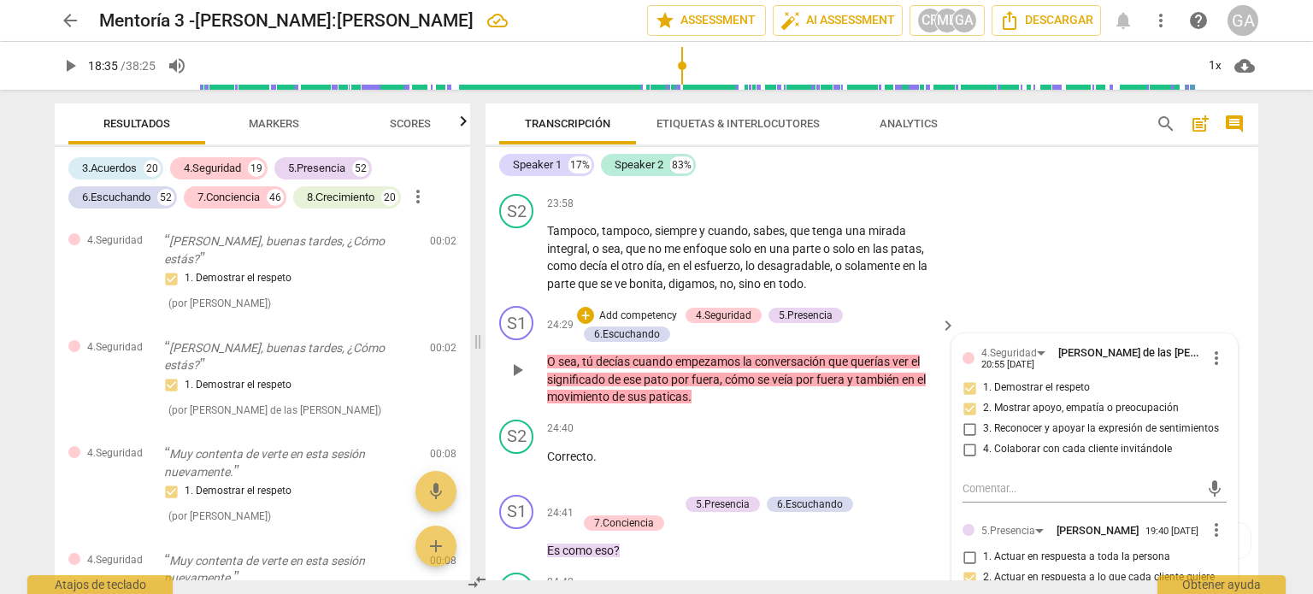
click at [655, 324] on p "Add competency" at bounding box center [637, 316] width 81 height 15
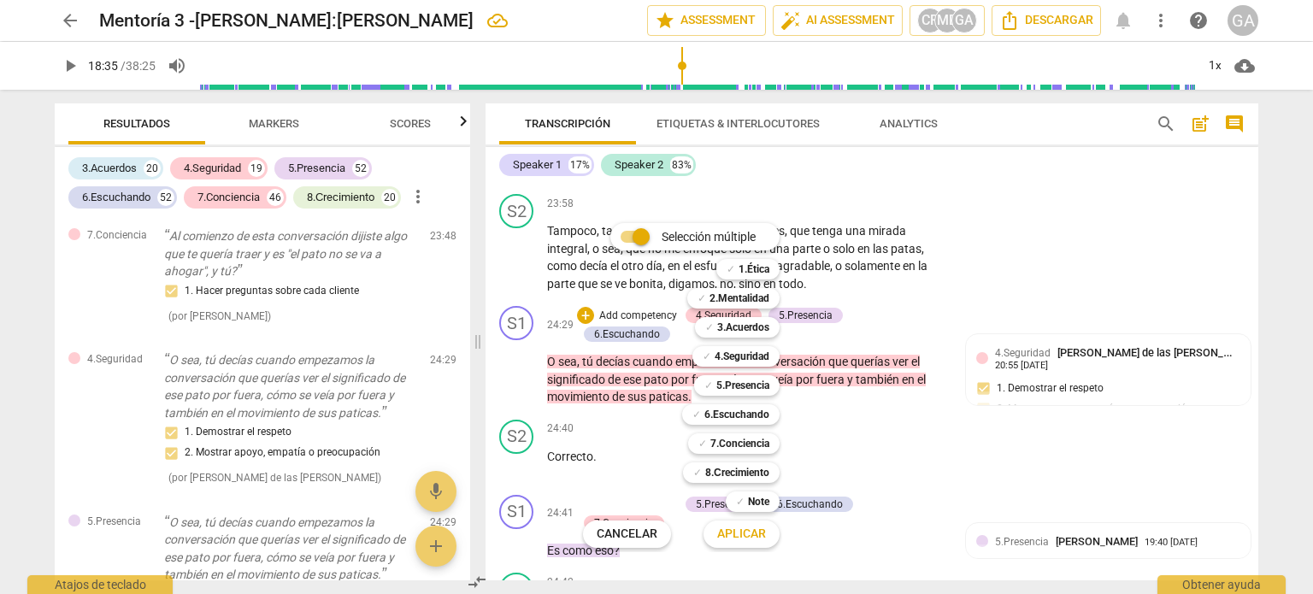
scroll to position [26198, 0]
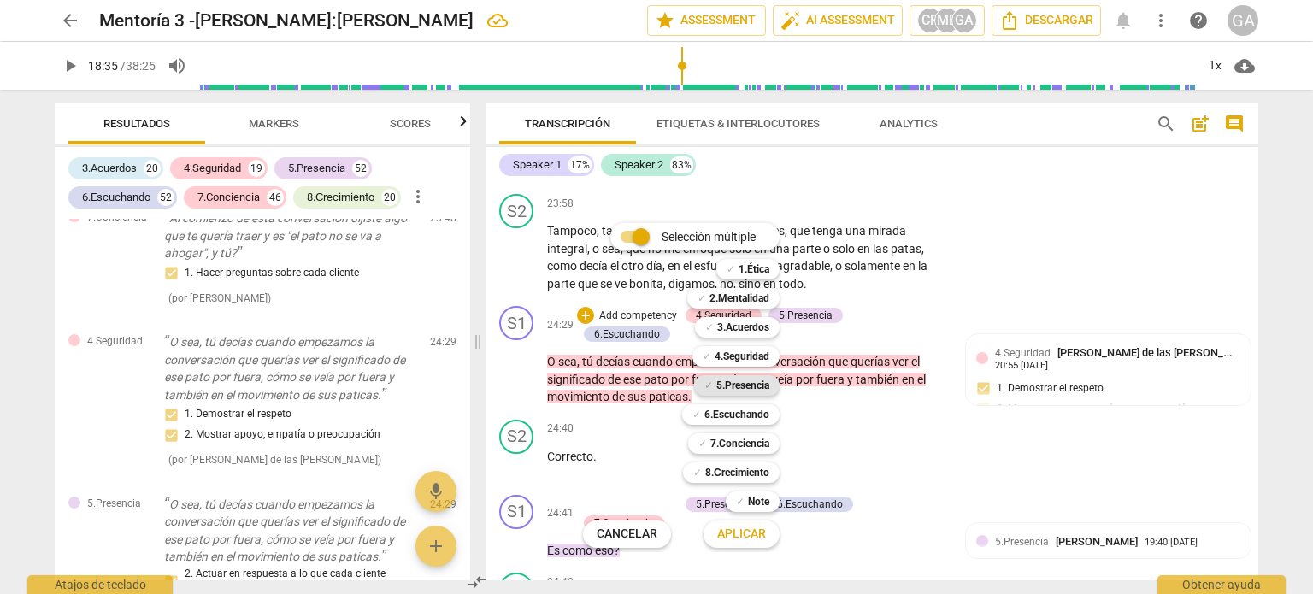
click at [728, 385] on b "5.Presencia" at bounding box center [742, 385] width 53 height 21
click at [744, 535] on span "Aplicar" at bounding box center [741, 534] width 49 height 17
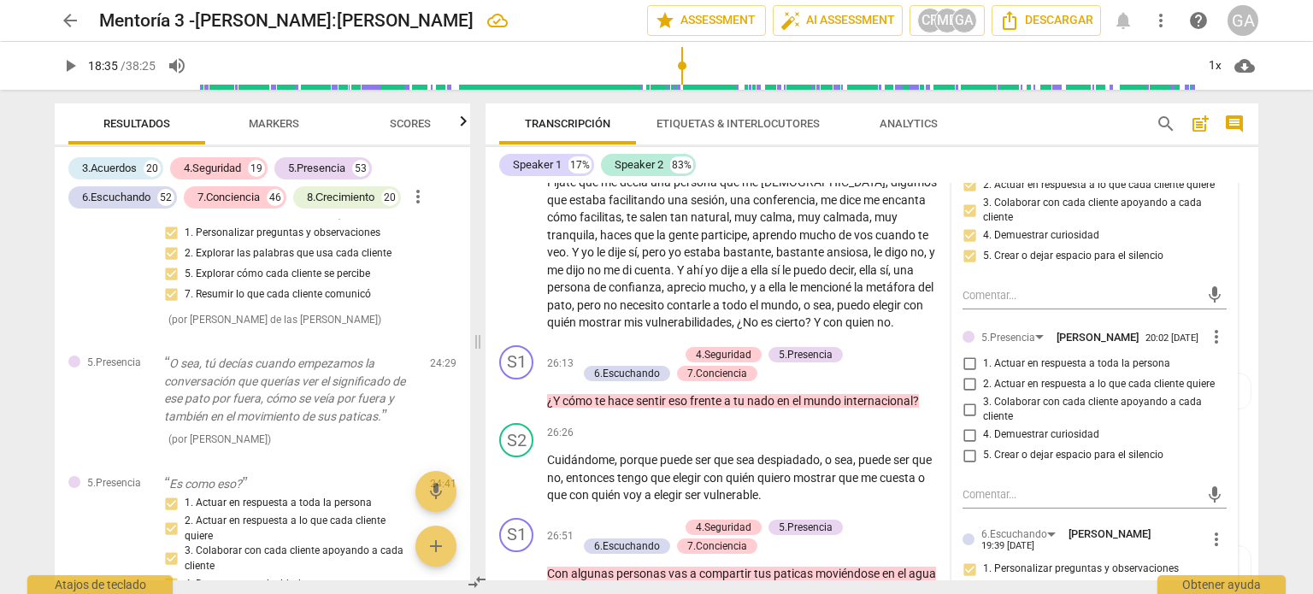
scroll to position [6469, 0]
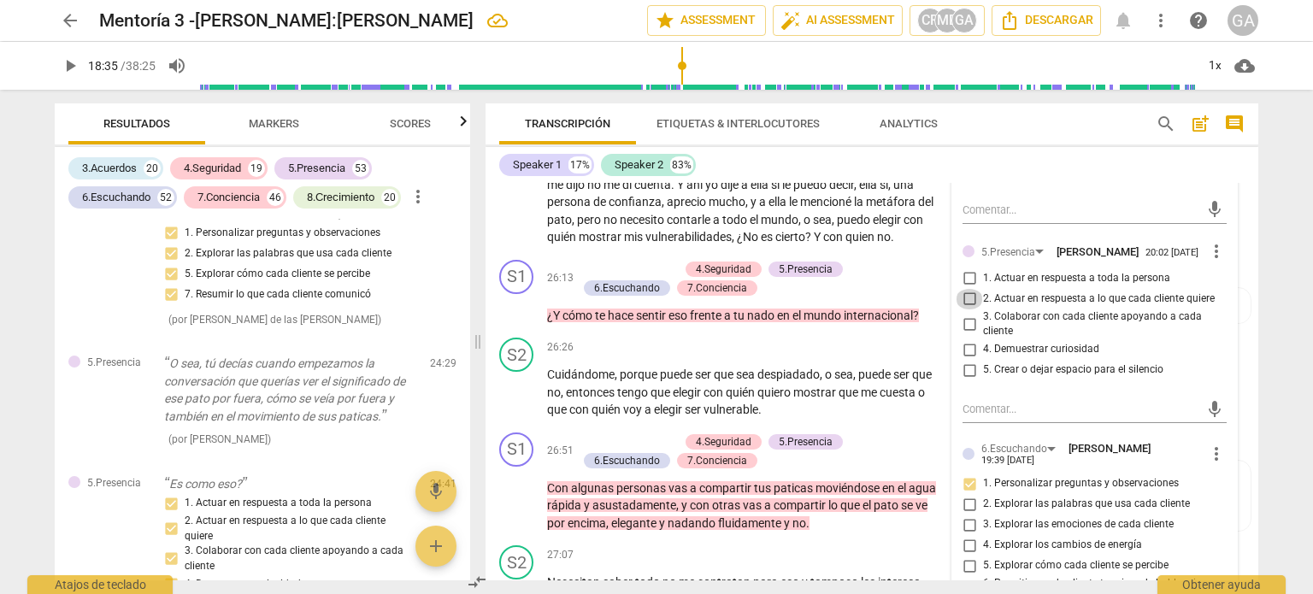
click at [968, 309] on input "2. Actuar en respuesta a lo que cada cliente quiere" at bounding box center [969, 299] width 27 height 21
checkbox input "true"
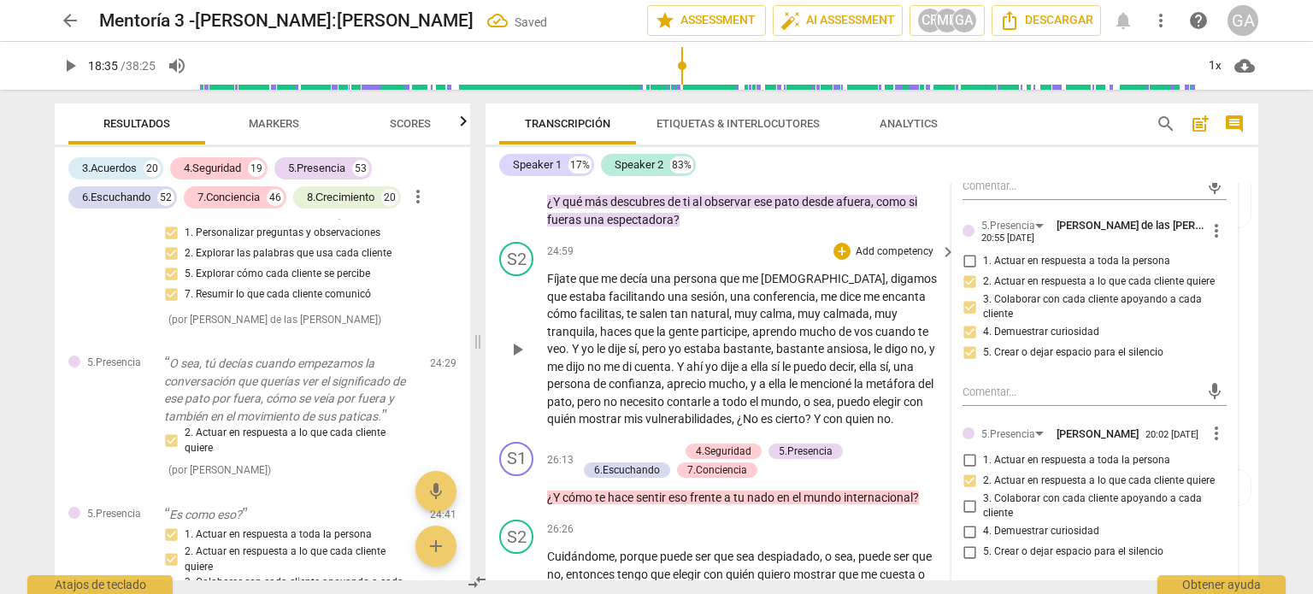
scroll to position [6212, 0]
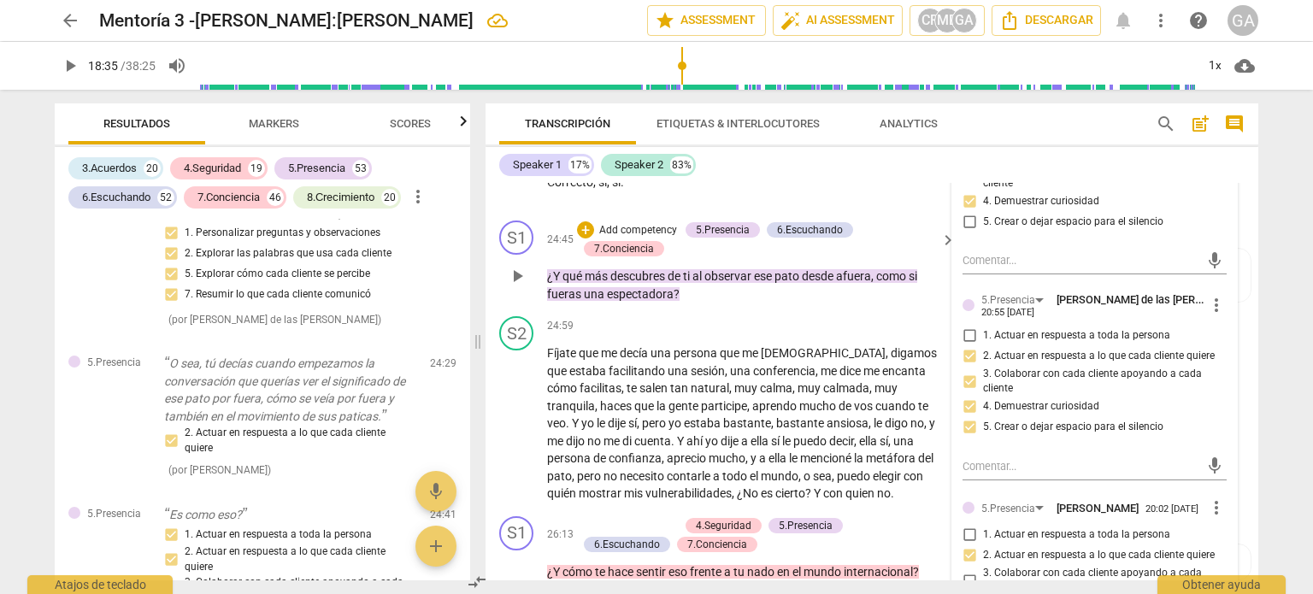
click at [636, 238] on p "Add competency" at bounding box center [637, 230] width 81 height 15
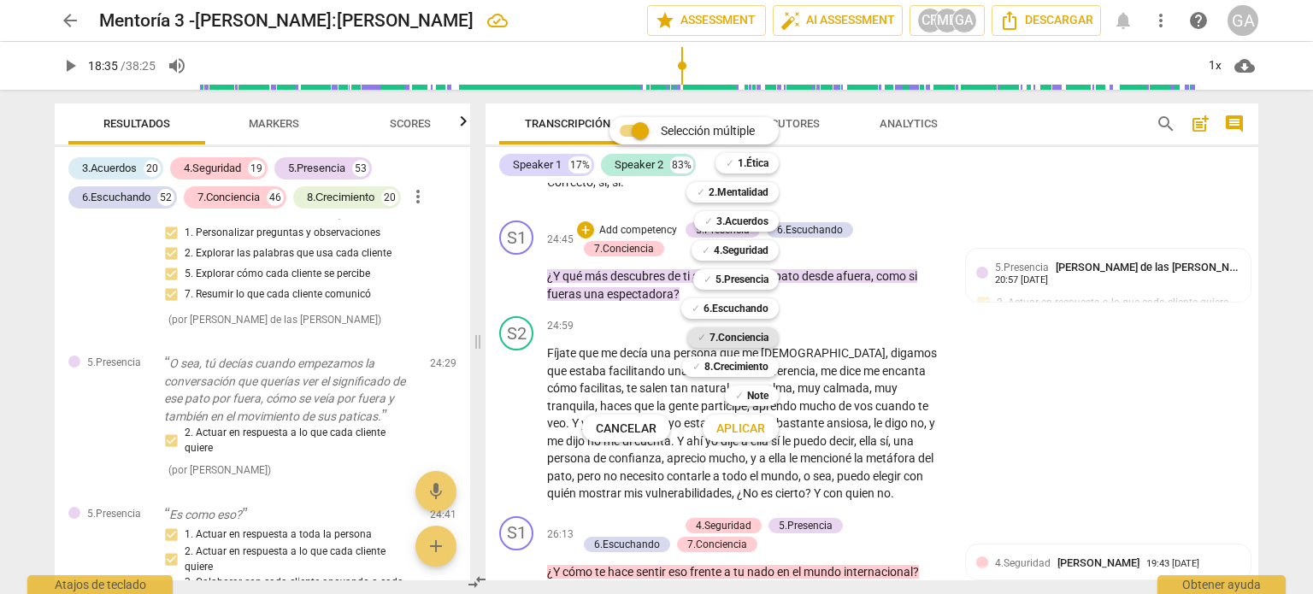
click at [744, 340] on b "7.Conciencia" at bounding box center [738, 337] width 59 height 21
click at [743, 430] on span "Aplicar" at bounding box center [740, 429] width 49 height 17
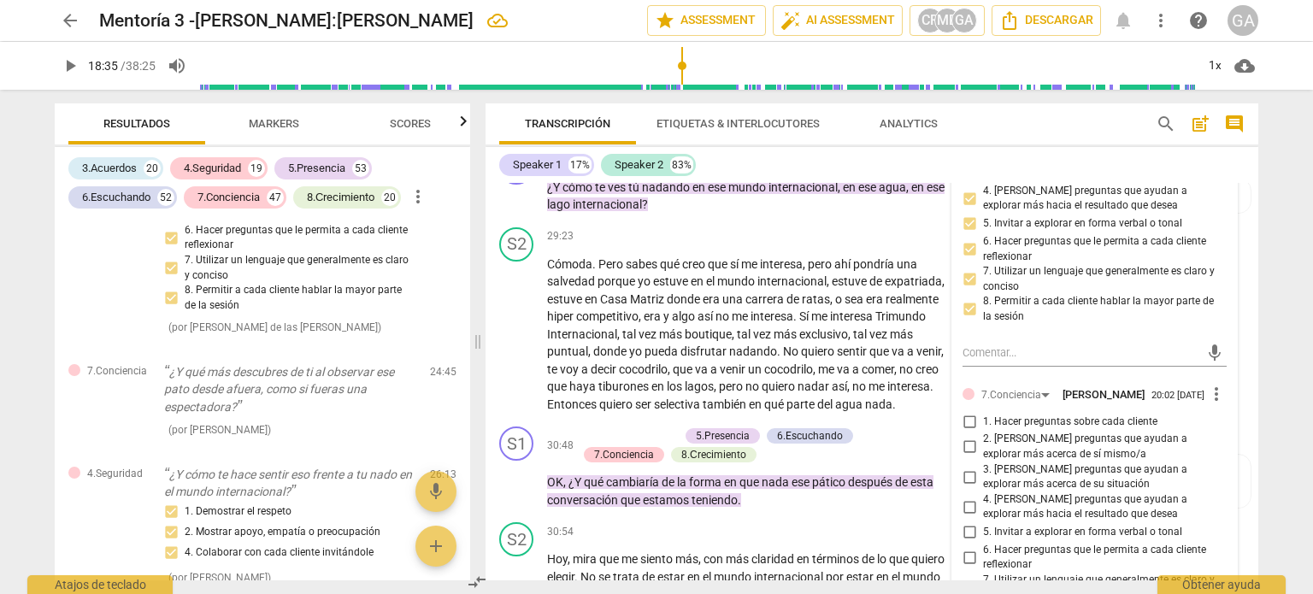
scroll to position [7495, 0]
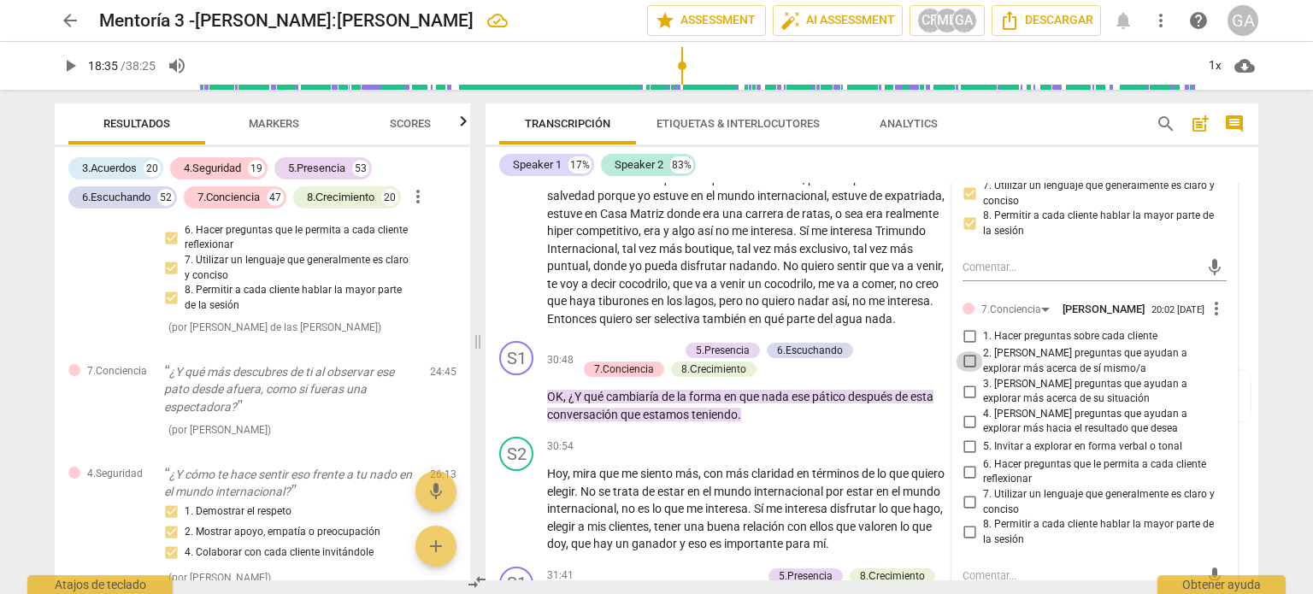
click at [971, 372] on input "2. [PERSON_NAME] preguntas que ayudan a explorar más acerca de sí mismo/a" at bounding box center [969, 361] width 27 height 21
checkbox input "true"
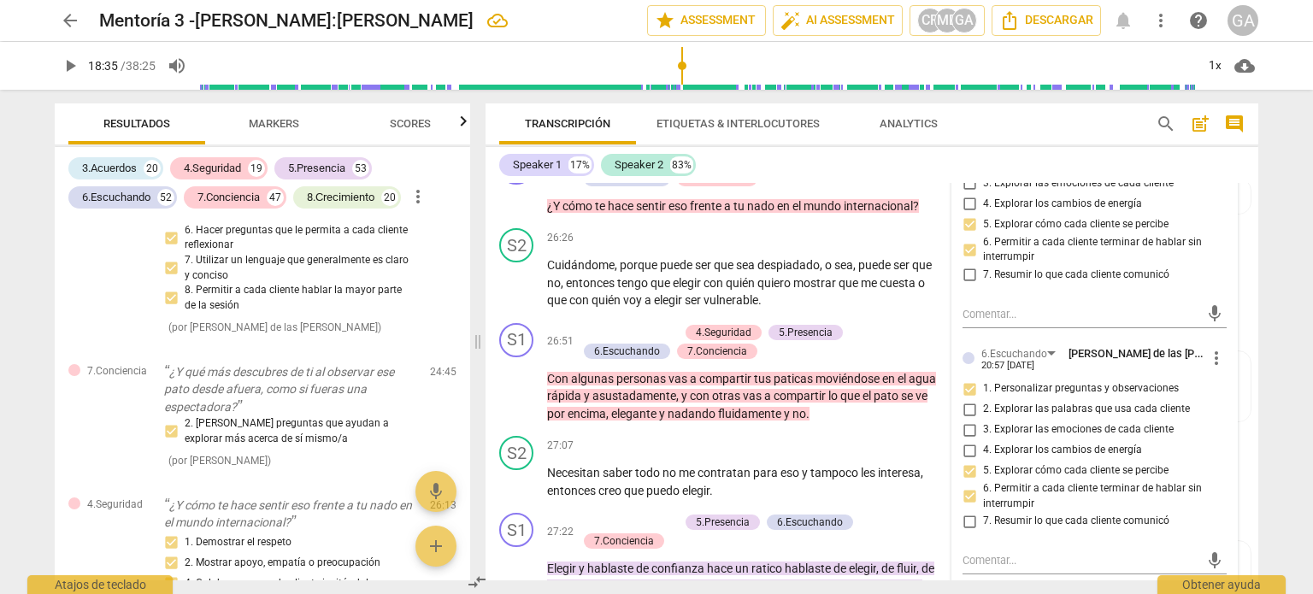
scroll to position [6554, 0]
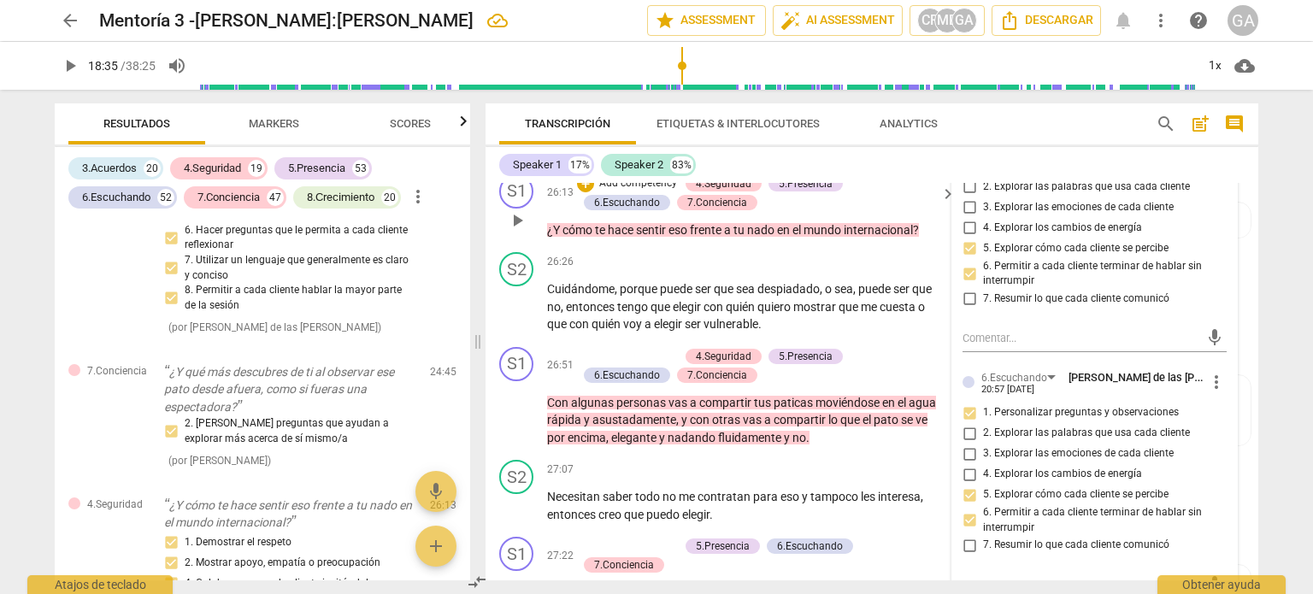
click at [620, 191] on p "Add competency" at bounding box center [637, 183] width 81 height 15
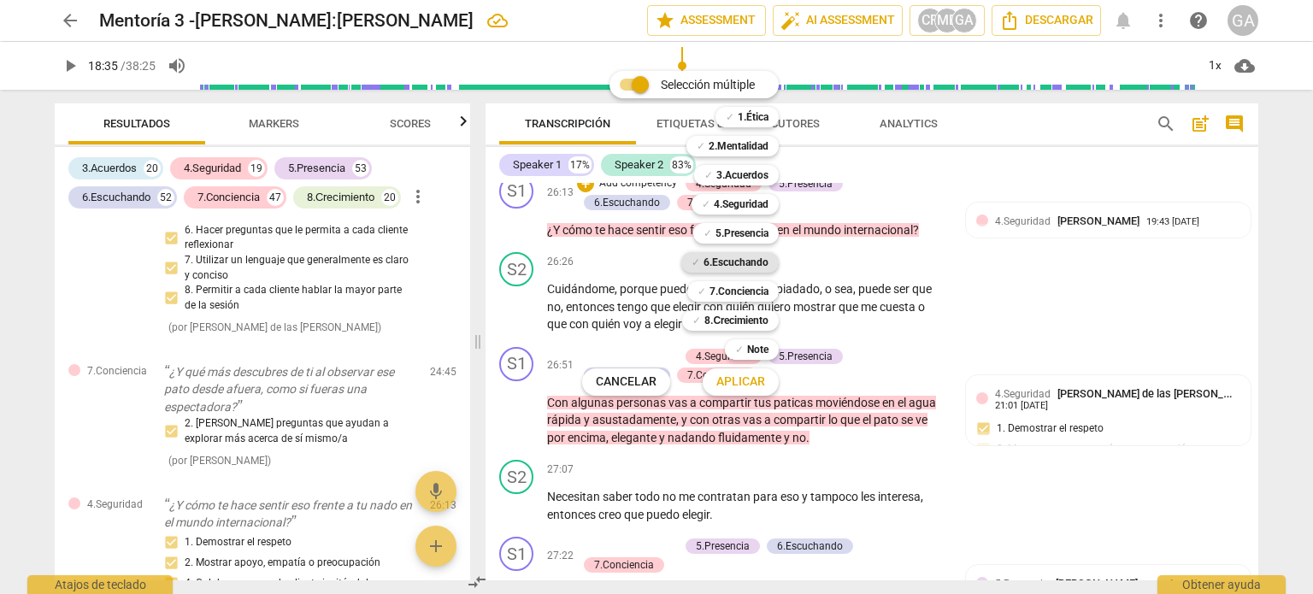
click at [727, 260] on b "6.Escuchando" at bounding box center [735, 262] width 65 height 21
click at [740, 381] on span "Aplicar" at bounding box center [740, 382] width 49 height 17
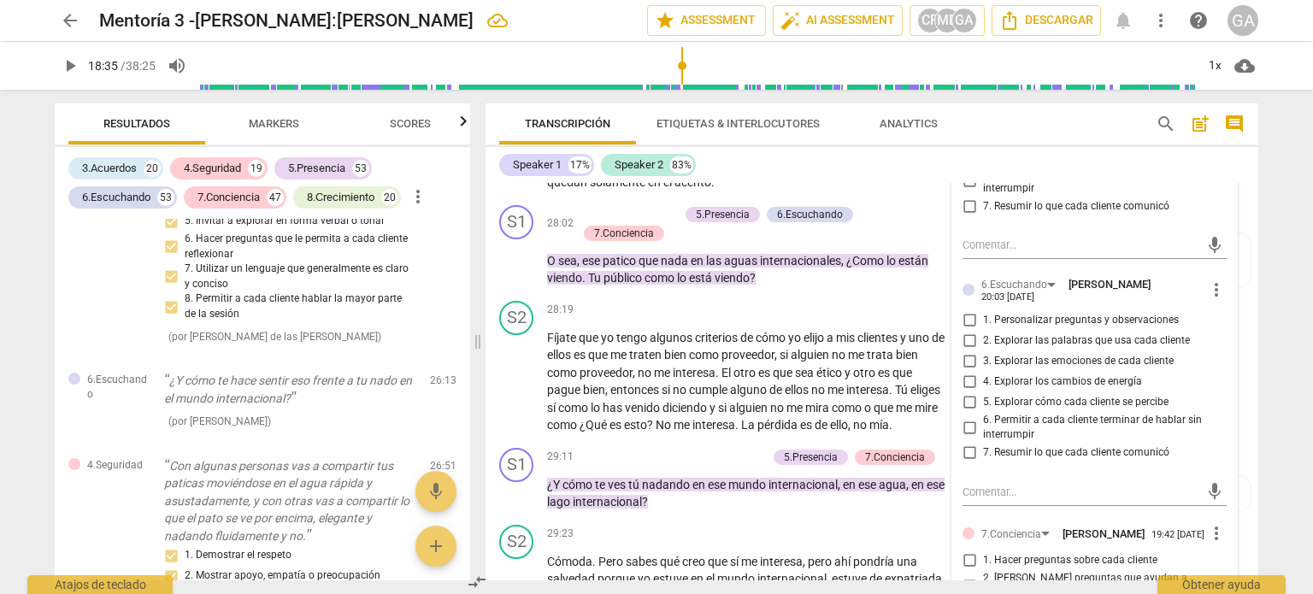
scroll to position [7153, 0]
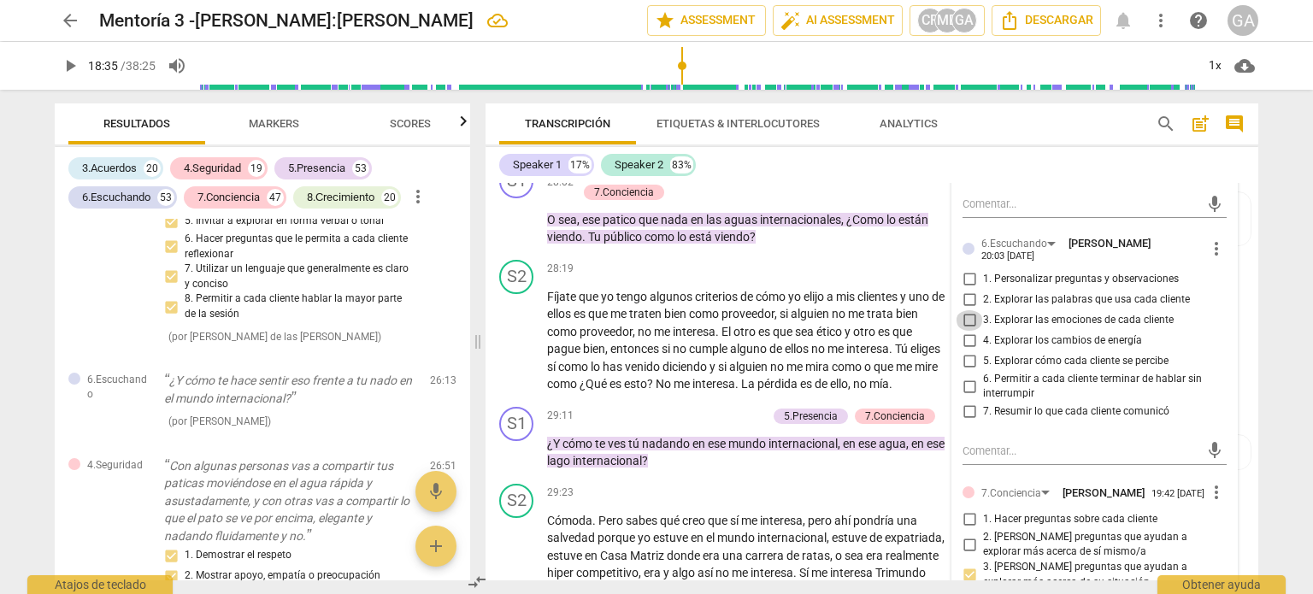
click at [964, 331] on input "3. Explorar las emociones de cada cliente" at bounding box center [969, 320] width 27 height 21
checkbox input "true"
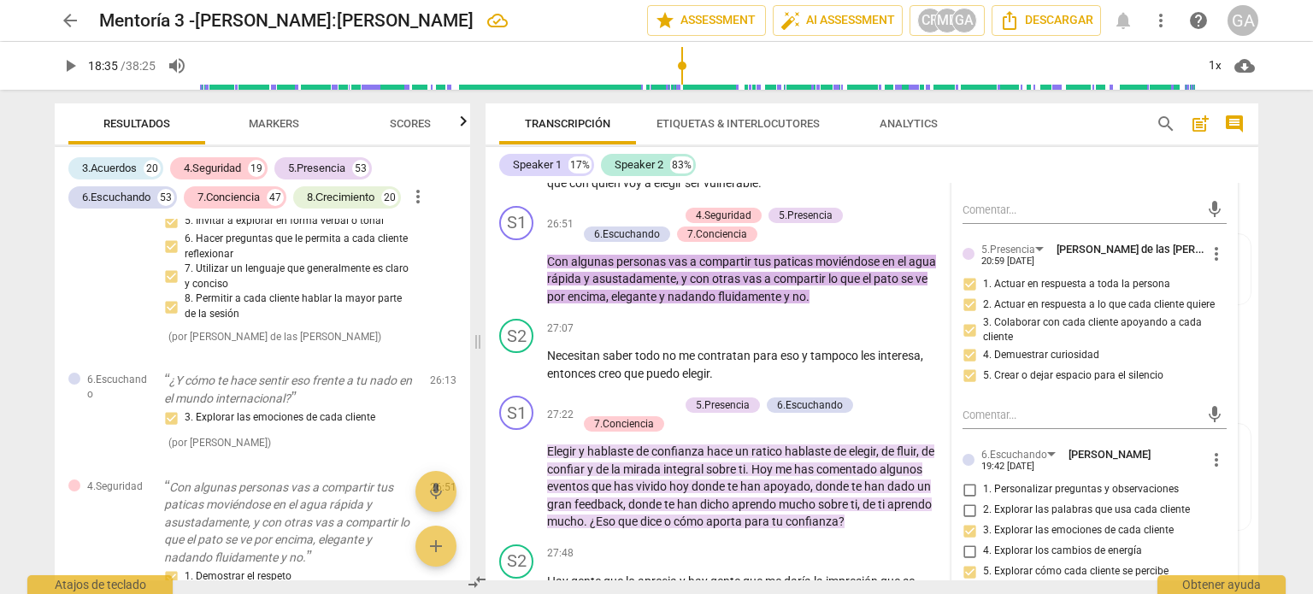
scroll to position [6725, 0]
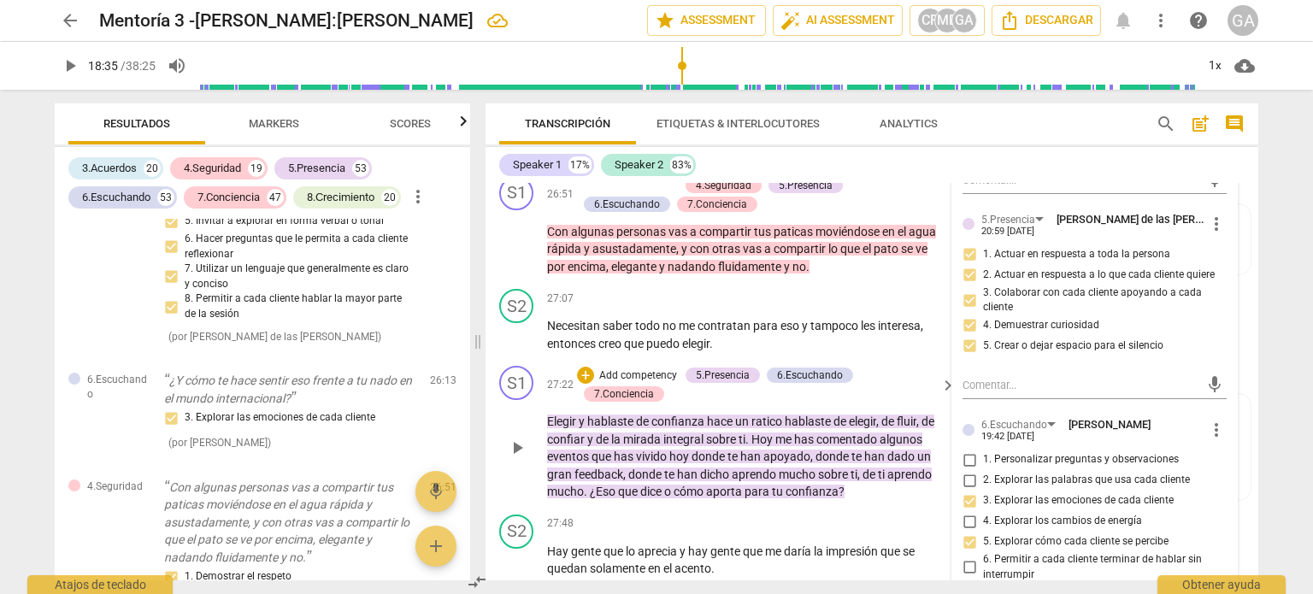
click at [639, 384] on p "Add competency" at bounding box center [637, 375] width 81 height 15
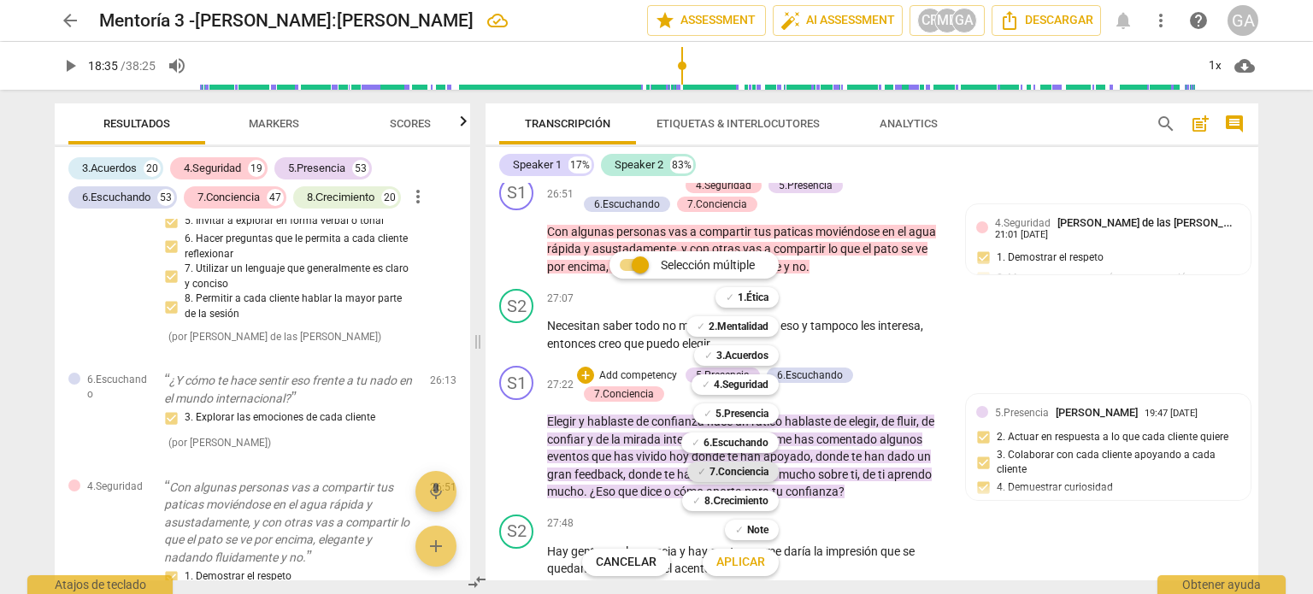
click at [713, 471] on b "7.Conciencia" at bounding box center [738, 472] width 59 height 21
click at [735, 567] on span "Aplicar" at bounding box center [740, 562] width 49 height 17
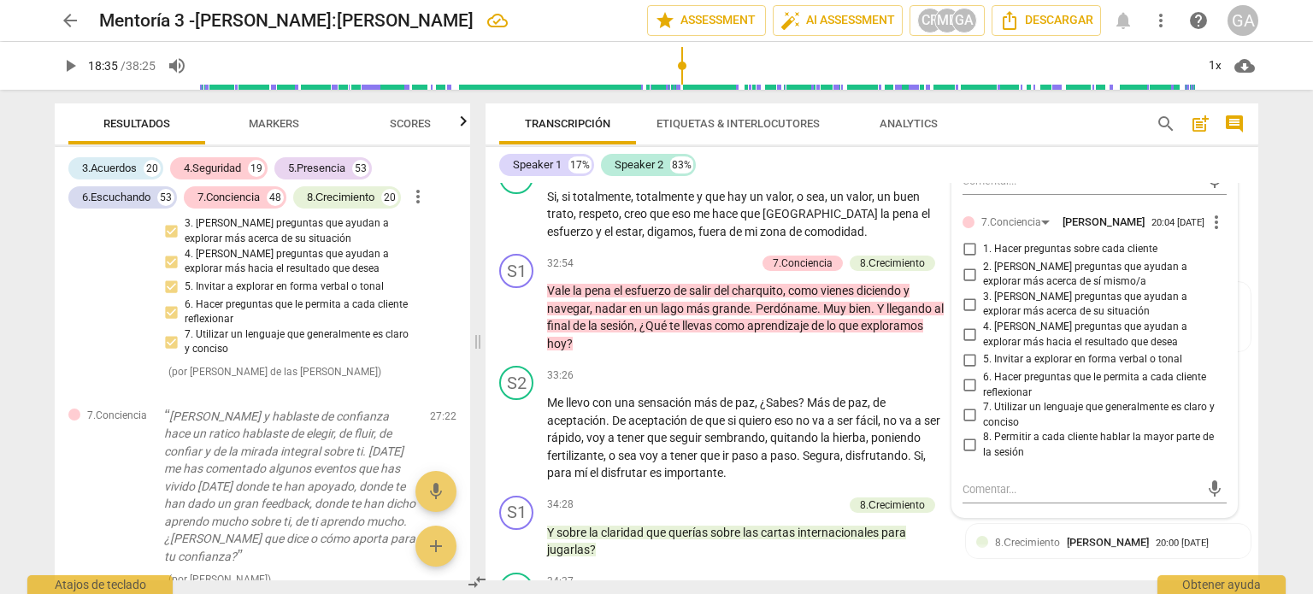
scroll to position [8168, 0]
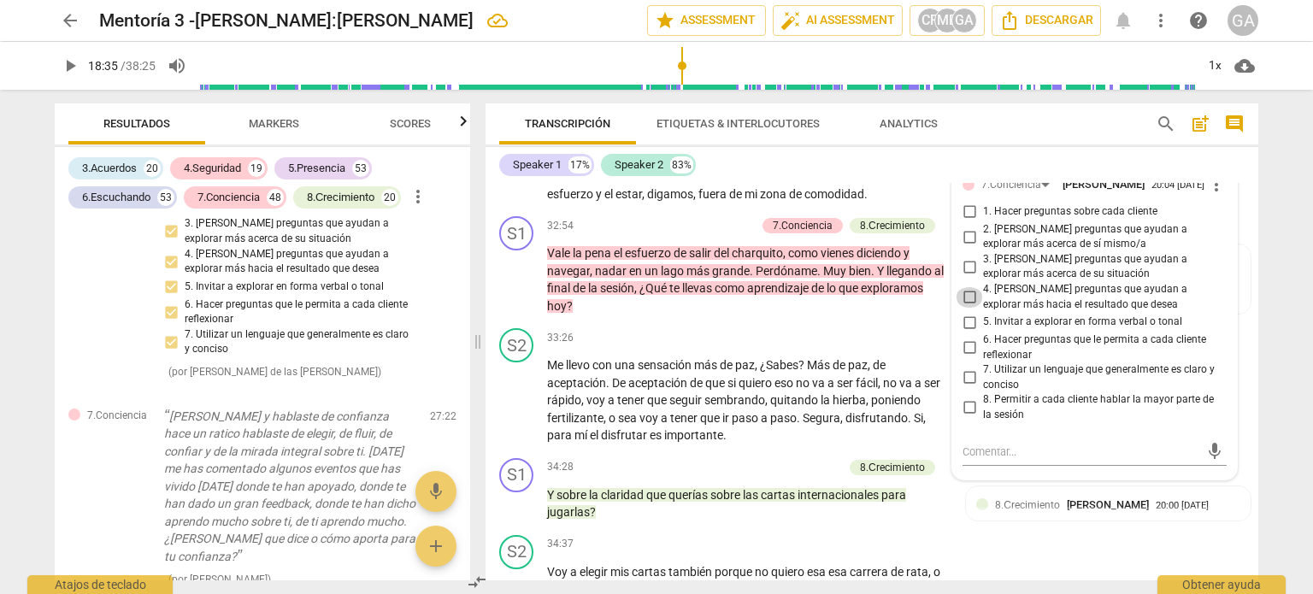
click at [964, 308] on input "4. [PERSON_NAME] preguntas que ayudan a explorar más hacia el resultado que des…" at bounding box center [969, 297] width 27 height 21
checkbox input "true"
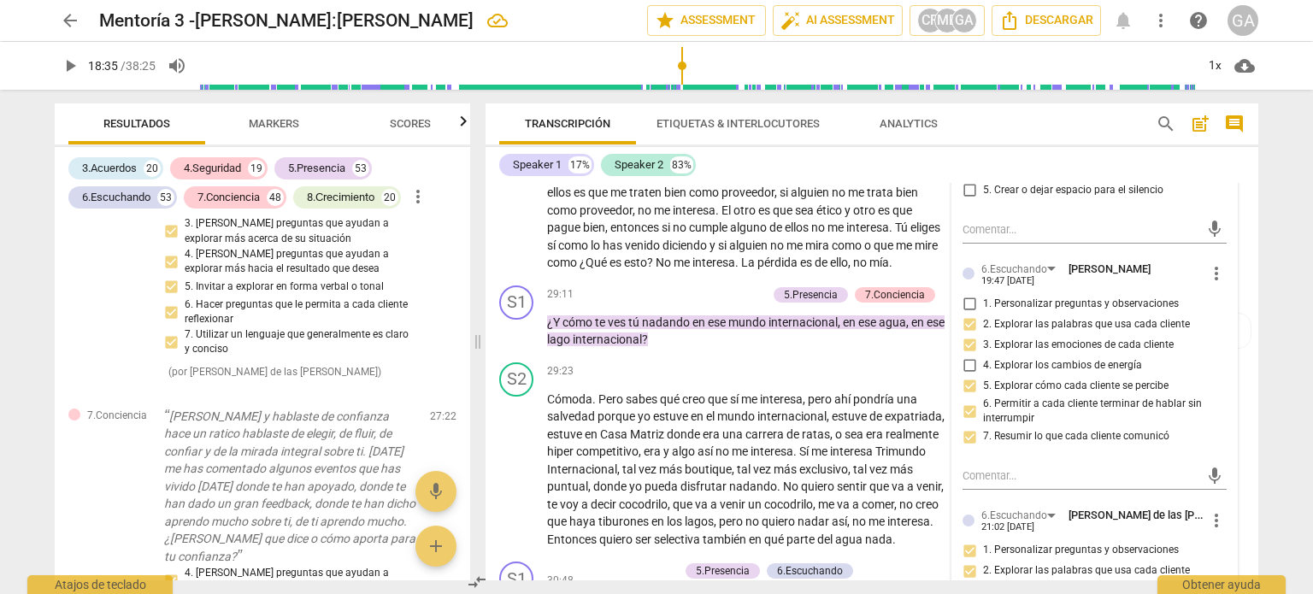
scroll to position [7142, 0]
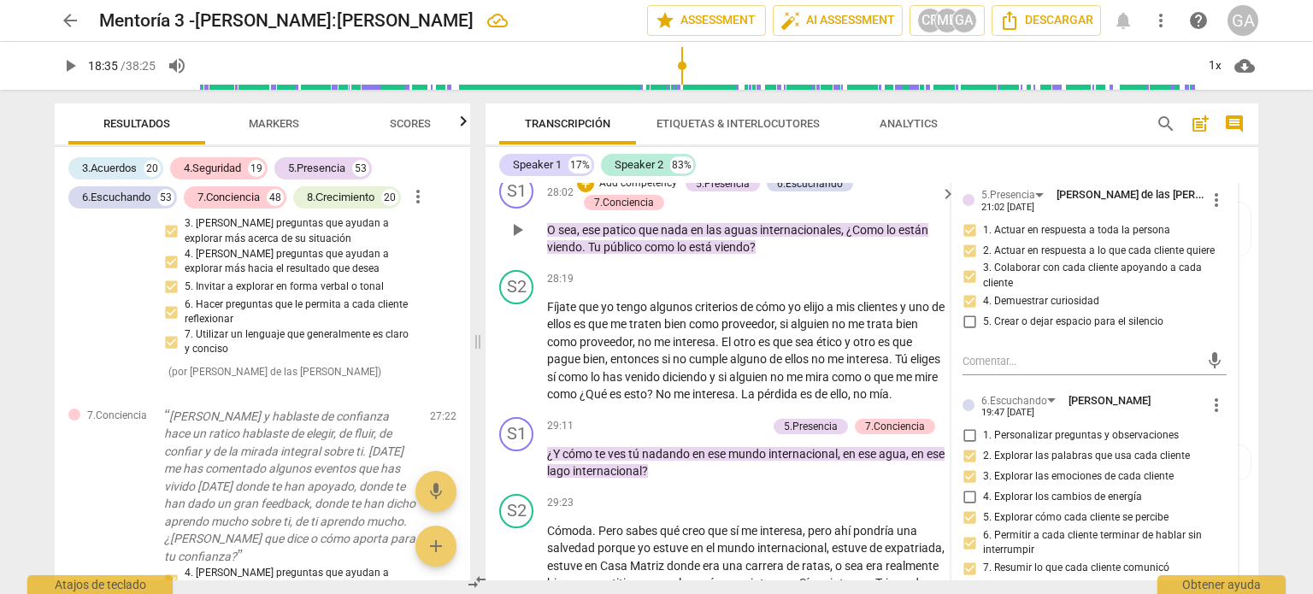
click at [625, 191] on p "Add competency" at bounding box center [637, 183] width 81 height 15
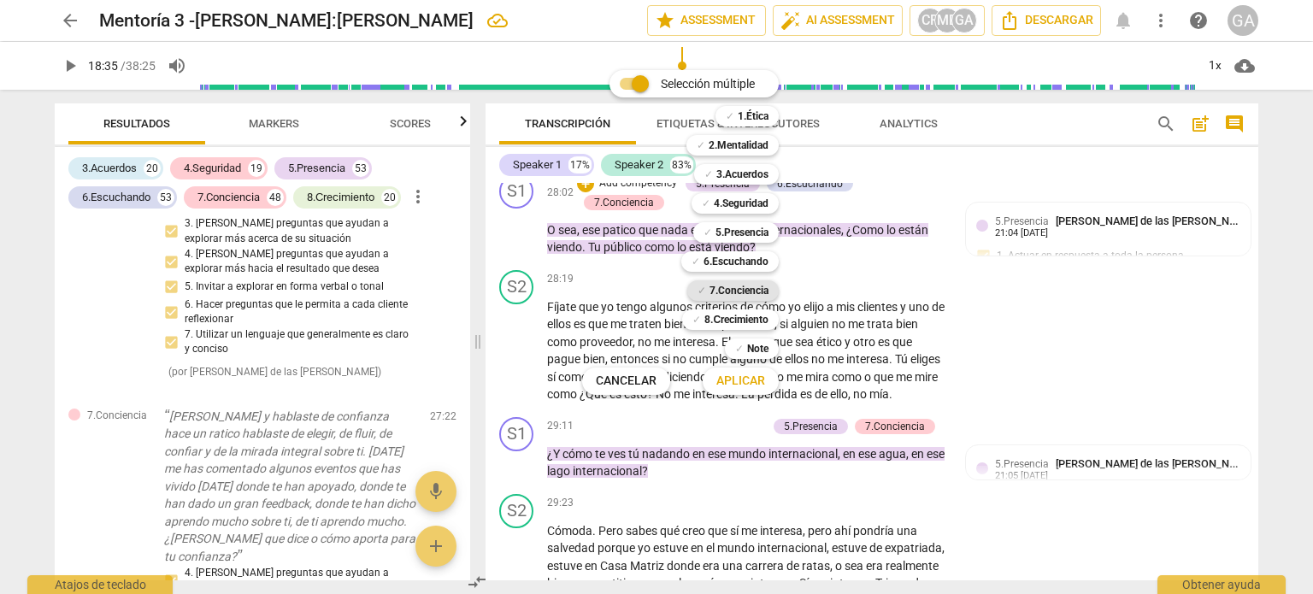
click at [712, 292] on b "7.Conciencia" at bounding box center [738, 290] width 59 height 21
click at [748, 382] on span "Aplicar" at bounding box center [740, 381] width 49 height 17
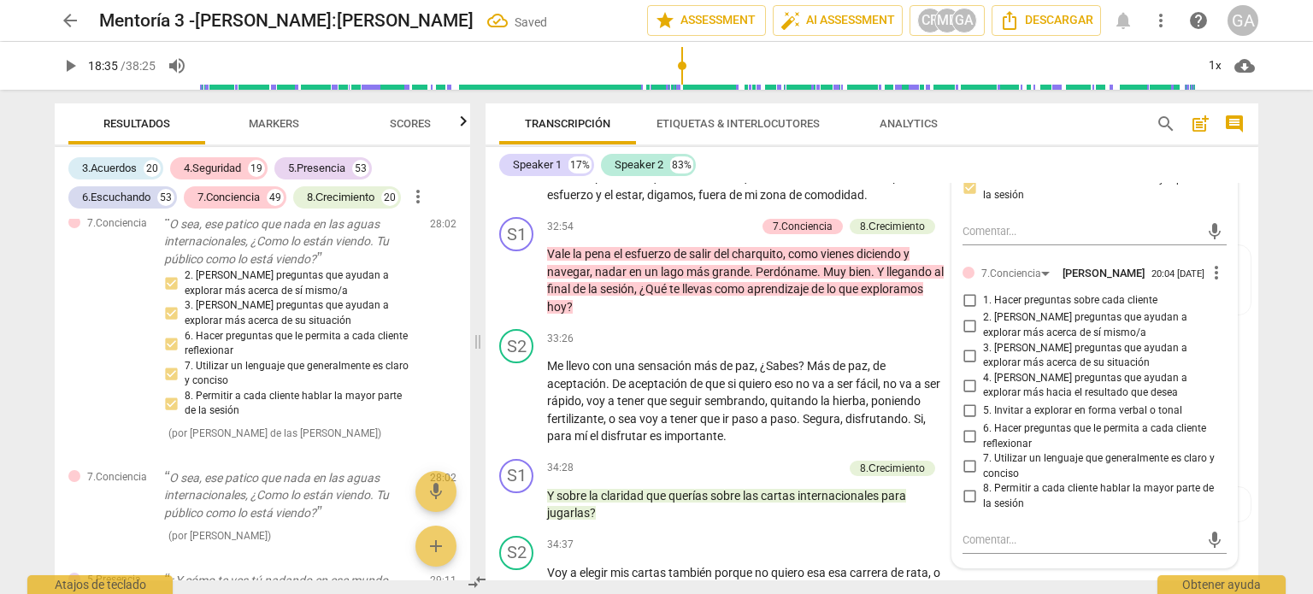
scroll to position [8168, 0]
click at [965, 395] on input "4. [PERSON_NAME] preguntas que ayudan a explorar más hacia el resultado que des…" at bounding box center [969, 384] width 27 height 21
checkbox input "true"
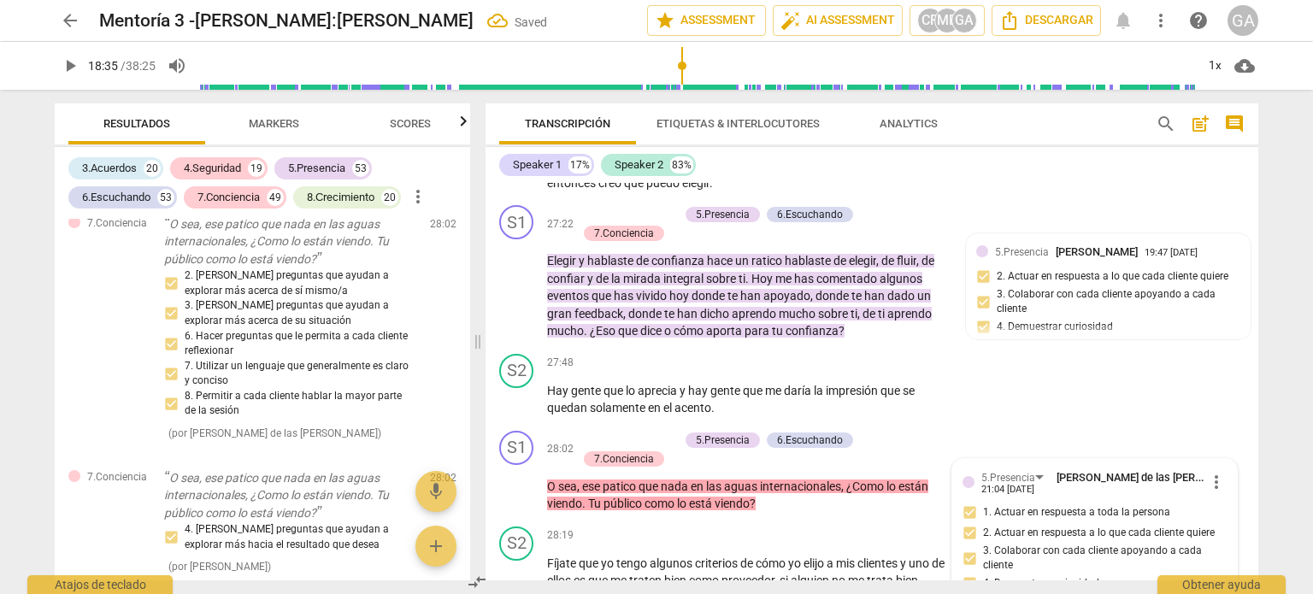
scroll to position [7057, 0]
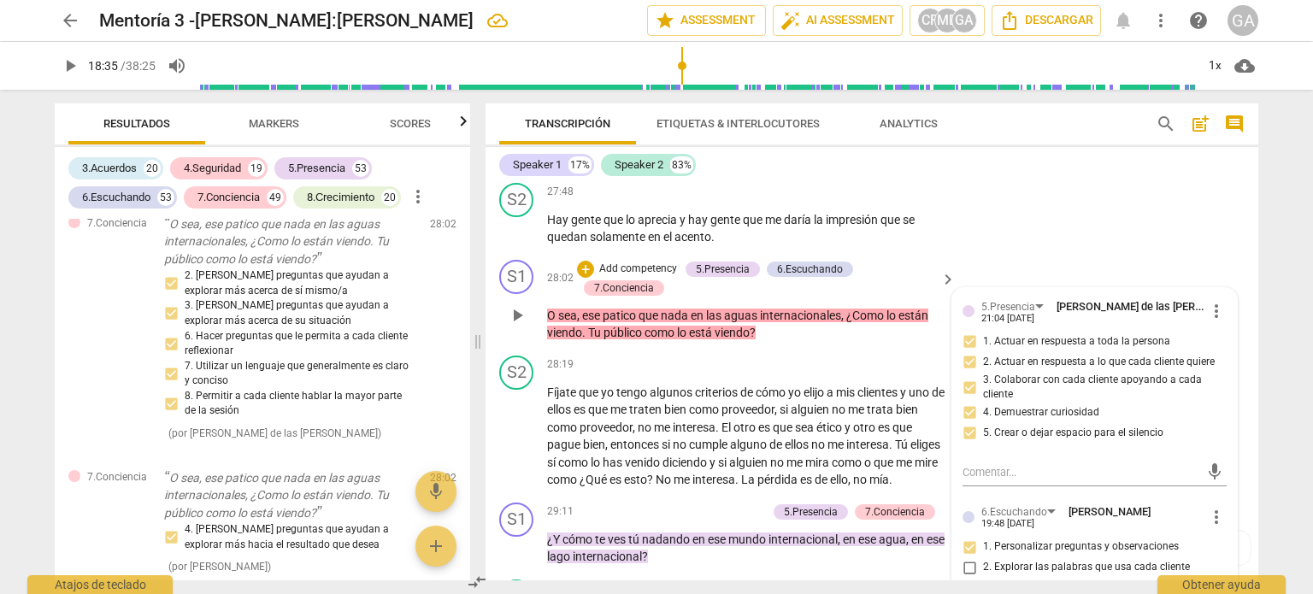
click at [789, 342] on p "O sea , ese patico que nada en las aguas internacionales , ¿Como lo están viend…" at bounding box center [747, 324] width 400 height 35
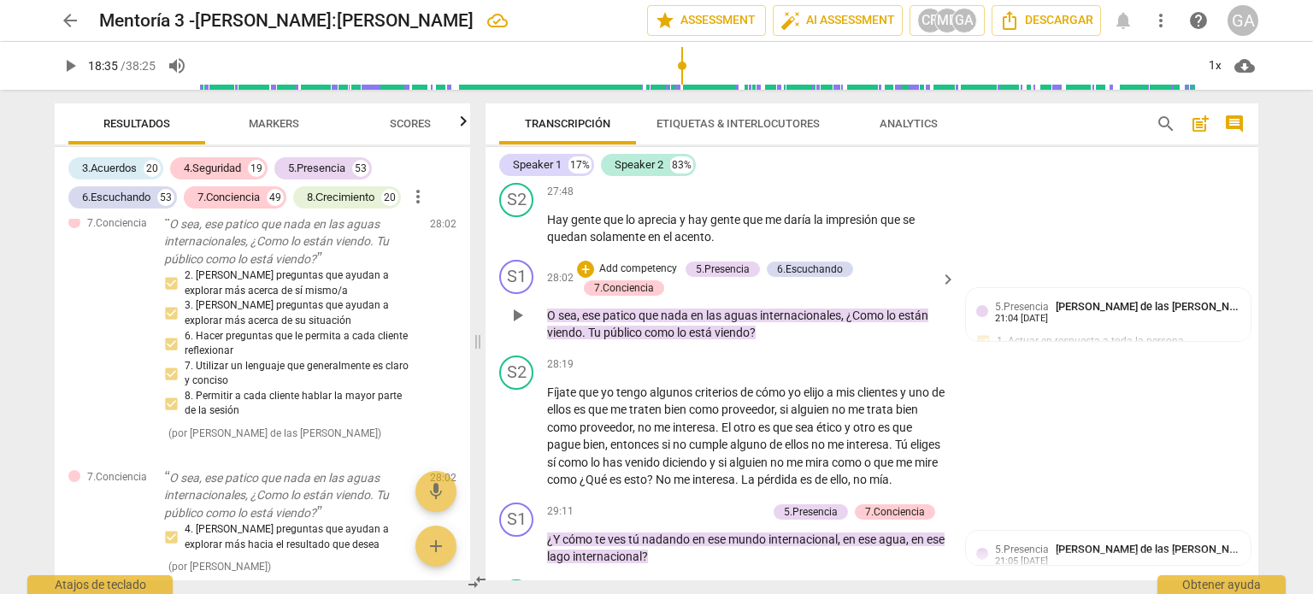
scroll to position [7142, 0]
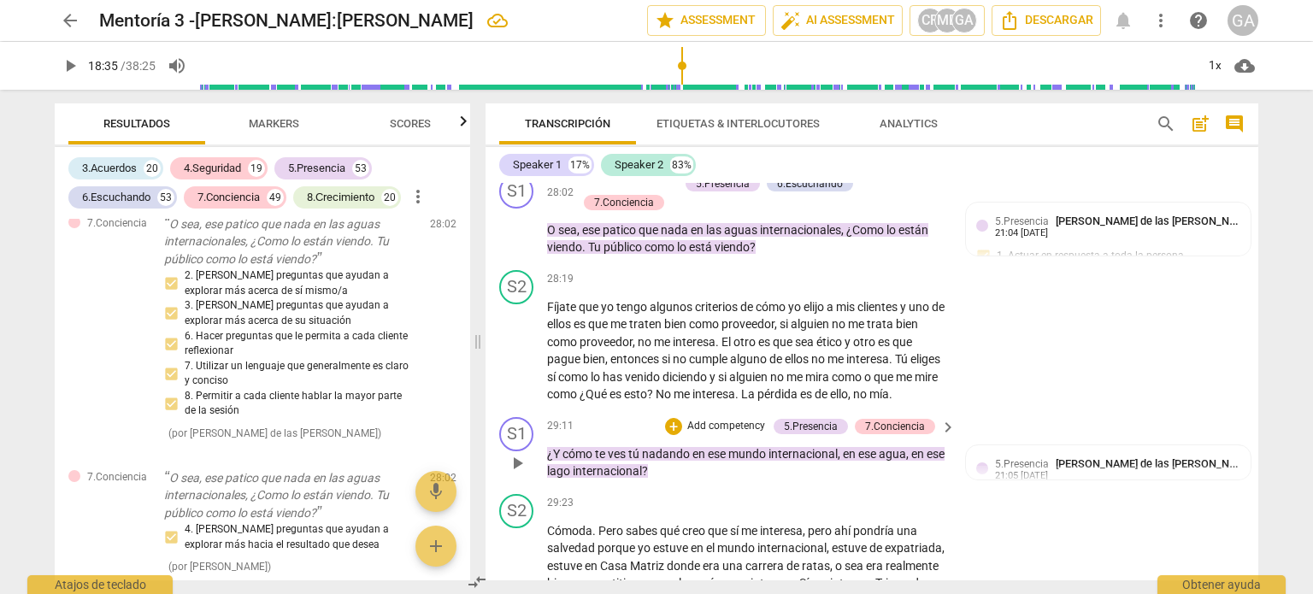
click at [715, 434] on p "Add competency" at bounding box center [726, 426] width 81 height 15
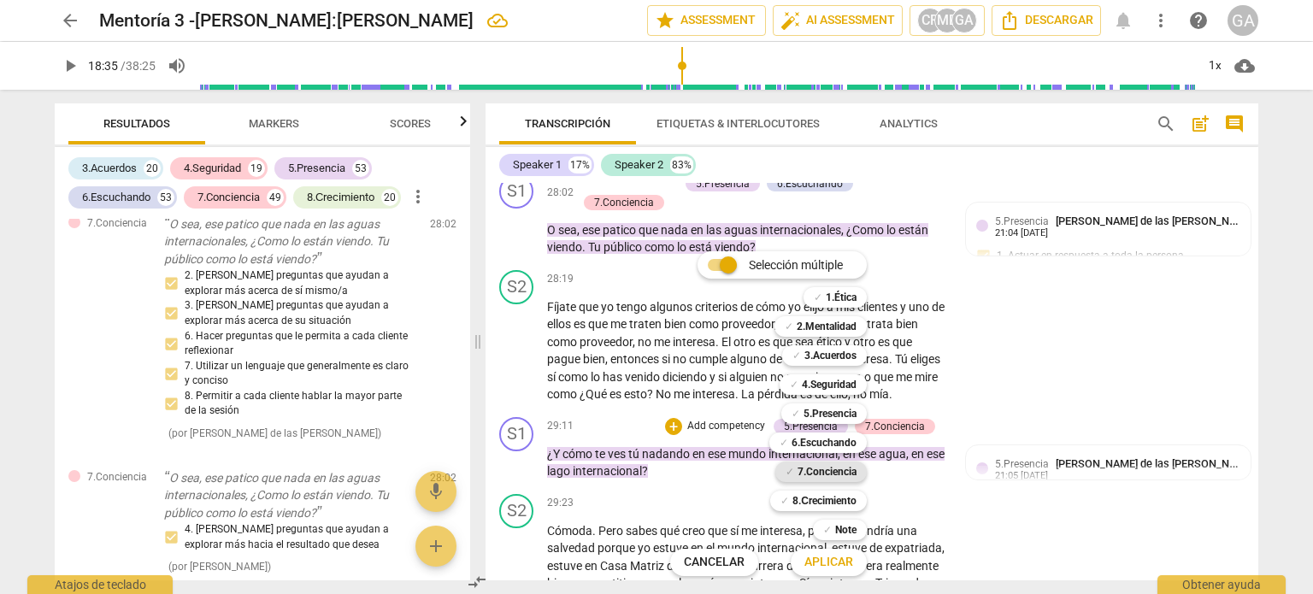
click at [821, 465] on b "7.Conciencia" at bounding box center [826, 472] width 59 height 21
click at [827, 560] on span "Aplicar" at bounding box center [828, 562] width 49 height 17
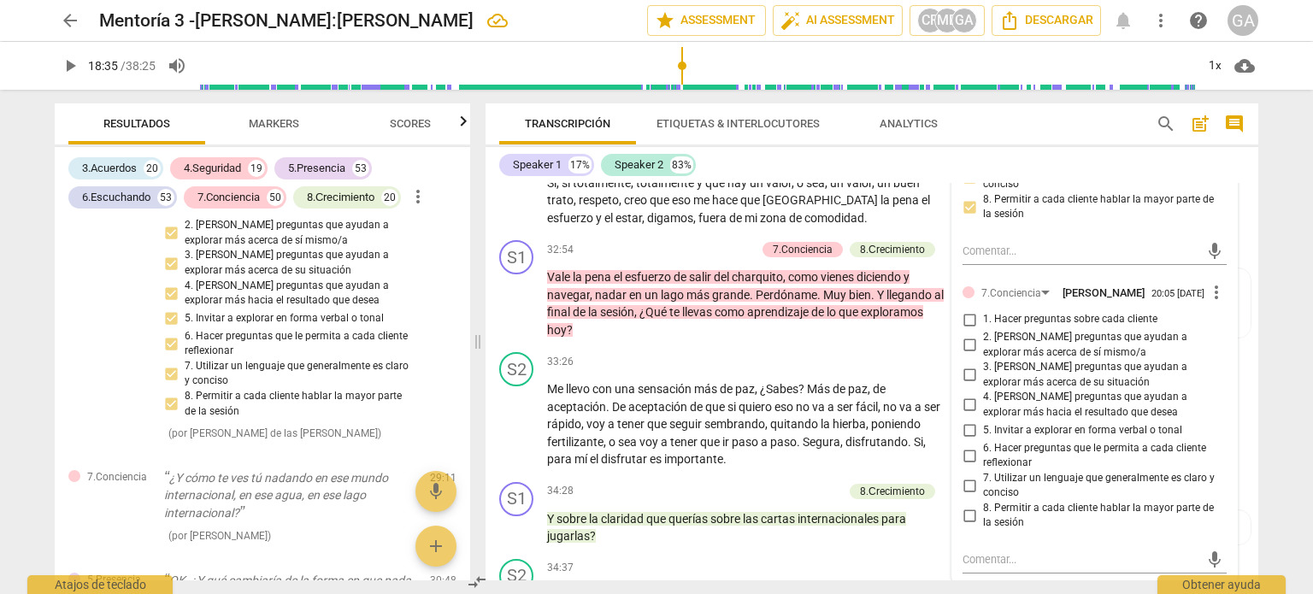
scroll to position [8226, 0]
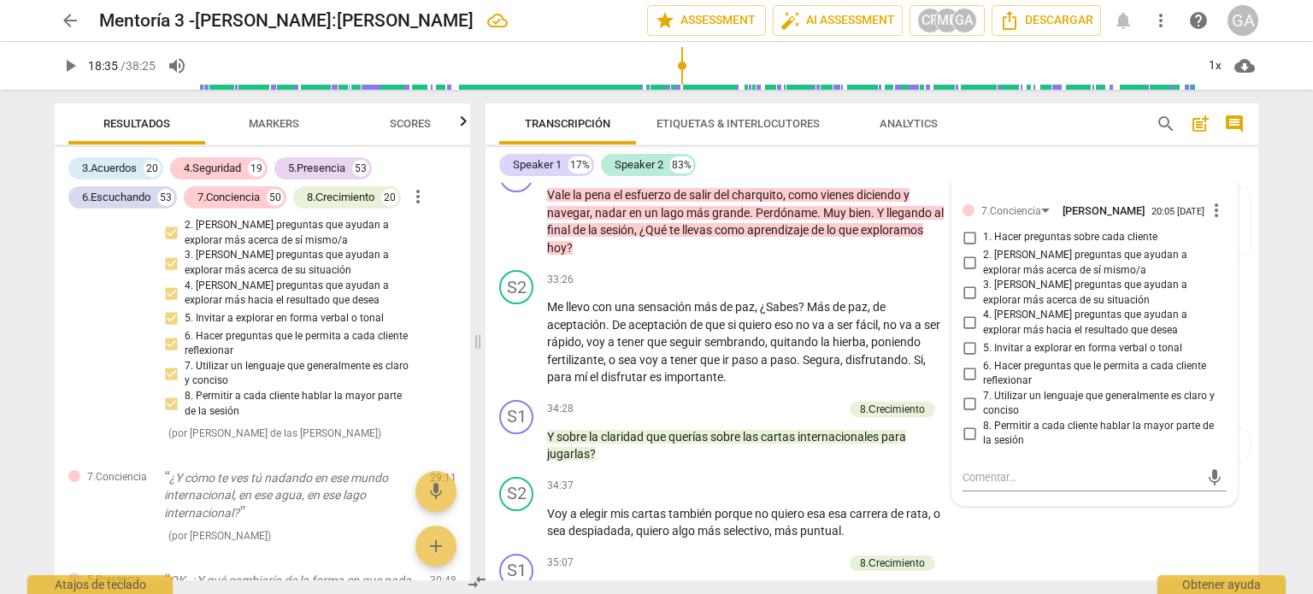
click at [970, 274] on input "2. [PERSON_NAME] preguntas que ayudan a explorar más acerca de sí mismo/a" at bounding box center [969, 263] width 27 height 21
checkbox input "true"
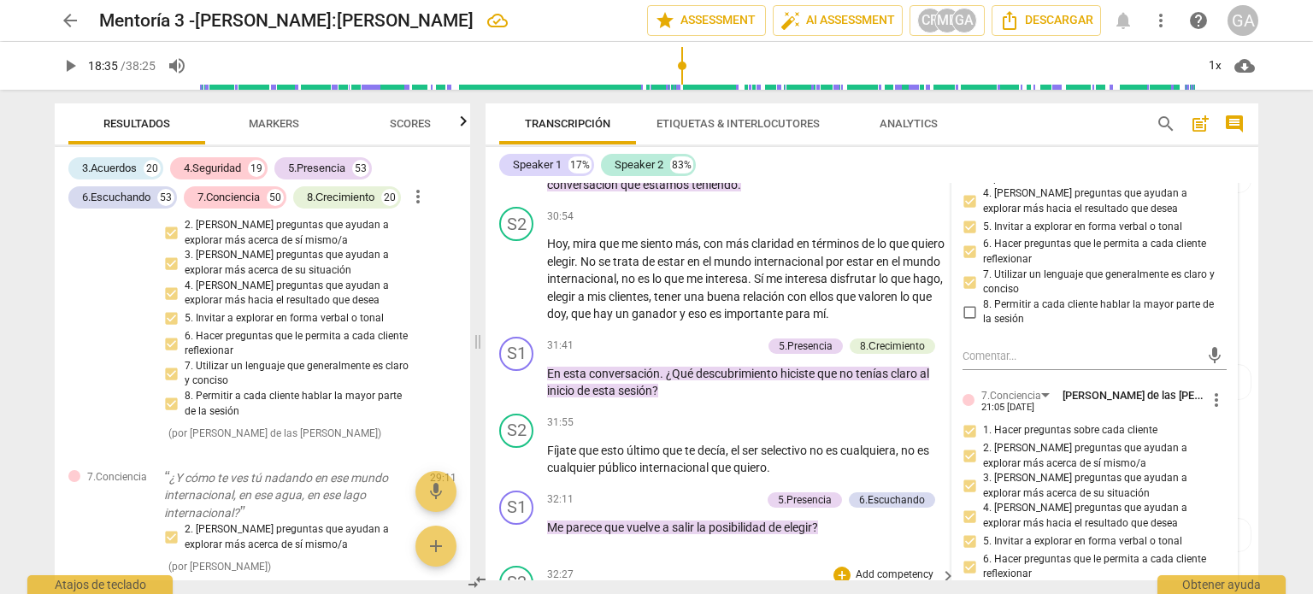
scroll to position [7713, 0]
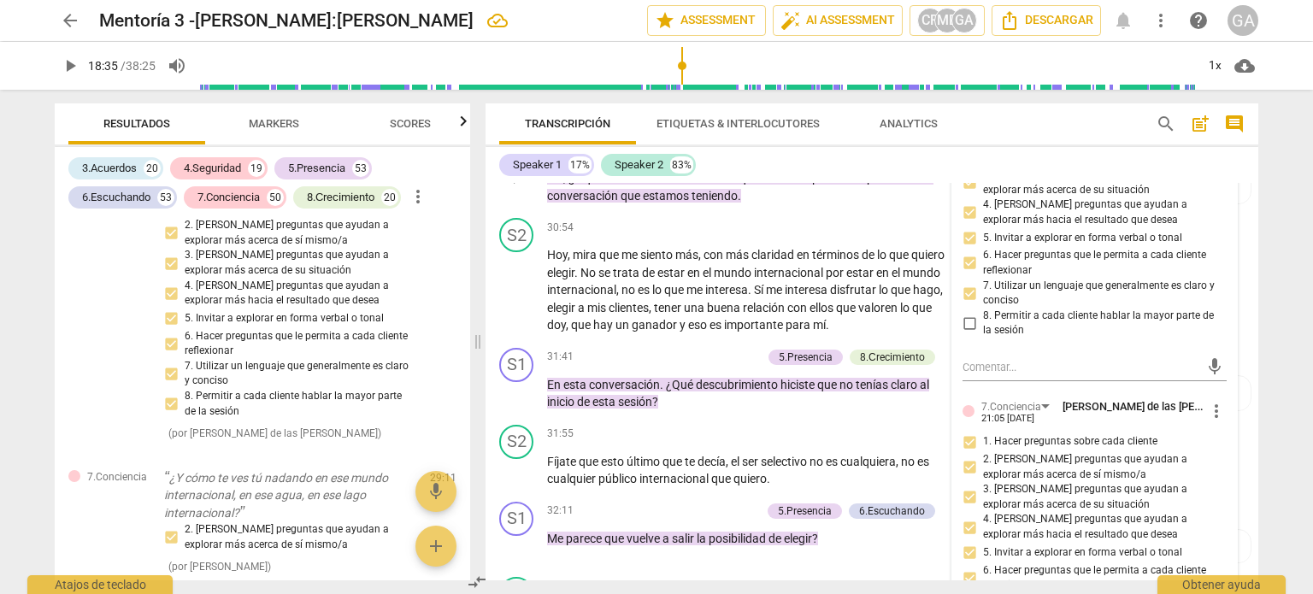
click at [612, 140] on p "Add competency" at bounding box center [637, 132] width 81 height 15
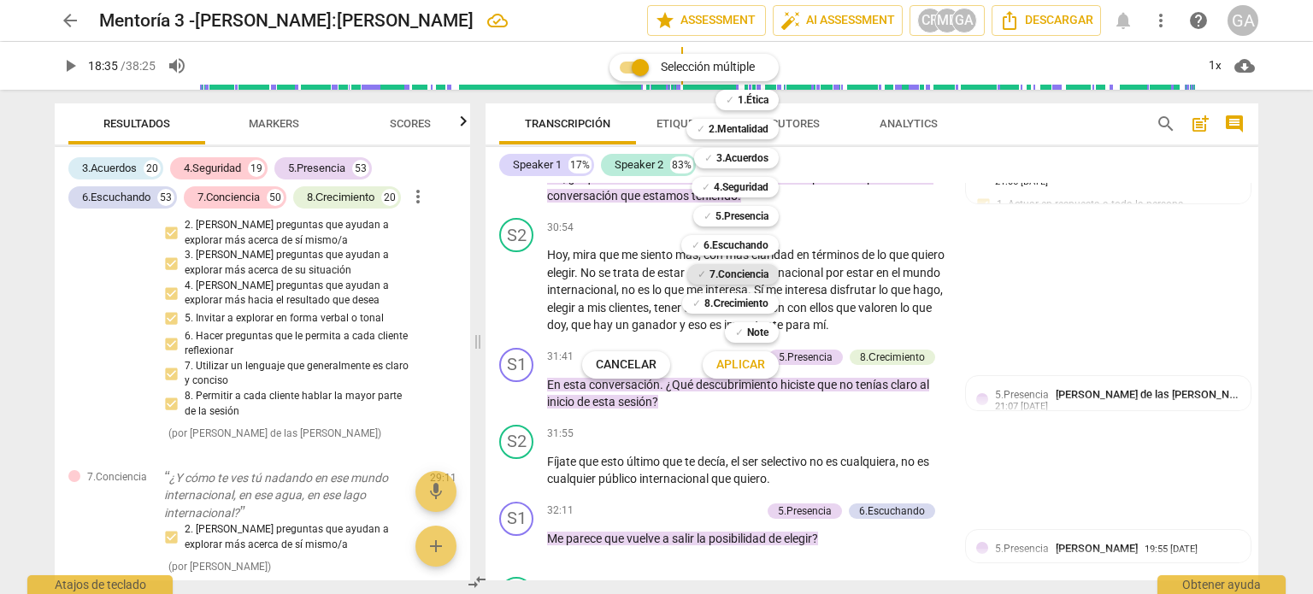
click at [750, 277] on b "7.Conciencia" at bounding box center [738, 274] width 59 height 21
click at [757, 365] on span "Aplicar" at bounding box center [740, 364] width 49 height 17
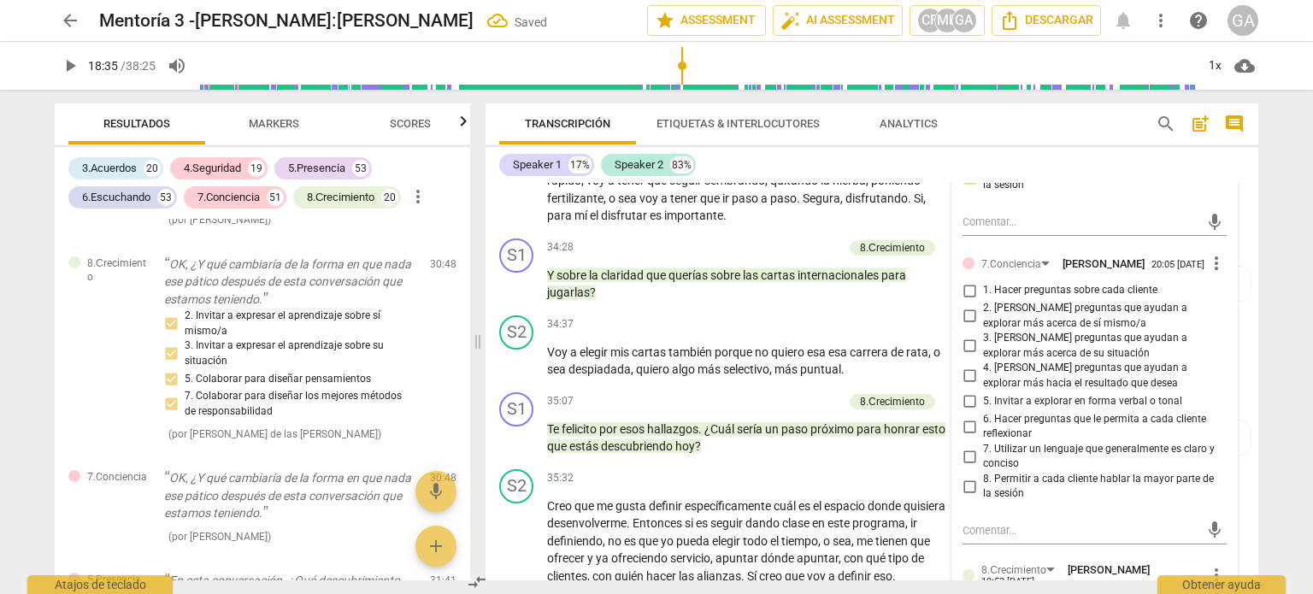
scroll to position [8397, 0]
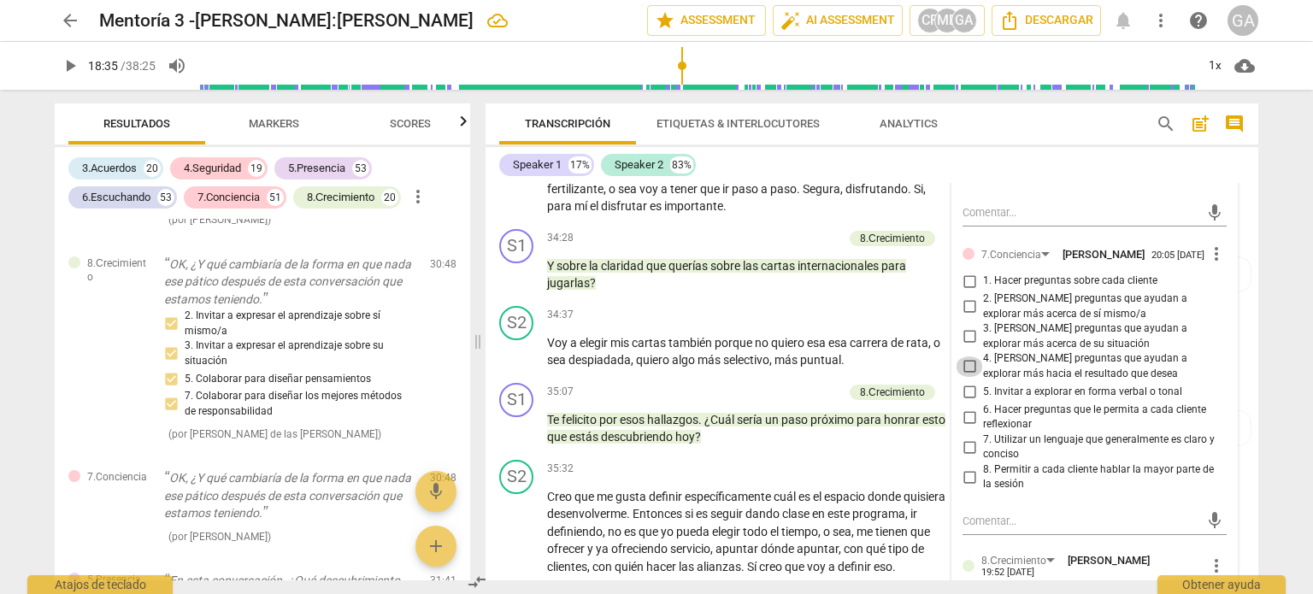
click at [970, 377] on input "4. [PERSON_NAME] preguntas que ayudan a explorar más hacia el resultado que des…" at bounding box center [969, 366] width 27 height 21
checkbox input "true"
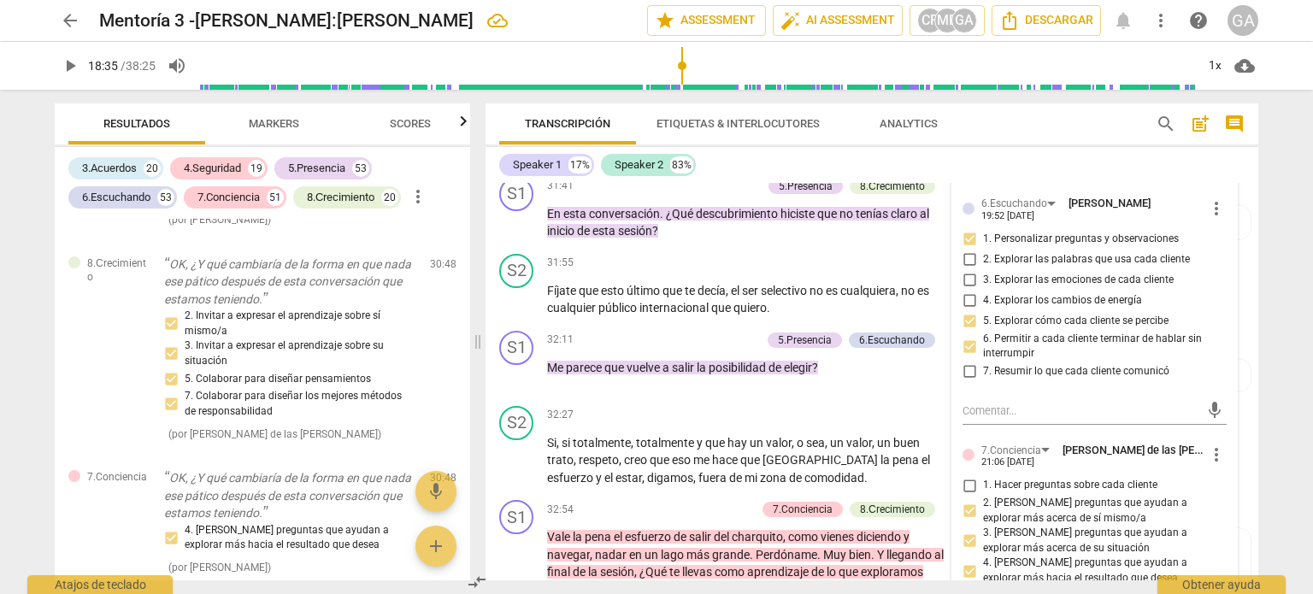
scroll to position [7713, 0]
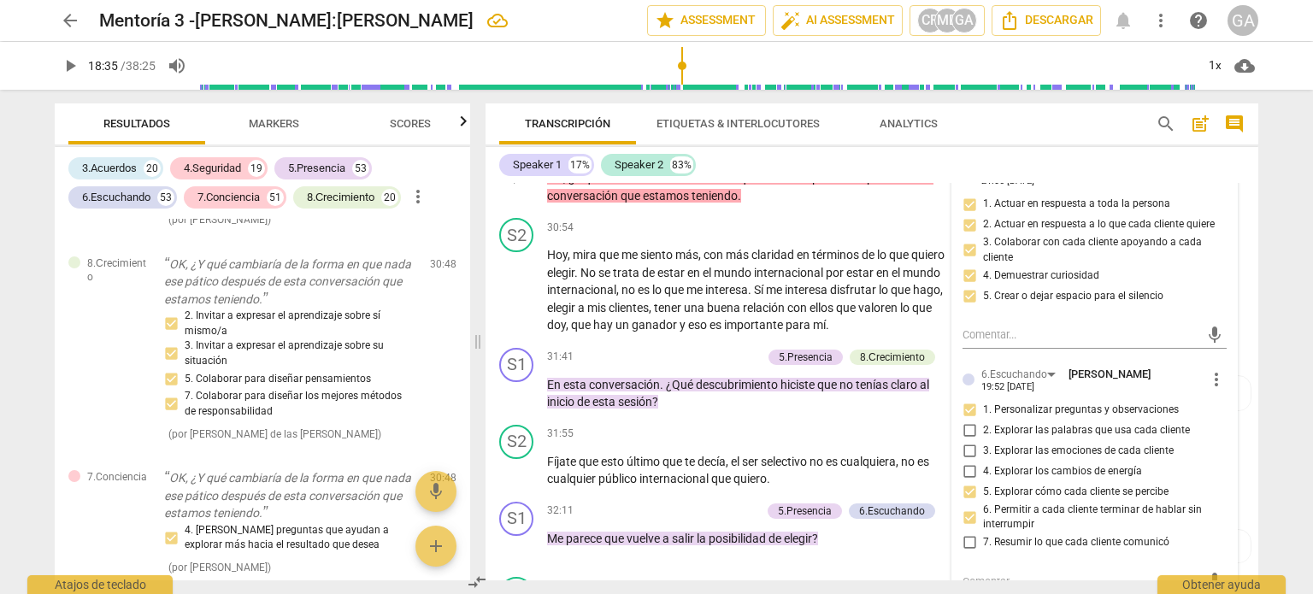
click at [759, 204] on p "OK , ¿Y qué cambiaría de la forma en que nada ese pático después de esta conver…" at bounding box center [747, 186] width 400 height 35
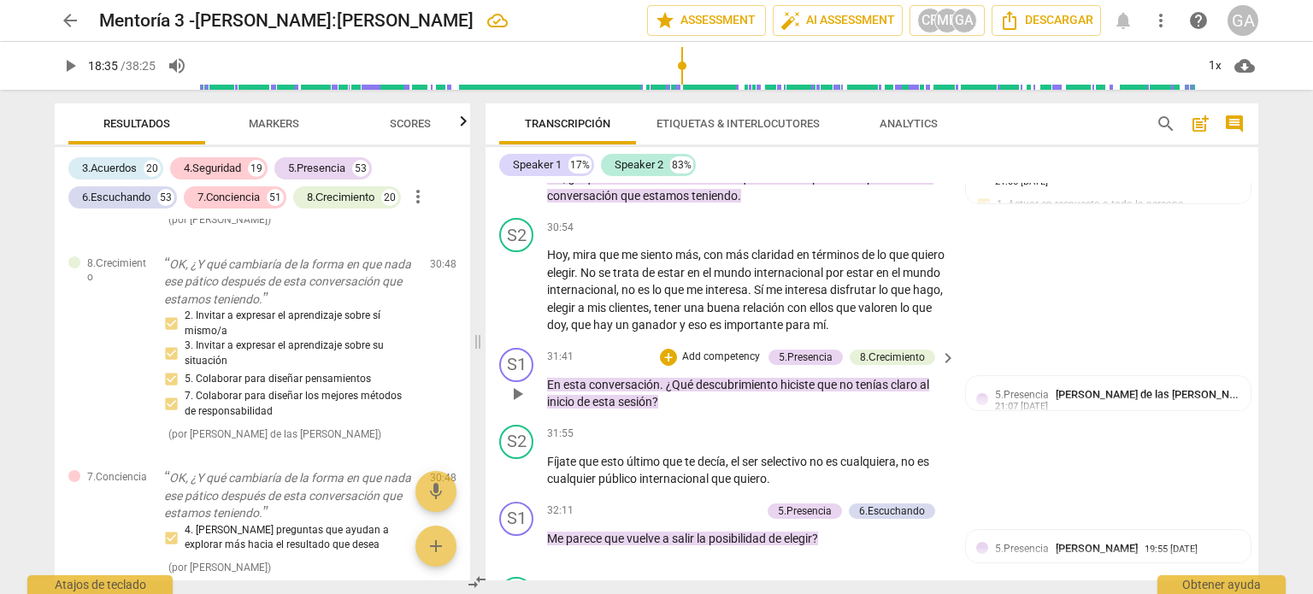
click at [705, 365] on p "Add competency" at bounding box center [720, 357] width 81 height 15
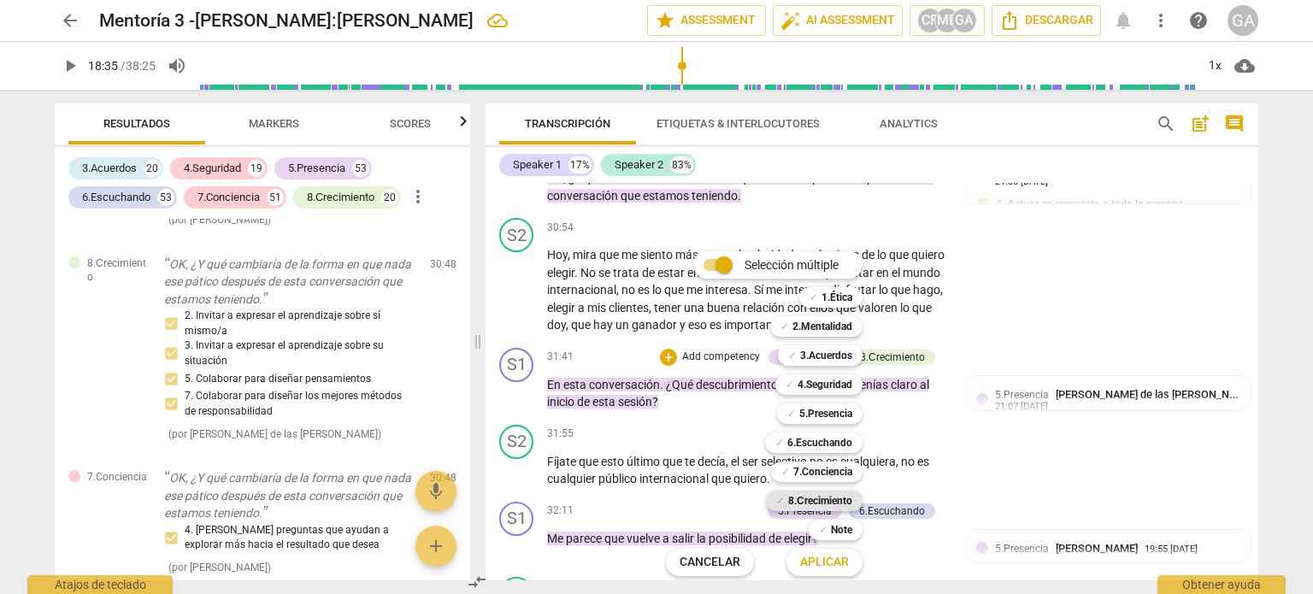
click at [834, 502] on b "8.Сrecimiento" at bounding box center [820, 501] width 64 height 21
click at [833, 565] on span "Aplicar" at bounding box center [824, 562] width 49 height 17
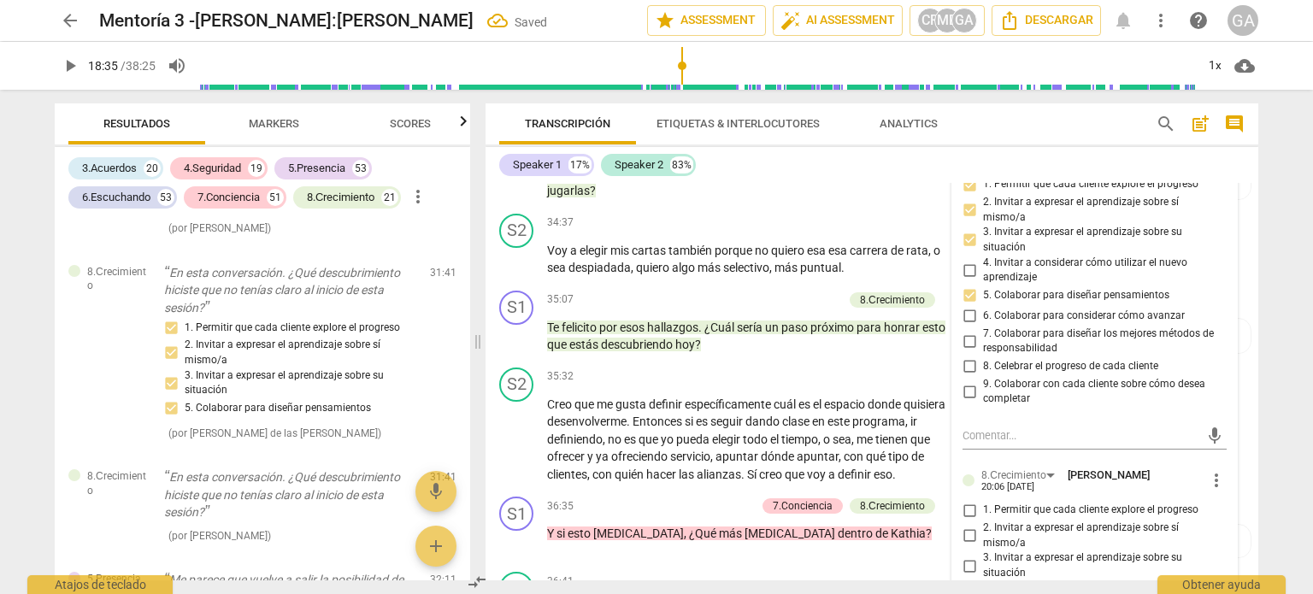
scroll to position [8575, 0]
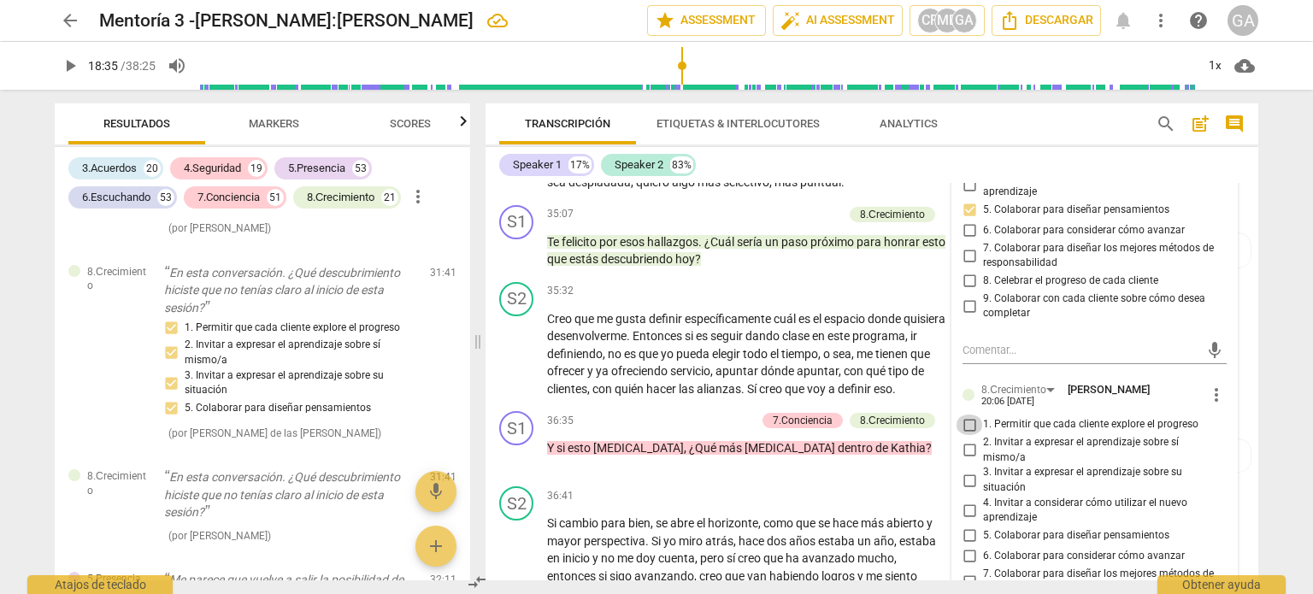
click at [964, 435] on input "1. Permitir que cada cliente explore el progreso" at bounding box center [969, 425] width 27 height 21
checkbox input "true"
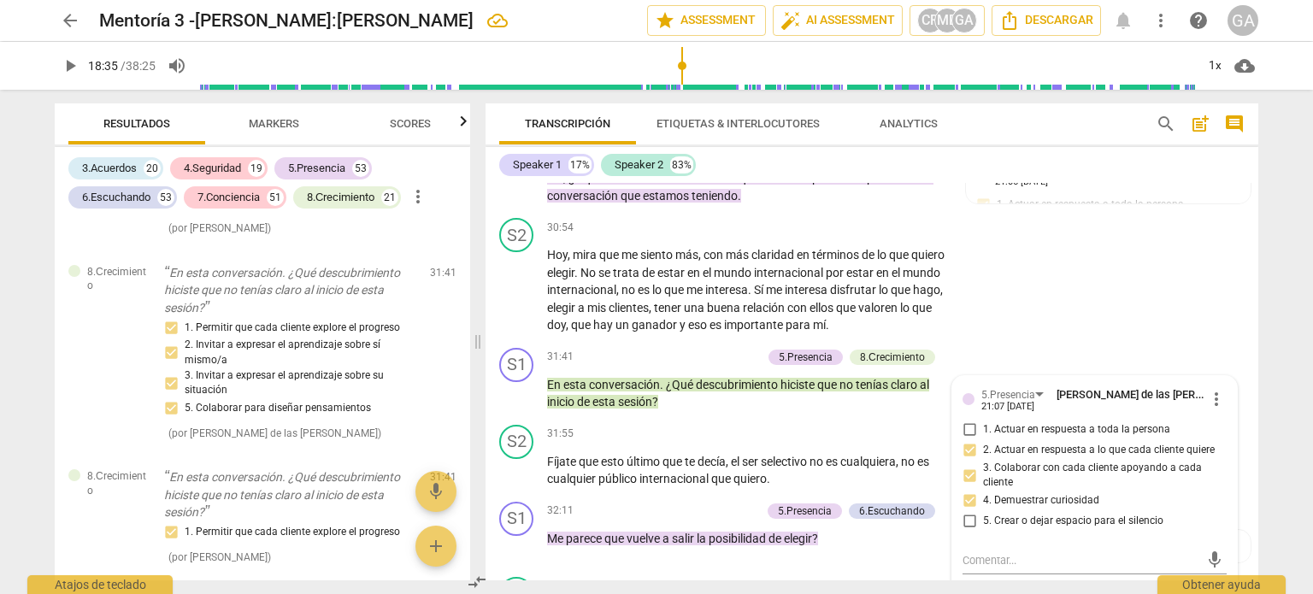
scroll to position [7806, 0]
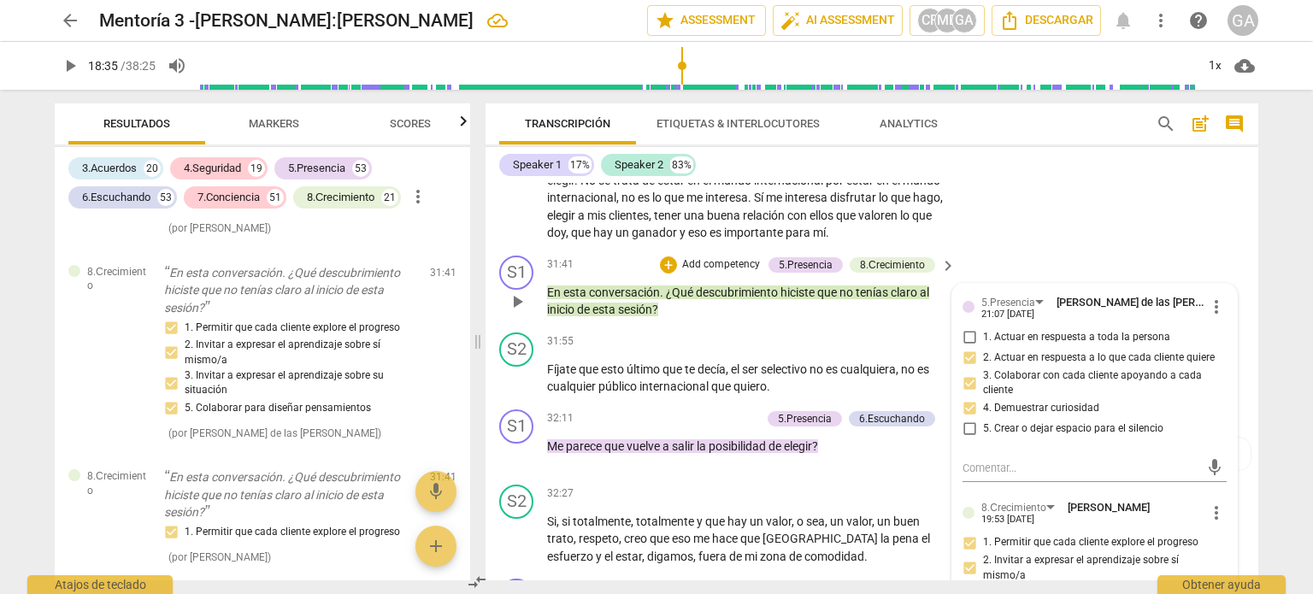
click at [673, 319] on p "En esta conversación . ¿Qué descubrimiento hiciste que no tenías claro al inici…" at bounding box center [747, 301] width 400 height 35
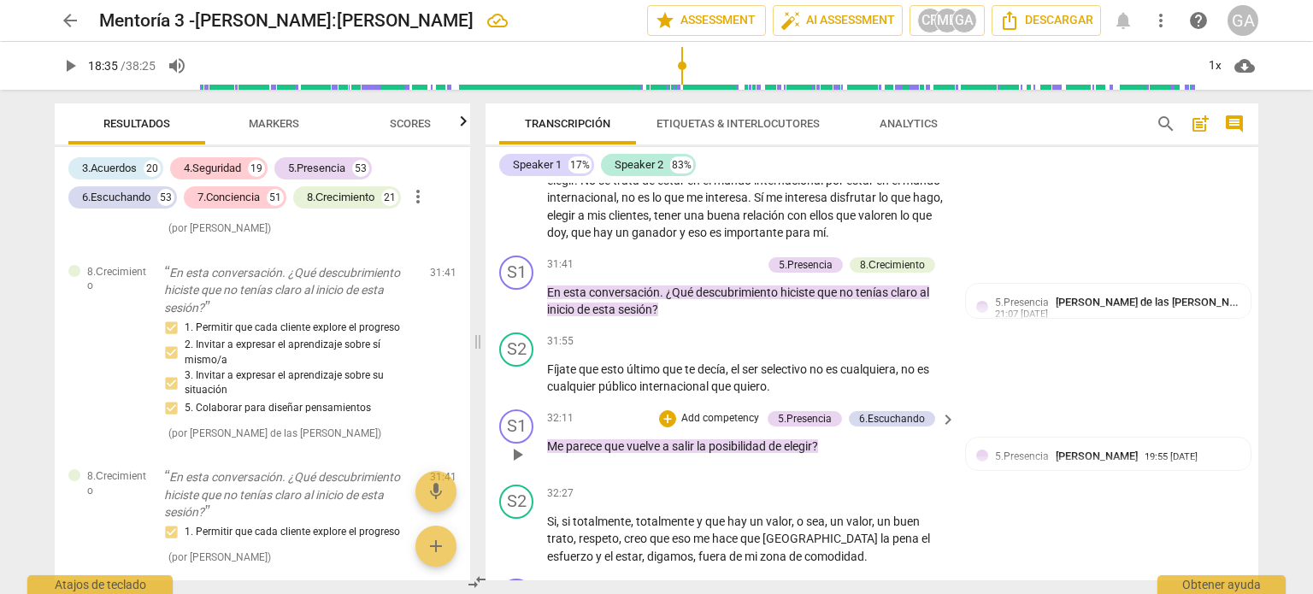
click at [705, 427] on p "Add competency" at bounding box center [720, 418] width 81 height 15
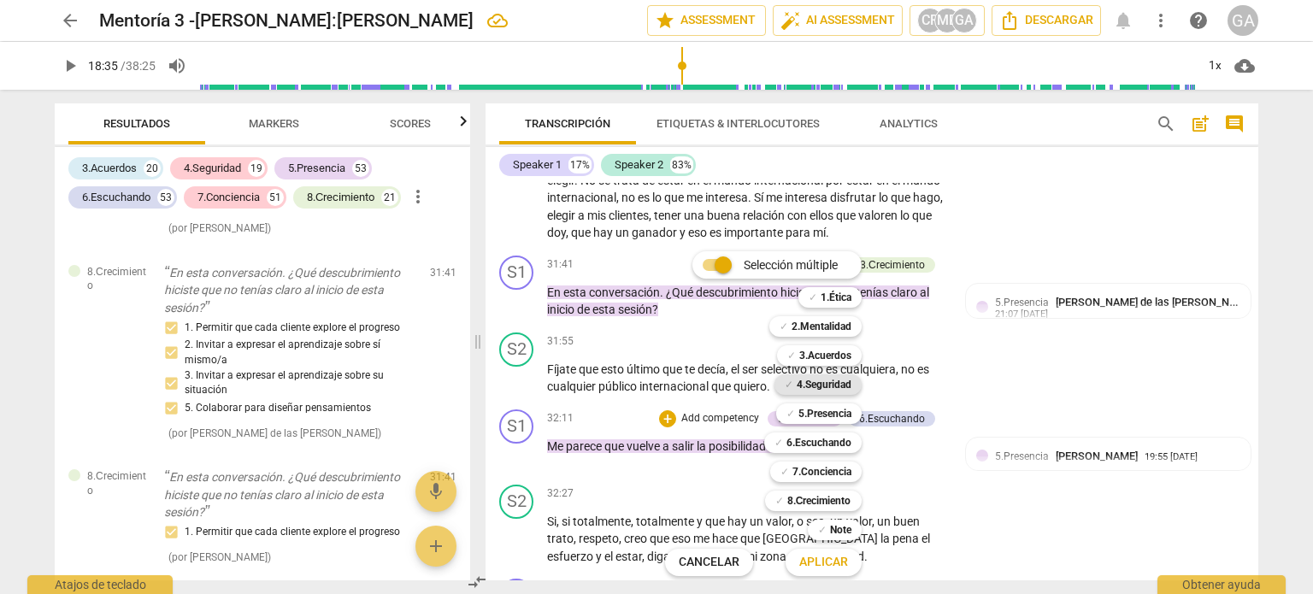
click at [801, 385] on b "4.Seguridad" at bounding box center [824, 384] width 55 height 21
click at [829, 565] on span "Aplicar" at bounding box center [823, 562] width 49 height 17
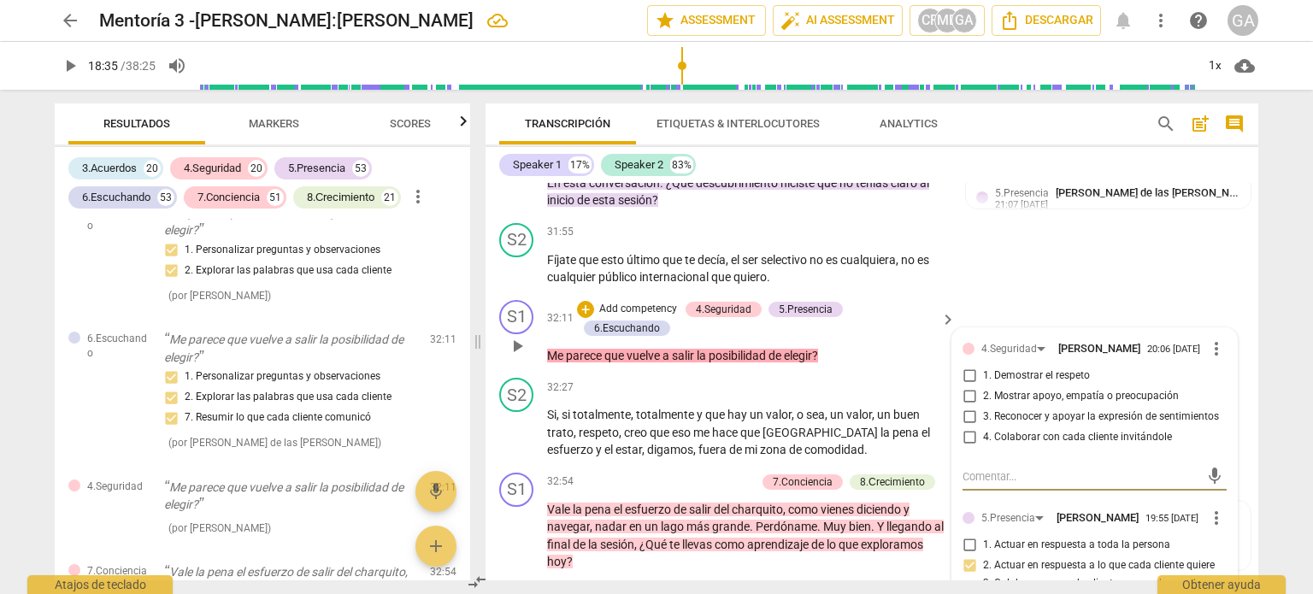
scroll to position [8001, 0]
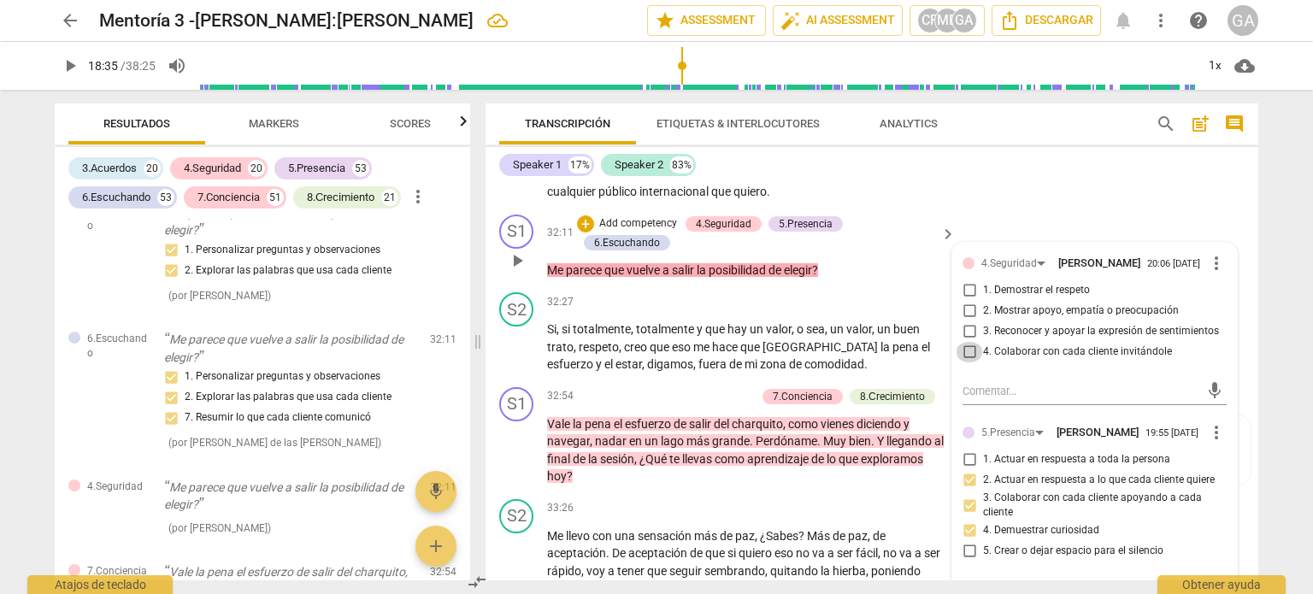
click at [963, 362] on input "4. Colaborar con cada cliente invitándole" at bounding box center [969, 352] width 27 height 21
checkbox input "true"
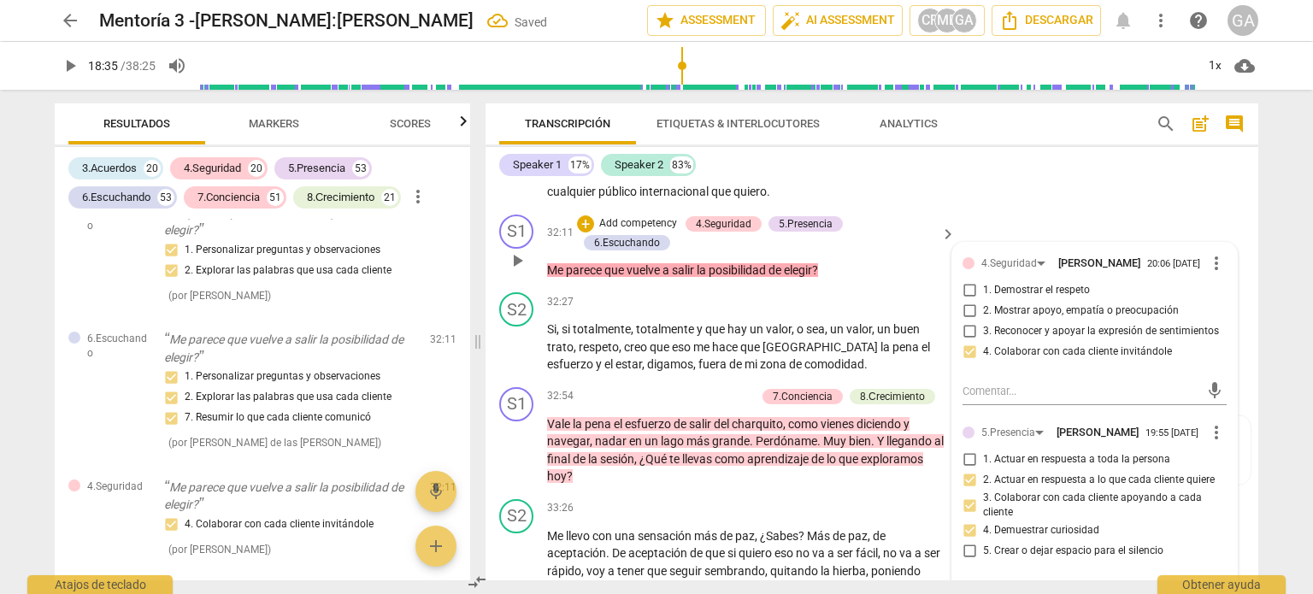
click at [839, 280] on p "Me parece que vuelve a salir la posibilidad de elegir ?" at bounding box center [747, 271] width 400 height 18
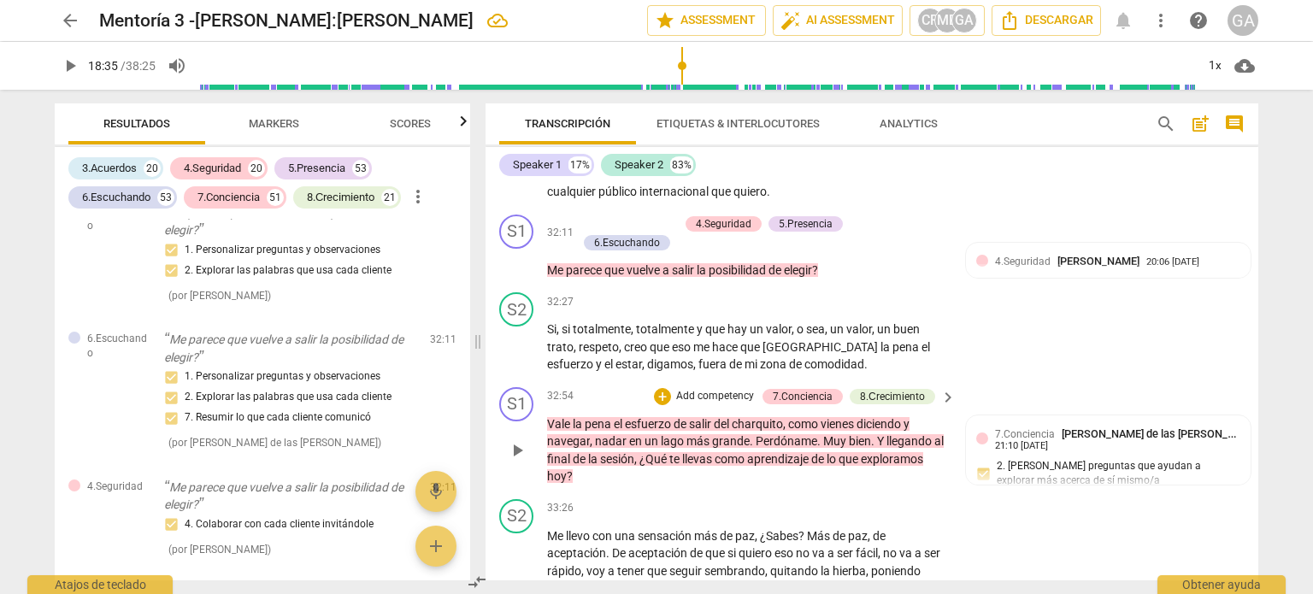
click at [691, 404] on p "Add competency" at bounding box center [714, 396] width 81 height 15
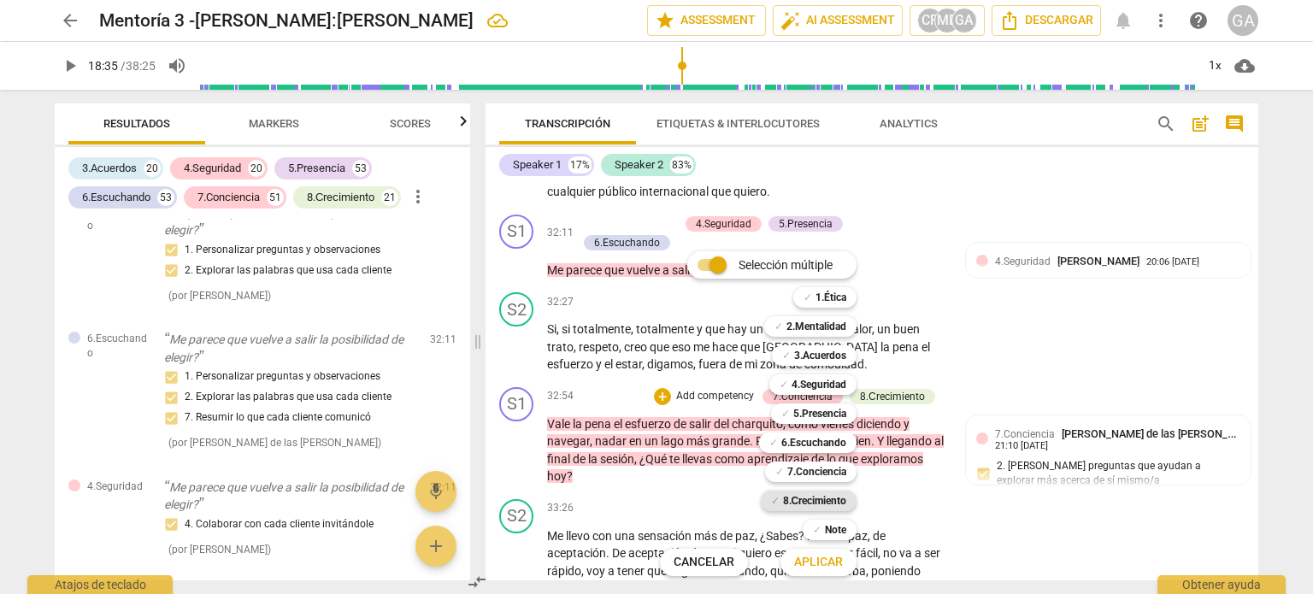
click at [808, 502] on b "8.Сrecimiento" at bounding box center [815, 501] width 64 height 21
click at [814, 562] on span "Aplicar" at bounding box center [818, 562] width 49 height 17
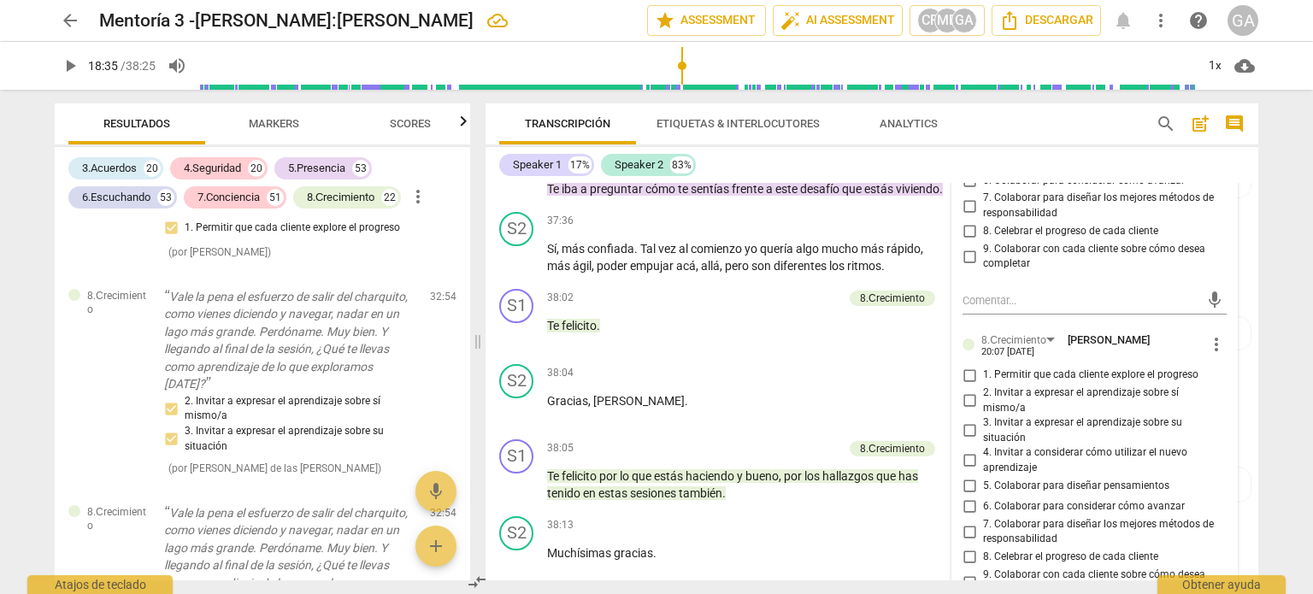
scroll to position [9092, 0]
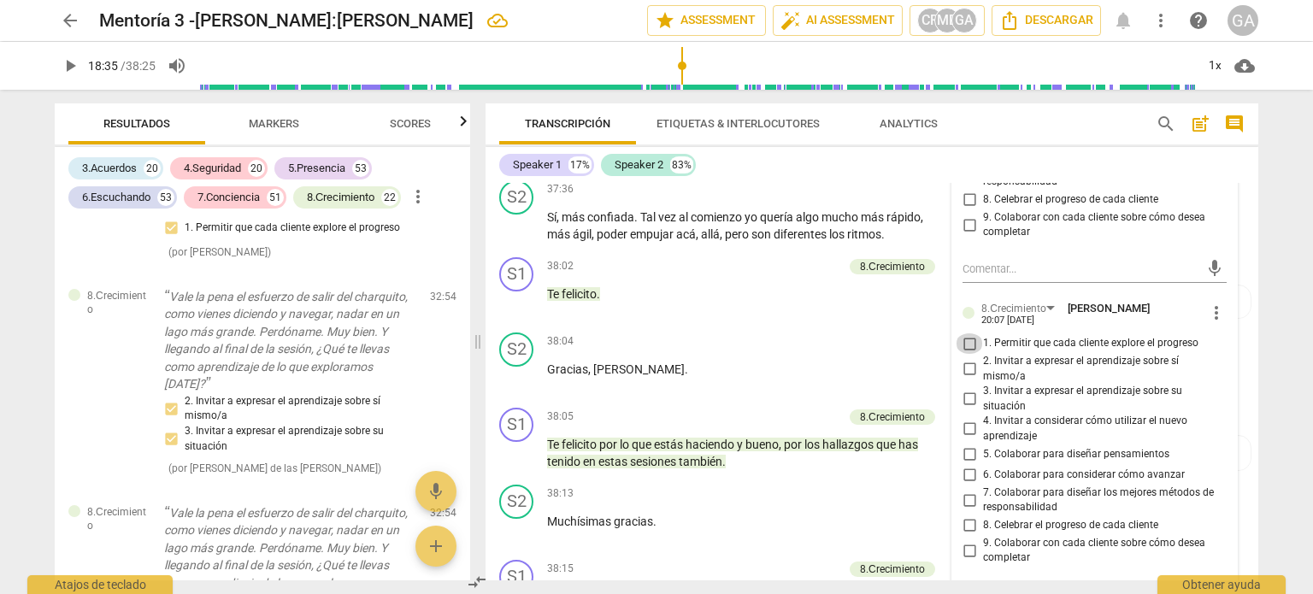
click at [966, 354] on input "1. Permitir que cada cliente explore el progreso" at bounding box center [969, 343] width 27 height 21
checkbox input "true"
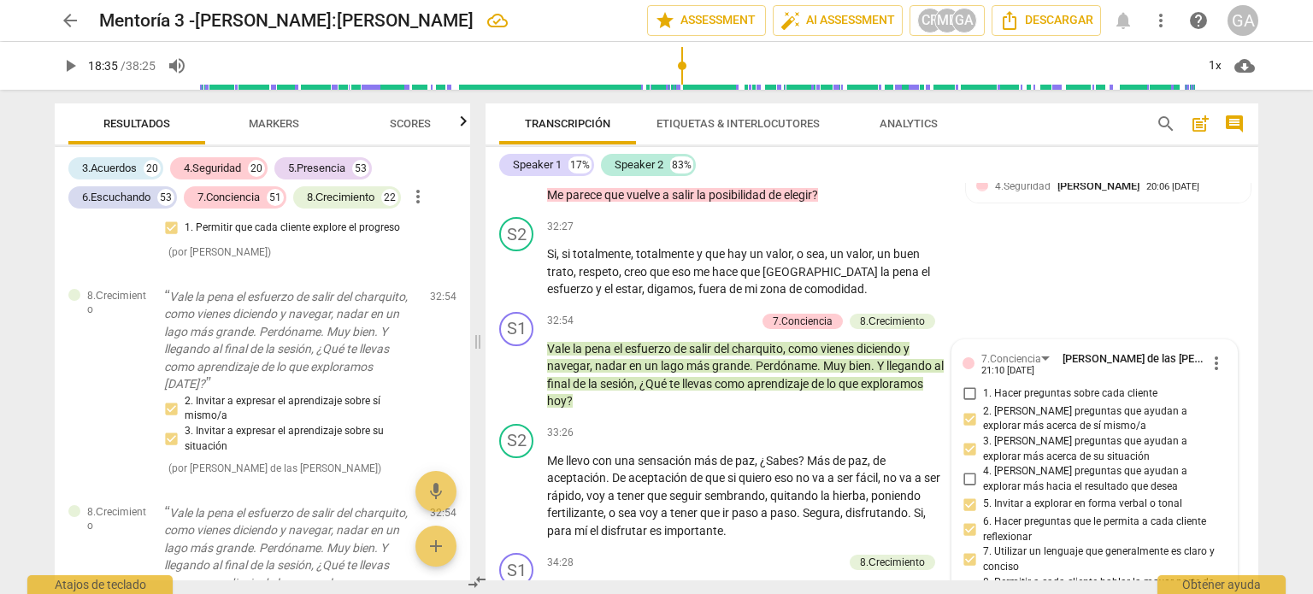
scroll to position [8066, 0]
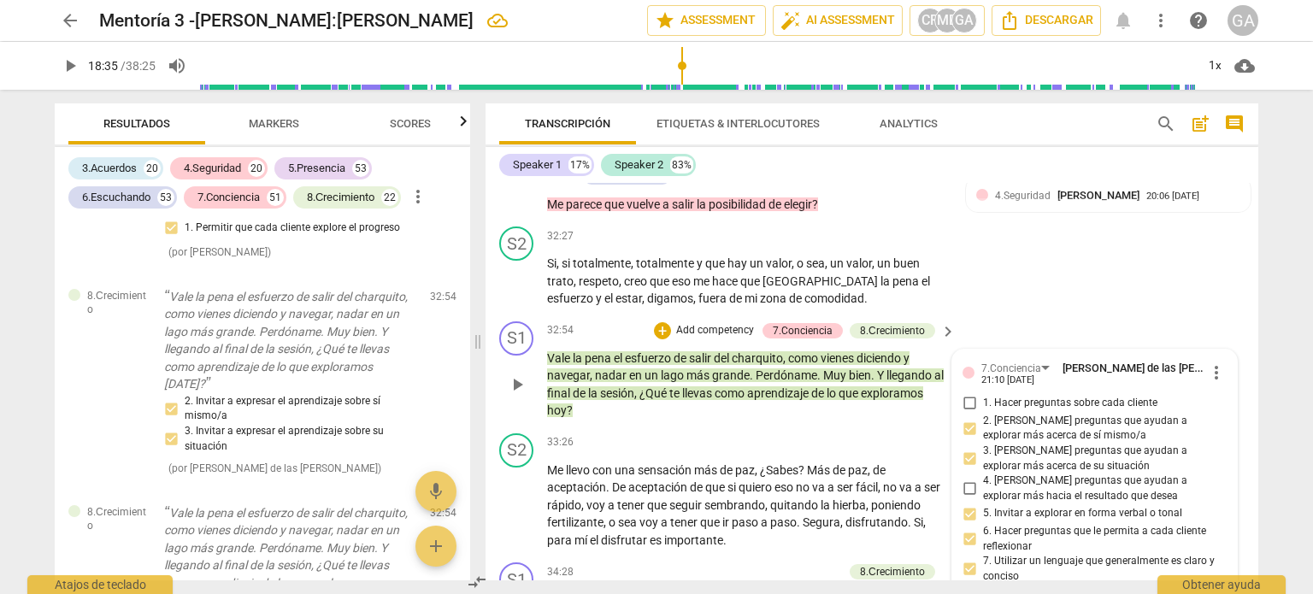
click at [591, 420] on p "Vale la pena el esfuerzo de salir del charquito , como vienes diciendo y navega…" at bounding box center [747, 385] width 400 height 70
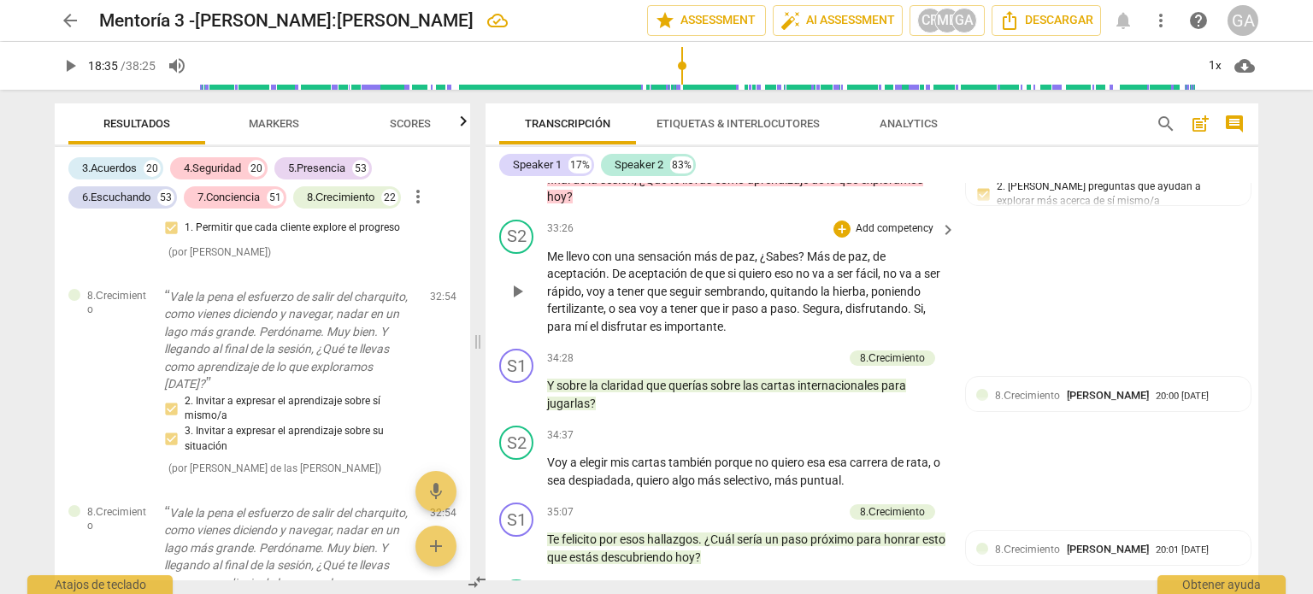
scroll to position [8323, 0]
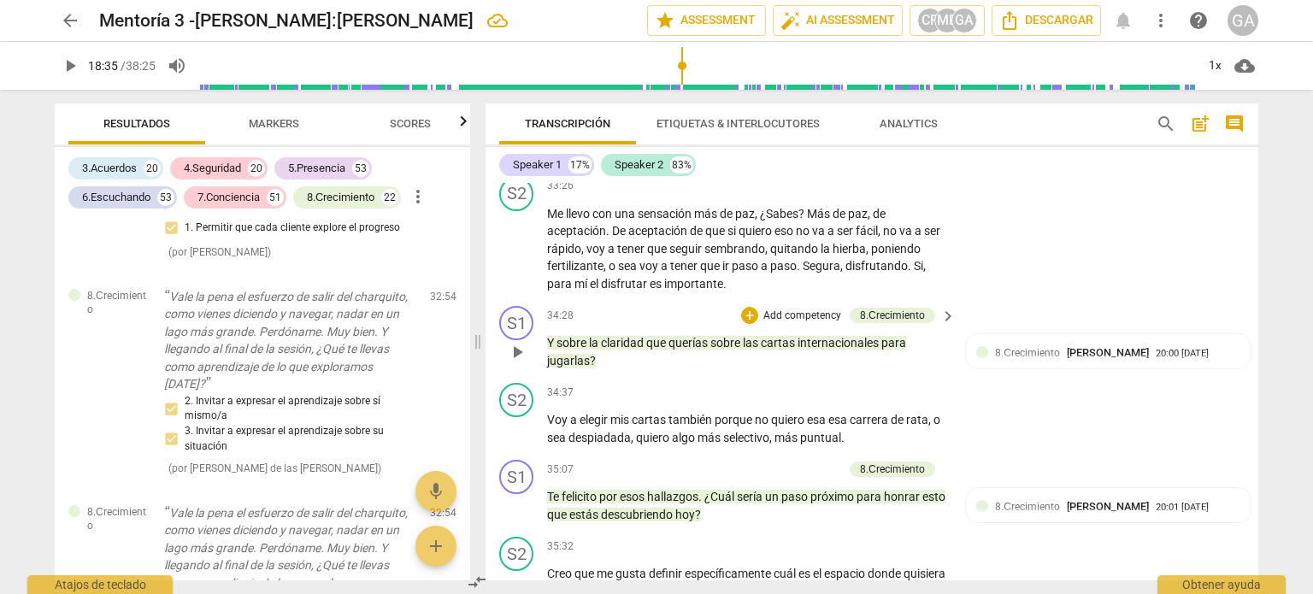
click at [780, 324] on p "Add competency" at bounding box center [802, 316] width 81 height 15
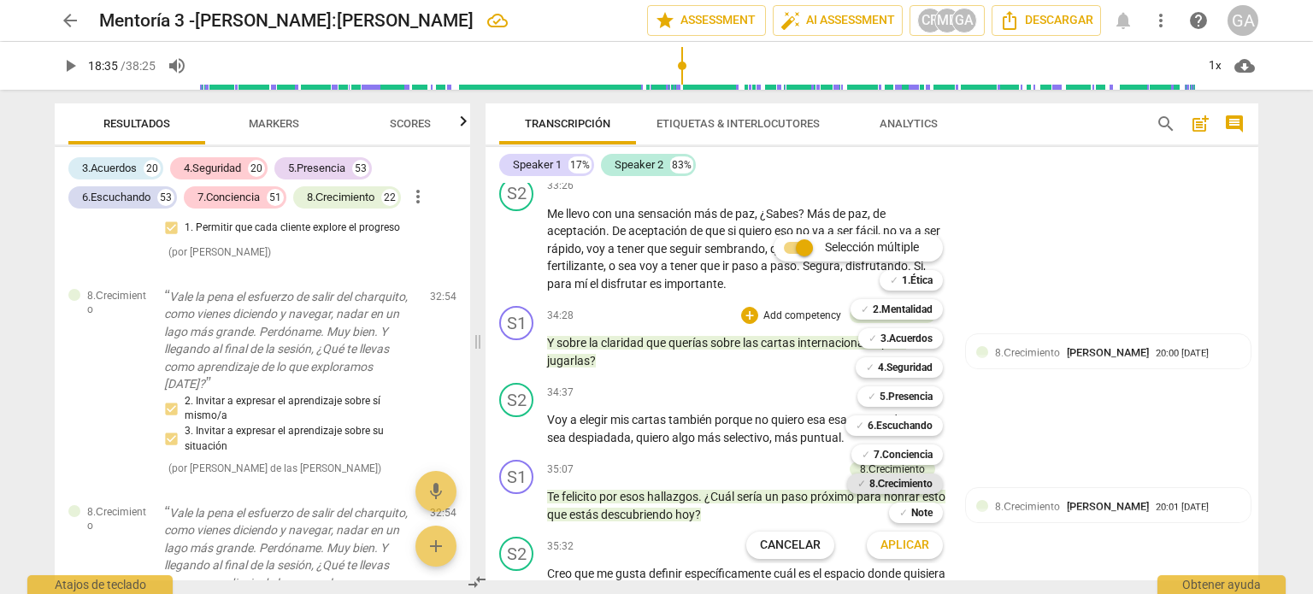
click at [920, 484] on b "8.Сrecimiento" at bounding box center [901, 484] width 64 height 21
click at [904, 549] on span "Aplicar" at bounding box center [904, 545] width 49 height 17
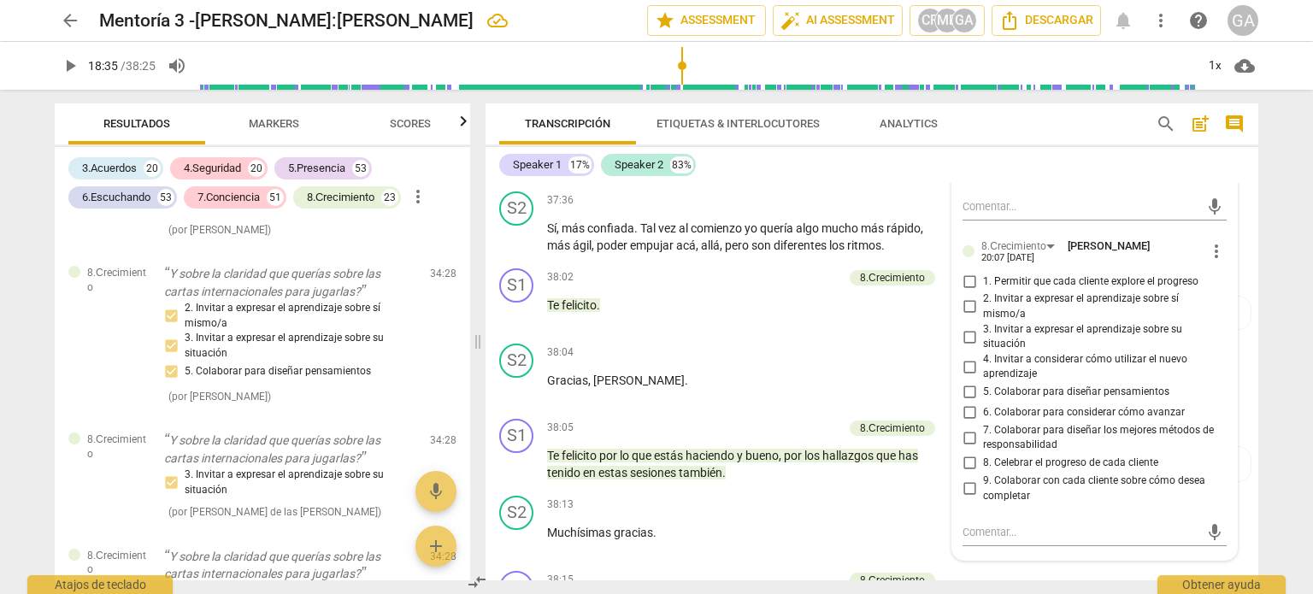
scroll to position [9089, 0]
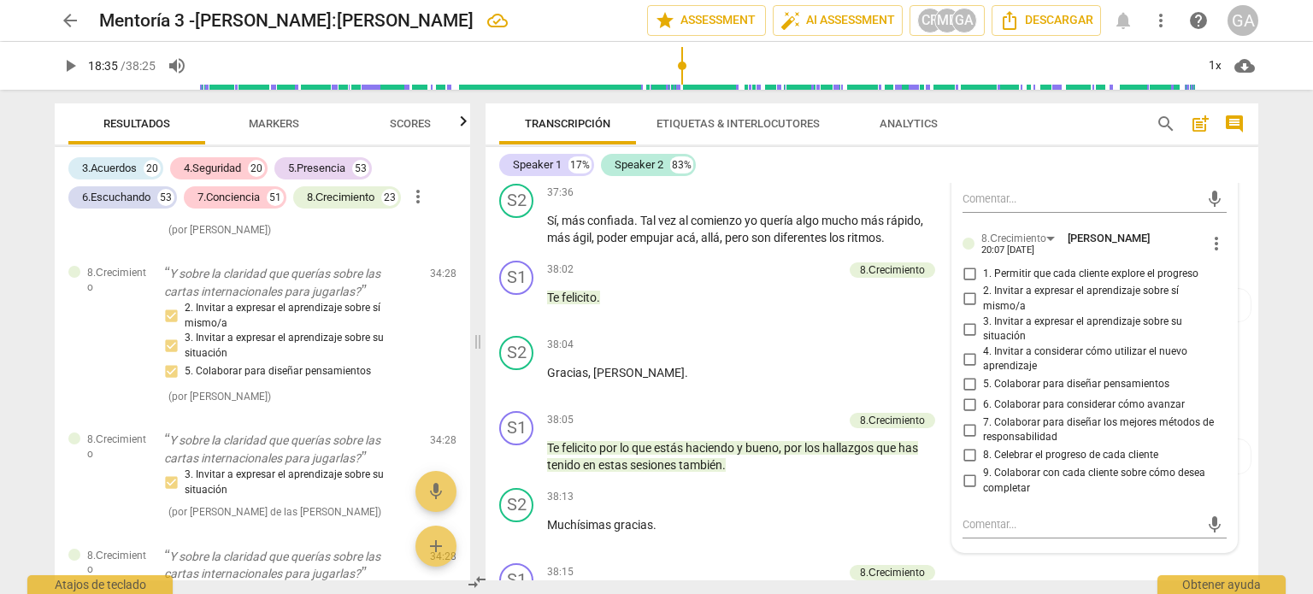
click at [968, 339] on input "3. Invitar a expresar el aprendizaje sobre su situación" at bounding box center [969, 329] width 27 height 21
checkbox input "true"
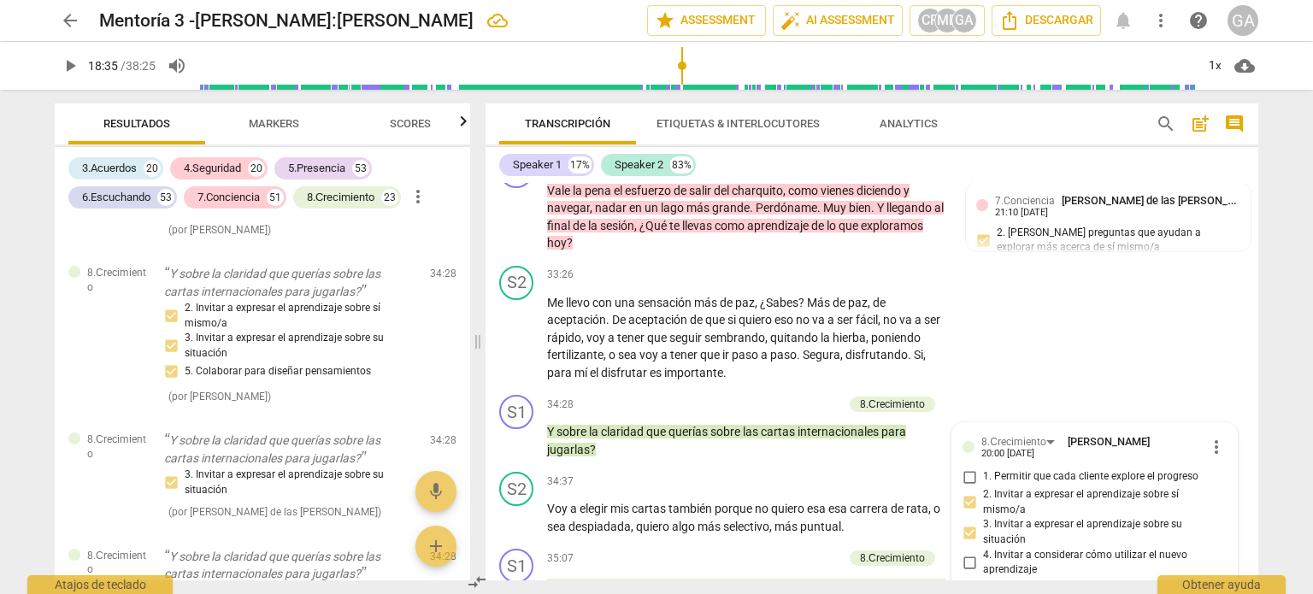
scroll to position [8319, 0]
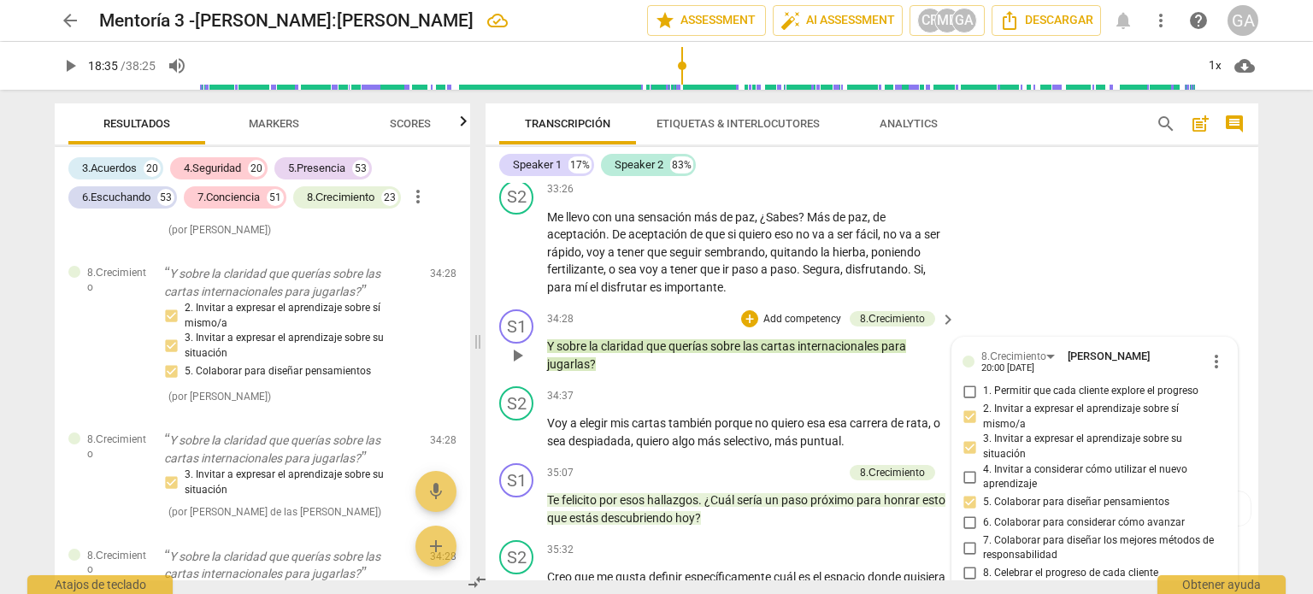
click at [610, 373] on p "Y sobre la claridad que querías sobre las cartas internacionales para jugarlas ?" at bounding box center [747, 355] width 400 height 35
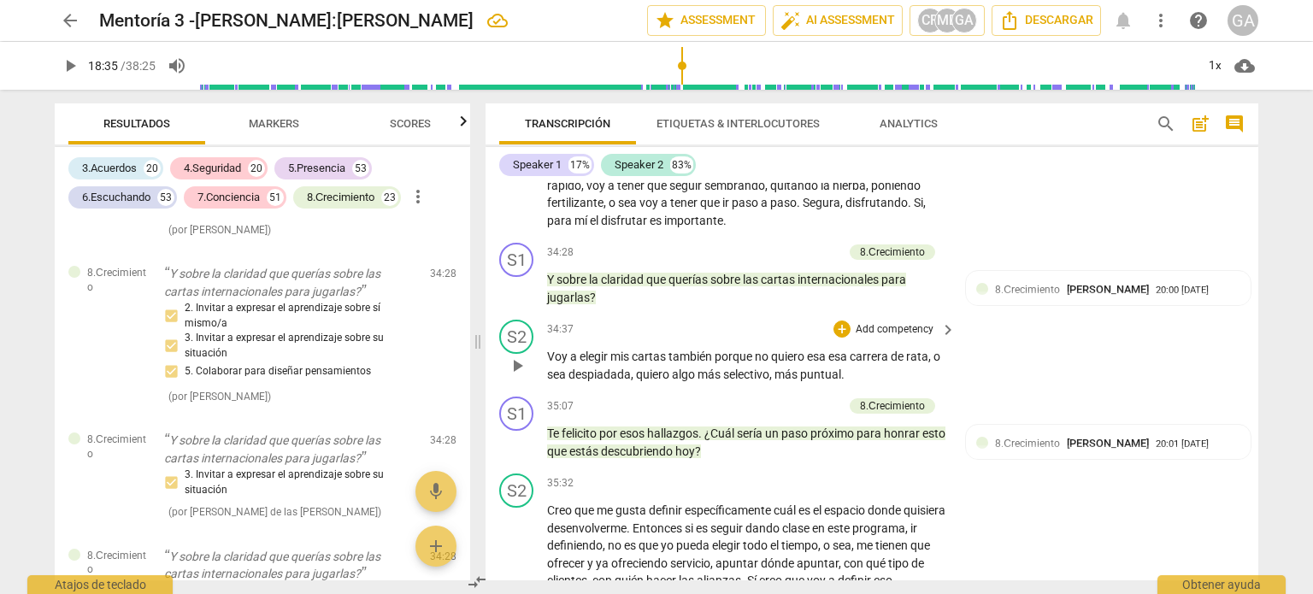
scroll to position [8490, 0]
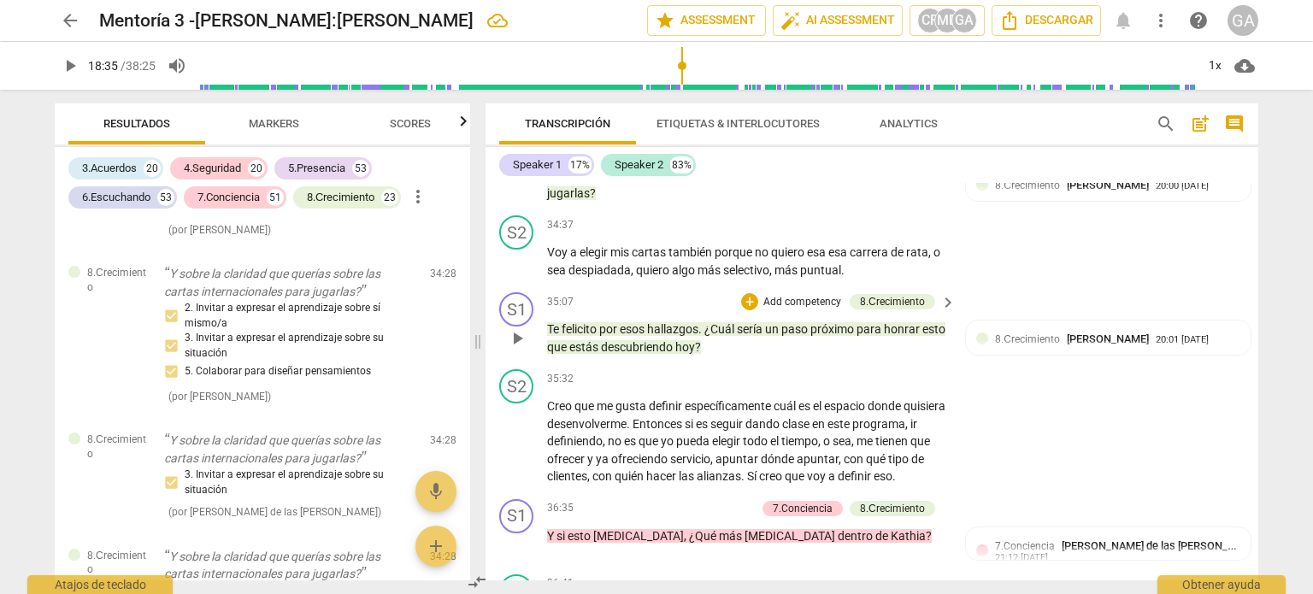
click at [785, 310] on p "Add competency" at bounding box center [802, 302] width 81 height 15
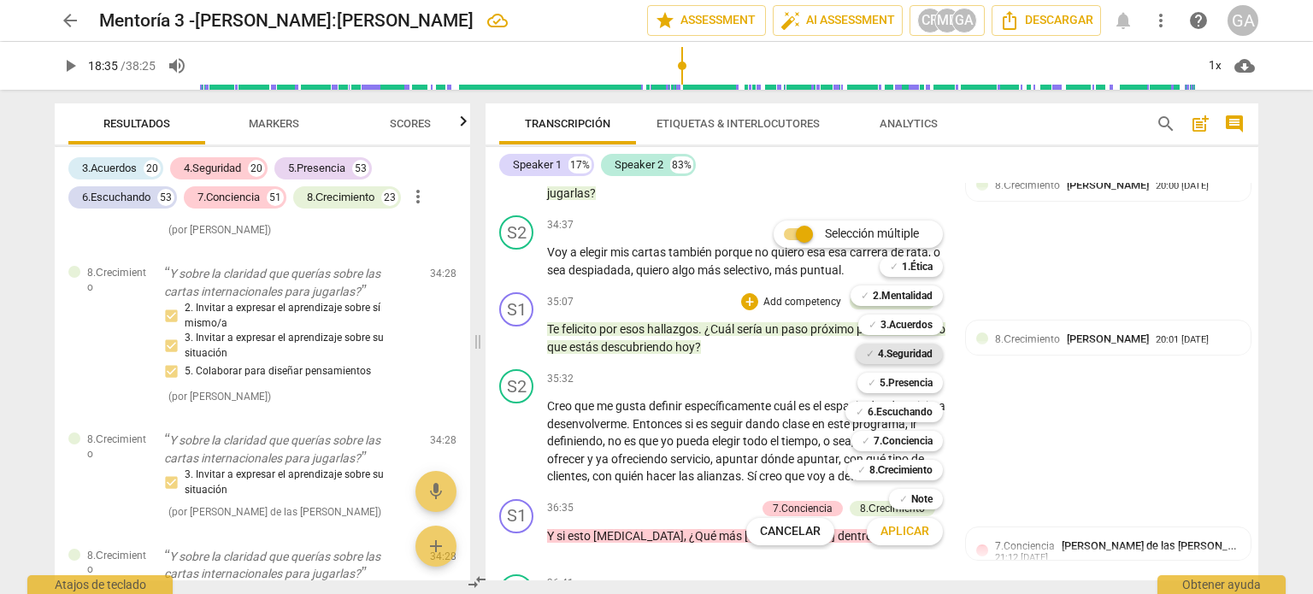
click at [911, 354] on b "4.Seguridad" at bounding box center [905, 354] width 55 height 21
click at [895, 472] on b "8.Сrecimiento" at bounding box center [901, 470] width 64 height 21
click at [902, 534] on span "Aplicar" at bounding box center [904, 531] width 49 height 17
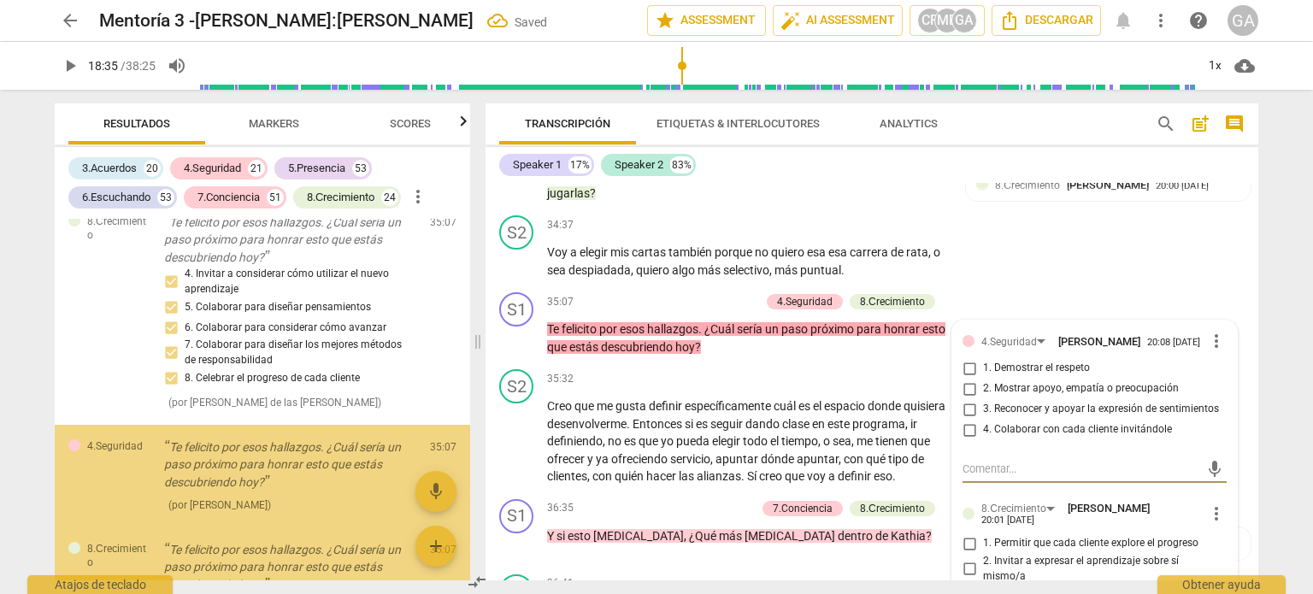
scroll to position [39113, 0]
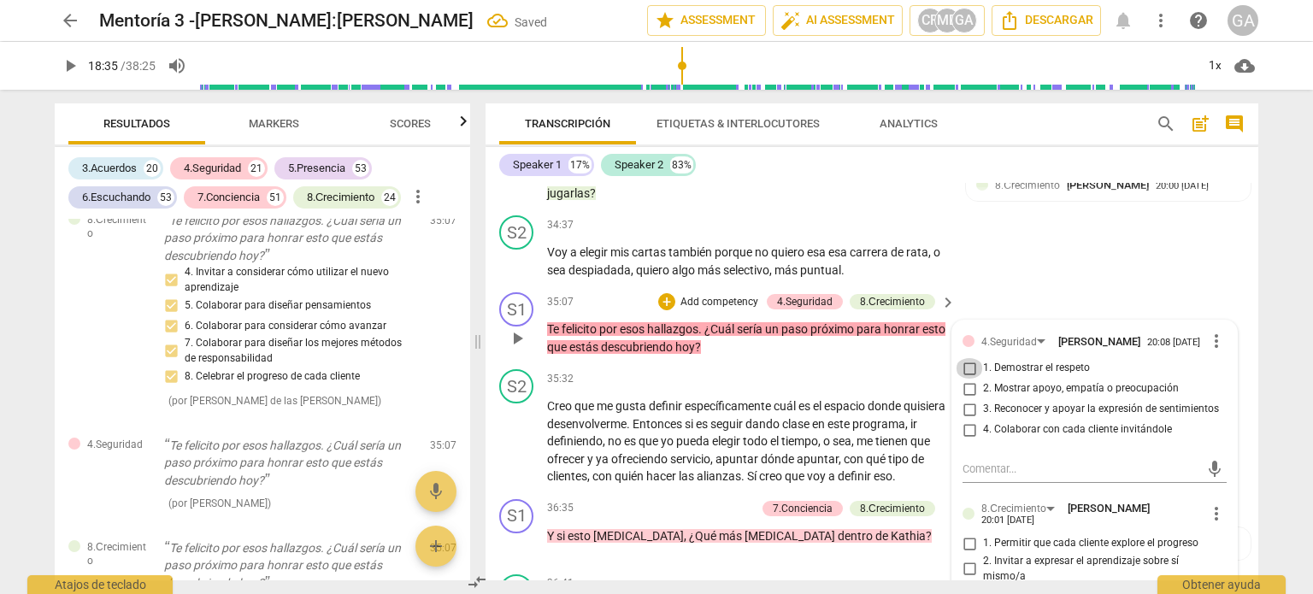
click at [968, 379] on input "1. Demostrar el respeto" at bounding box center [969, 368] width 27 height 21
checkbox input "true"
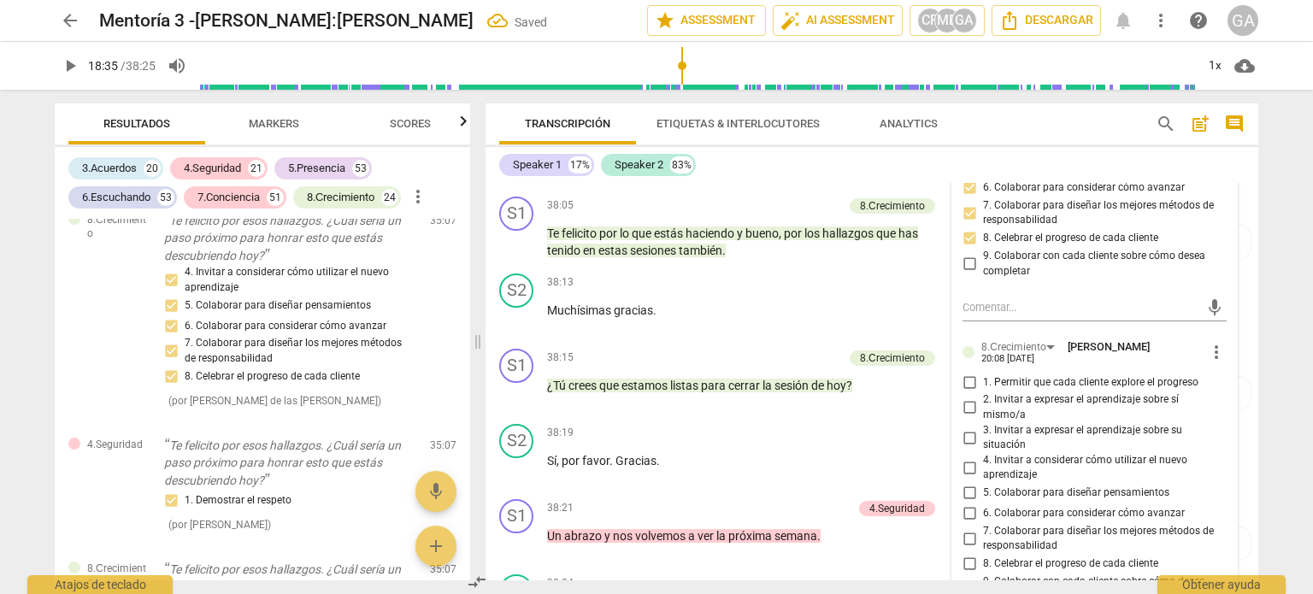
scroll to position [9345, 0]
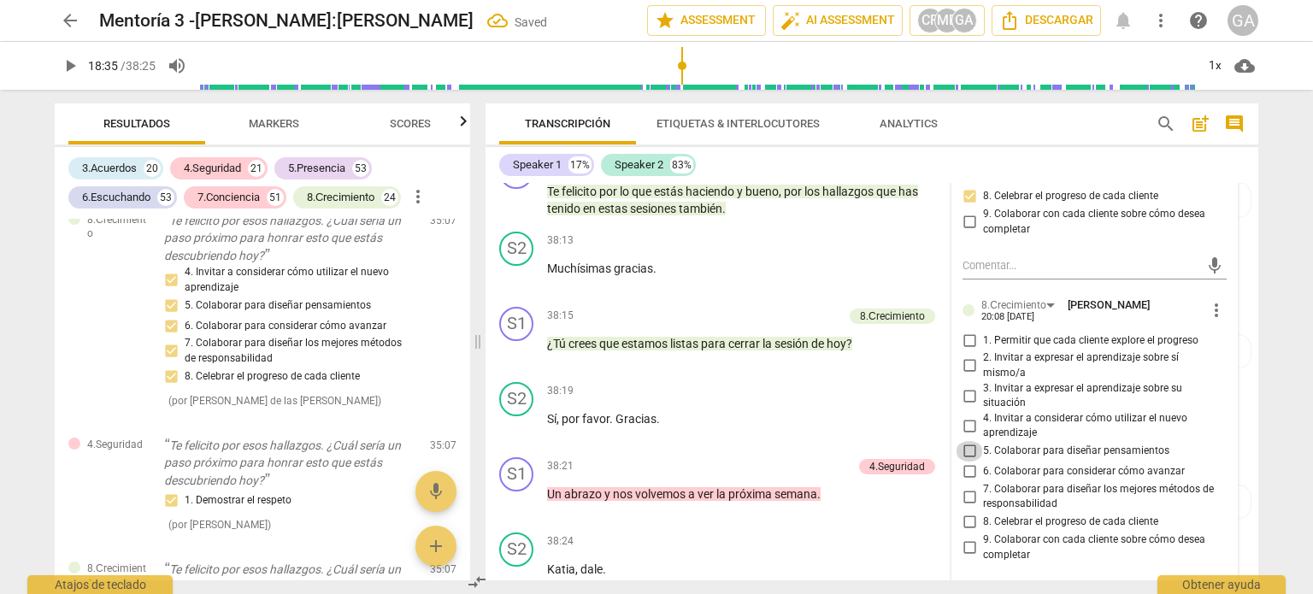
click at [967, 462] on input "5. Colaborar para diseñar pensamientos" at bounding box center [969, 451] width 27 height 21
checkbox input "true"
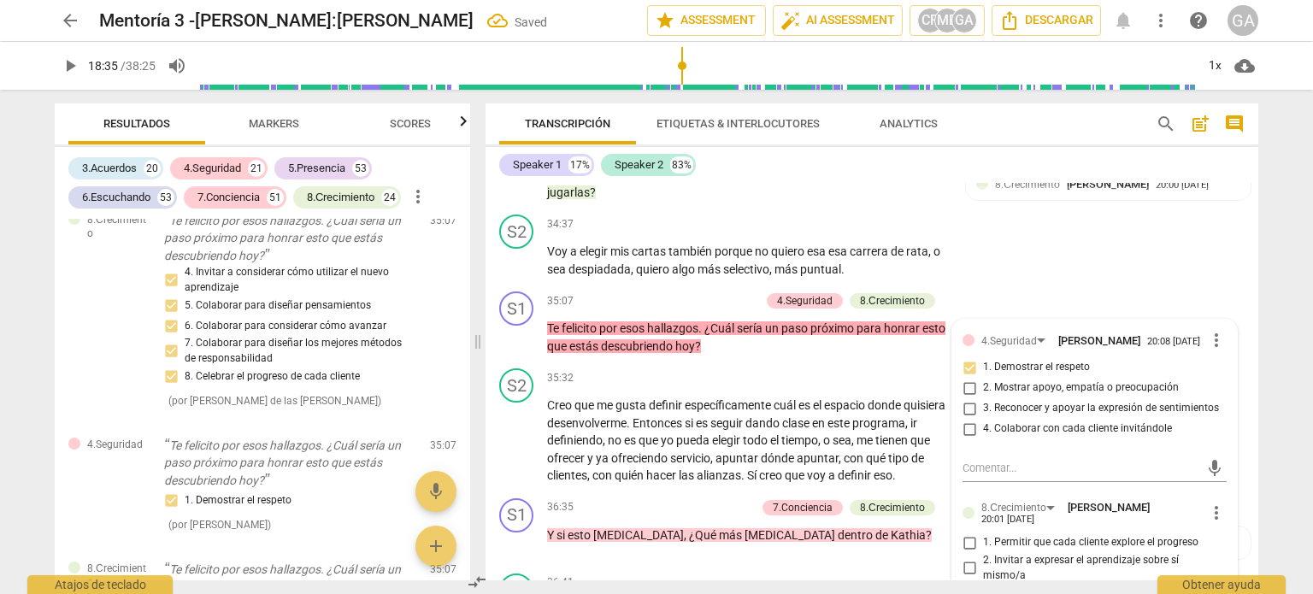
scroll to position [8490, 0]
click at [746, 356] on p "Te felicito por esos hallazgos . ¿Cuál sería un paso próximo para honrar esto q…" at bounding box center [747, 338] width 400 height 35
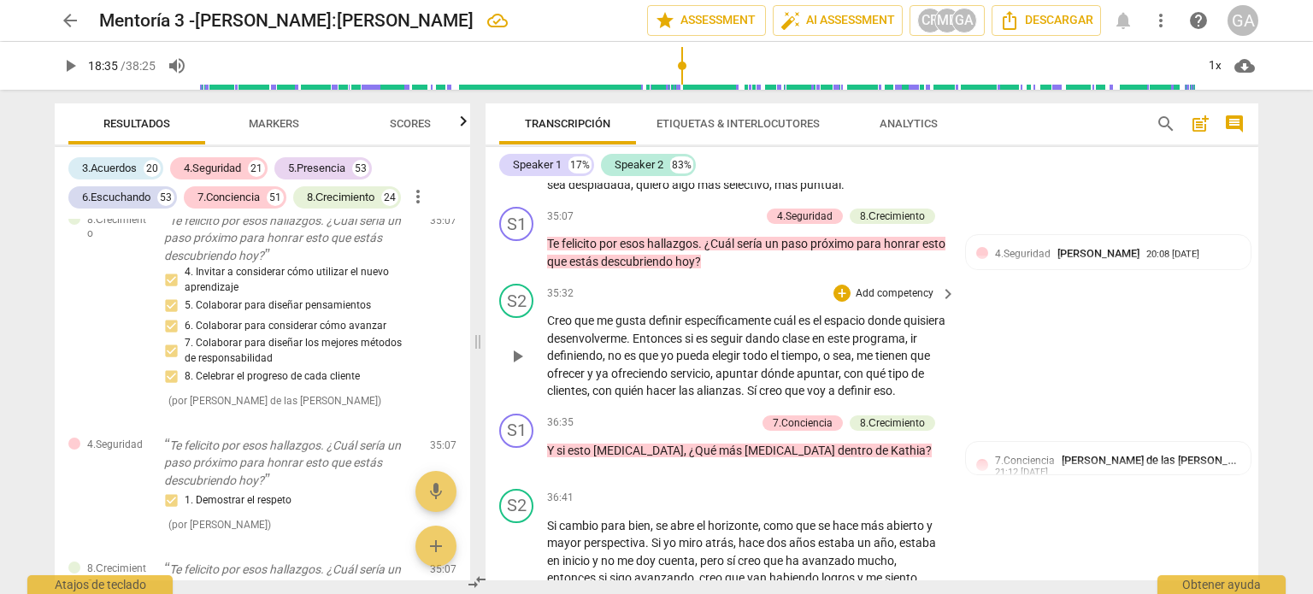
scroll to position [8661, 0]
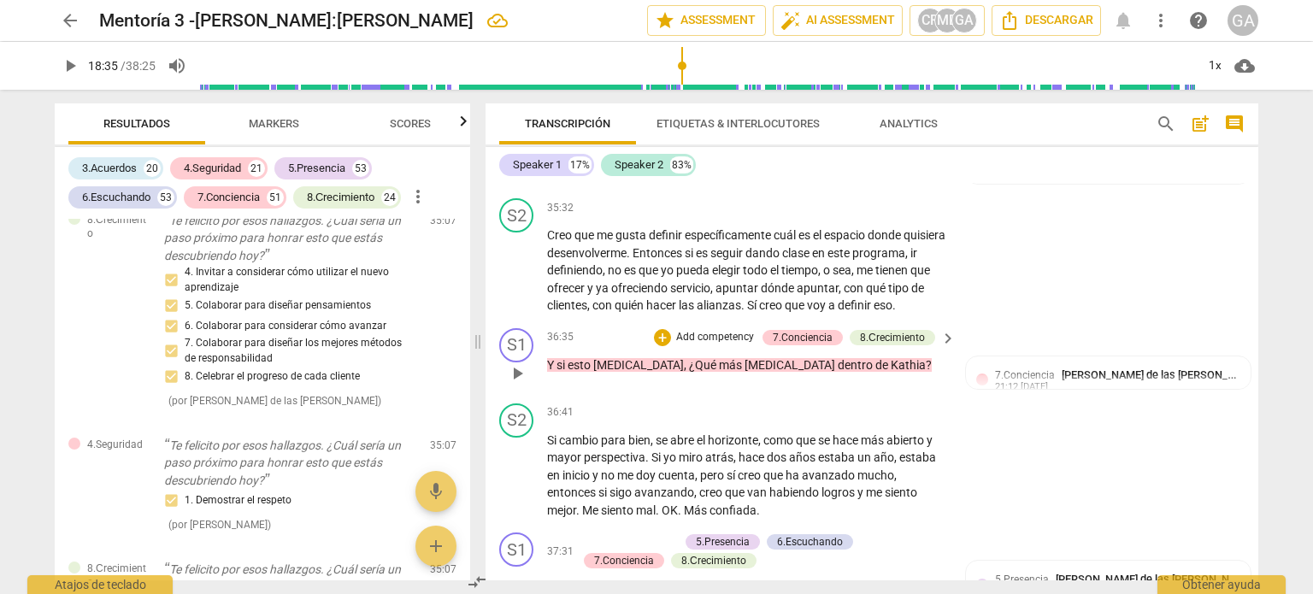
click at [694, 345] on p "Add competency" at bounding box center [714, 337] width 81 height 15
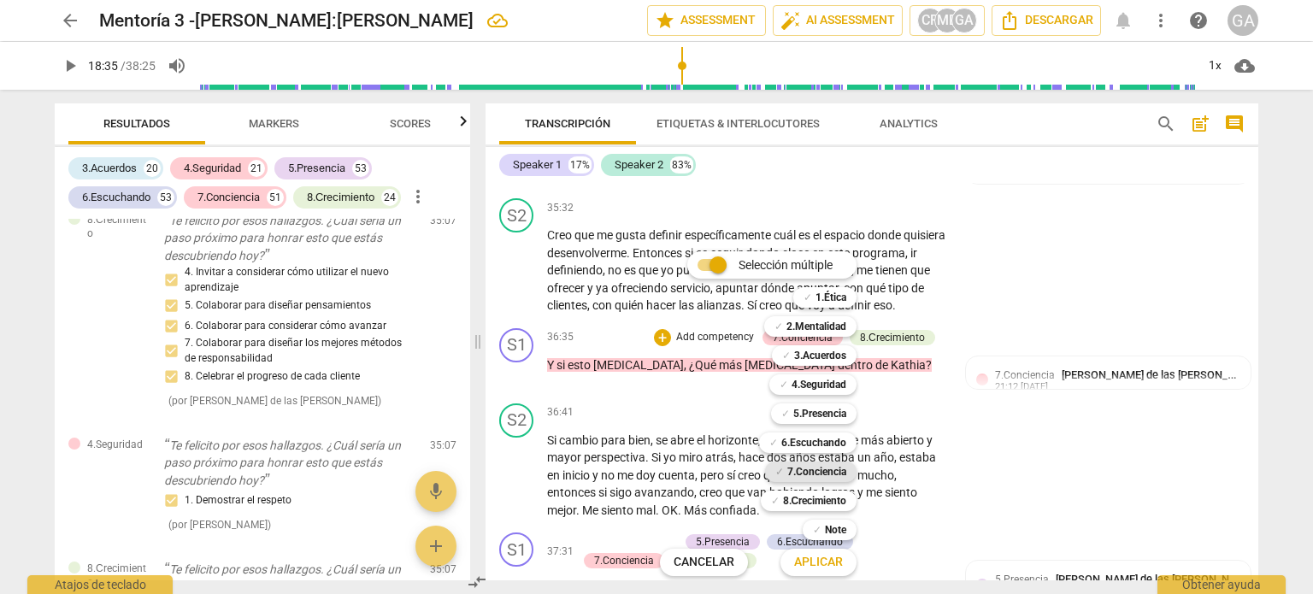
click at [797, 474] on b "7.Conciencia" at bounding box center [816, 472] width 59 height 21
click at [817, 564] on span "Aplicar" at bounding box center [818, 562] width 49 height 17
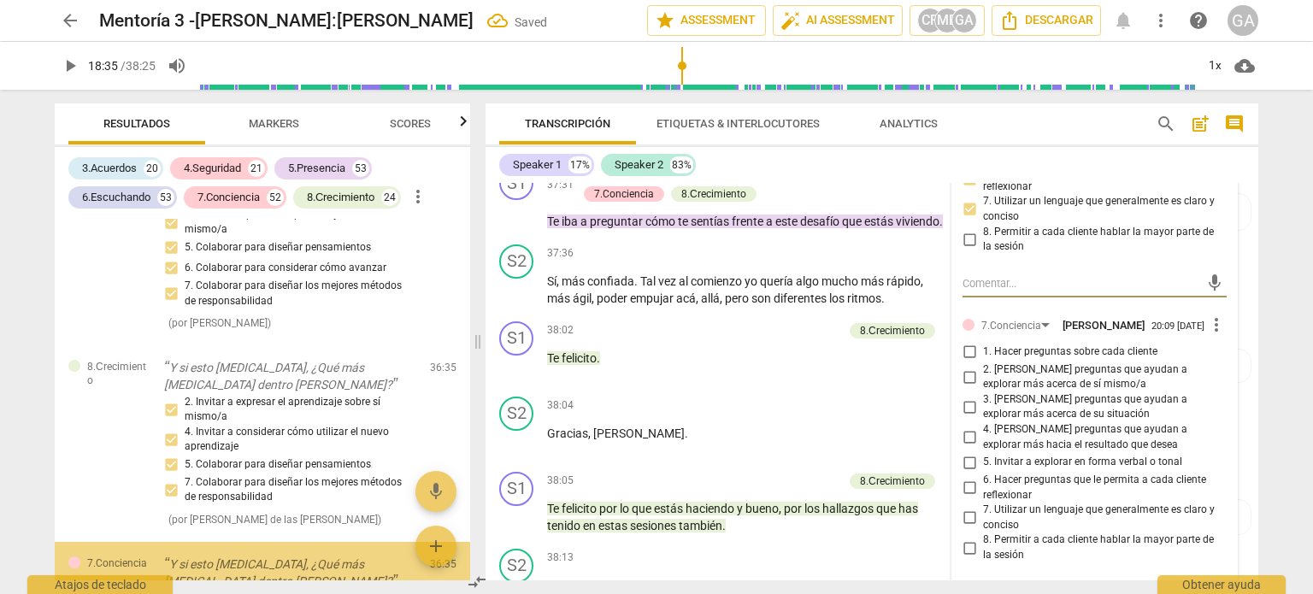
scroll to position [39779, 0]
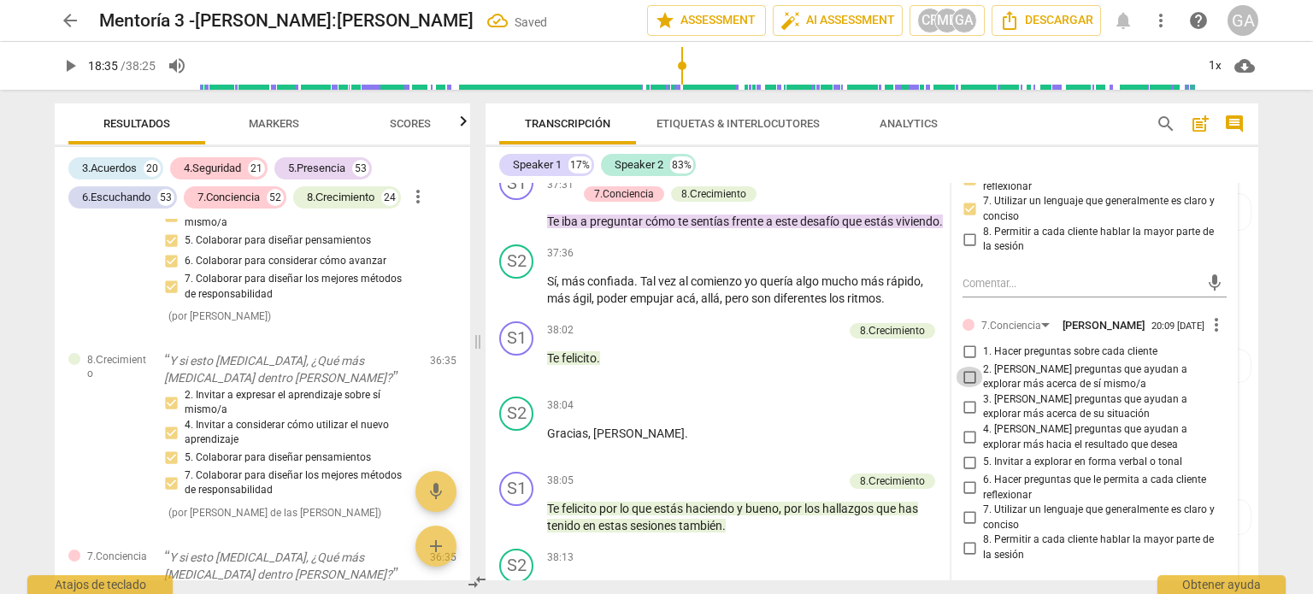
click at [967, 387] on input "2. [PERSON_NAME] preguntas que ayudan a explorar más acerca de sí mismo/a" at bounding box center [969, 377] width 27 height 21
checkbox input "true"
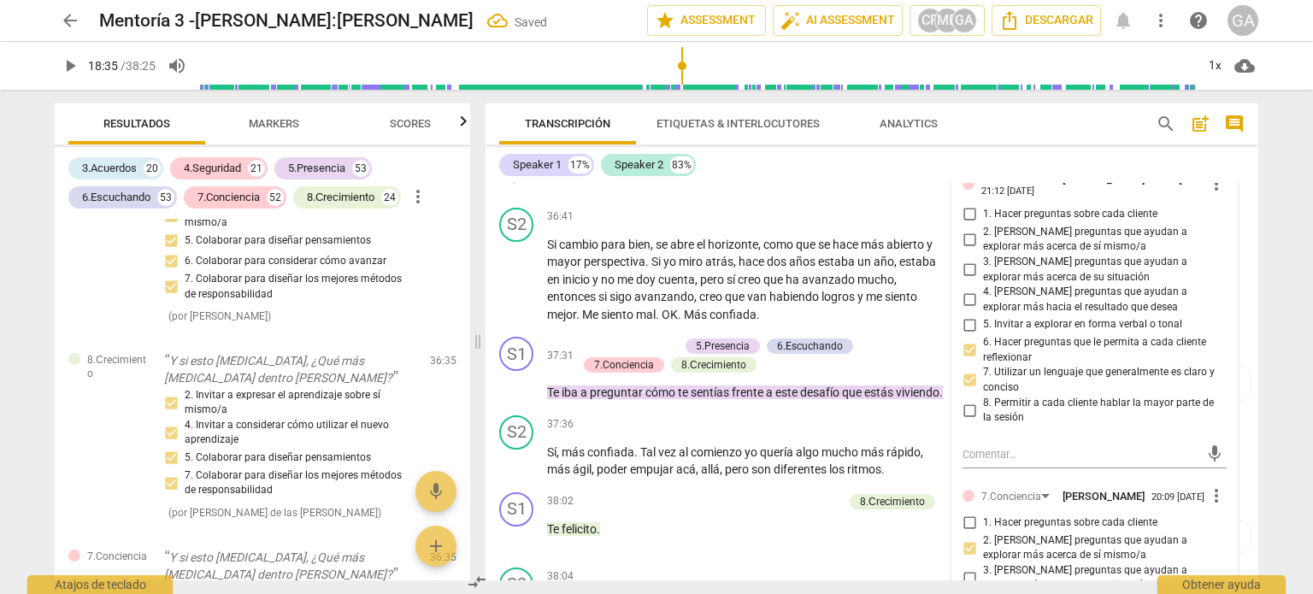
click at [839, 179] on p "Y si esto [MEDICAL_DATA] , ¿Qué más [MEDICAL_DATA] dentro [PERSON_NAME] ?" at bounding box center [747, 170] width 400 height 18
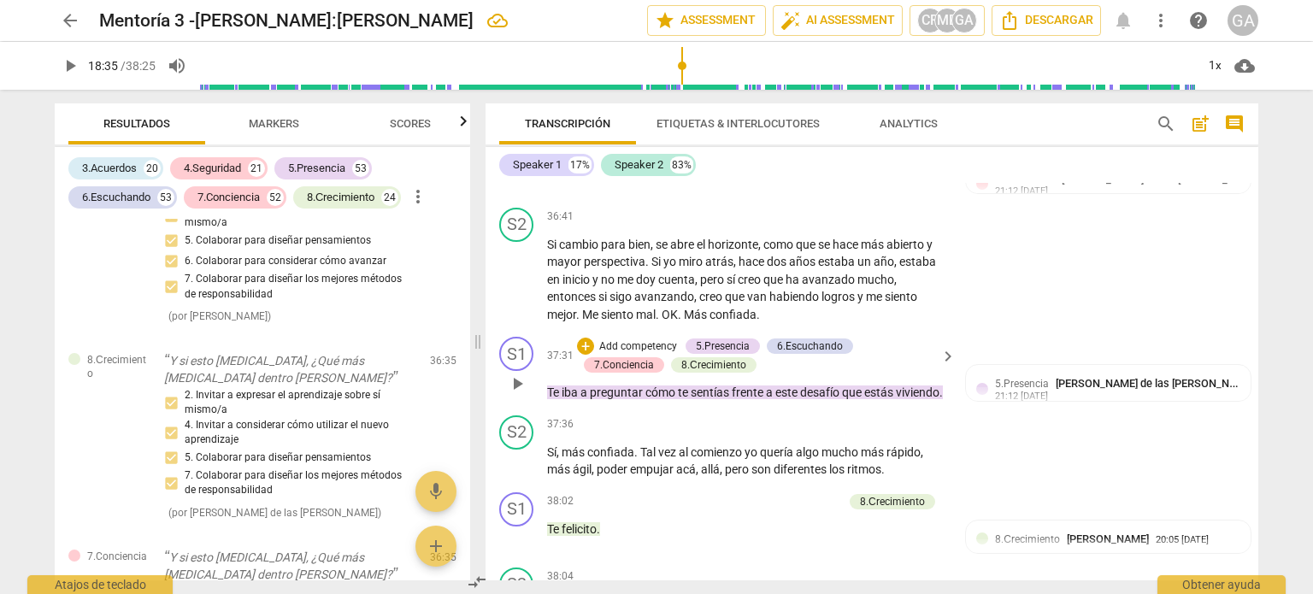
click at [612, 355] on p "Add competency" at bounding box center [637, 346] width 81 height 15
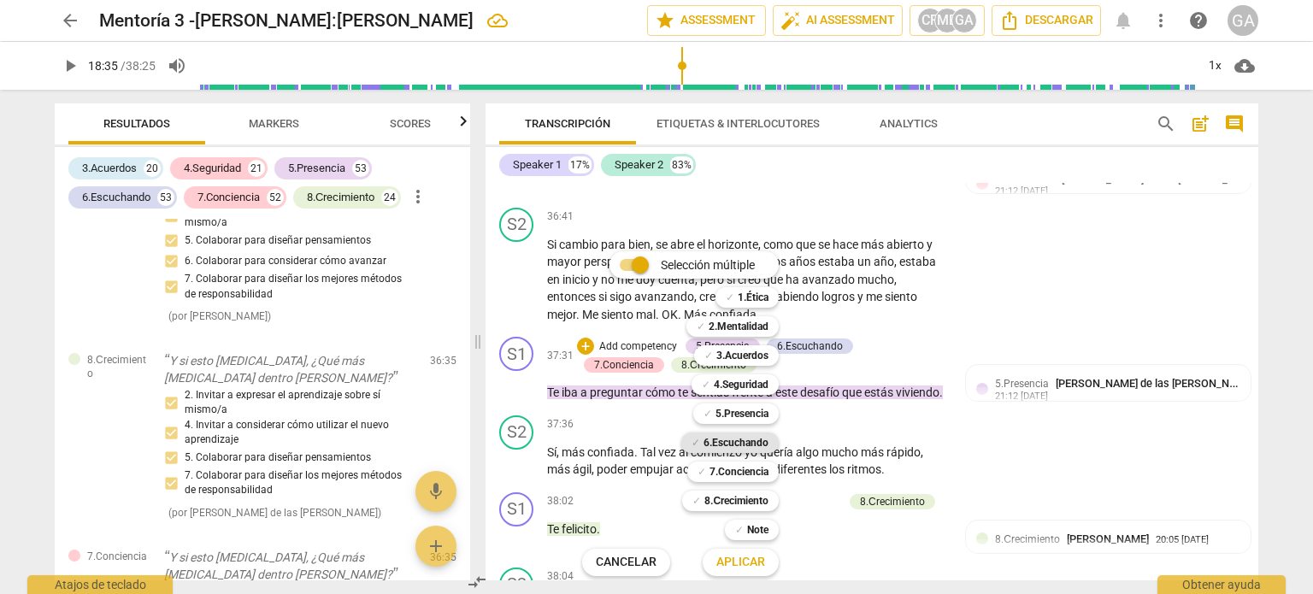
click at [736, 443] on b "6.Escuchando" at bounding box center [735, 443] width 65 height 21
click at [752, 563] on span "Aplicar" at bounding box center [740, 562] width 49 height 17
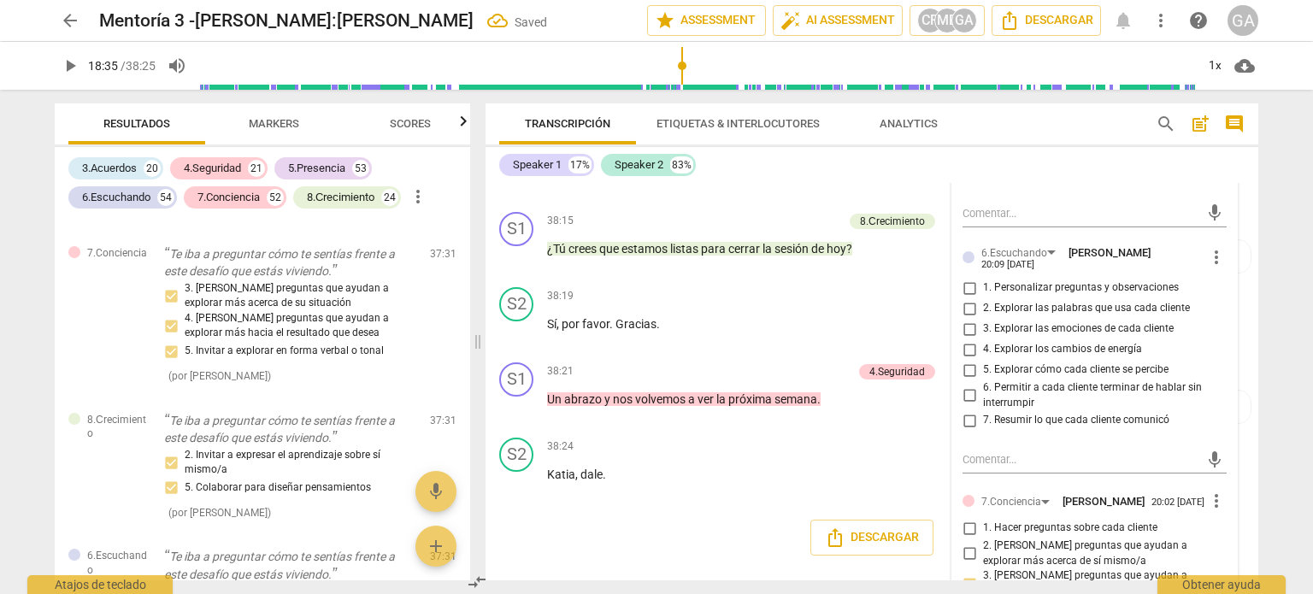
scroll to position [9465, 0]
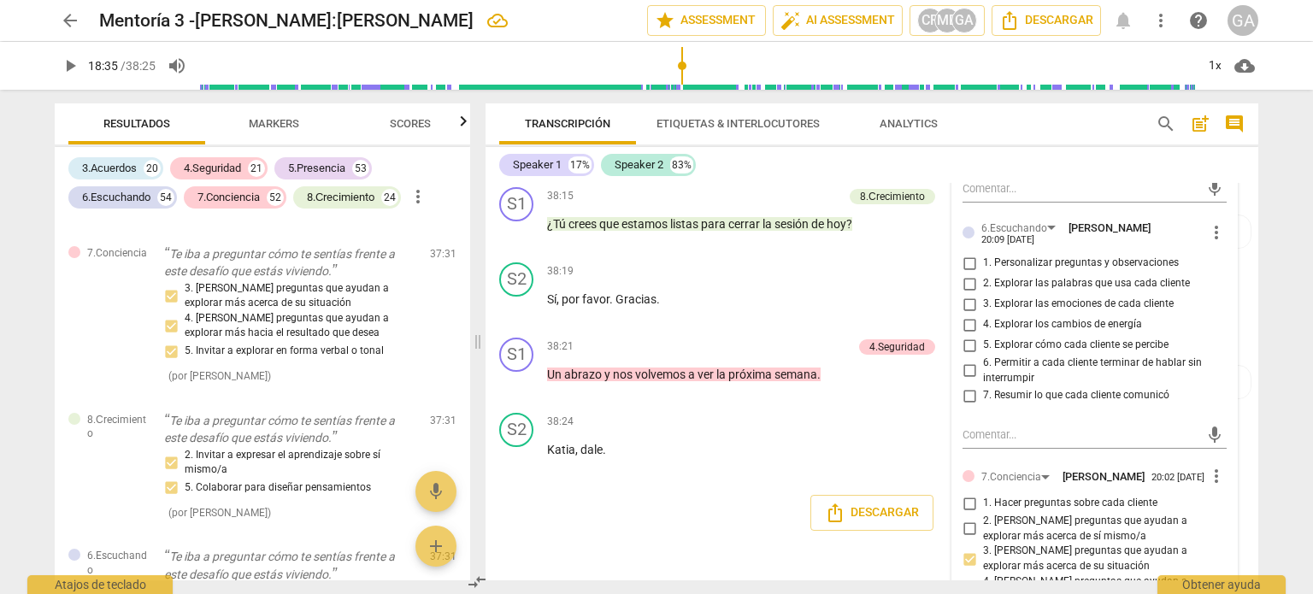
click at [964, 315] on input "3. Explorar las emociones de cada cliente" at bounding box center [969, 304] width 27 height 21
checkbox input "true"
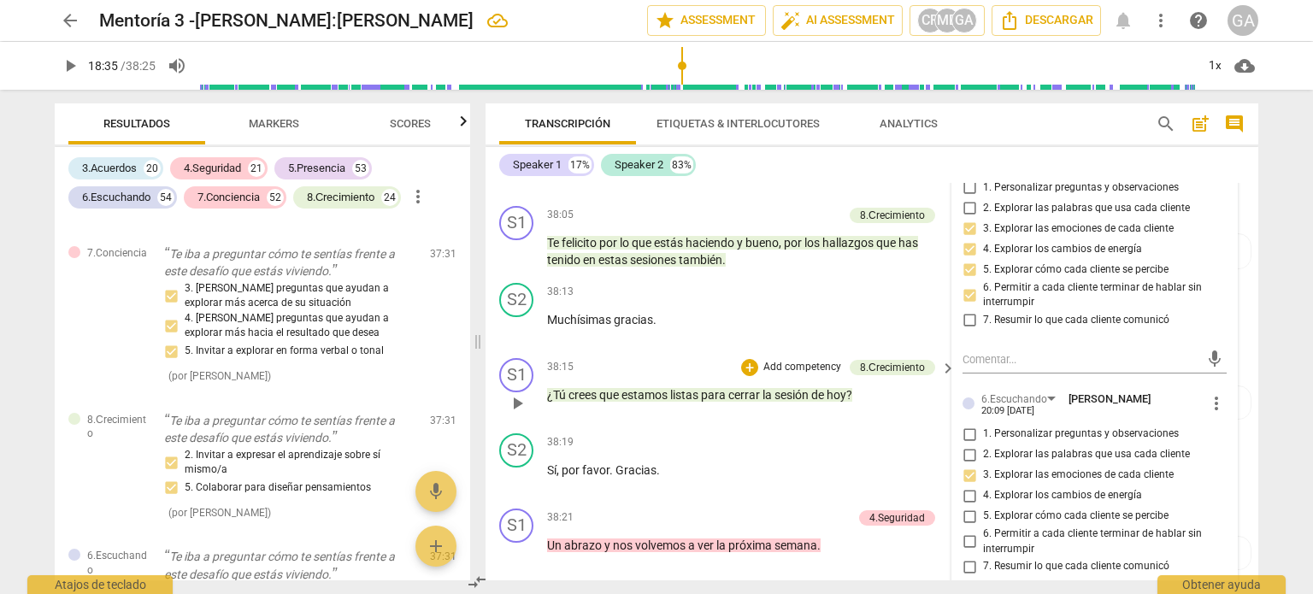
scroll to position [9208, 0]
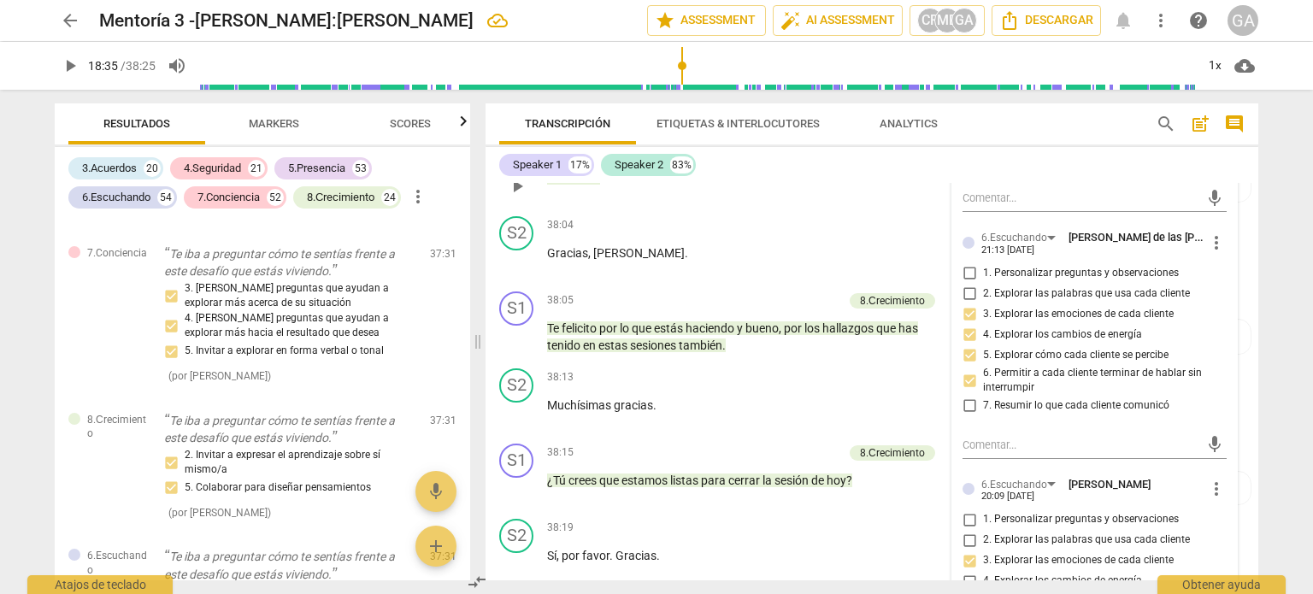
click at [609, 160] on div "38:02 + Add competency 8.Сrecimiento keyboard_arrow_right" at bounding box center [752, 150] width 410 height 19
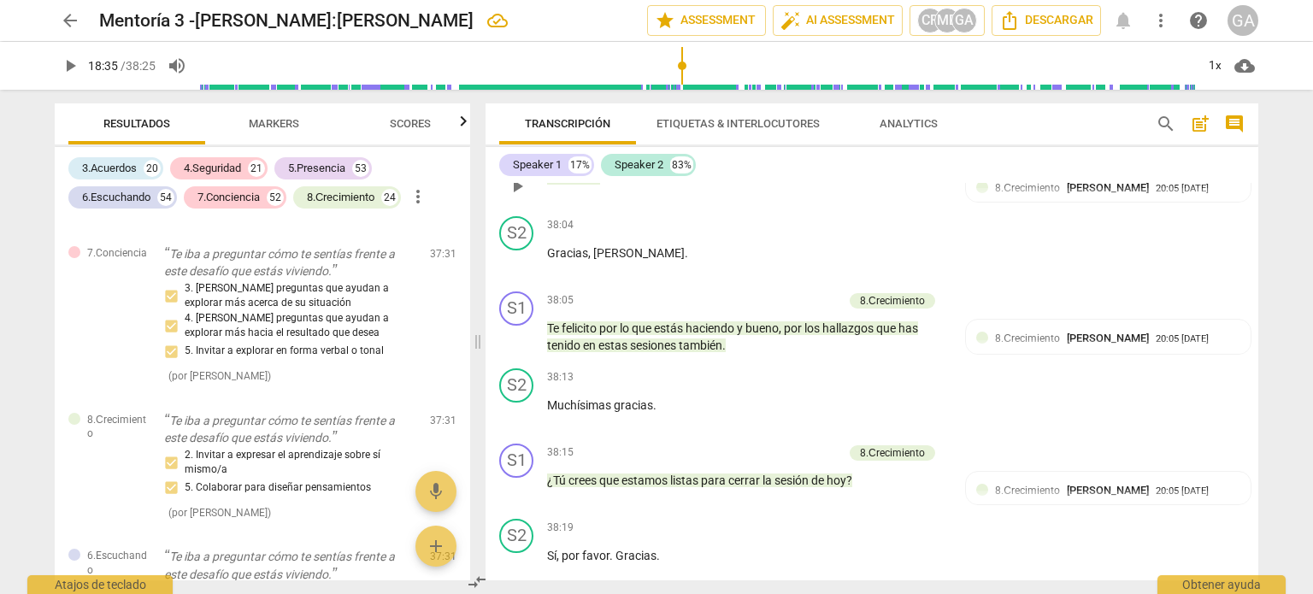
click at [803, 158] on p "Add competency" at bounding box center [802, 150] width 81 height 15
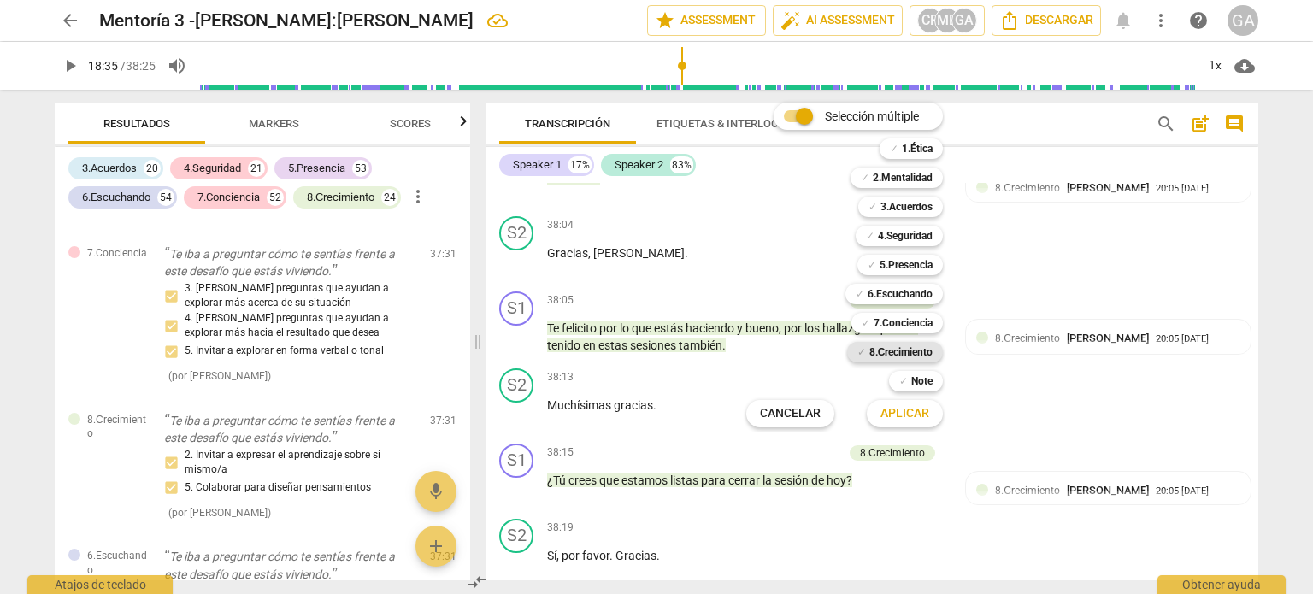
click at [886, 348] on b "8.Сrecimiento" at bounding box center [901, 352] width 64 height 21
click at [889, 415] on span "Aplicar" at bounding box center [904, 413] width 49 height 17
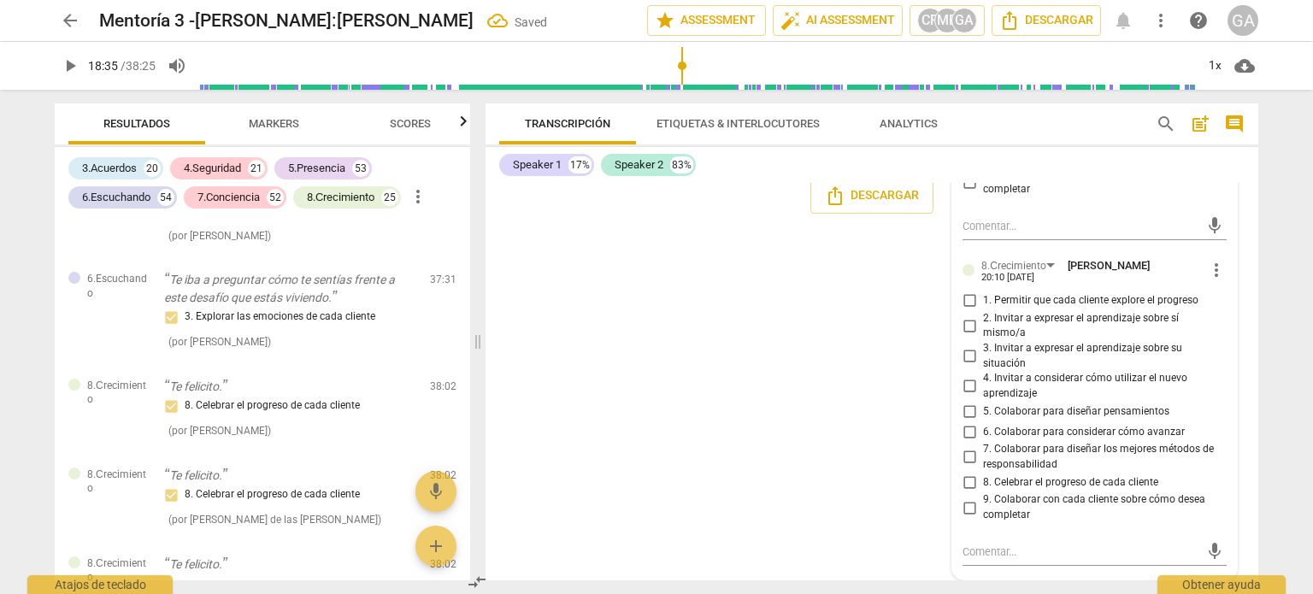
scroll to position [9897, 0]
click at [968, 485] on input "8. Celebrar el progreso de cada cliente" at bounding box center [969, 482] width 27 height 21
checkbox input "true"
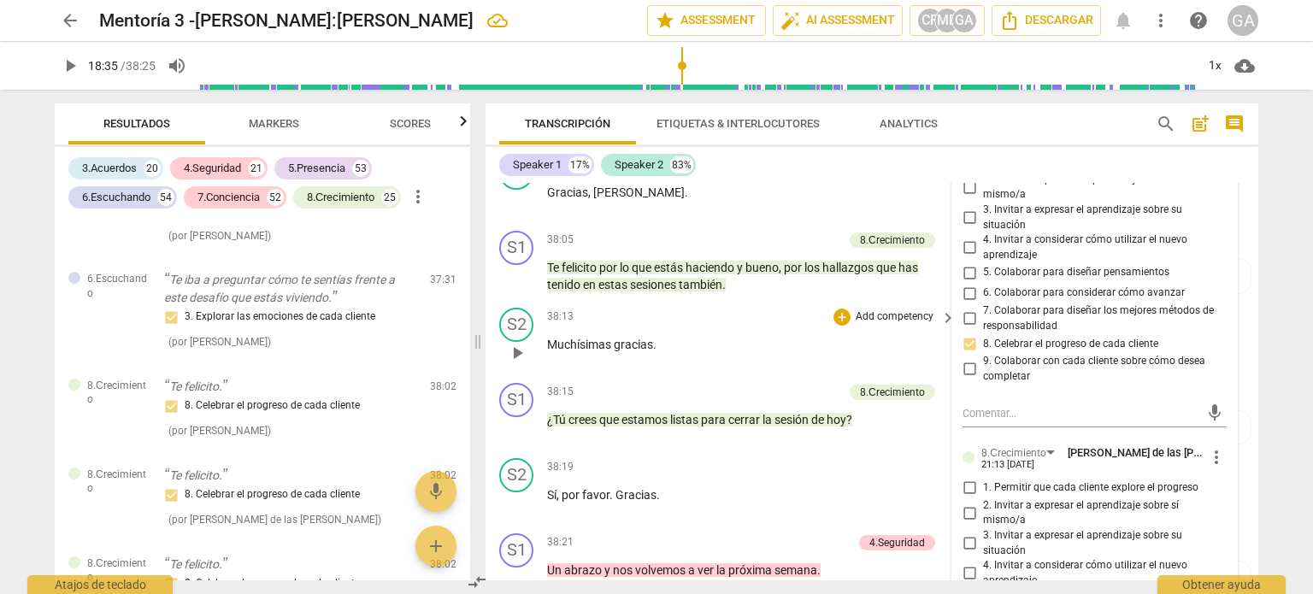
scroll to position [9299, 0]
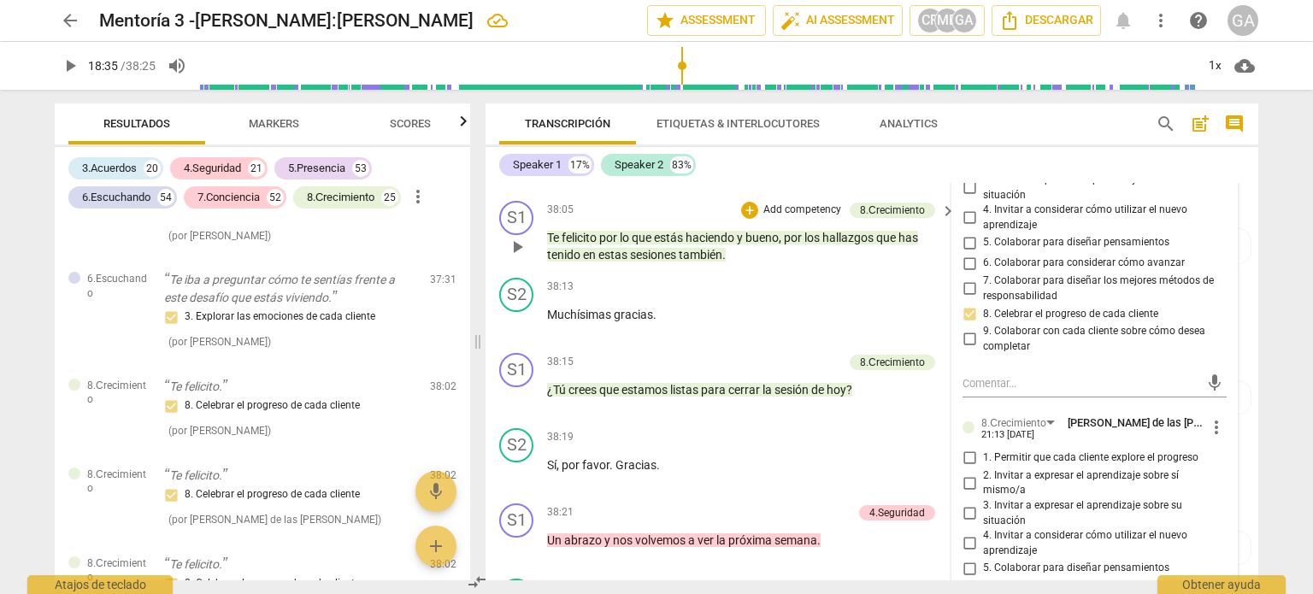
click at [807, 218] on p "Add competency" at bounding box center [802, 210] width 81 height 15
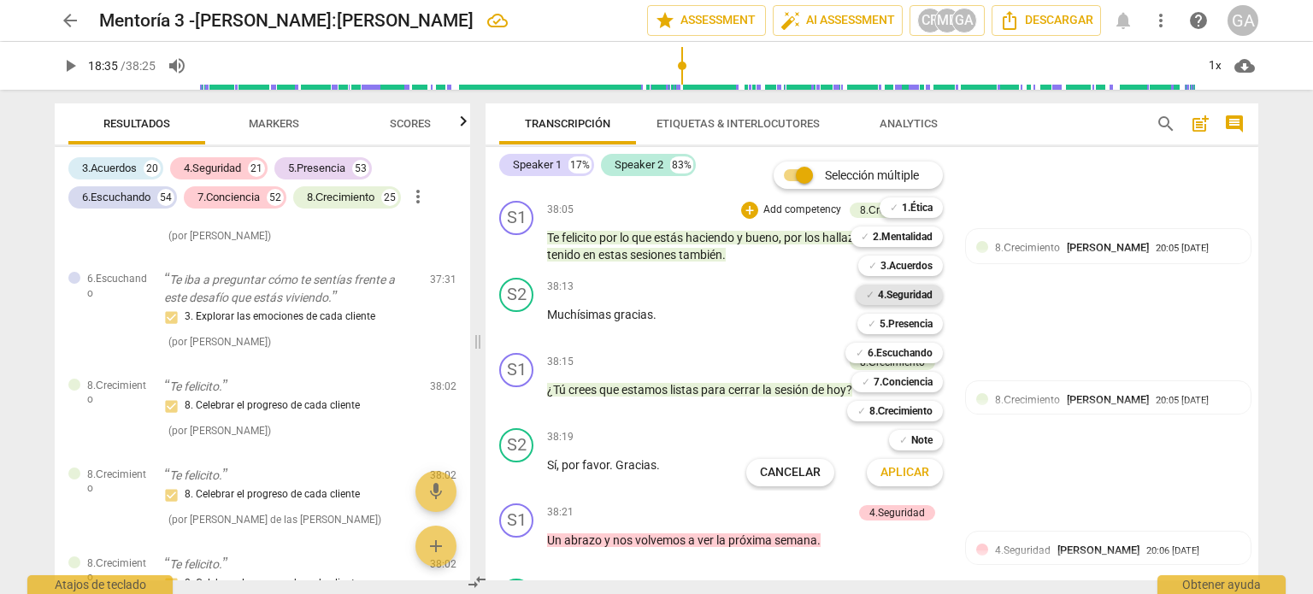
click at [878, 300] on b "4.Seguridad" at bounding box center [905, 295] width 55 height 21
click at [878, 413] on b "8.Сrecimiento" at bounding box center [901, 411] width 64 height 21
click at [897, 472] on span "Aplicar" at bounding box center [904, 472] width 49 height 17
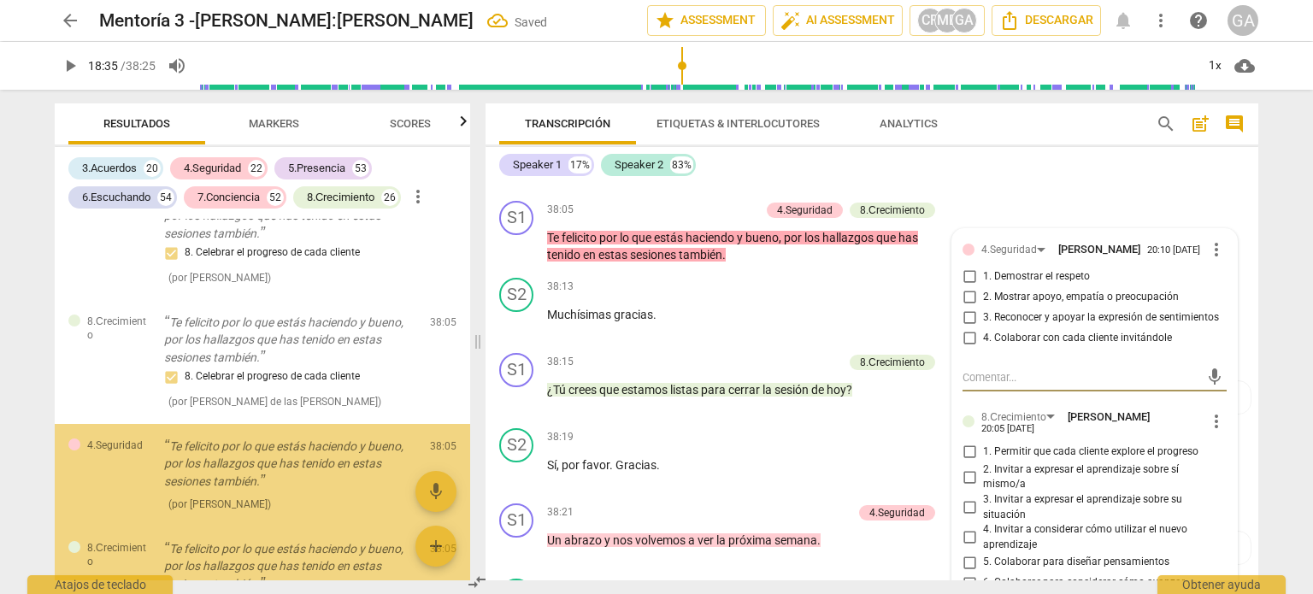
scroll to position [41275, 0]
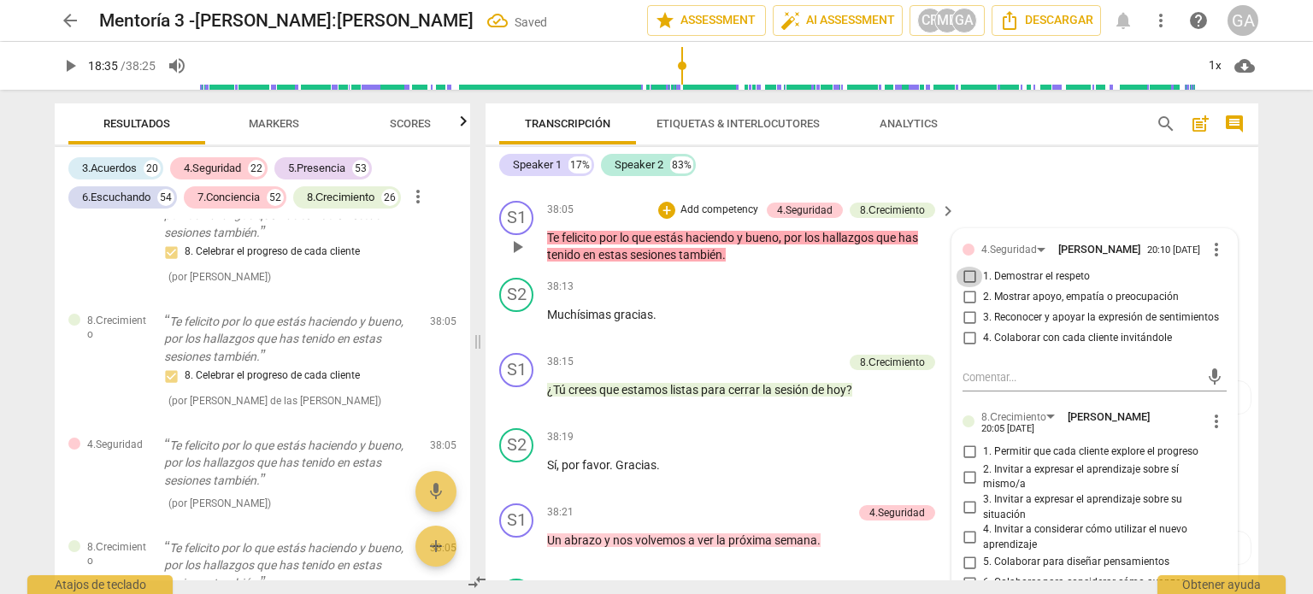
click at [971, 287] on input "1. Demostrar el respeto" at bounding box center [969, 277] width 27 height 21
checkbox input "true"
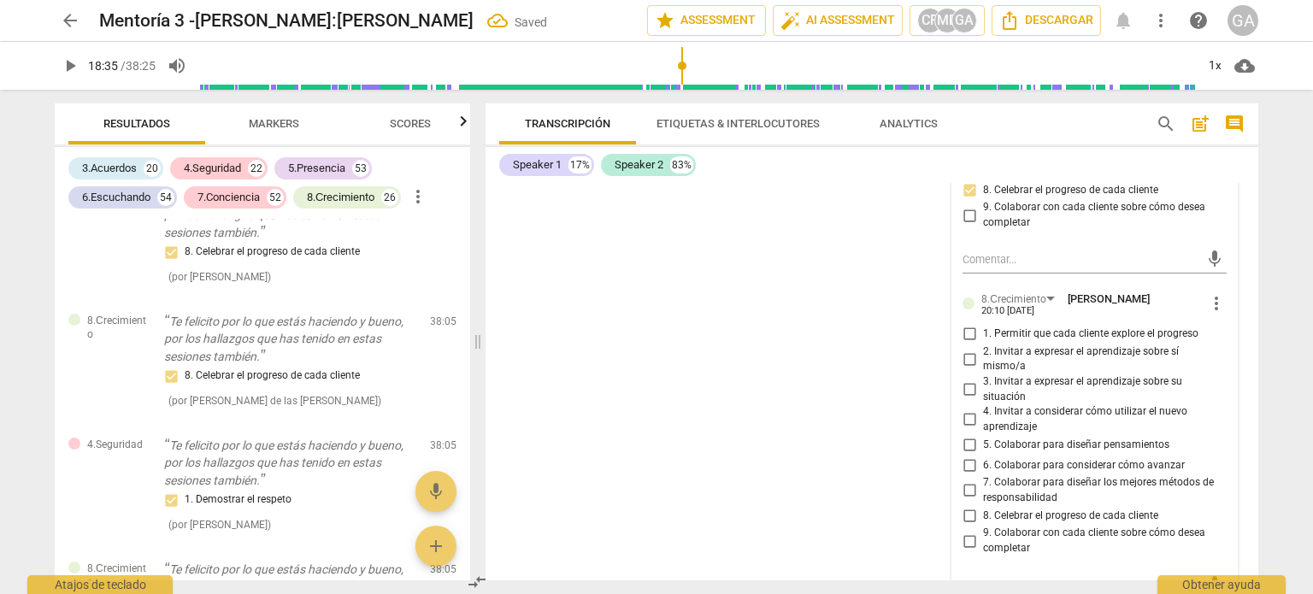
scroll to position [10221, 0]
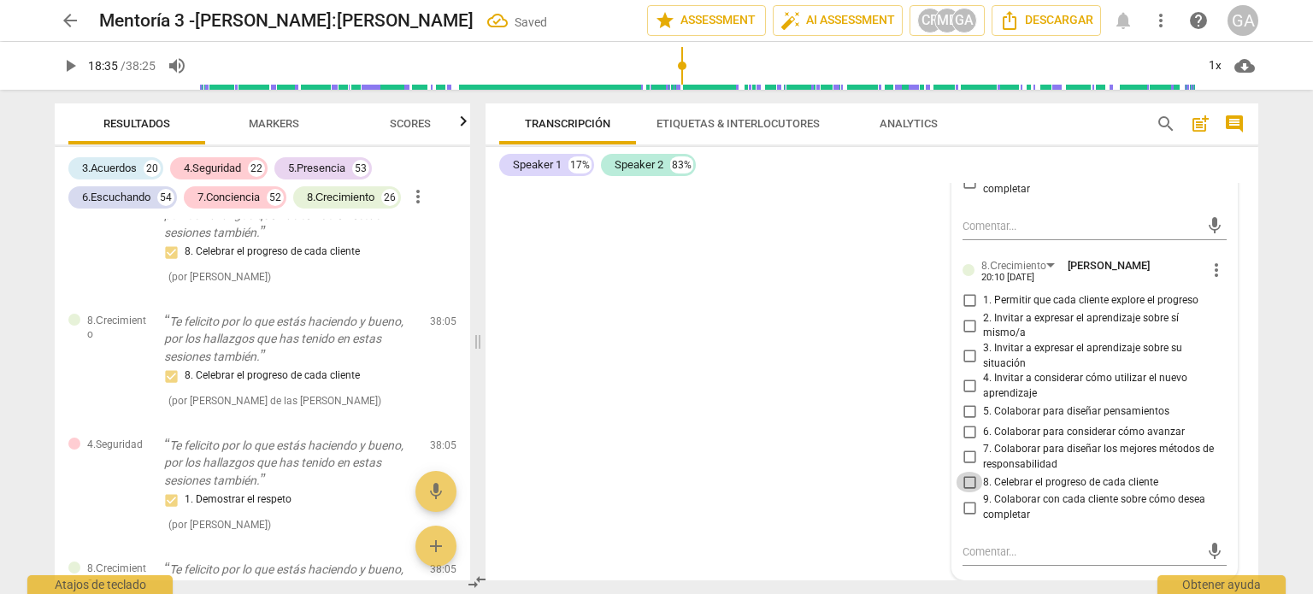
click at [970, 485] on input "8. Celebrar el progreso de cada cliente" at bounding box center [969, 482] width 27 height 21
checkbox input "true"
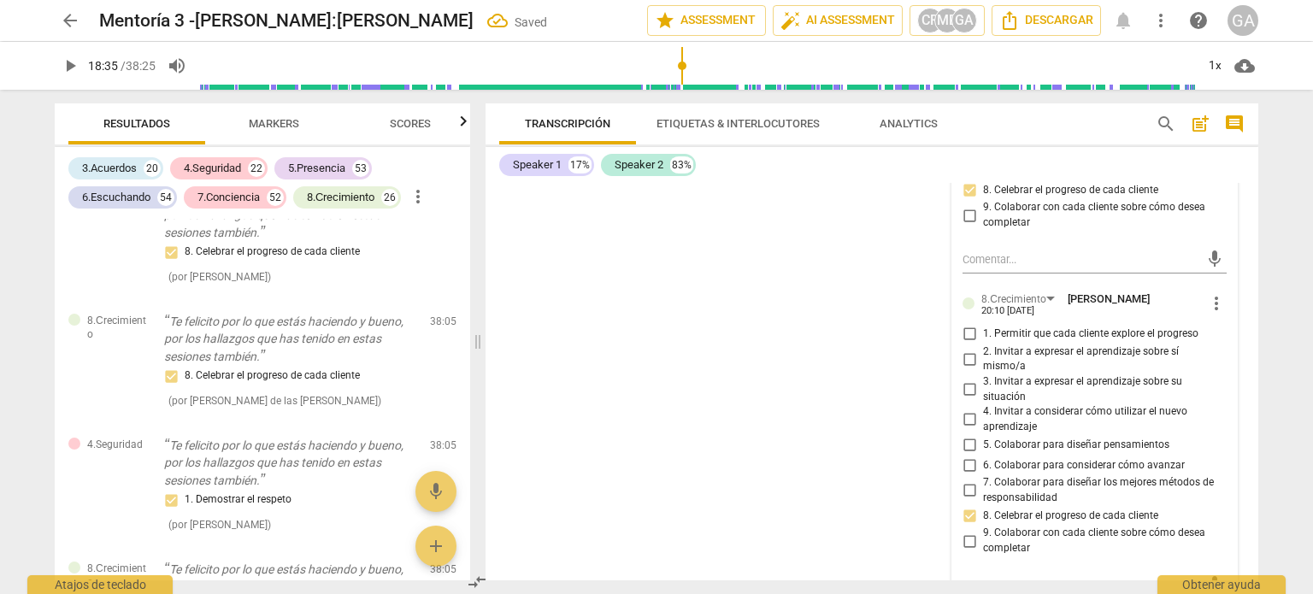
scroll to position [9965, 0]
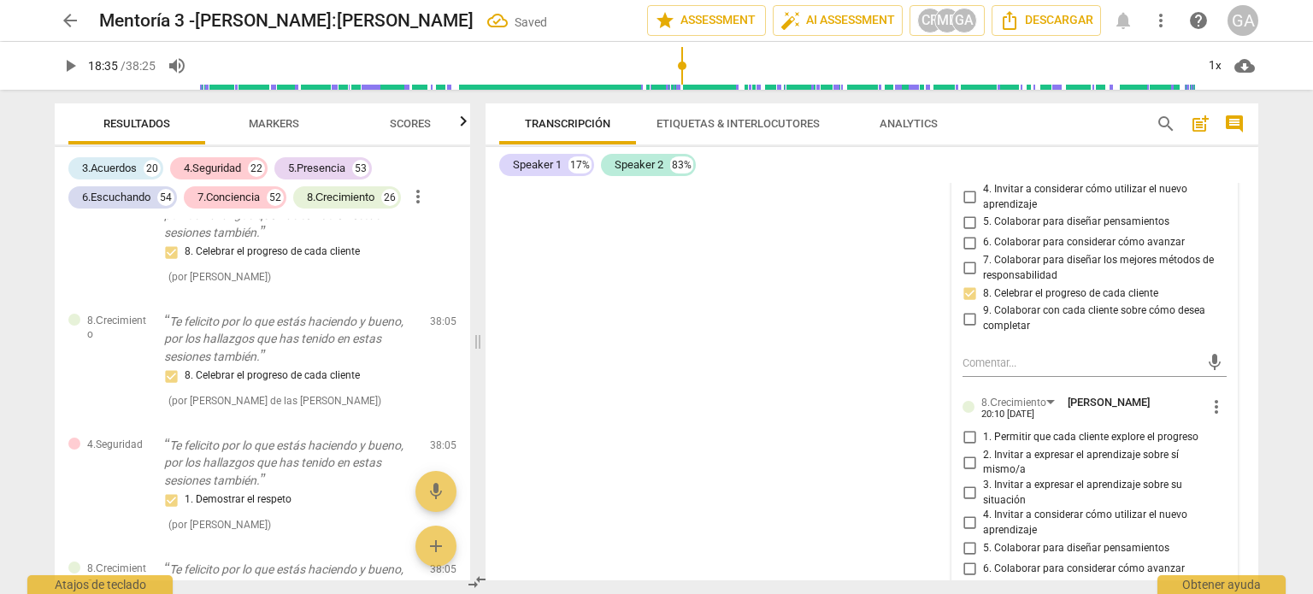
click at [792, 204] on div "S1 play_arrow pause 00:02 + Add competency 4.Seguridad keyboard_arrow_right [PE…" at bounding box center [872, 381] width 773 height 397
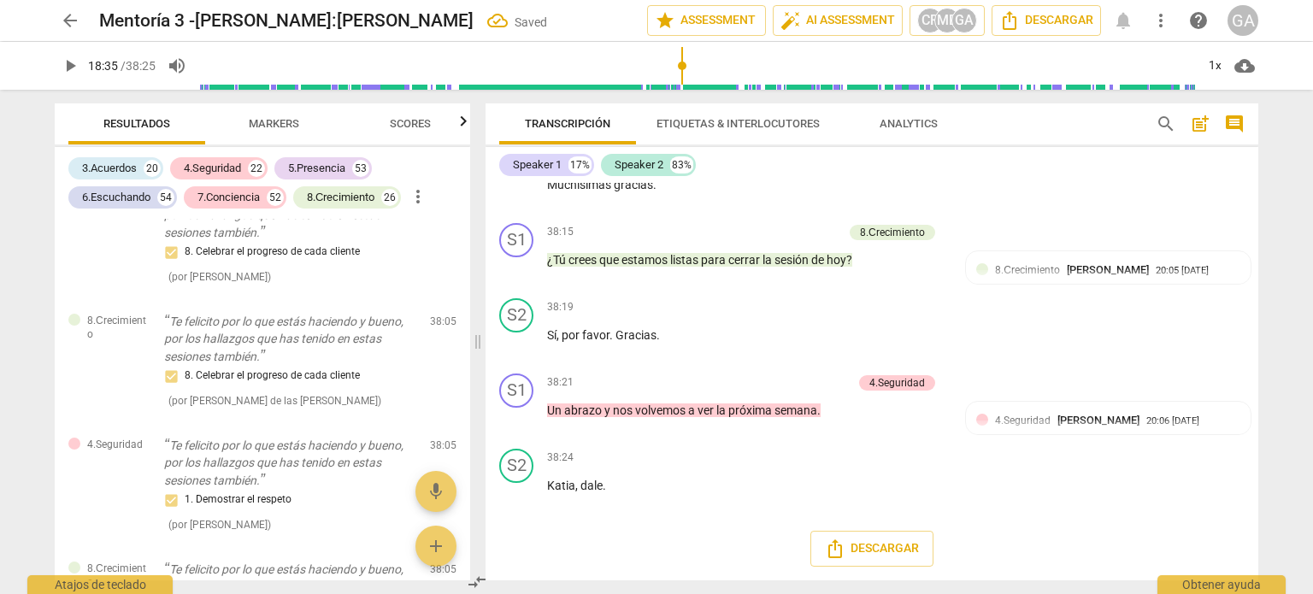
scroll to position [9539, 0]
click at [780, 238] on p "Add competency" at bounding box center [802, 232] width 81 height 15
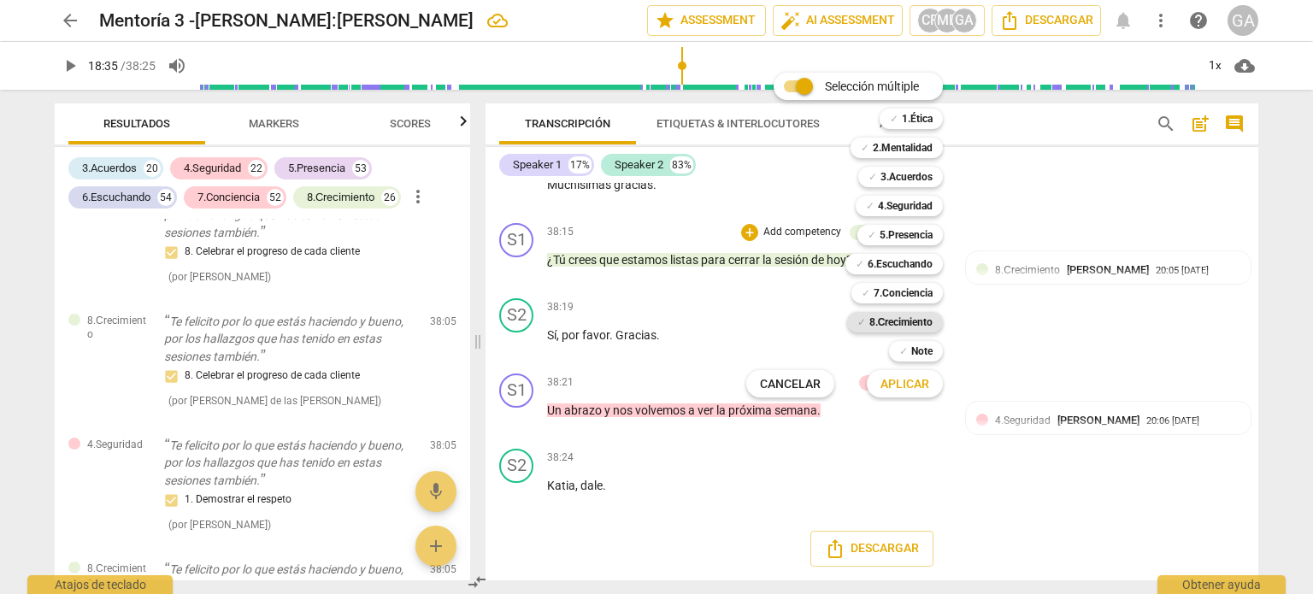
click at [892, 324] on b "8.Сrecimiento" at bounding box center [901, 322] width 64 height 21
click at [903, 386] on span "Aplicar" at bounding box center [904, 384] width 49 height 17
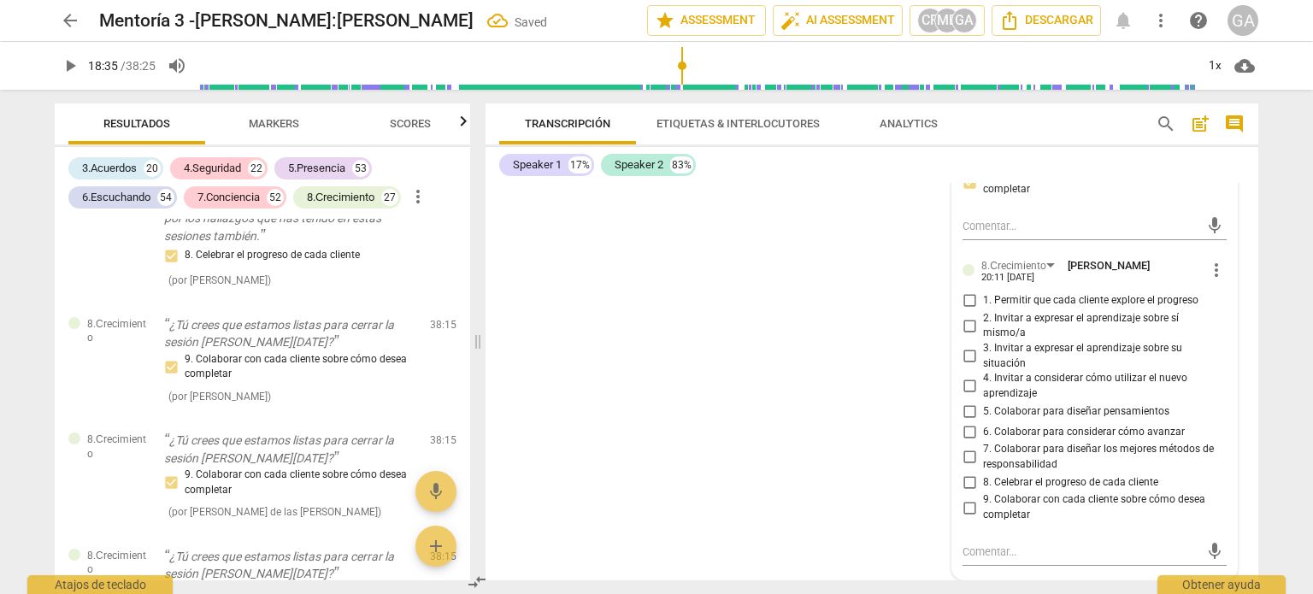
scroll to position [10197, 0]
click at [969, 508] on input "9. Colaborar con cada cliente sobre cómo desea completar" at bounding box center [969, 507] width 27 height 21
checkbox input "true"
